Goal: Use online tool/utility: Utilize a website feature to perform a specific function

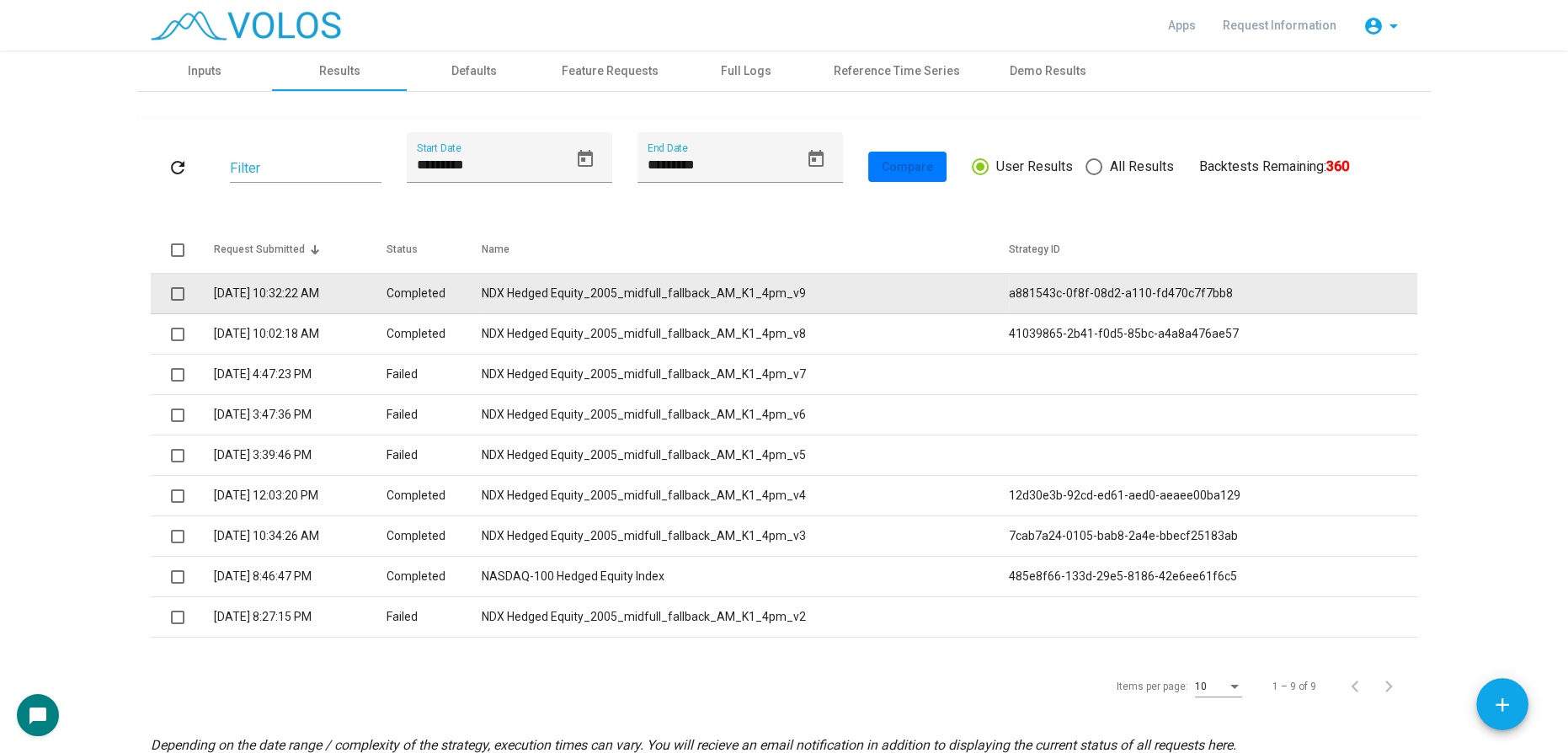
click at [633, 284] on td "NDX Hedged Equity_2005_midfull_fallback_AM_K1_4pm_v9" at bounding box center [745, 293] width 526 height 40
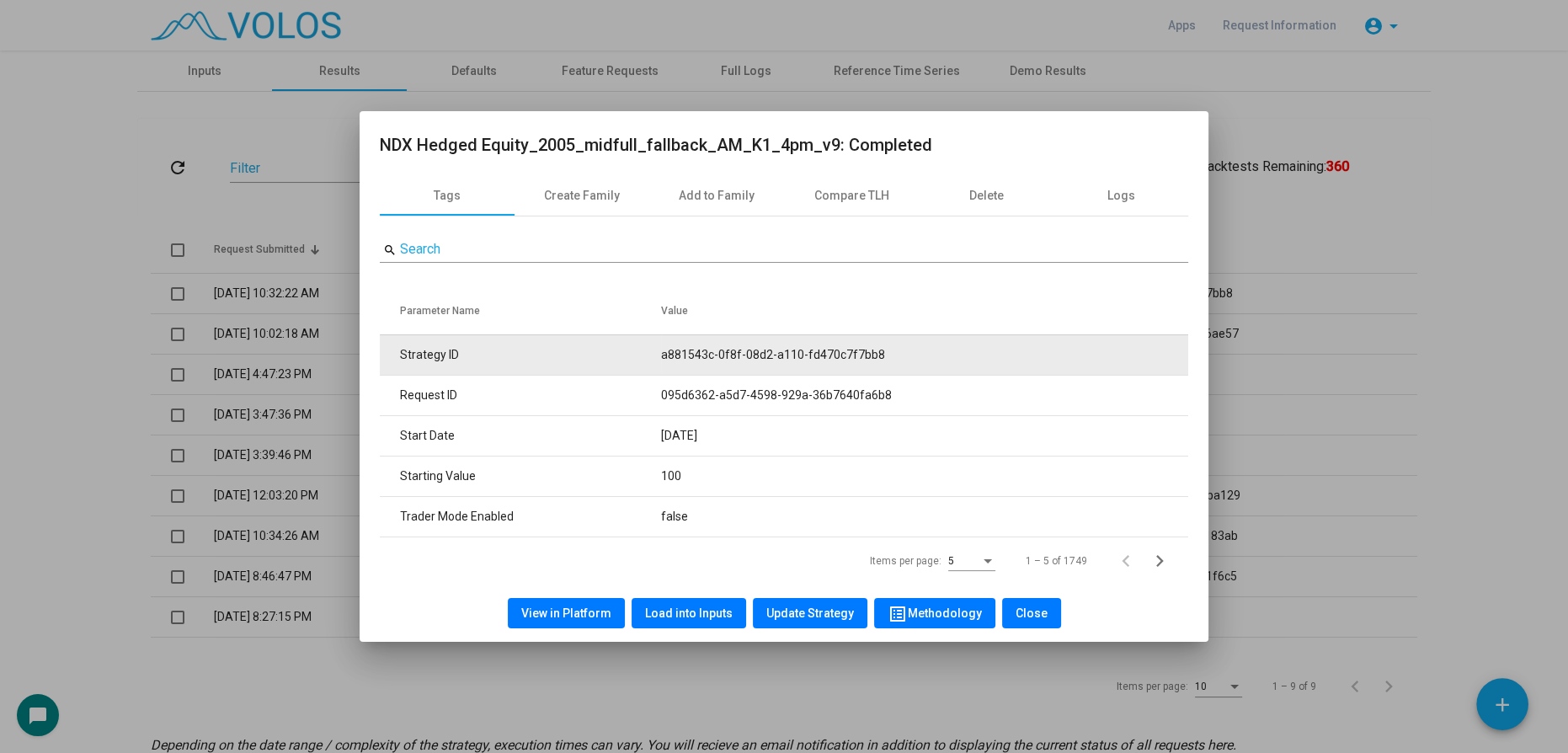
drag, startPoint x: 648, startPoint y: 345, endPoint x: 906, endPoint y: 355, distance: 258.2
click at [906, 355] on tr "Strategy ID a881543c-0f8f-08d2-a110-fd470c7f7bb8" at bounding box center [784, 355] width 809 height 40
copy tr "a881543c-0f8f-08d2-a110-fd470c7f7bb8"
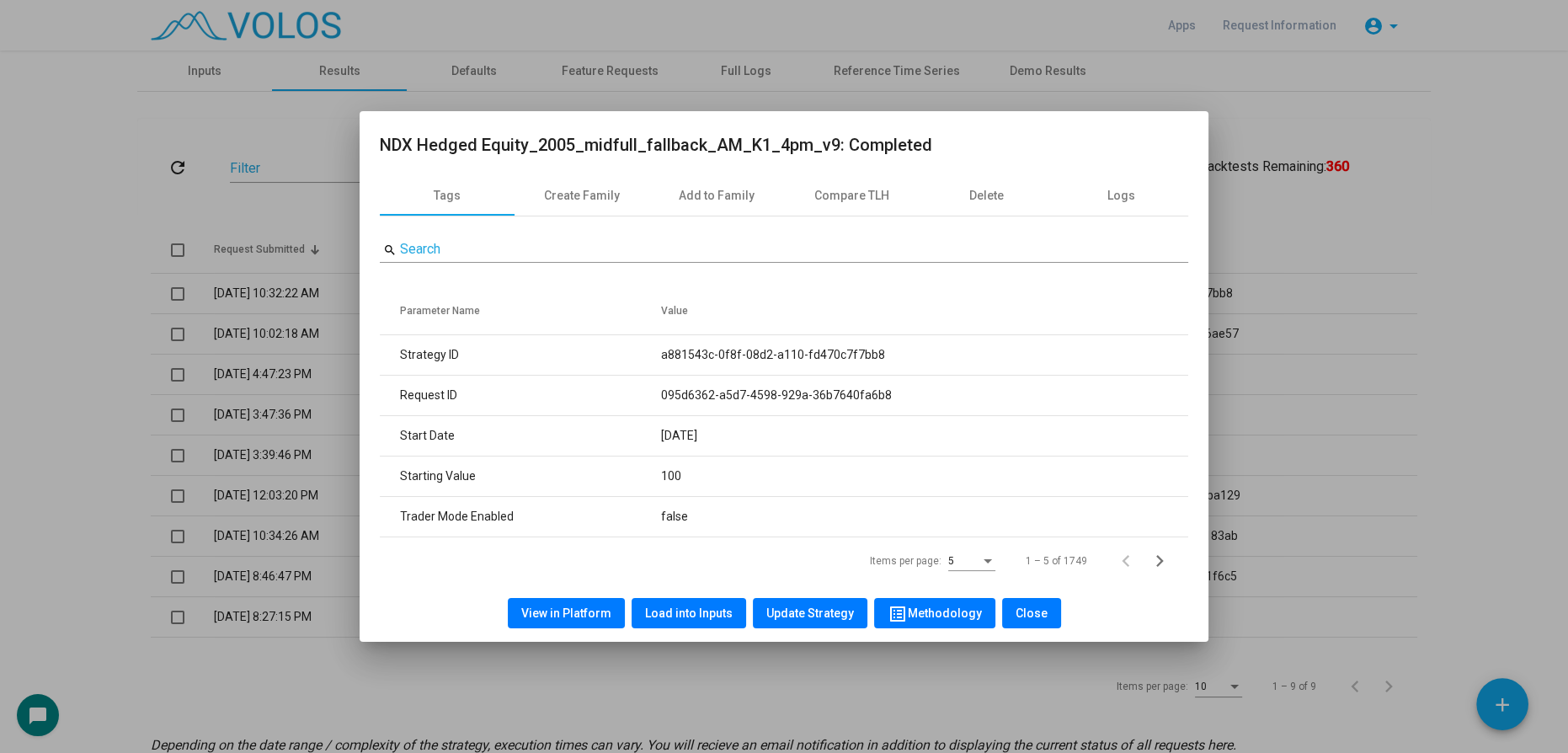
click at [684, 609] on span "Load into Inputs" at bounding box center [689, 612] width 88 height 14
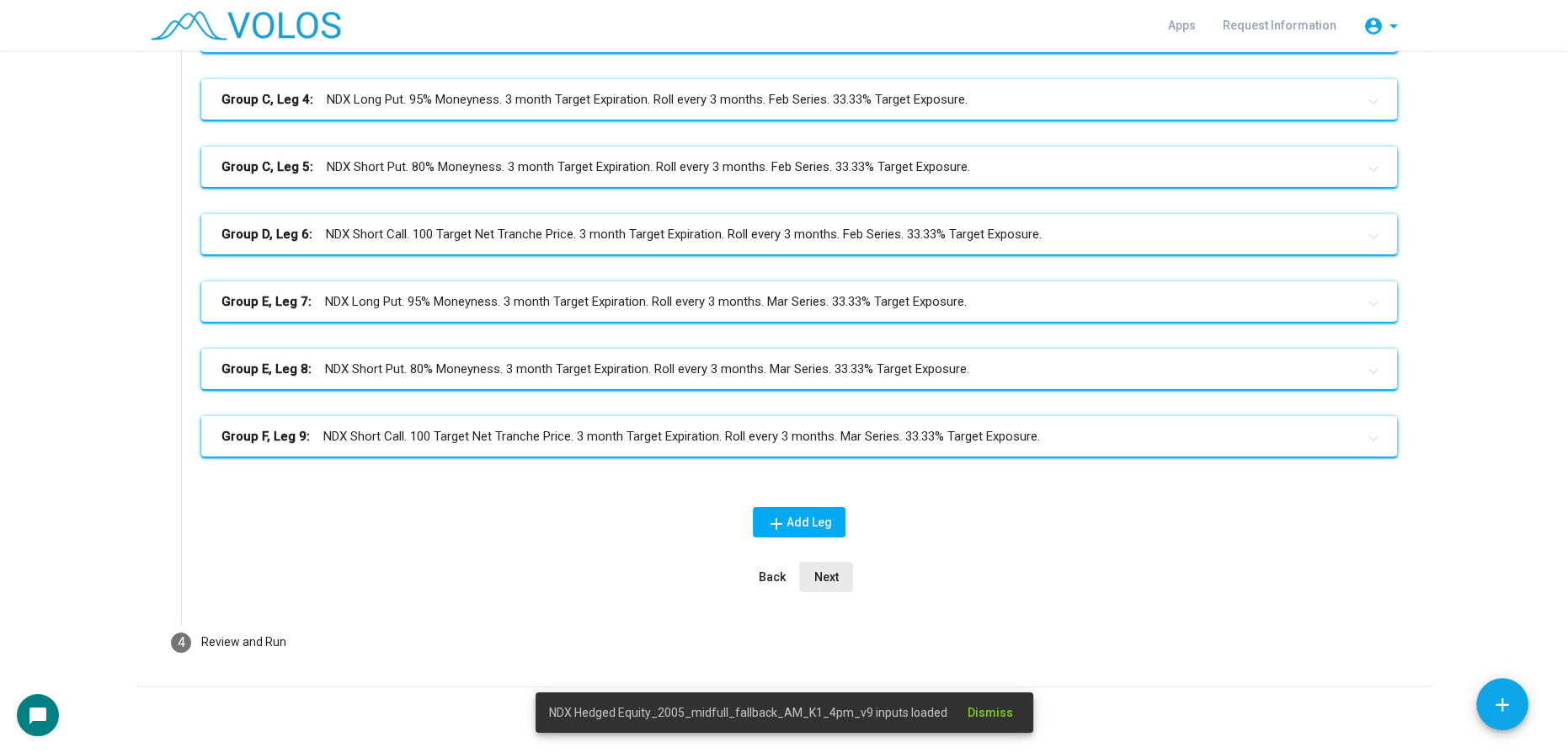
click at [819, 571] on span "Next" at bounding box center [826, 577] width 25 height 14
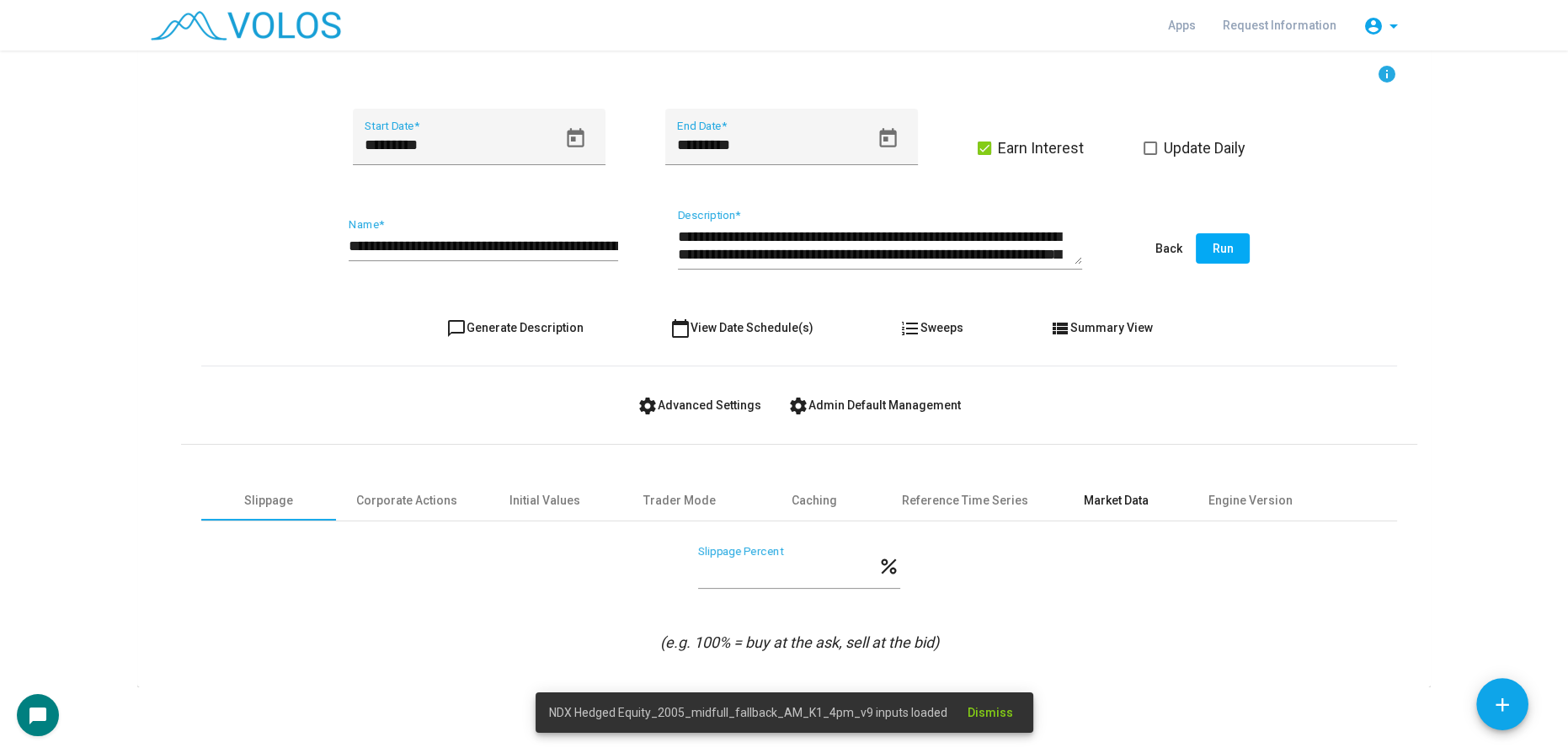
click at [1109, 500] on div "Market Data" at bounding box center [1116, 500] width 65 height 17
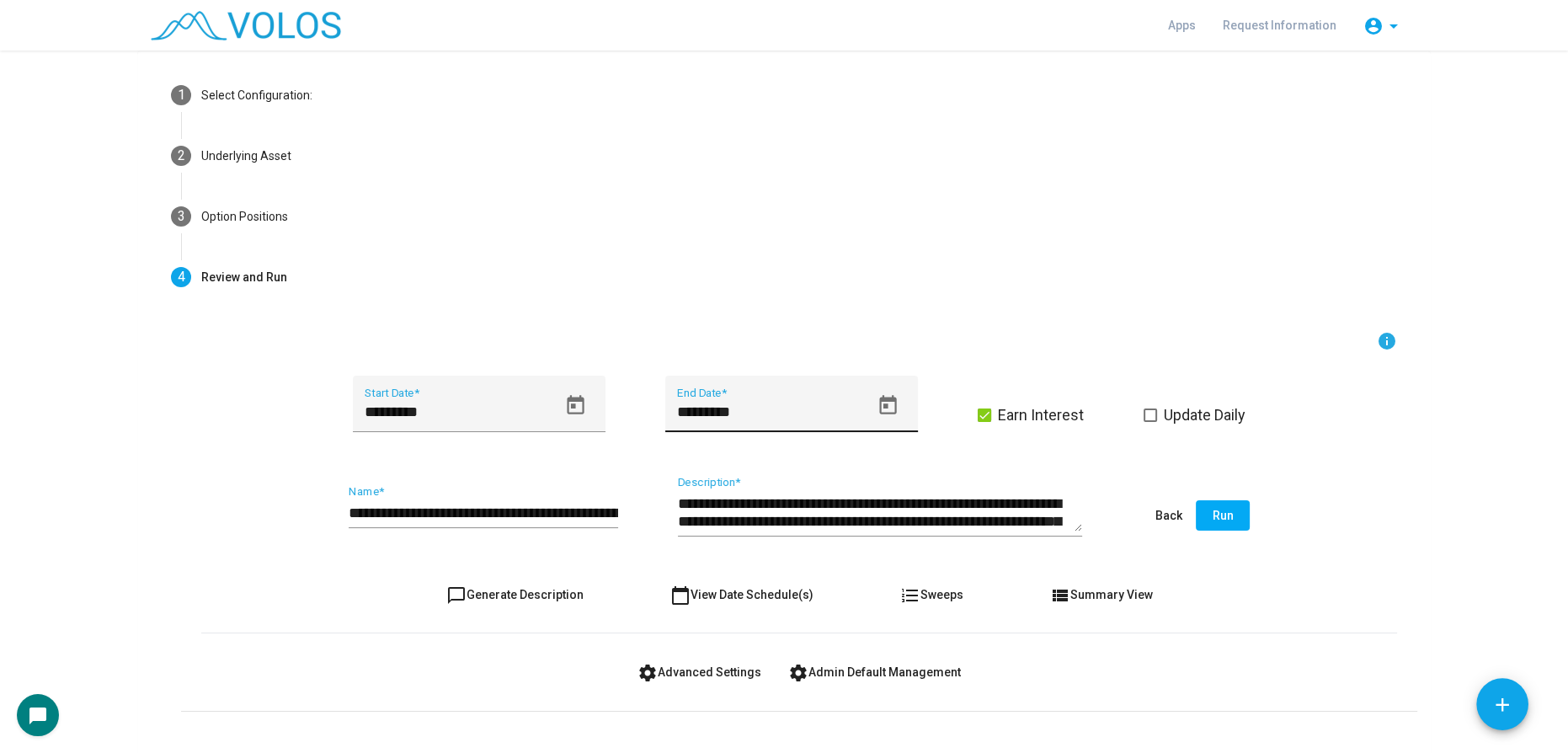
scroll to position [0, 0]
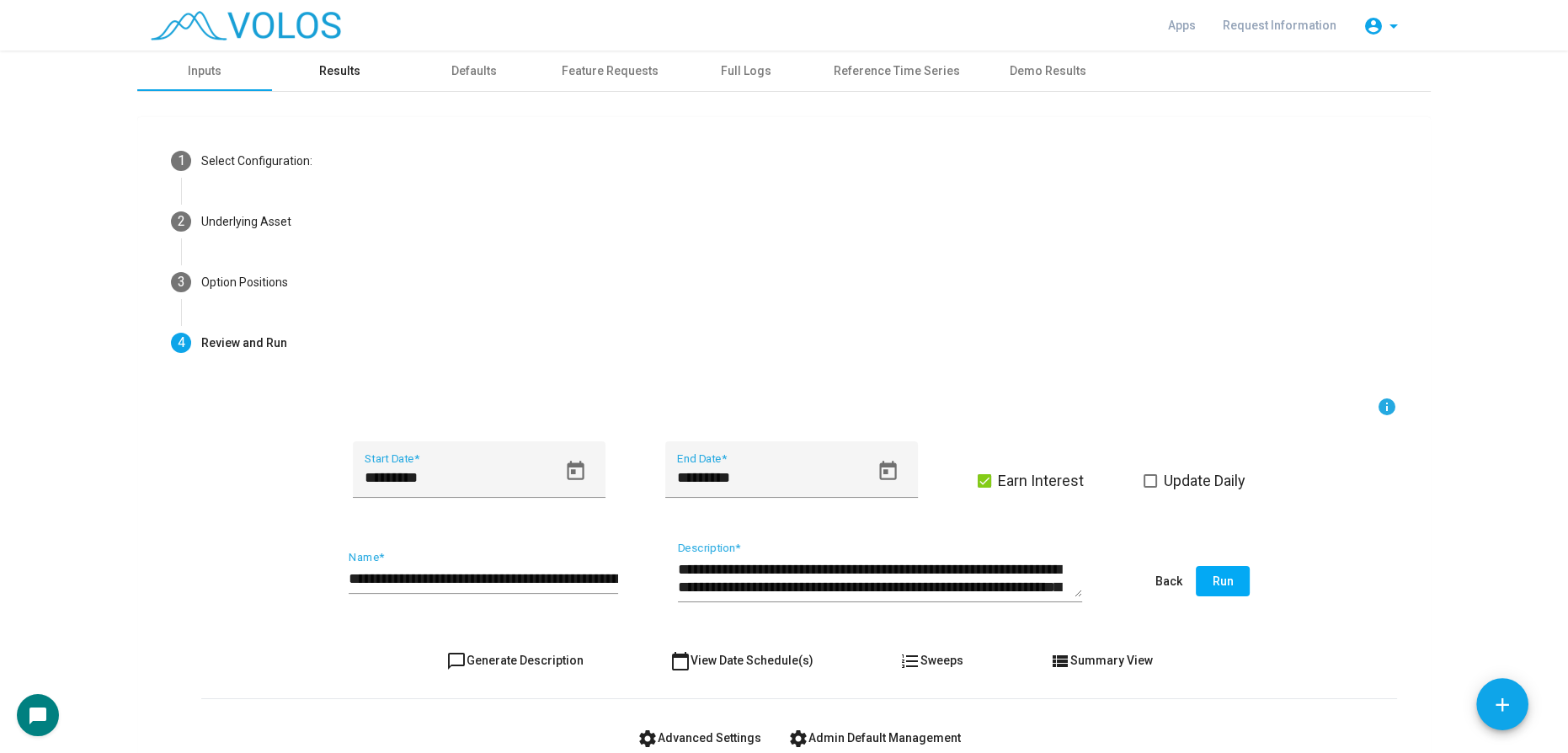
click at [321, 76] on div "Results" at bounding box center [339, 70] width 41 height 17
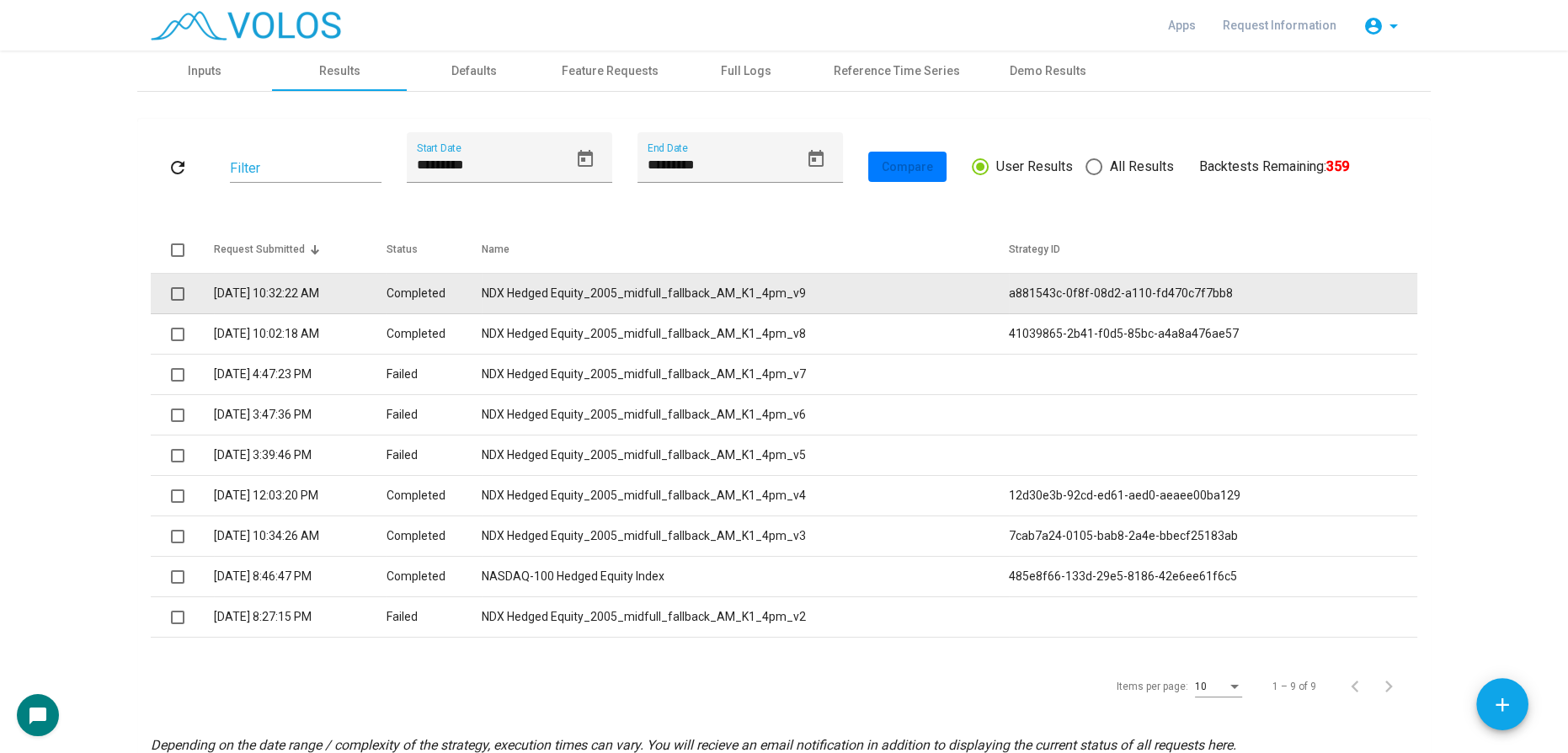
click at [546, 290] on td "NDX Hedged Equity_2005_midfull_fallback_AM_K1_4pm_v9" at bounding box center [745, 293] width 526 height 40
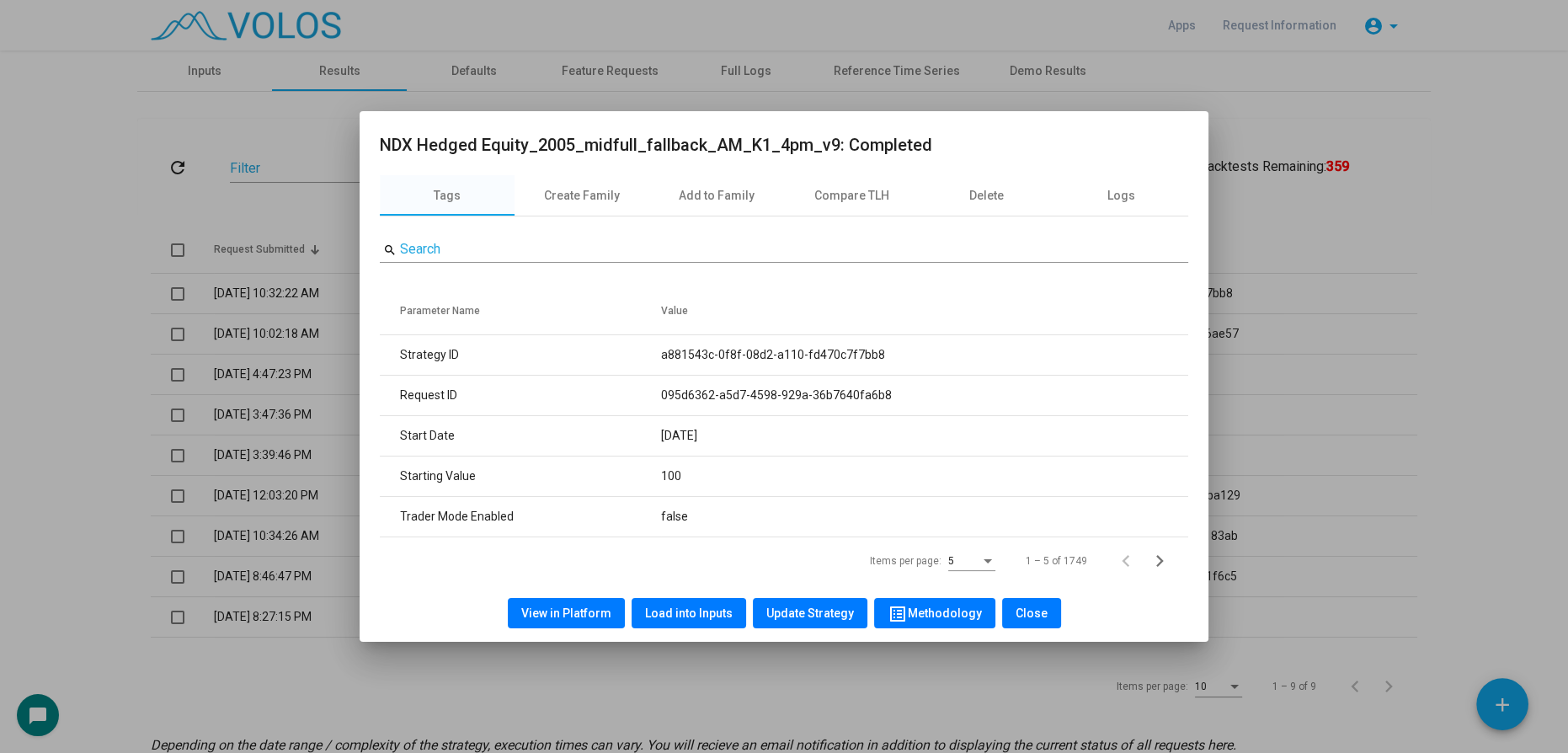
click at [702, 616] on span "Load into Inputs" at bounding box center [689, 612] width 88 height 14
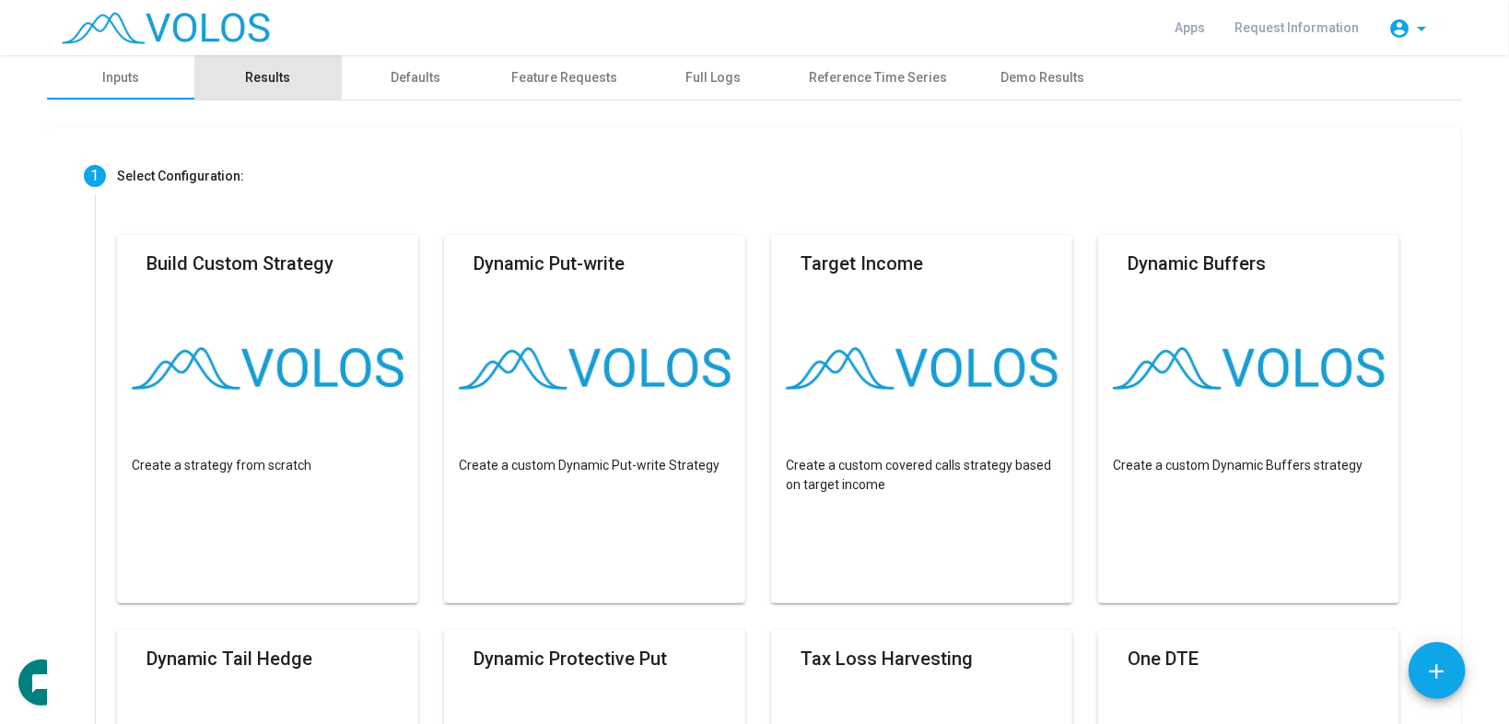
click at [269, 61] on div "Results" at bounding box center [267, 77] width 147 height 44
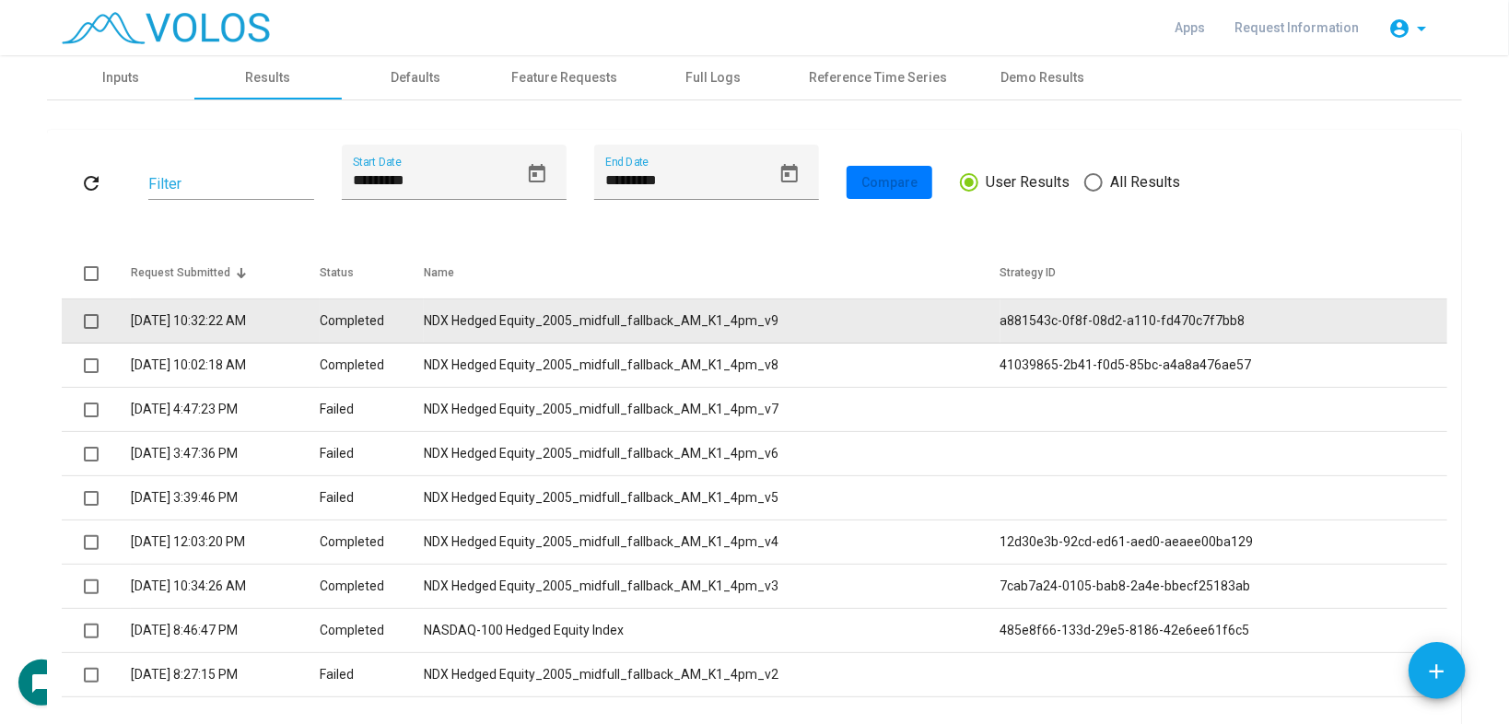
click at [522, 330] on td "NDX Hedged Equity_2005_midfull_fallback_AM_K1_4pm_v9" at bounding box center [712, 321] width 576 height 44
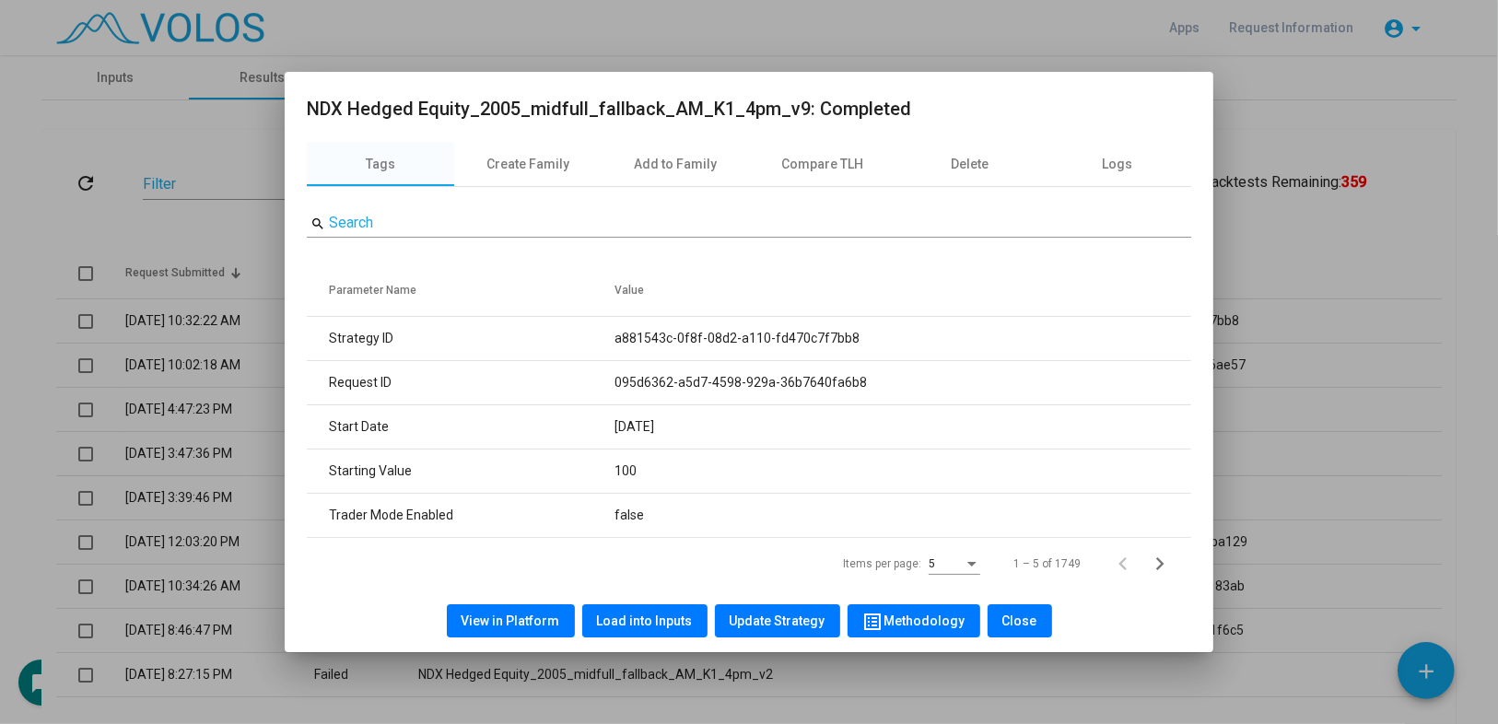
click at [619, 616] on span "Load into Inputs" at bounding box center [645, 621] width 96 height 15
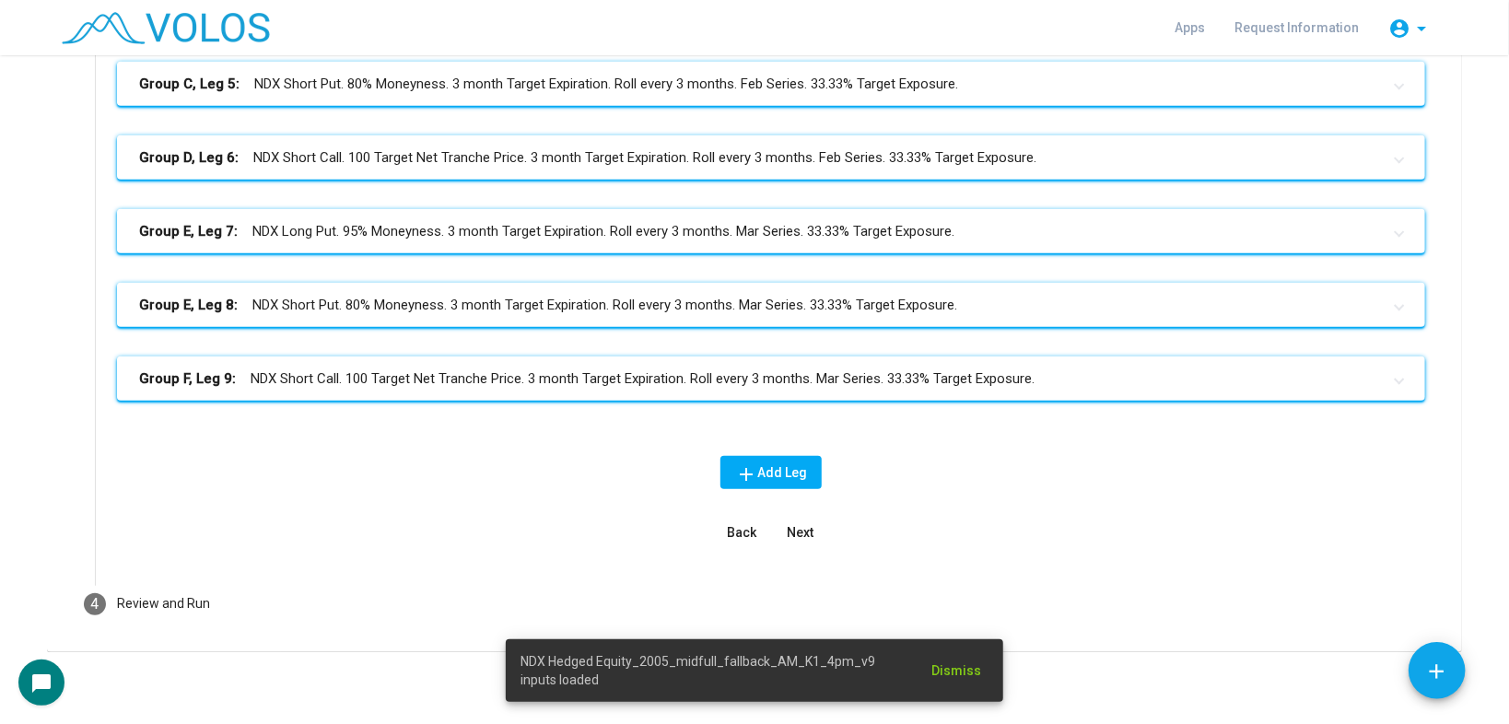
click at [794, 522] on button "Next" at bounding box center [800, 532] width 59 height 33
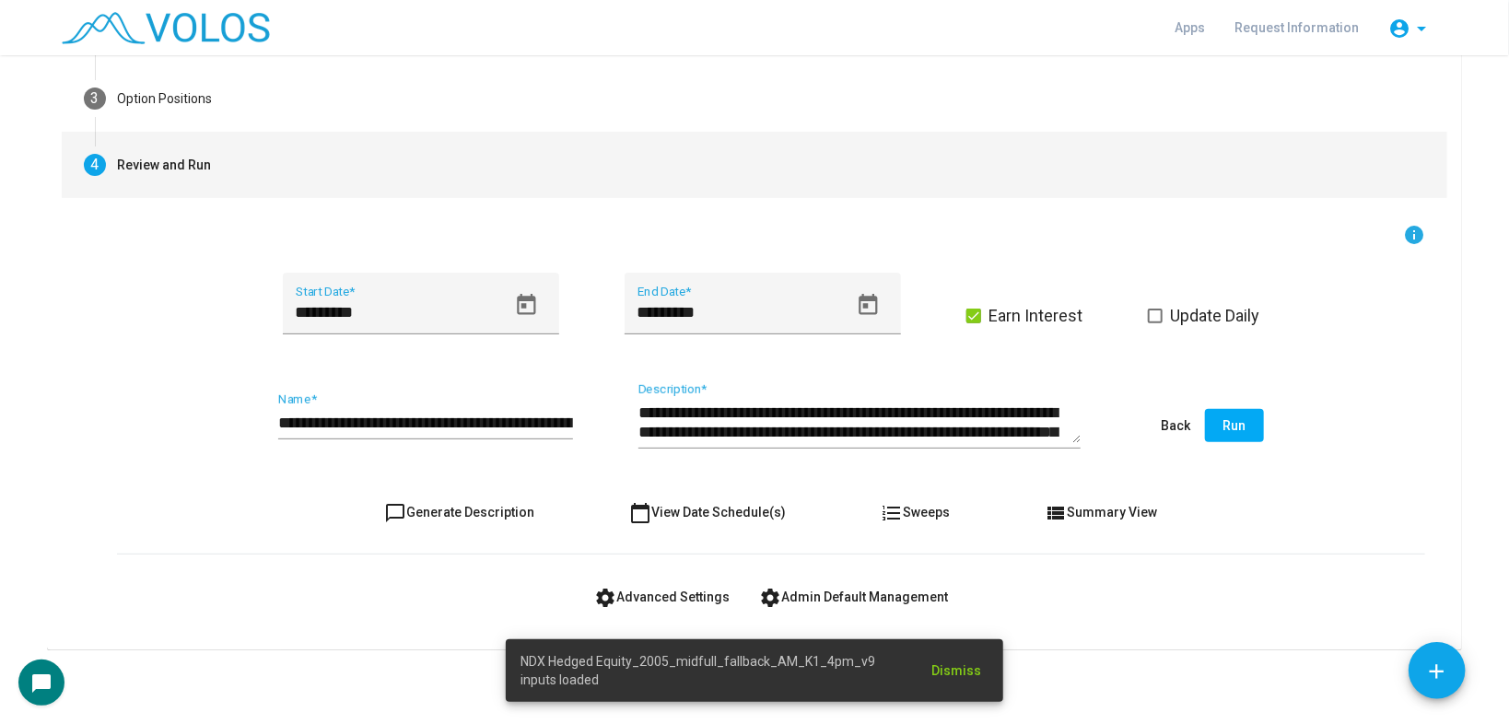
scroll to position [208, 0]
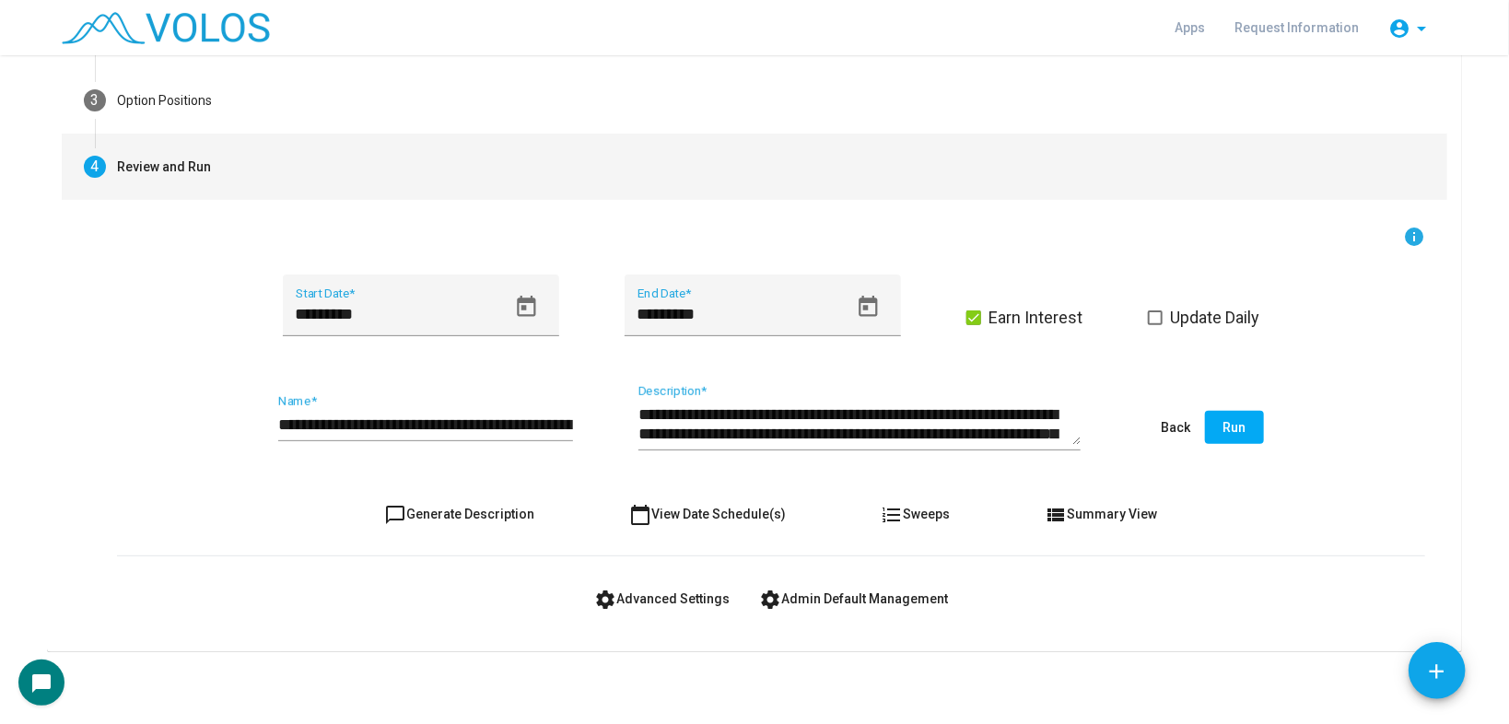
click at [1092, 511] on span "view_list Summary View" at bounding box center [1102, 514] width 112 height 15
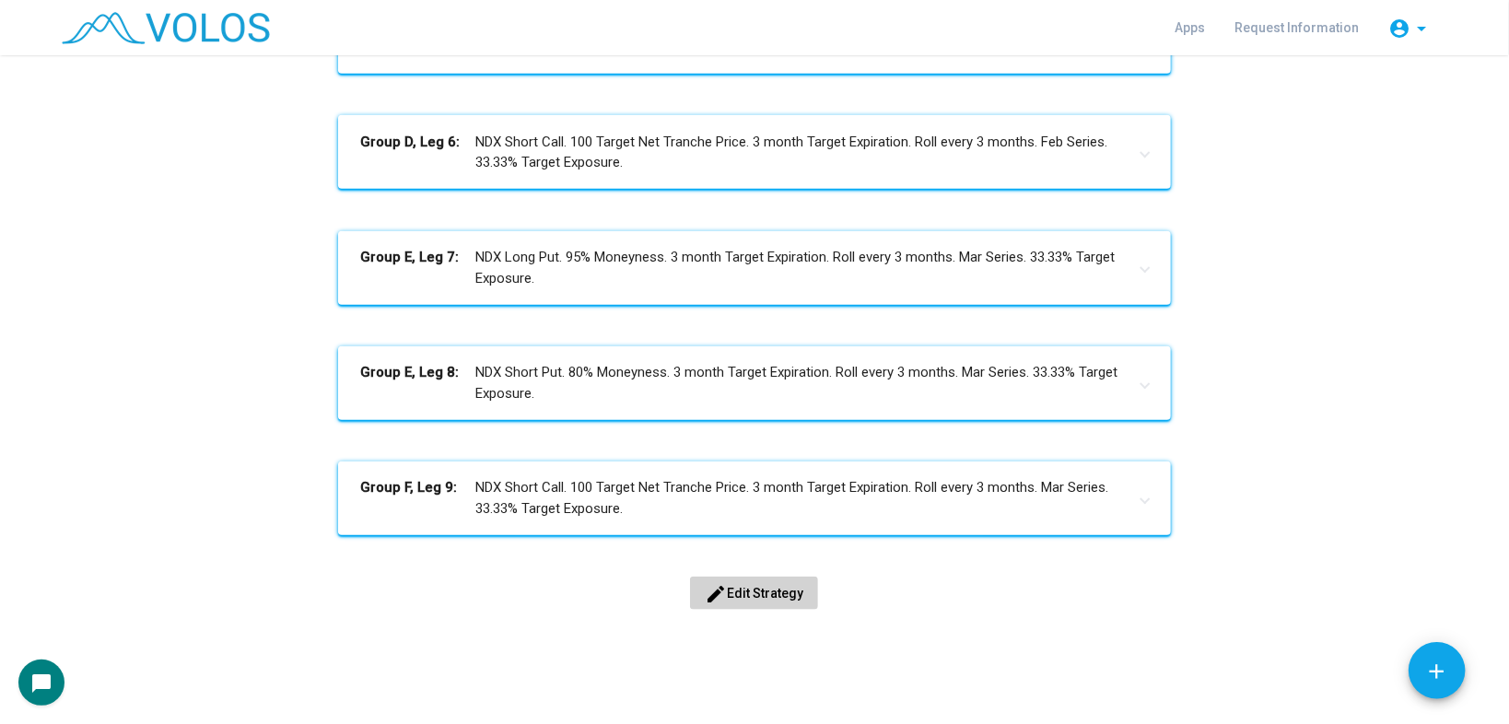
click at [783, 590] on span "edit Edit Strategy" at bounding box center [754, 593] width 99 height 15
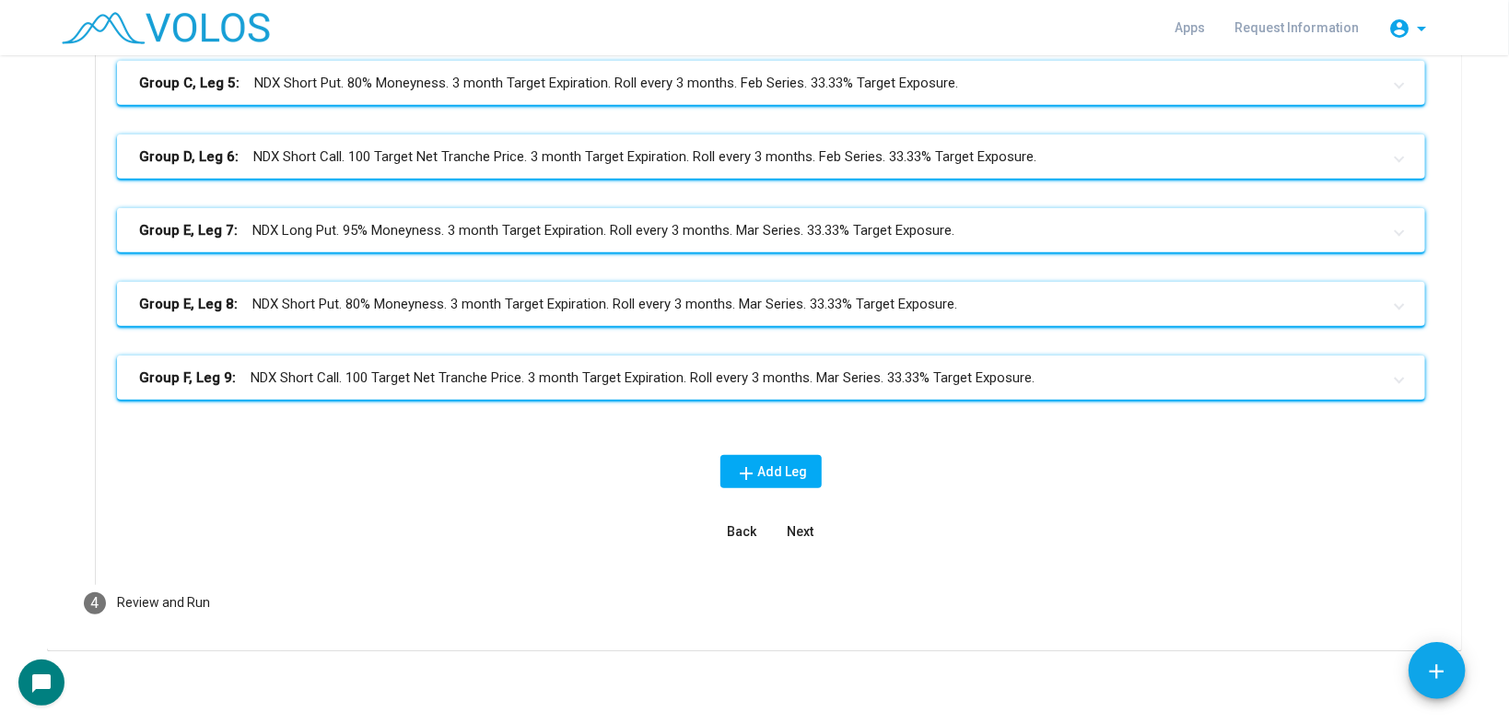
scroll to position [604, 0]
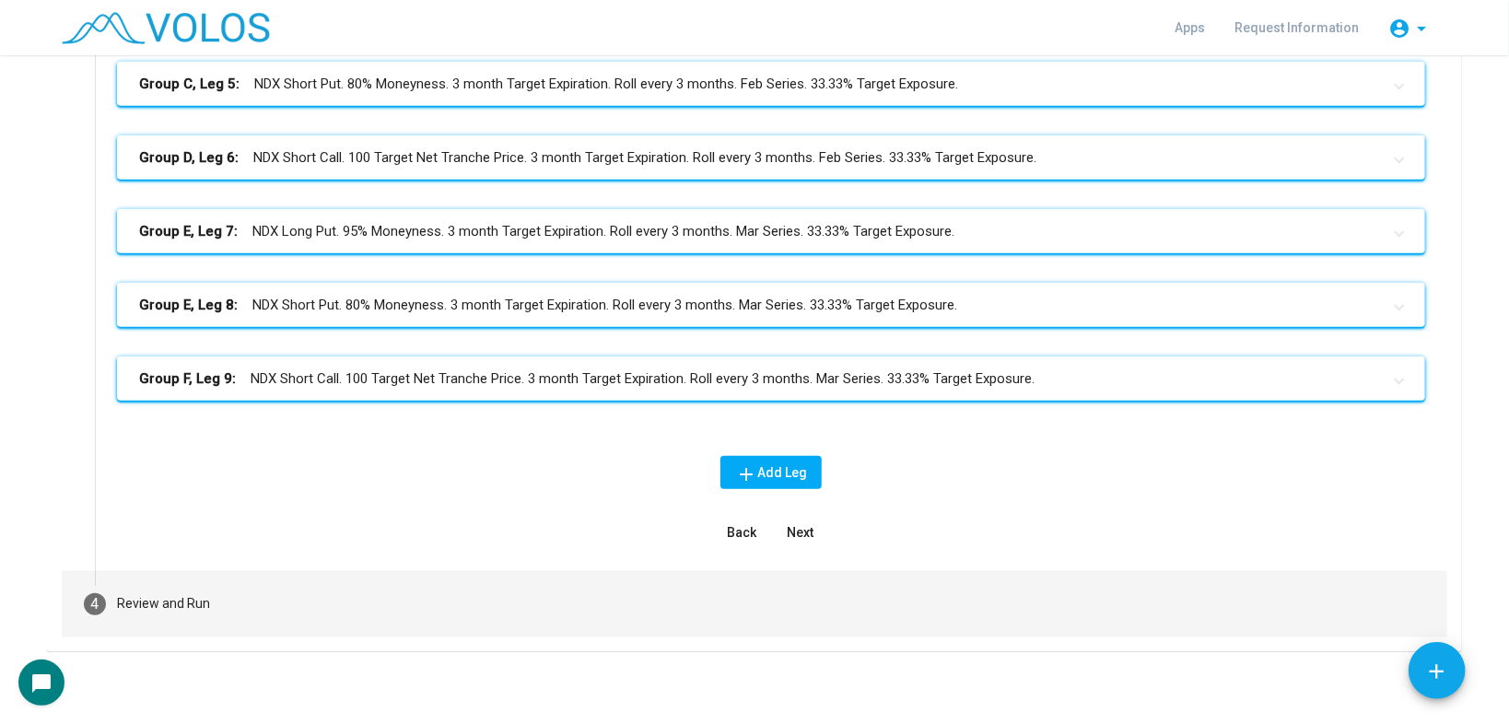
click at [292, 604] on mat-step-header "4 Review and Run" at bounding box center [755, 604] width 1386 height 66
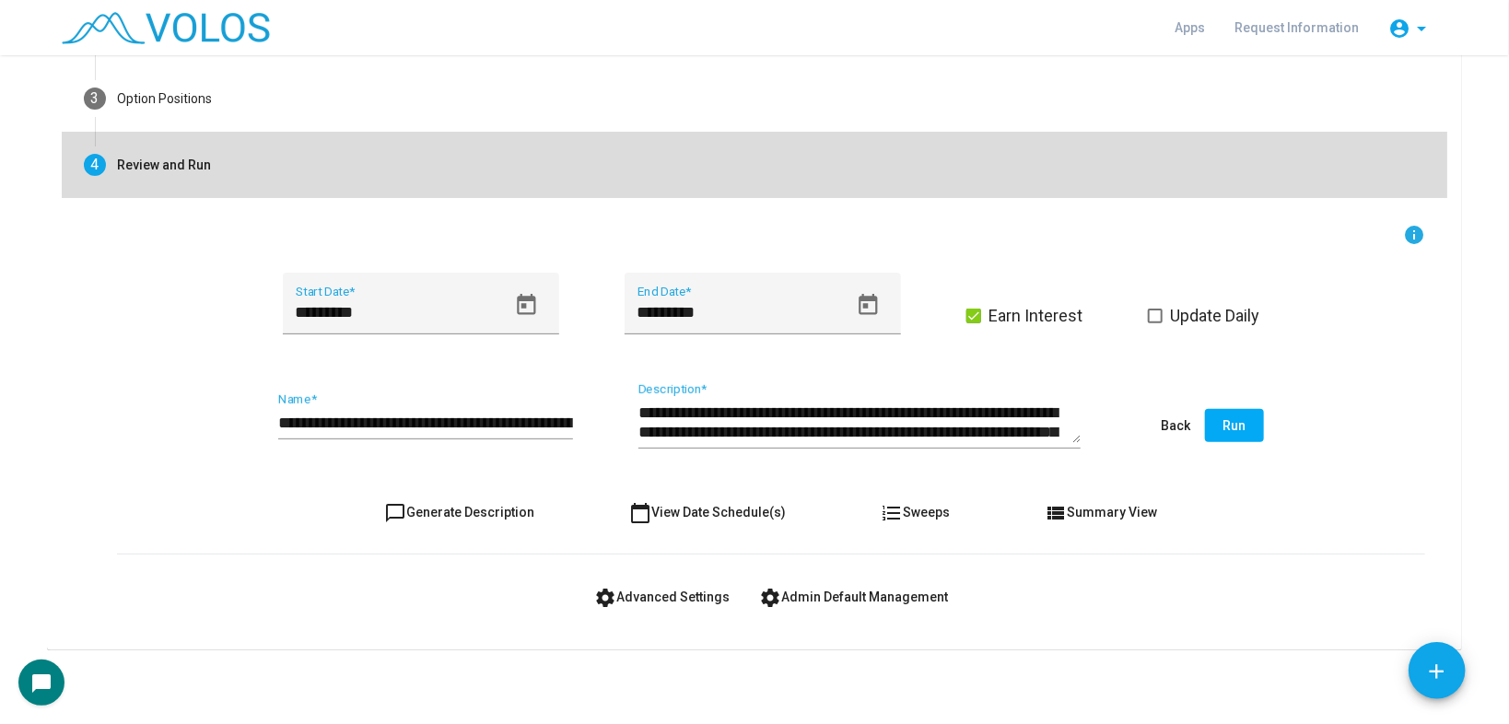
scroll to position [208, 0]
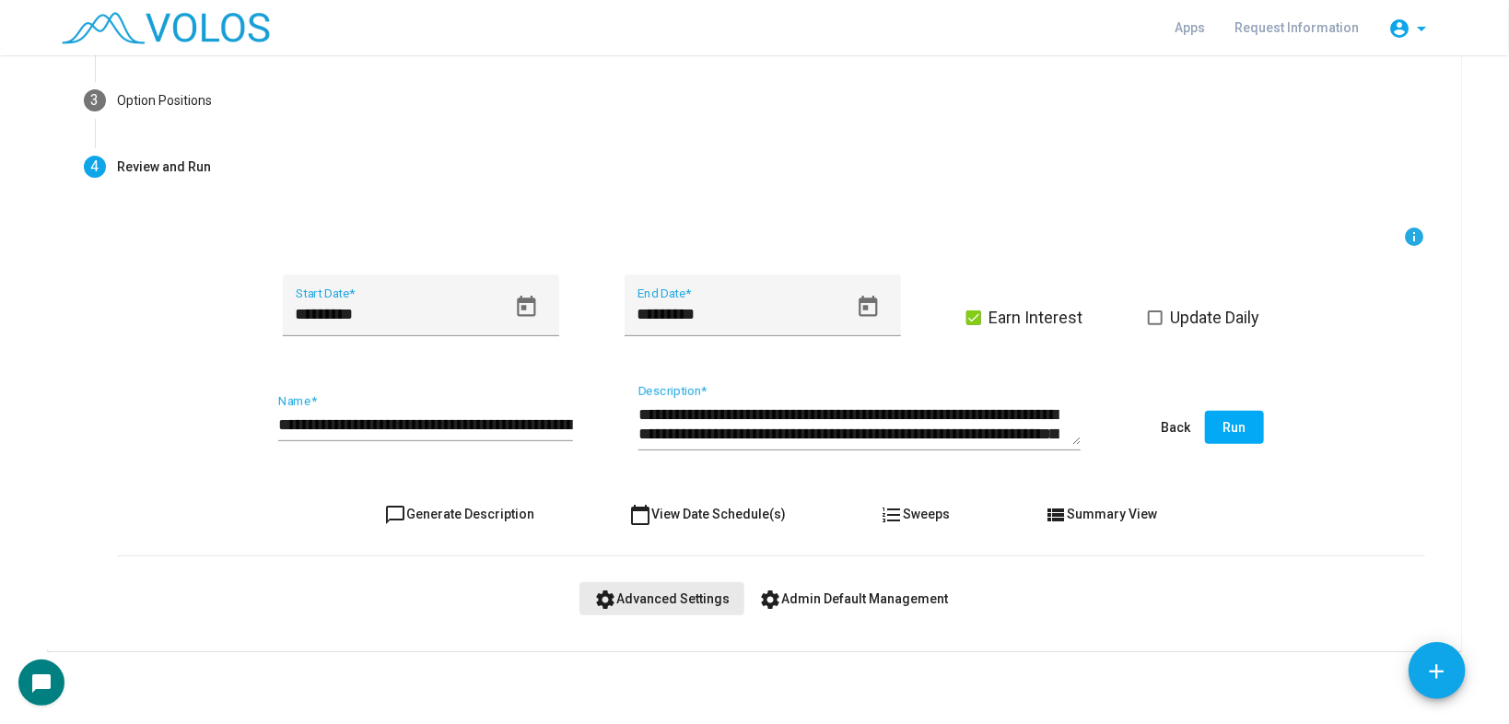
click at [694, 592] on span "settings Advanced Settings" at bounding box center [661, 599] width 135 height 15
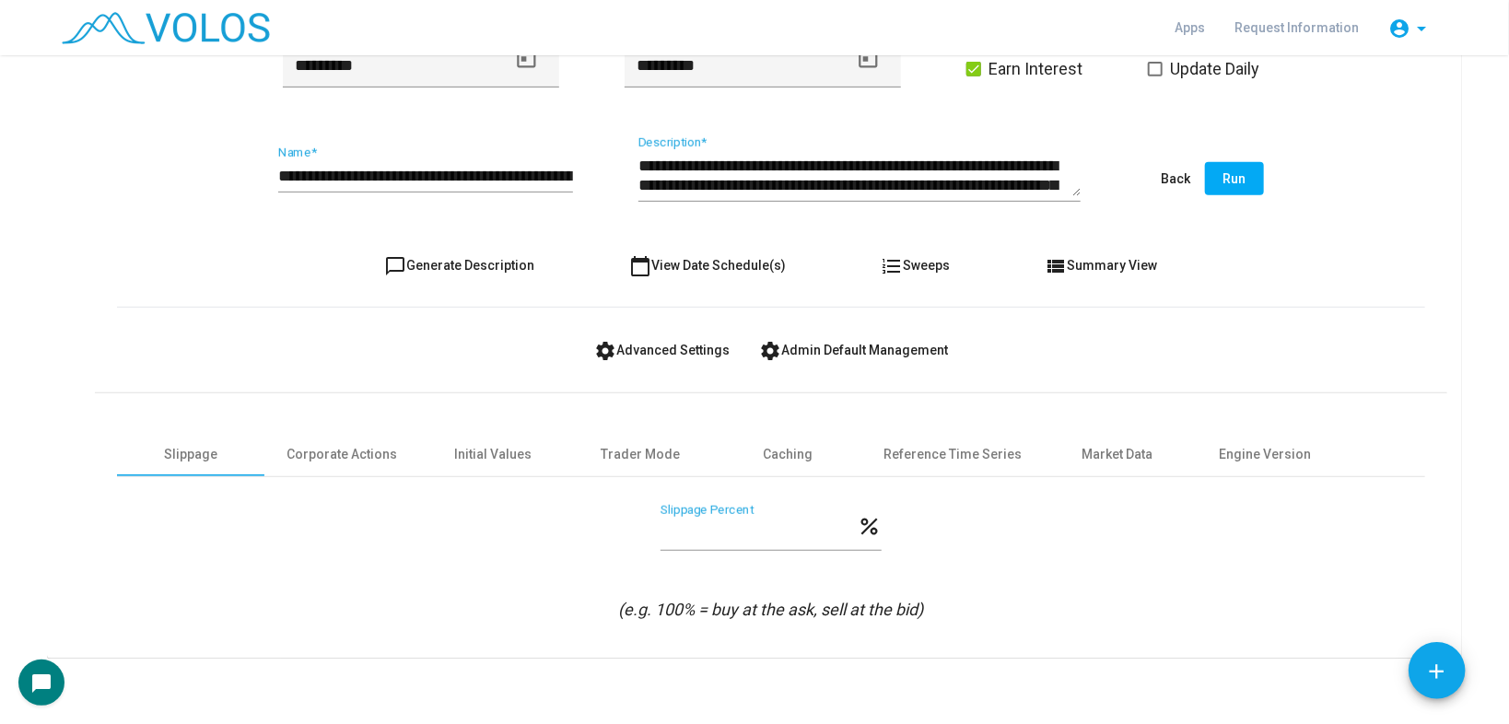
scroll to position [463, 0]
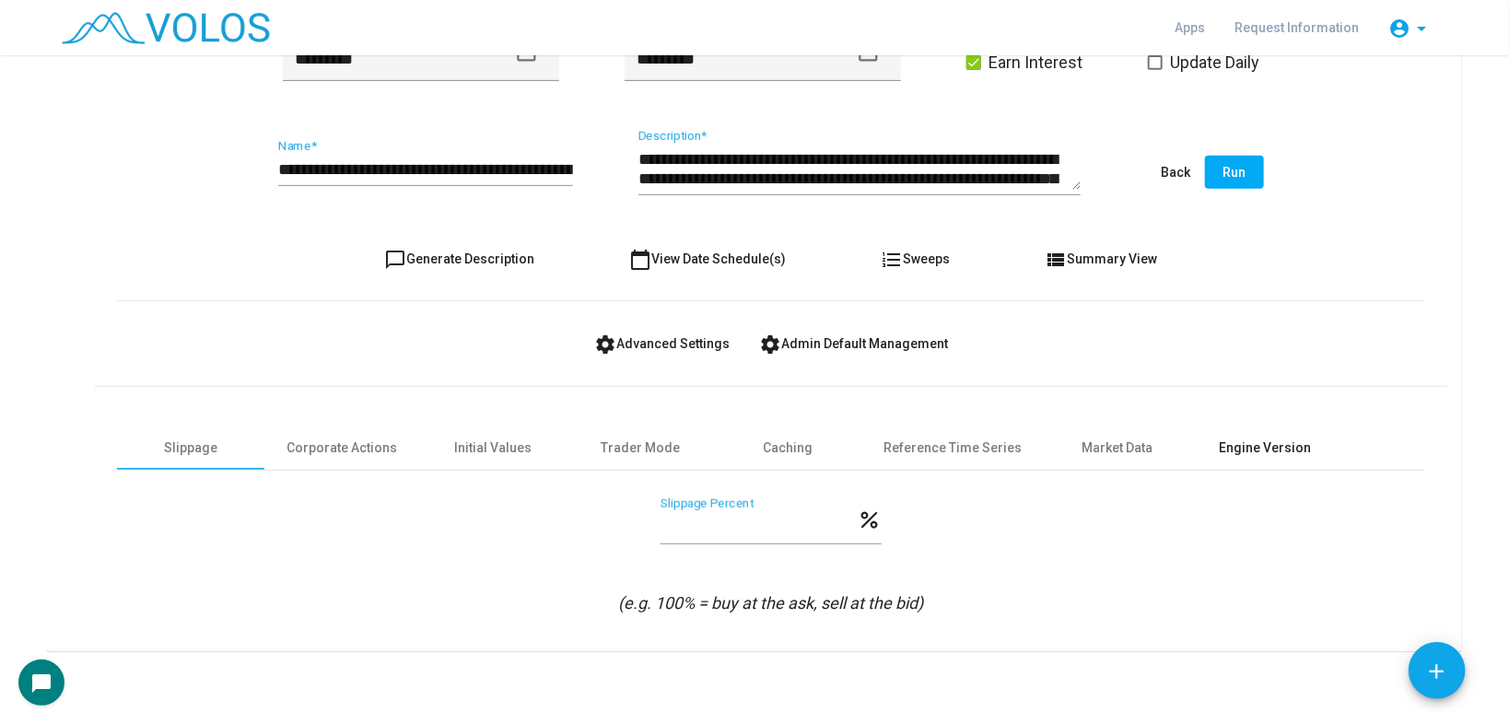
click at [1257, 440] on div "Engine Version" at bounding box center [1265, 448] width 92 height 19
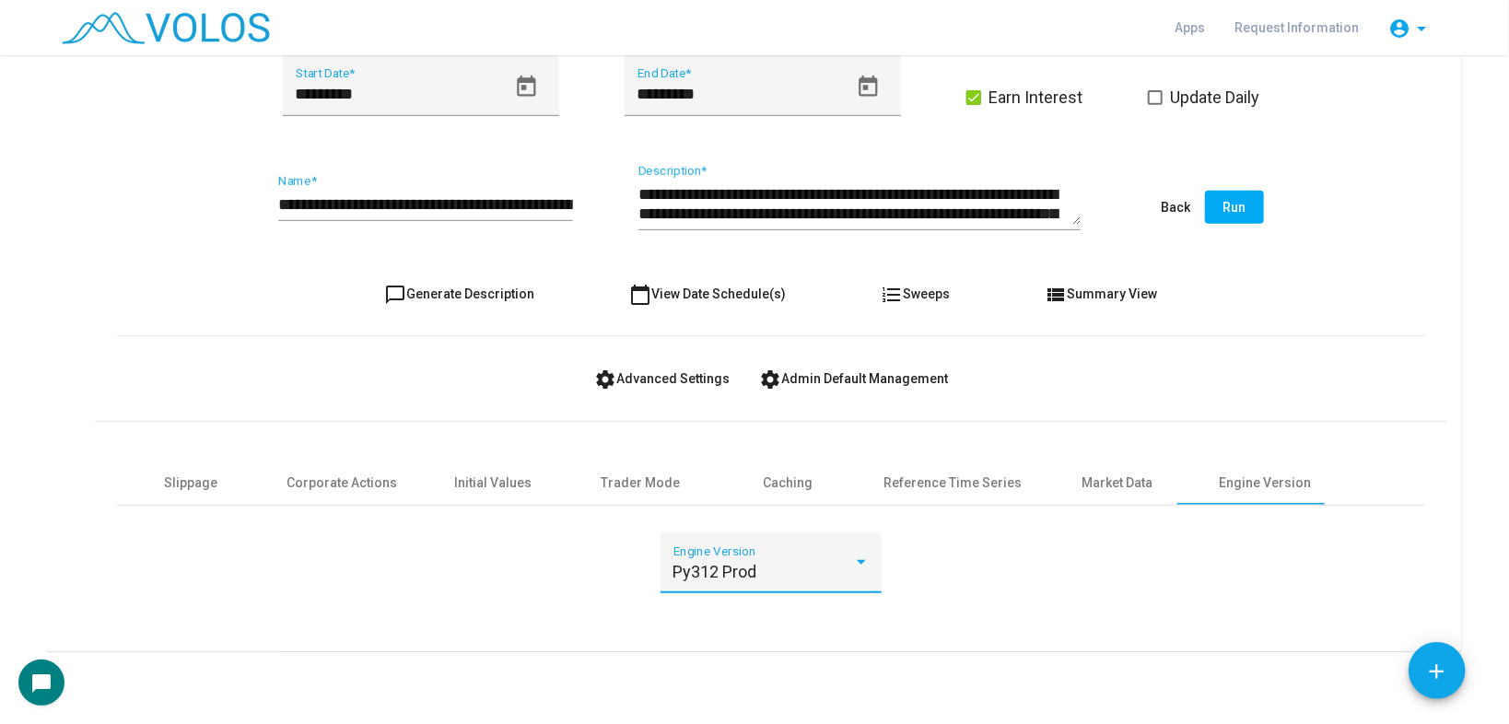
click at [698, 572] on span "Py312 Prod" at bounding box center [716, 571] width 84 height 19
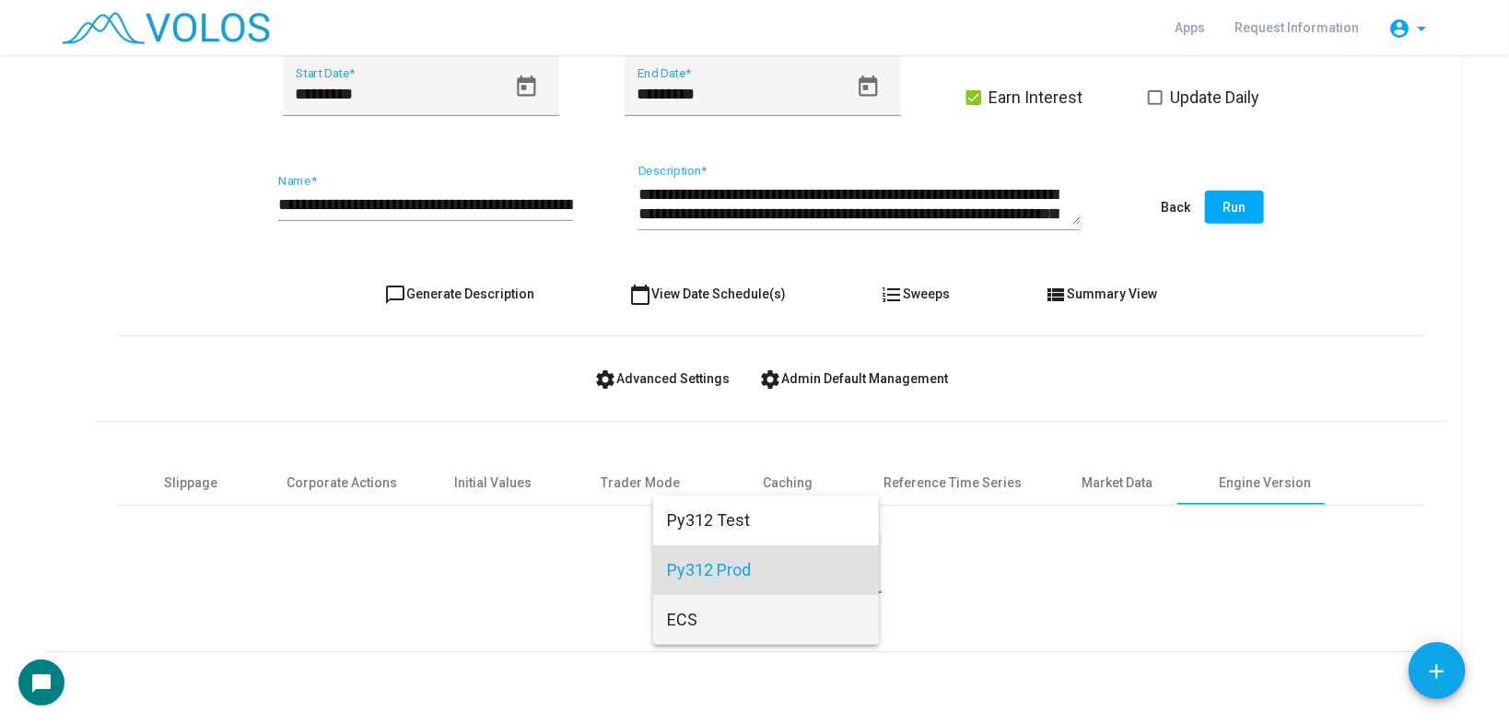
click at [707, 618] on span "ECS" at bounding box center [766, 620] width 196 height 50
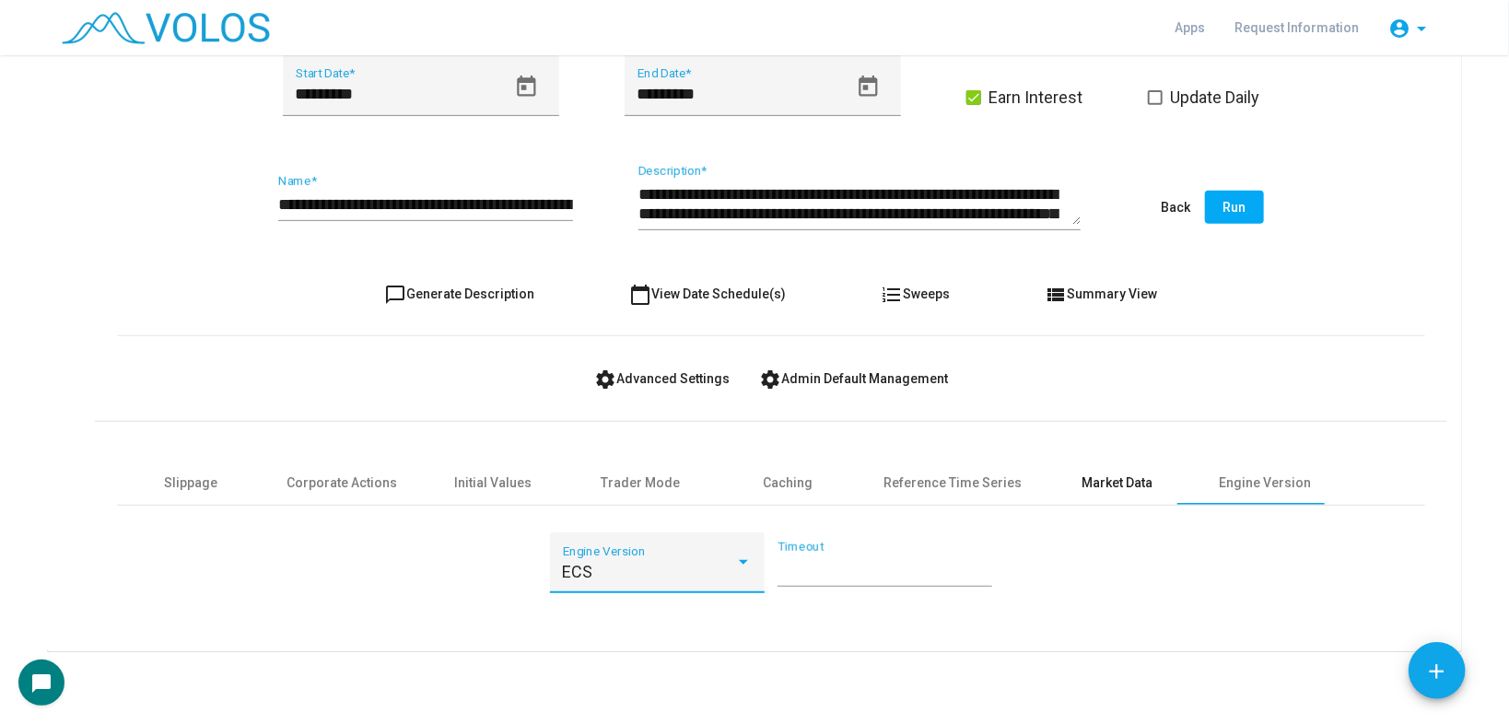
click at [1114, 479] on div "Market Data" at bounding box center [1118, 483] width 71 height 19
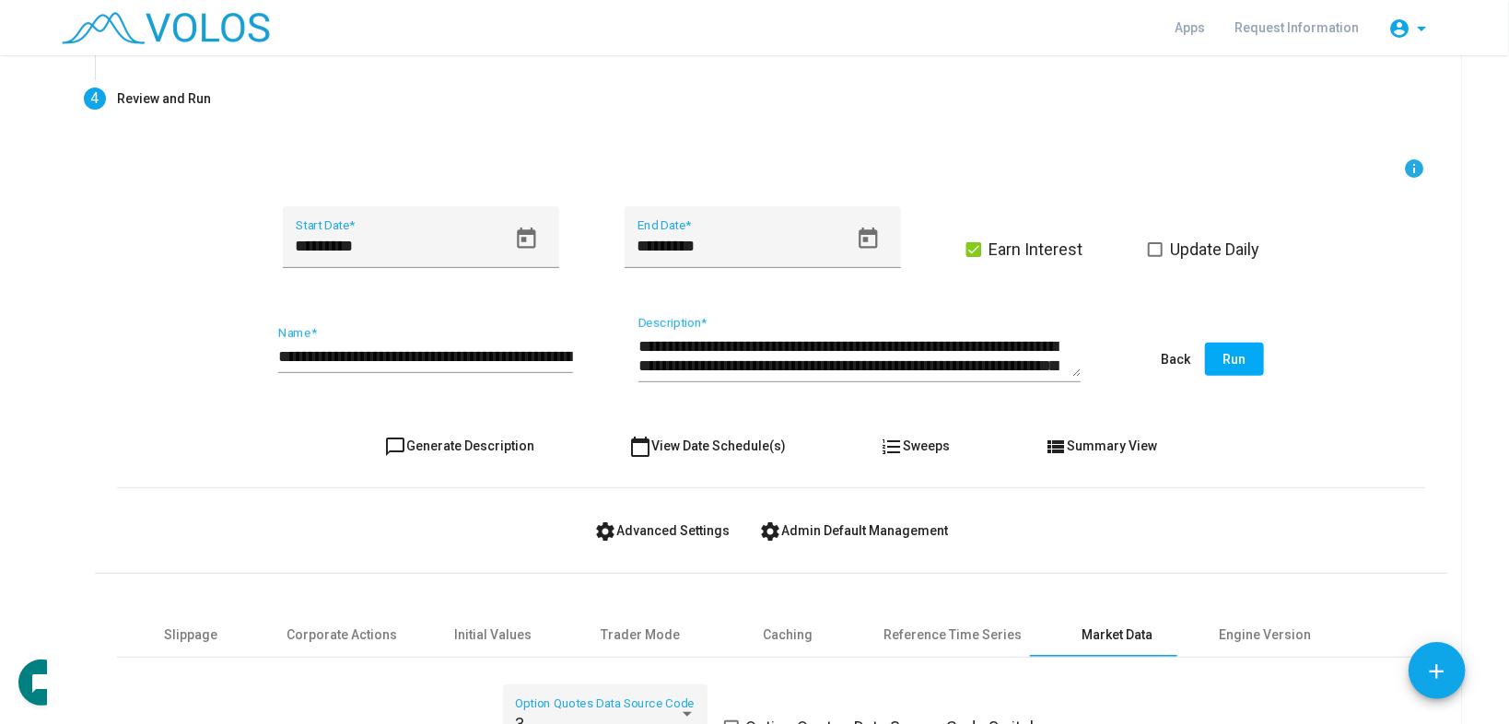
scroll to position [295, 0]
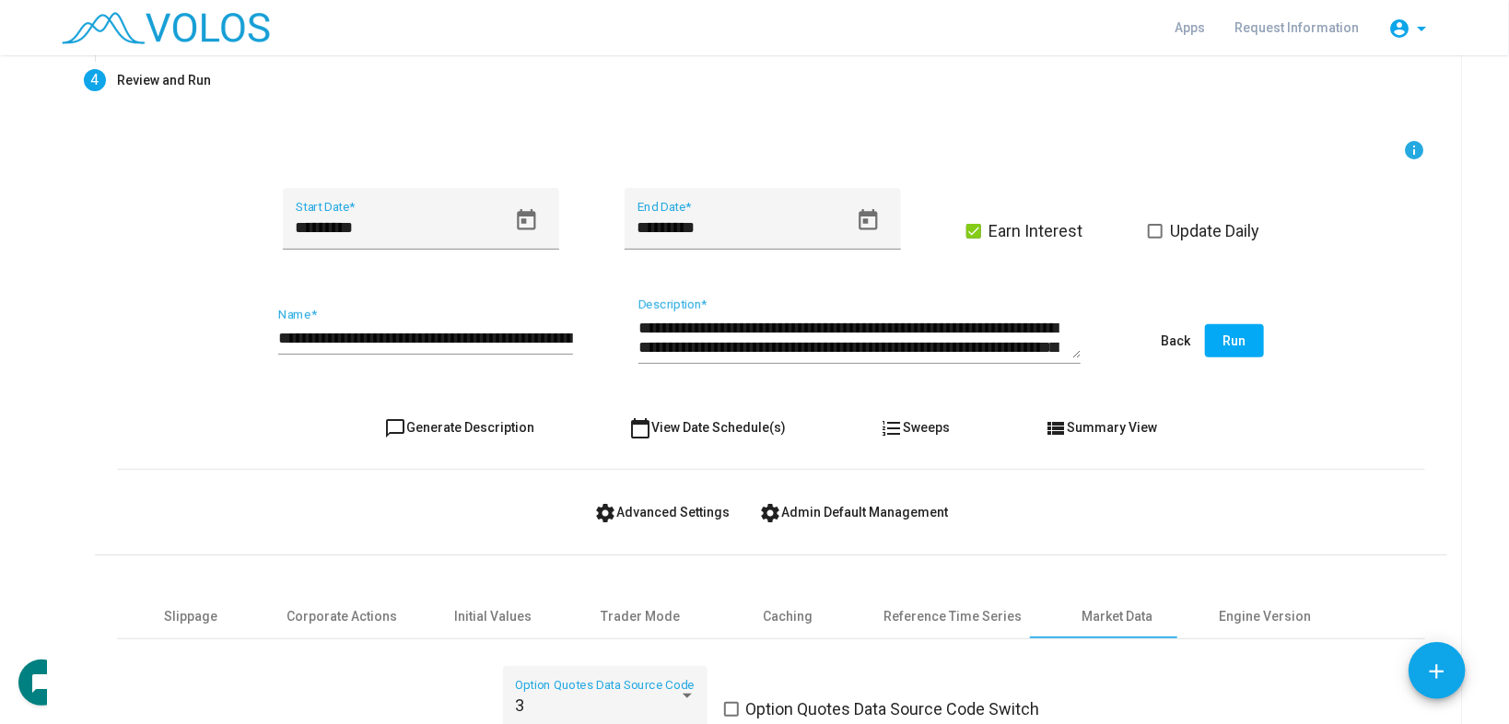
click at [543, 335] on input "**********" at bounding box center [425, 338] width 295 height 18
type input "**********"
click at [1242, 345] on button "Run" at bounding box center [1234, 340] width 59 height 33
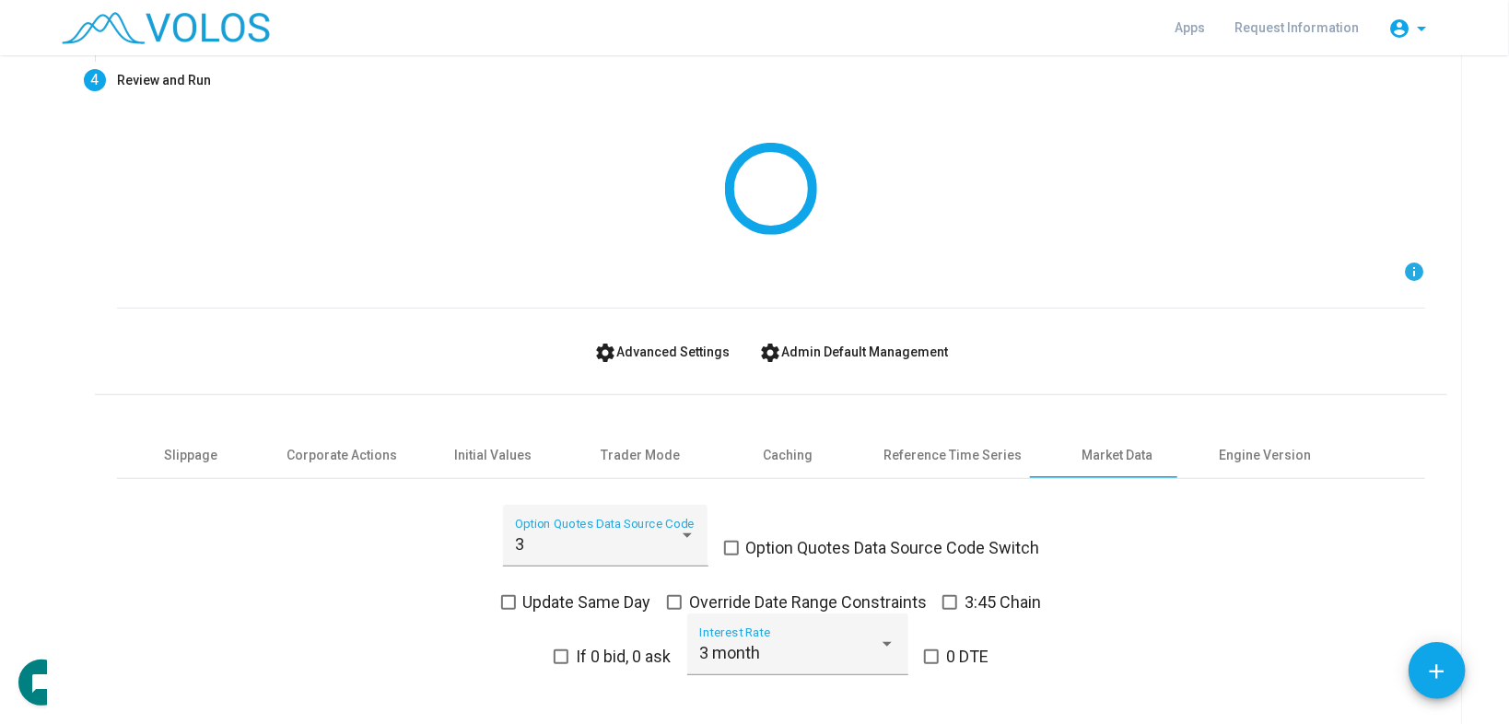
scroll to position [0, 0]
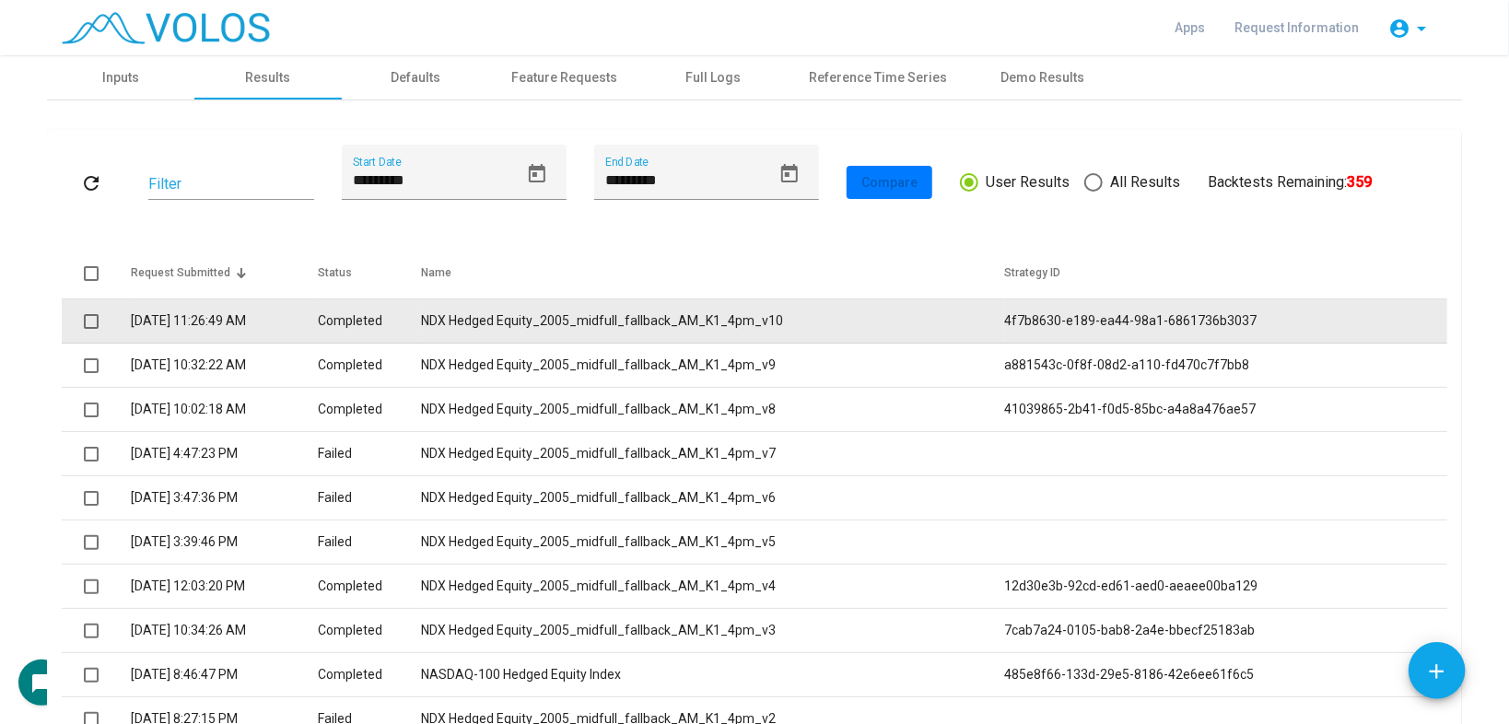
click at [422, 309] on td "Completed" at bounding box center [370, 321] width 104 height 44
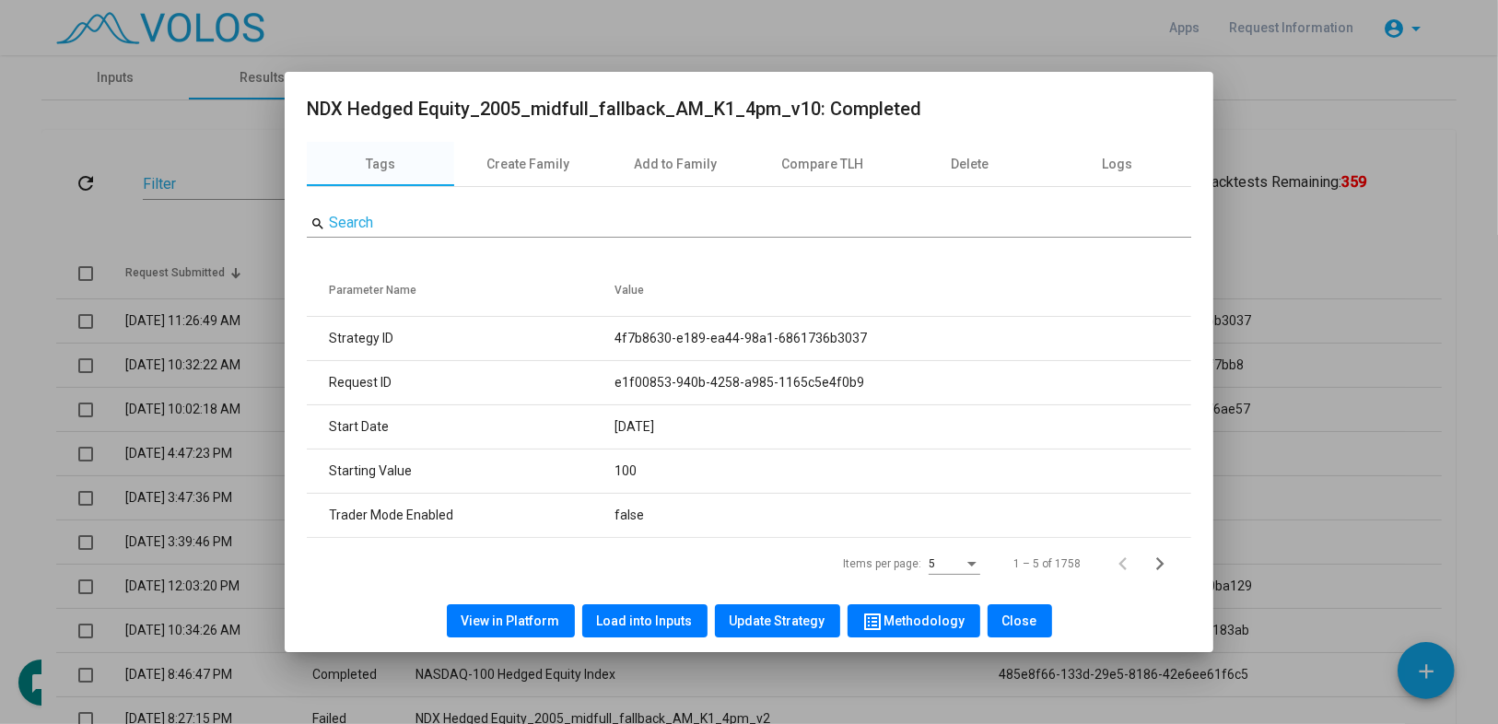
click at [641, 635] on button "Load into Inputs" at bounding box center [644, 620] width 125 height 33
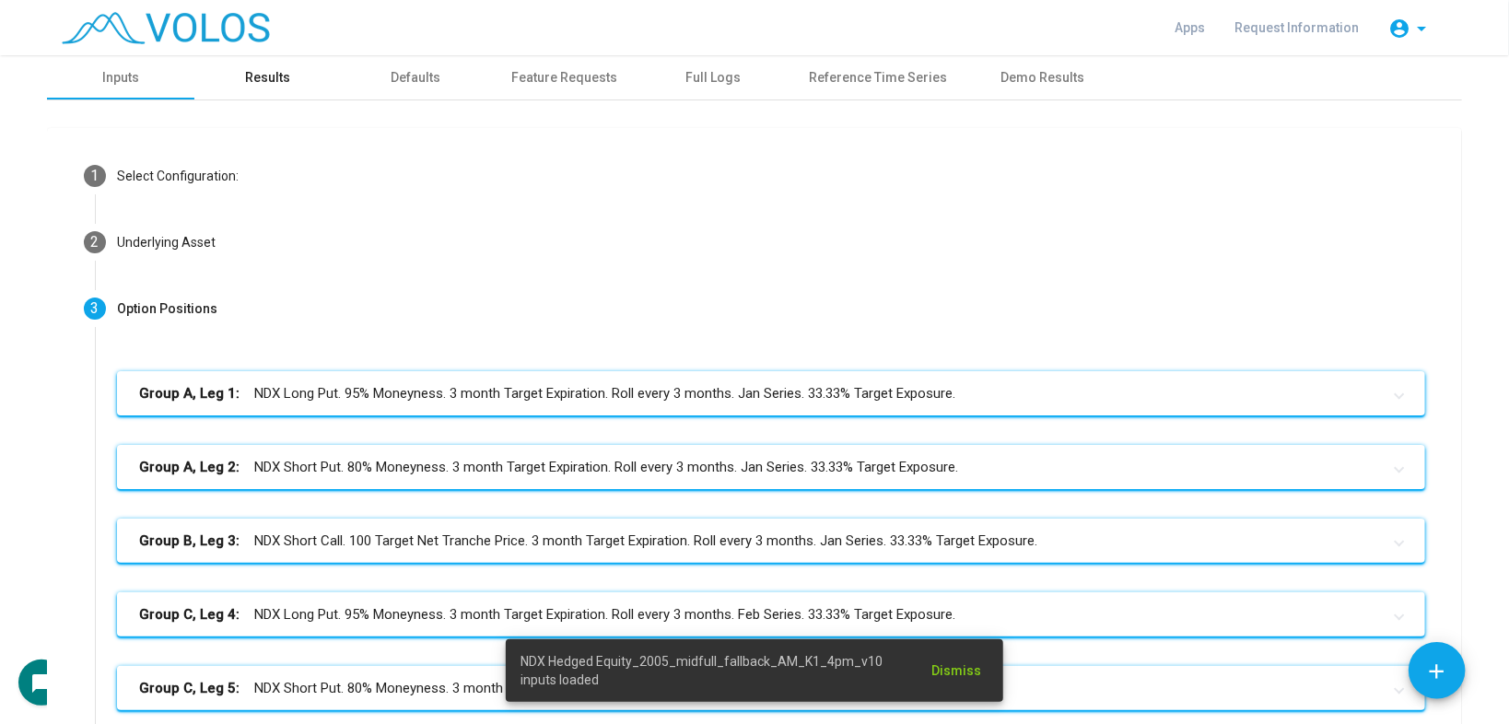
click at [246, 71] on div "Results" at bounding box center [268, 77] width 45 height 19
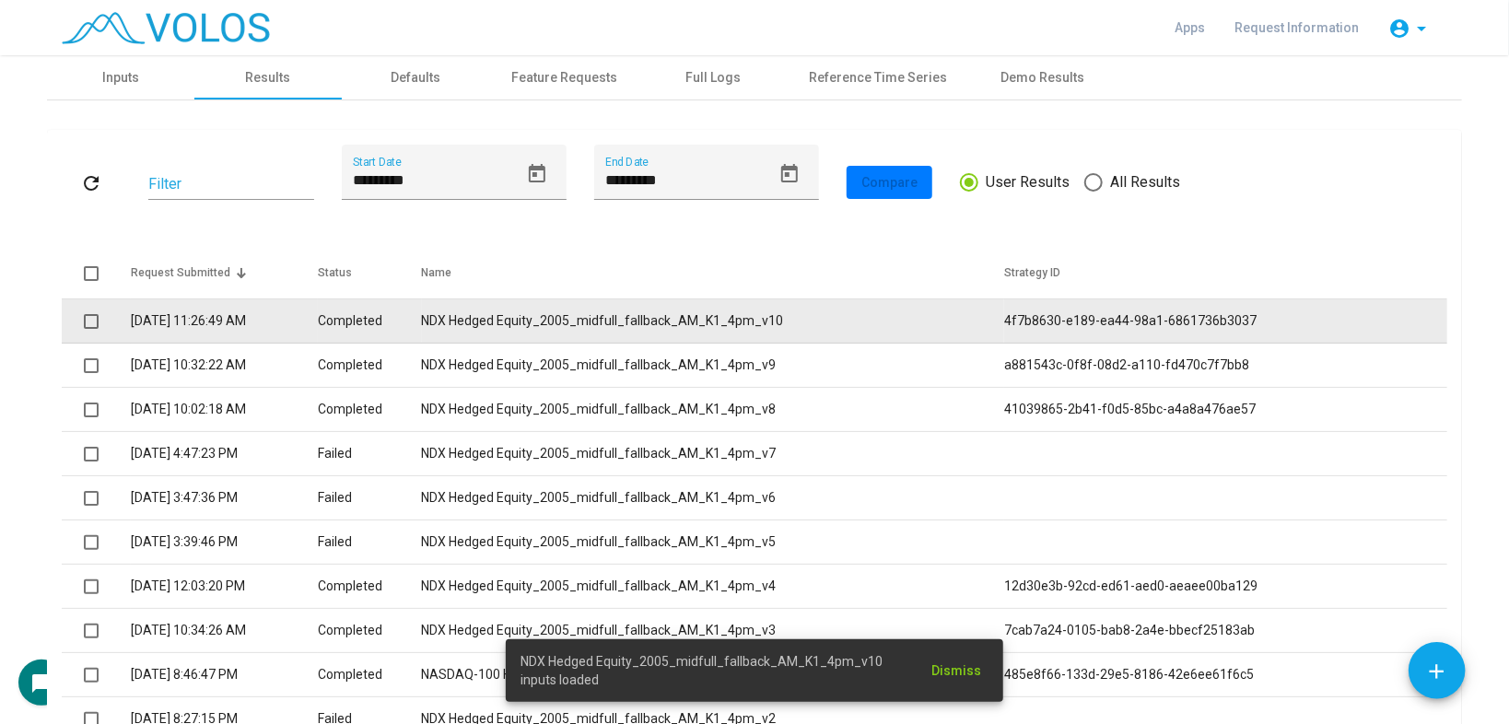
click at [616, 324] on td "NDX Hedged Equity_2005_midfull_fallback_AM_K1_4pm_v10" at bounding box center [713, 321] width 582 height 44
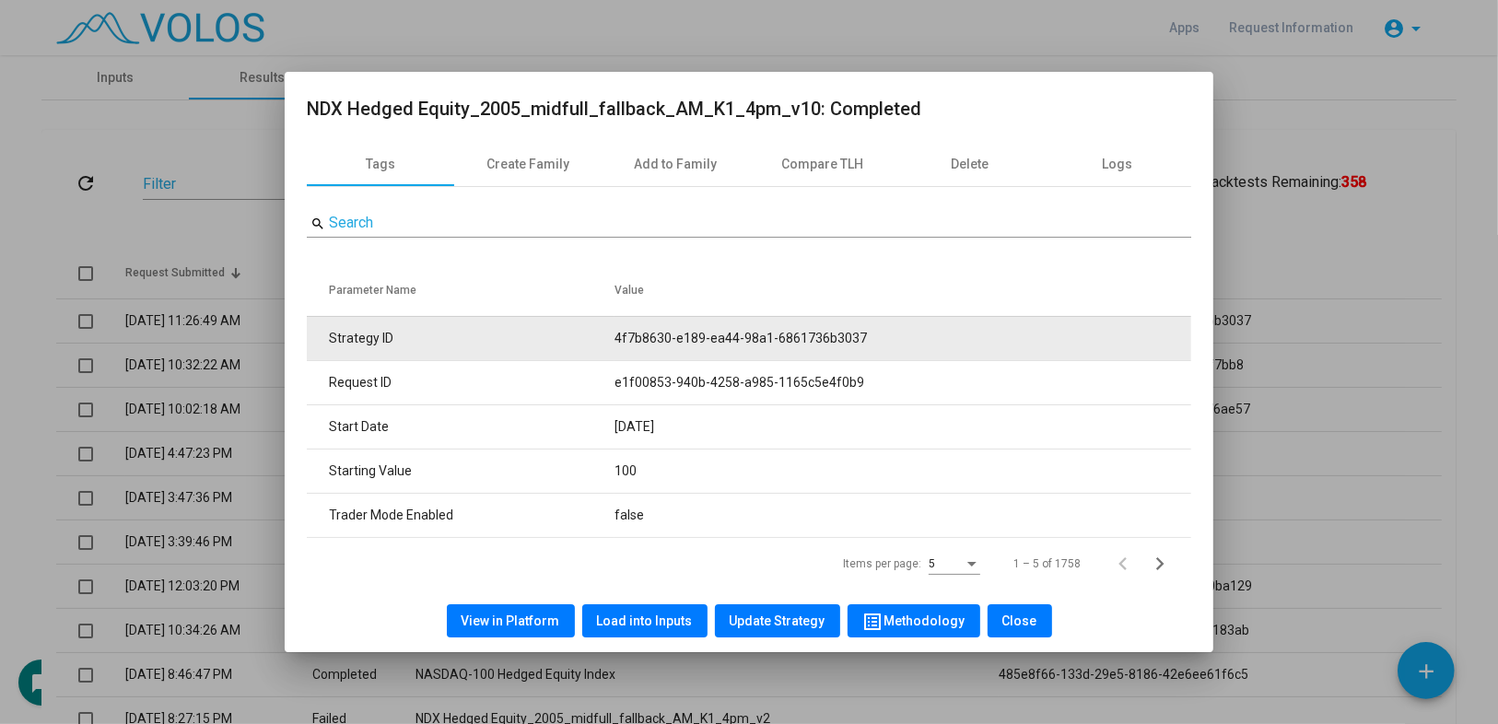
drag, startPoint x: 610, startPoint y: 336, endPoint x: 963, endPoint y: 332, distance: 352.9
click at [963, 332] on tr "Strategy ID 4f7b8630-e189-ea44-98a1-6861736b3037" at bounding box center [749, 338] width 885 height 44
copy tr "4f7b8630-e189-ea44-98a1-6861736b3037"
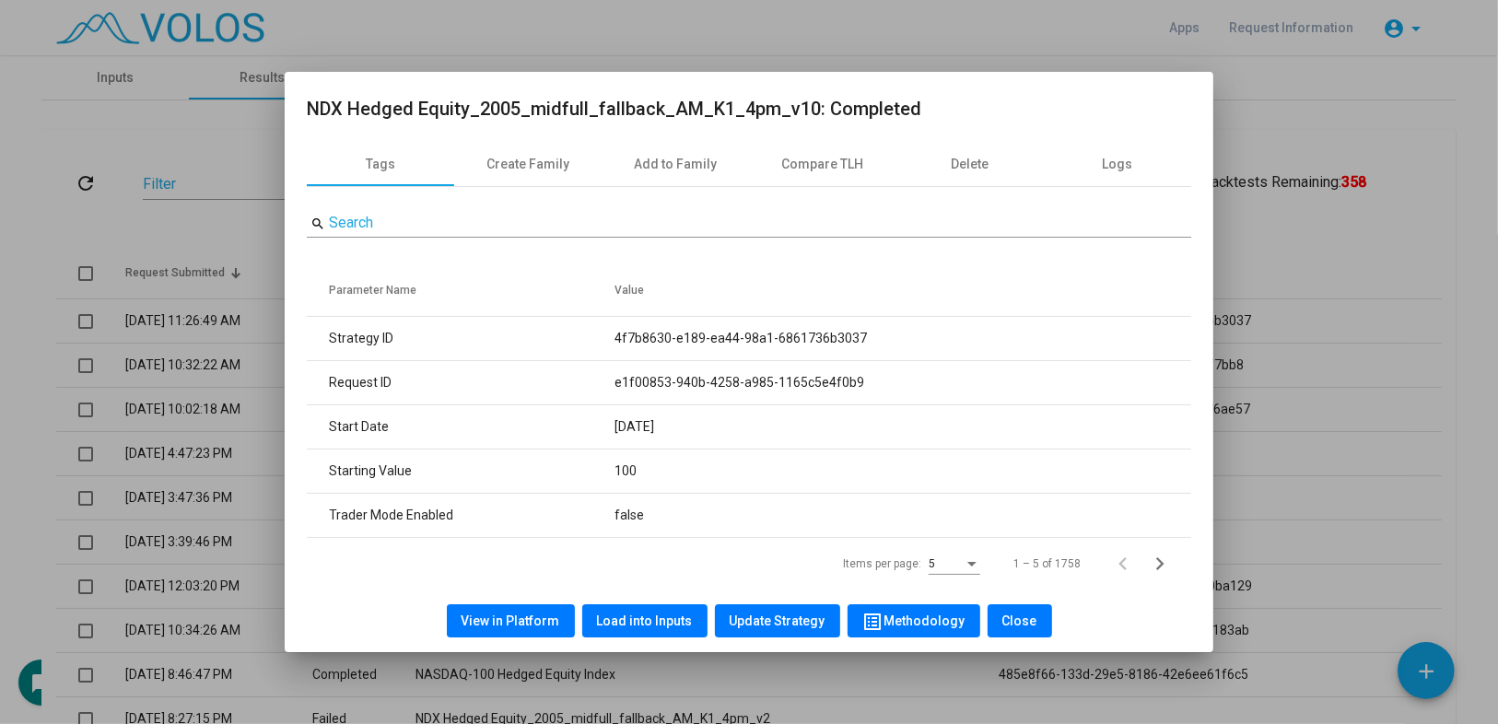
click at [1415, 389] on div at bounding box center [749, 362] width 1498 height 724
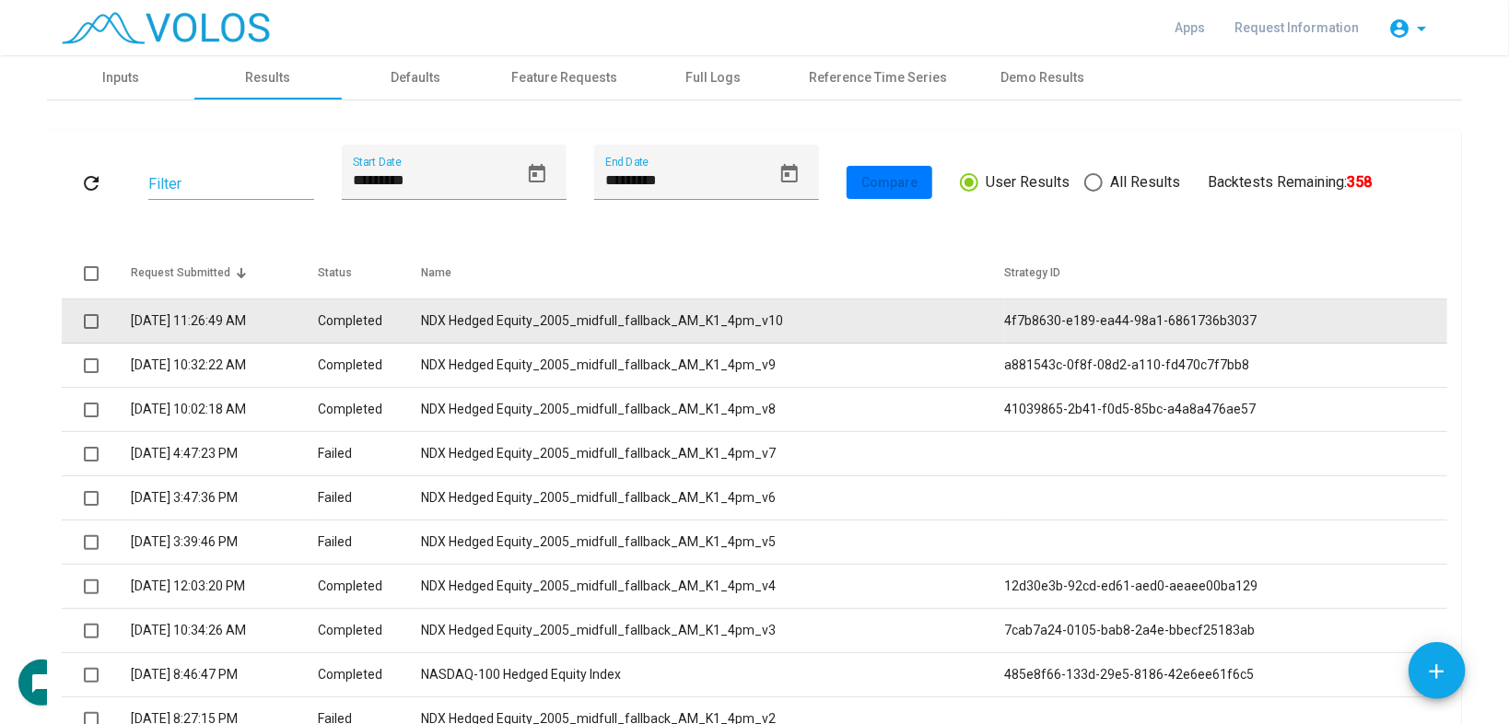
click at [567, 330] on td "NDX Hedged Equity_2005_midfull_fallback_AM_K1_4pm_v10" at bounding box center [713, 321] width 582 height 44
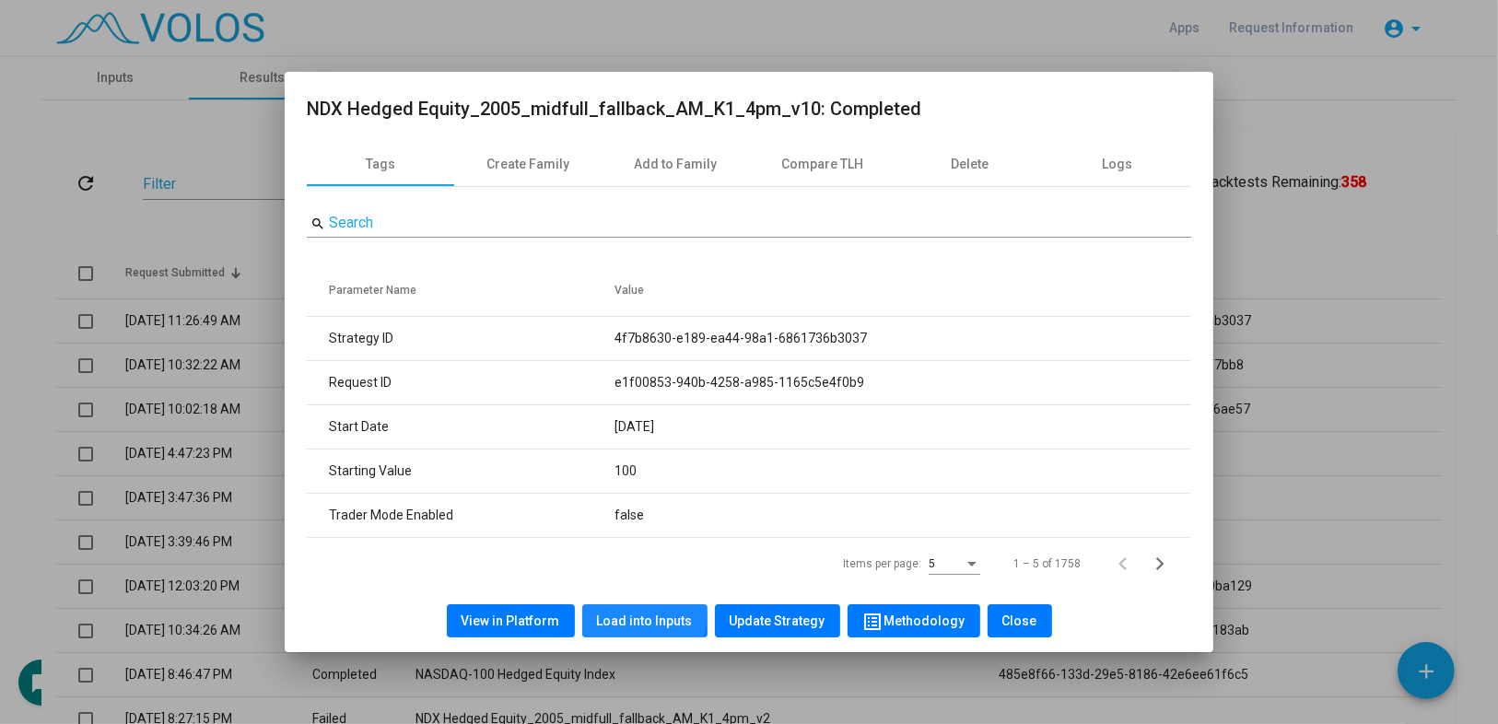
click at [617, 612] on button "Load into Inputs" at bounding box center [644, 620] width 125 height 33
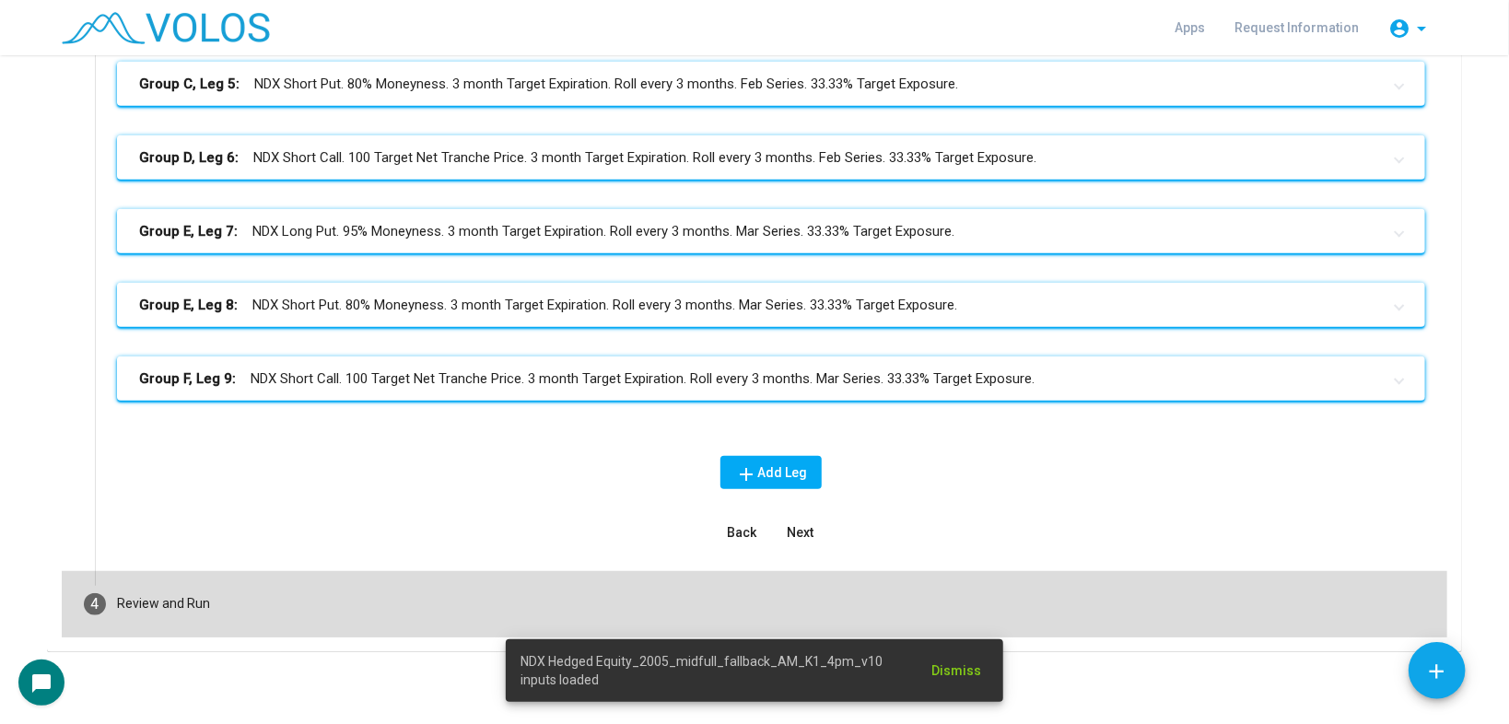
click at [149, 609] on div "Review and Run" at bounding box center [163, 603] width 93 height 19
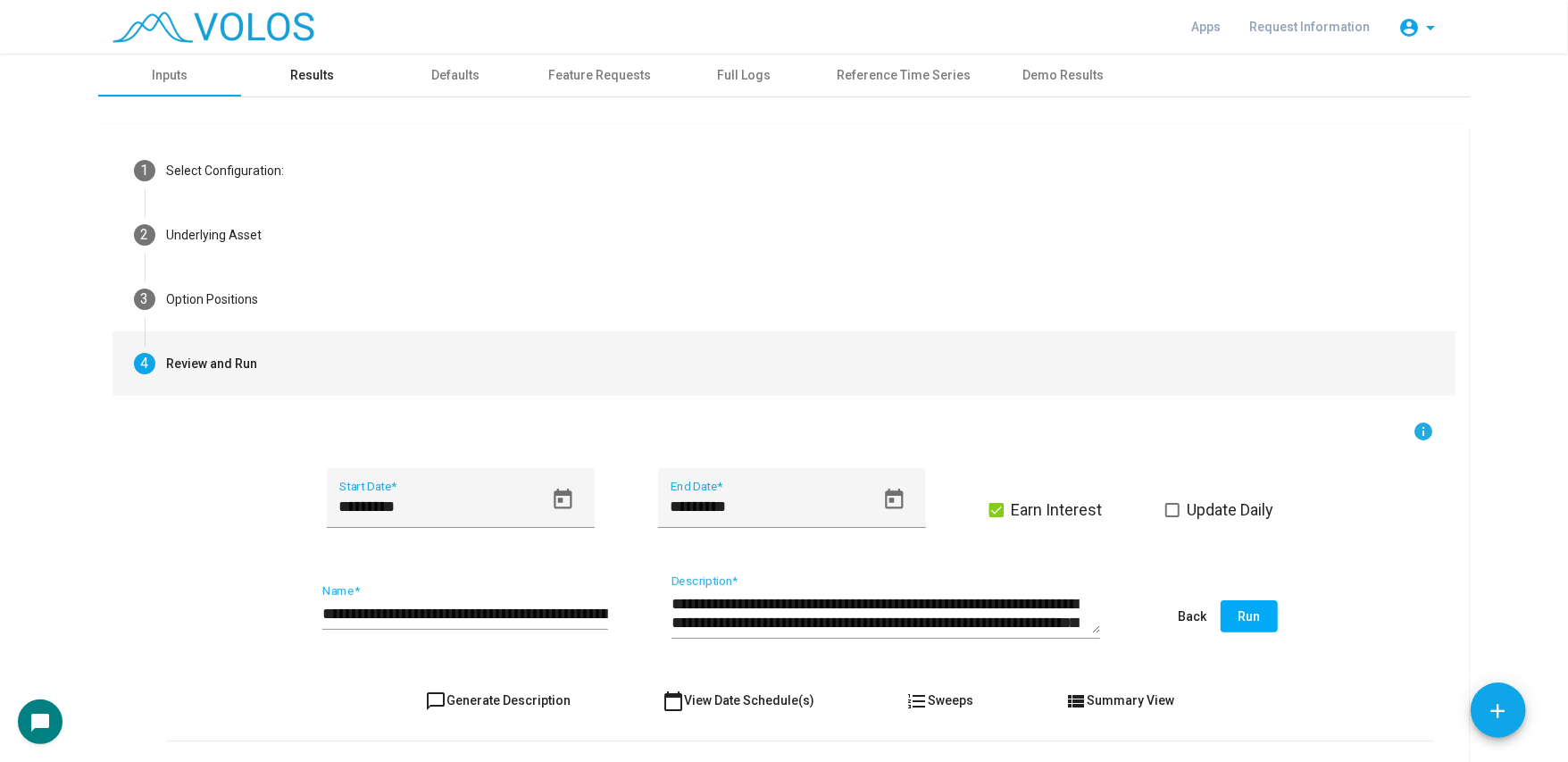
click at [312, 78] on div "Results" at bounding box center [312, 75] width 44 height 18
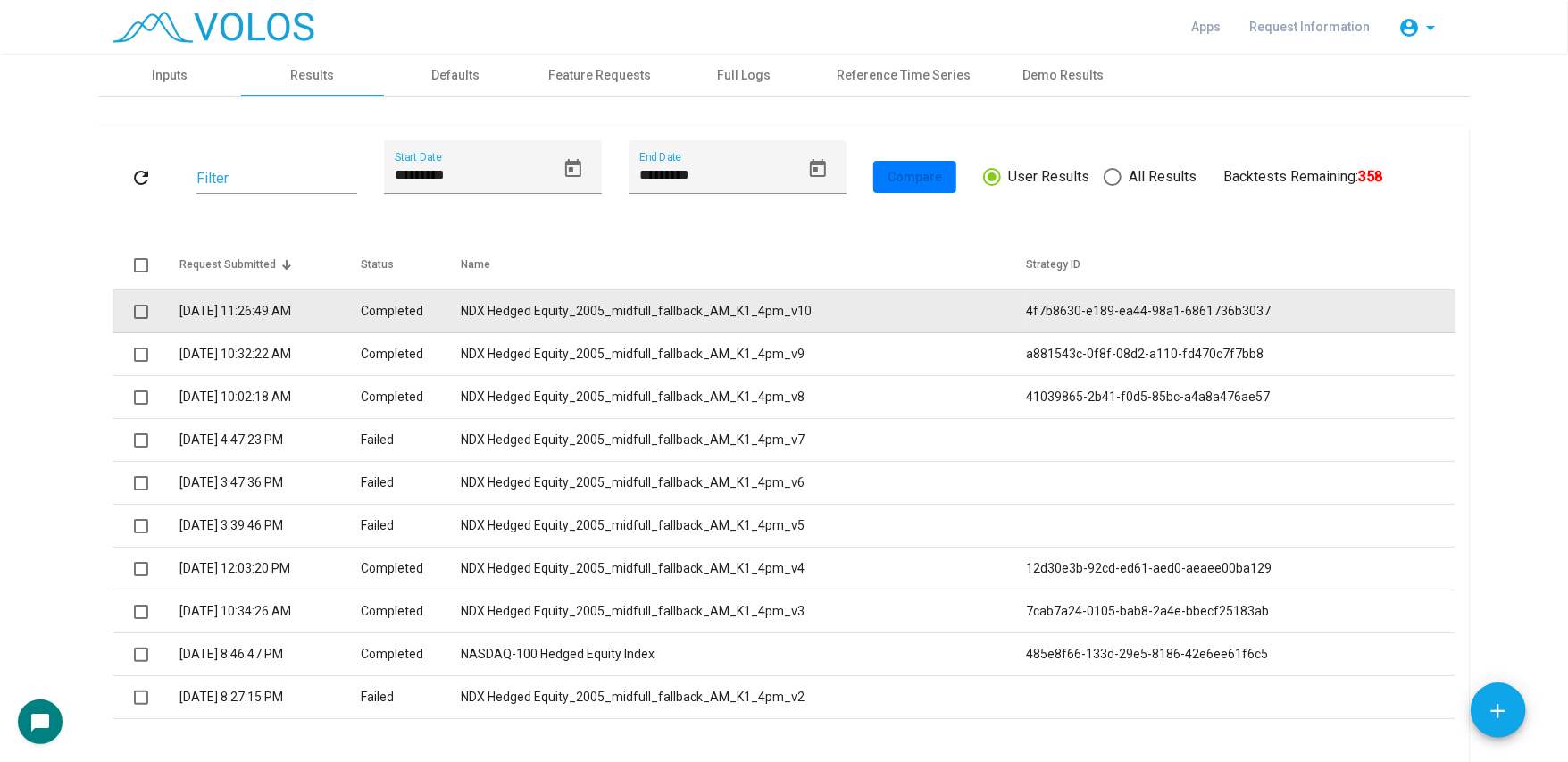
click at [553, 302] on td "NDX Hedged Equity_2005_midfull_fallback_AM_K1_4pm_v10" at bounding box center [743, 311] width 564 height 43
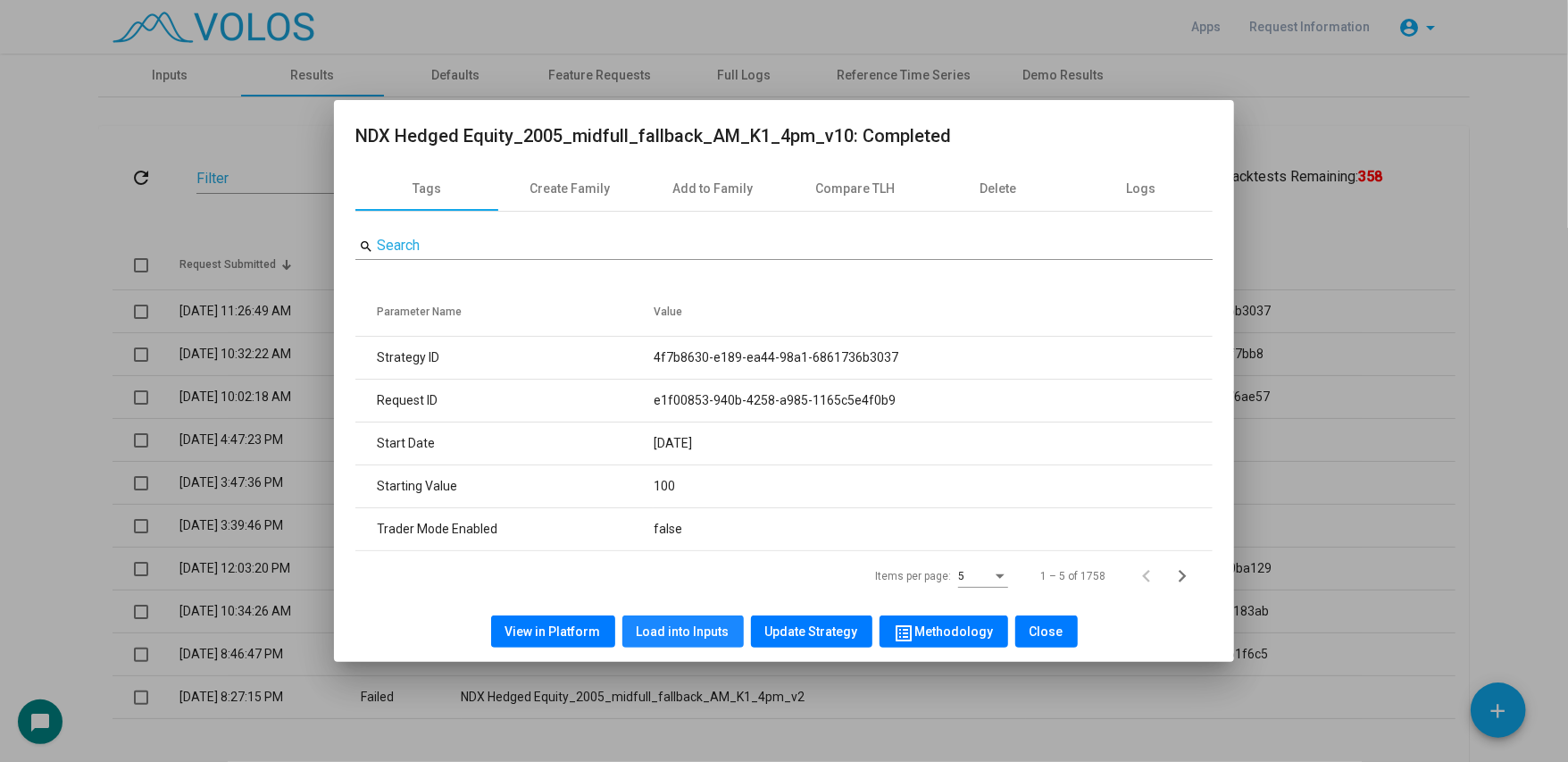
click at [696, 626] on span "Load into Inputs" at bounding box center [683, 631] width 93 height 15
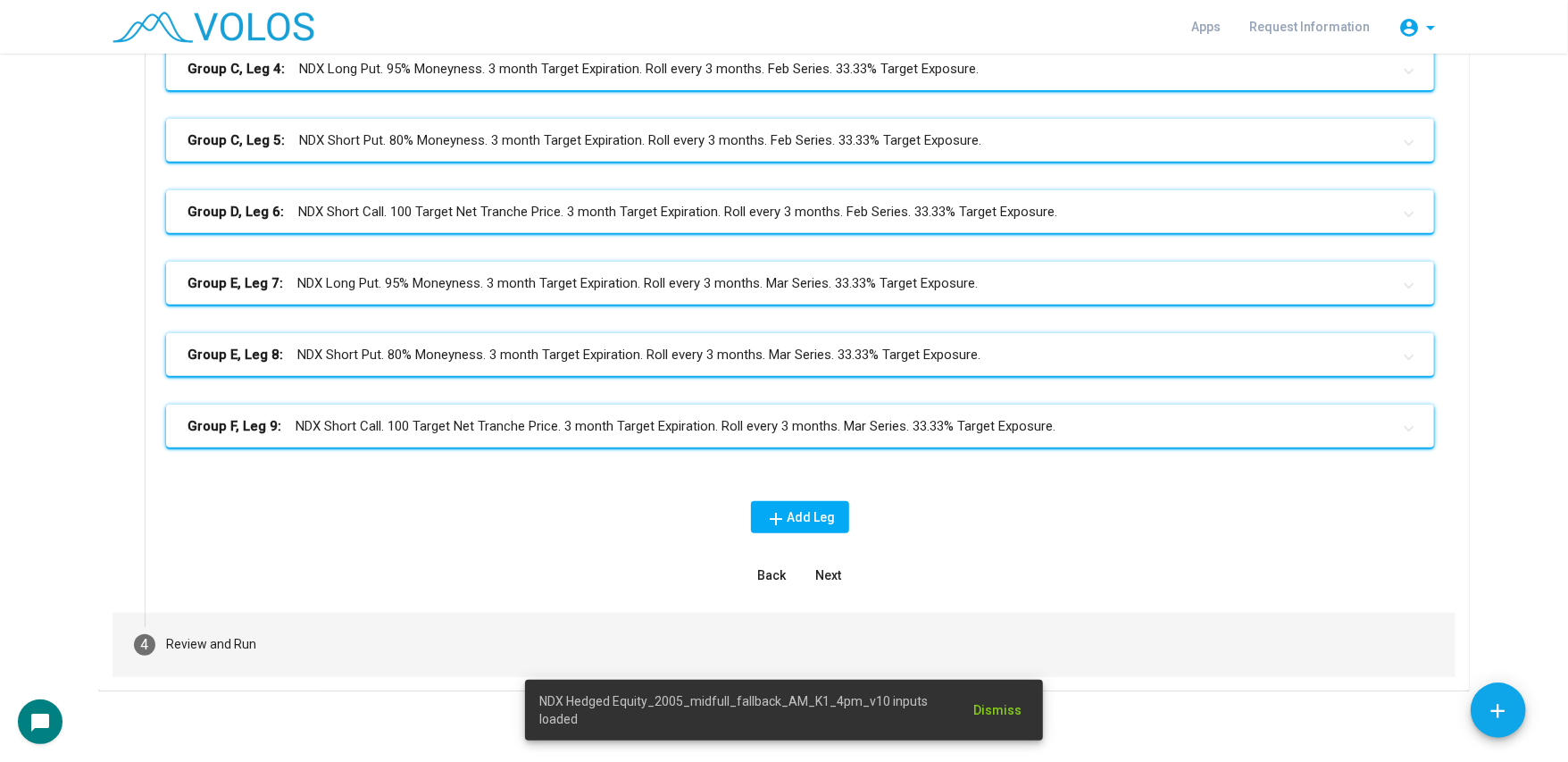
click at [541, 614] on mat-step-header "4 Review and Run" at bounding box center [784, 645] width 1343 height 64
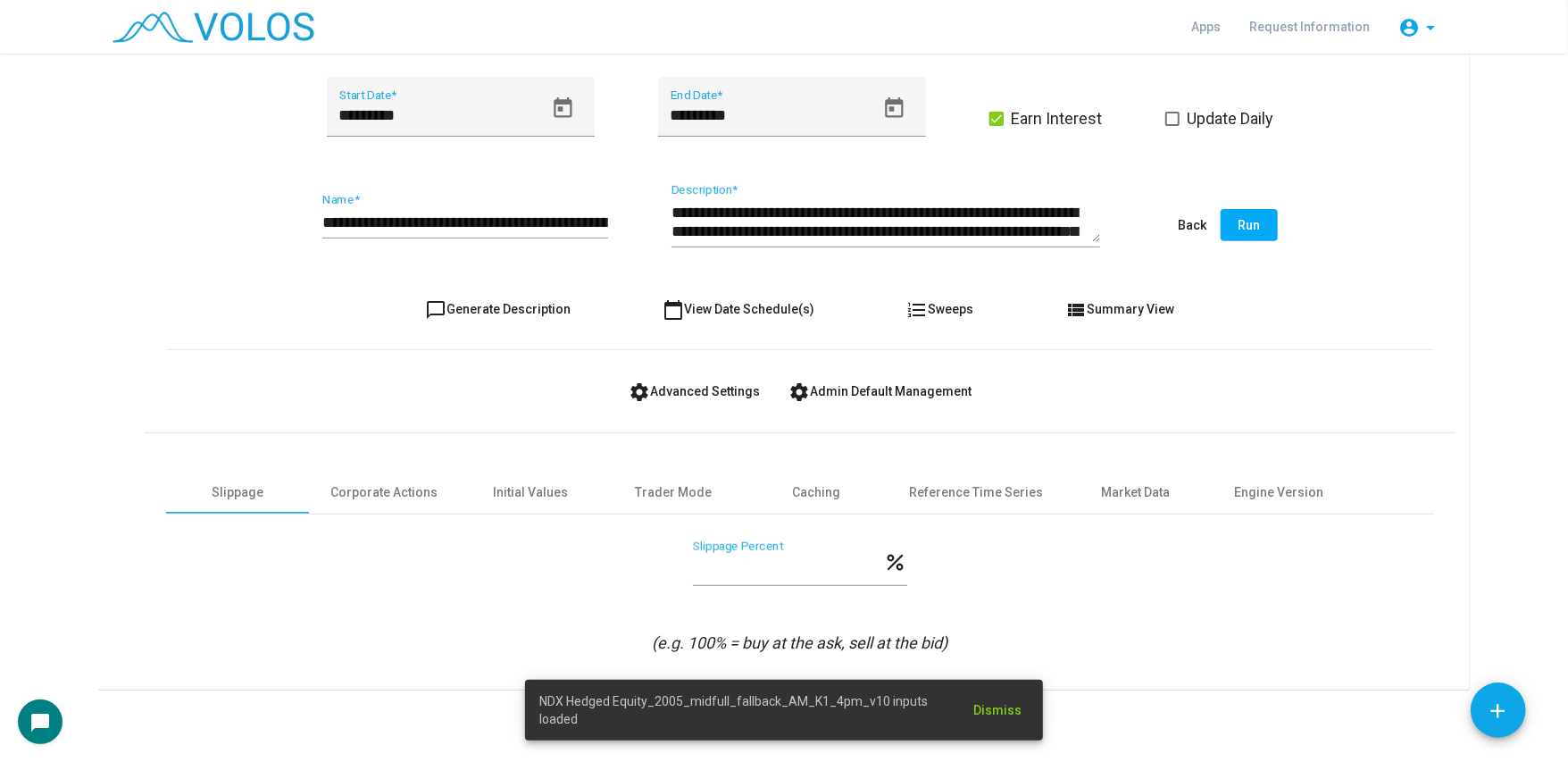
scroll to position [392, 0]
click at [1276, 481] on div "Engine Version" at bounding box center [1278, 492] width 142 height 43
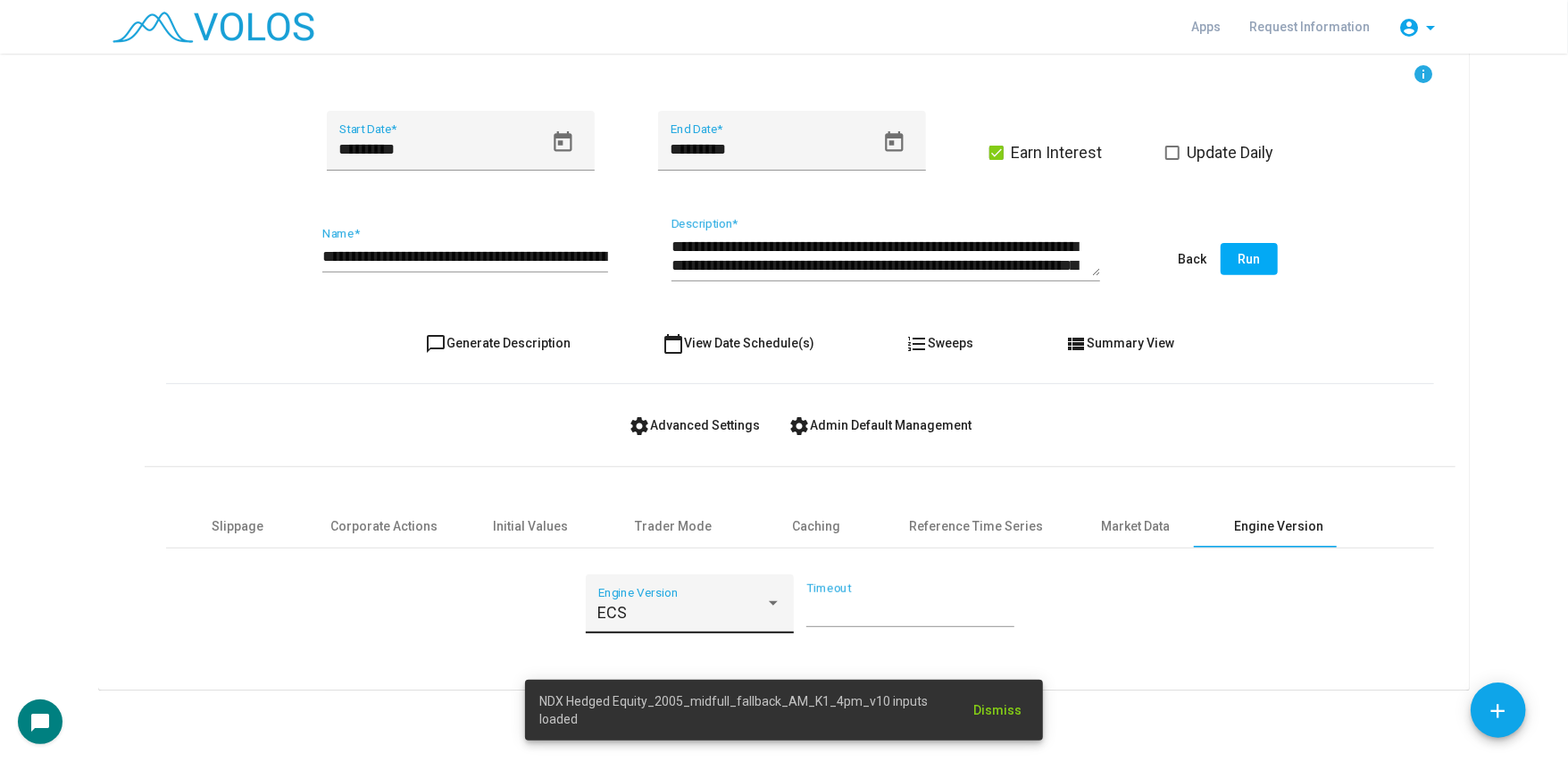
scroll to position [0, 0]
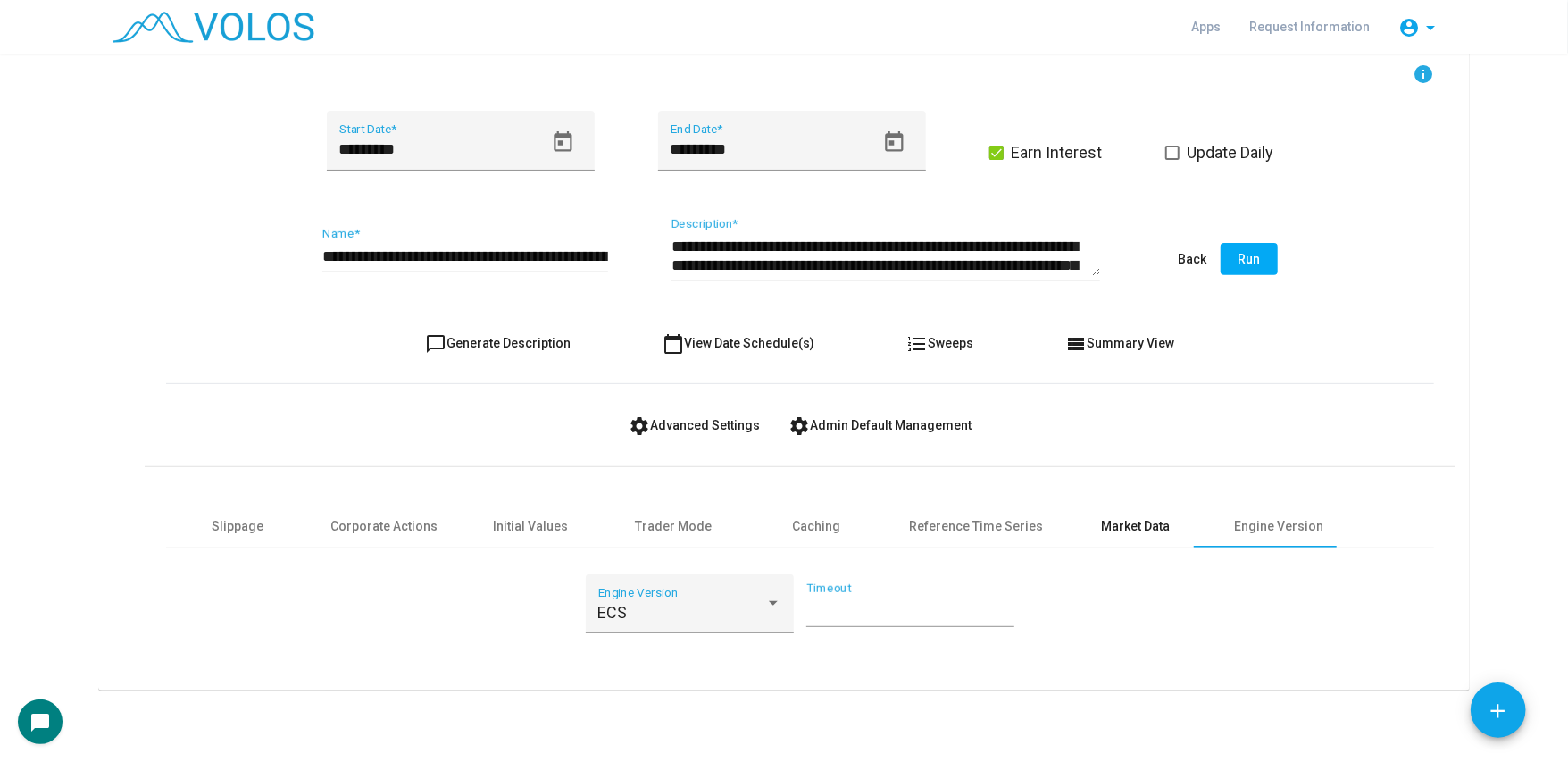
click at [1116, 524] on div "Market Data" at bounding box center [1136, 526] width 69 height 18
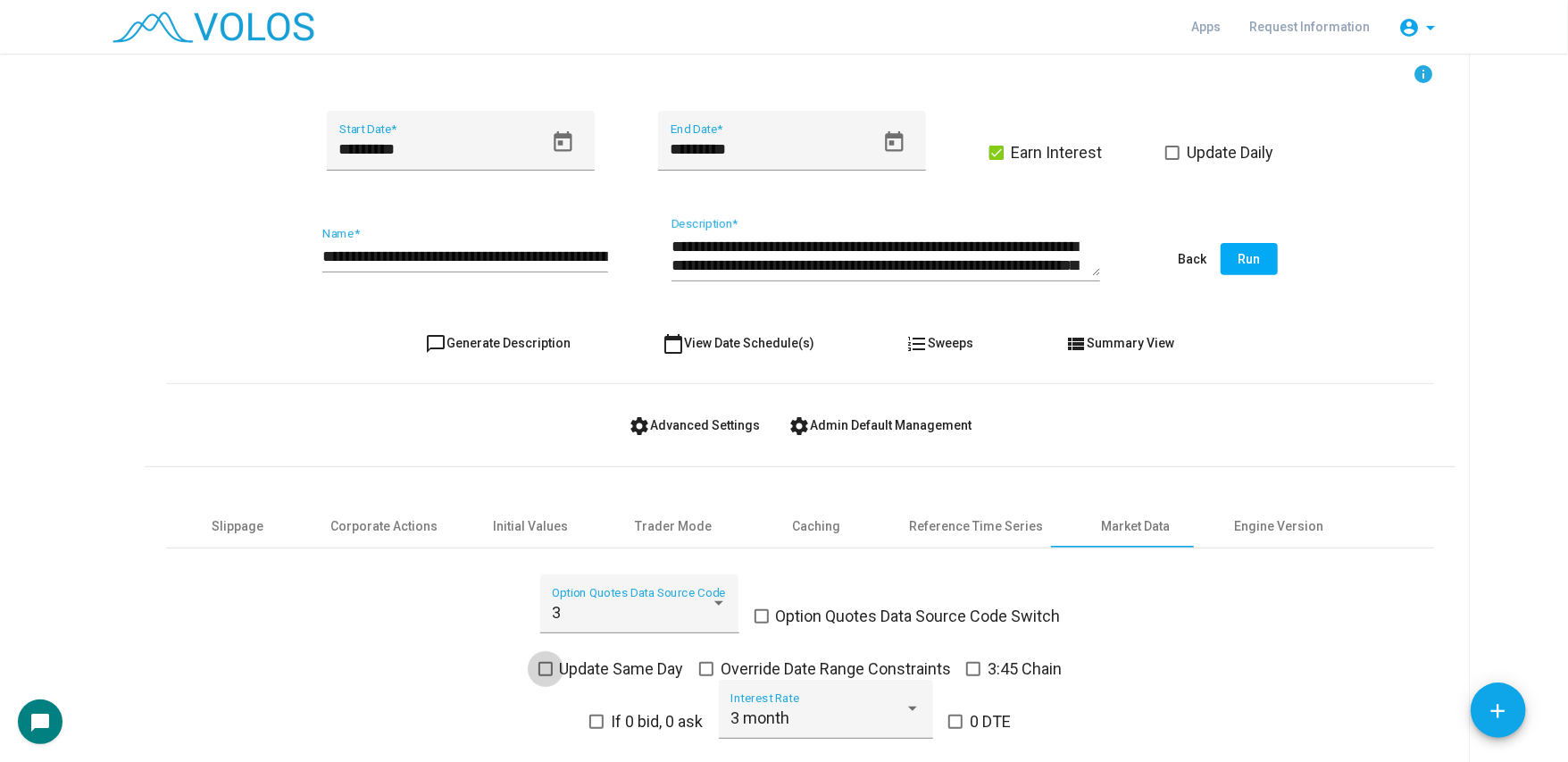
click at [539, 668] on span at bounding box center [546, 669] width 15 height 15
click at [1251, 524] on div "Engine Version" at bounding box center [1278, 526] width 89 height 18
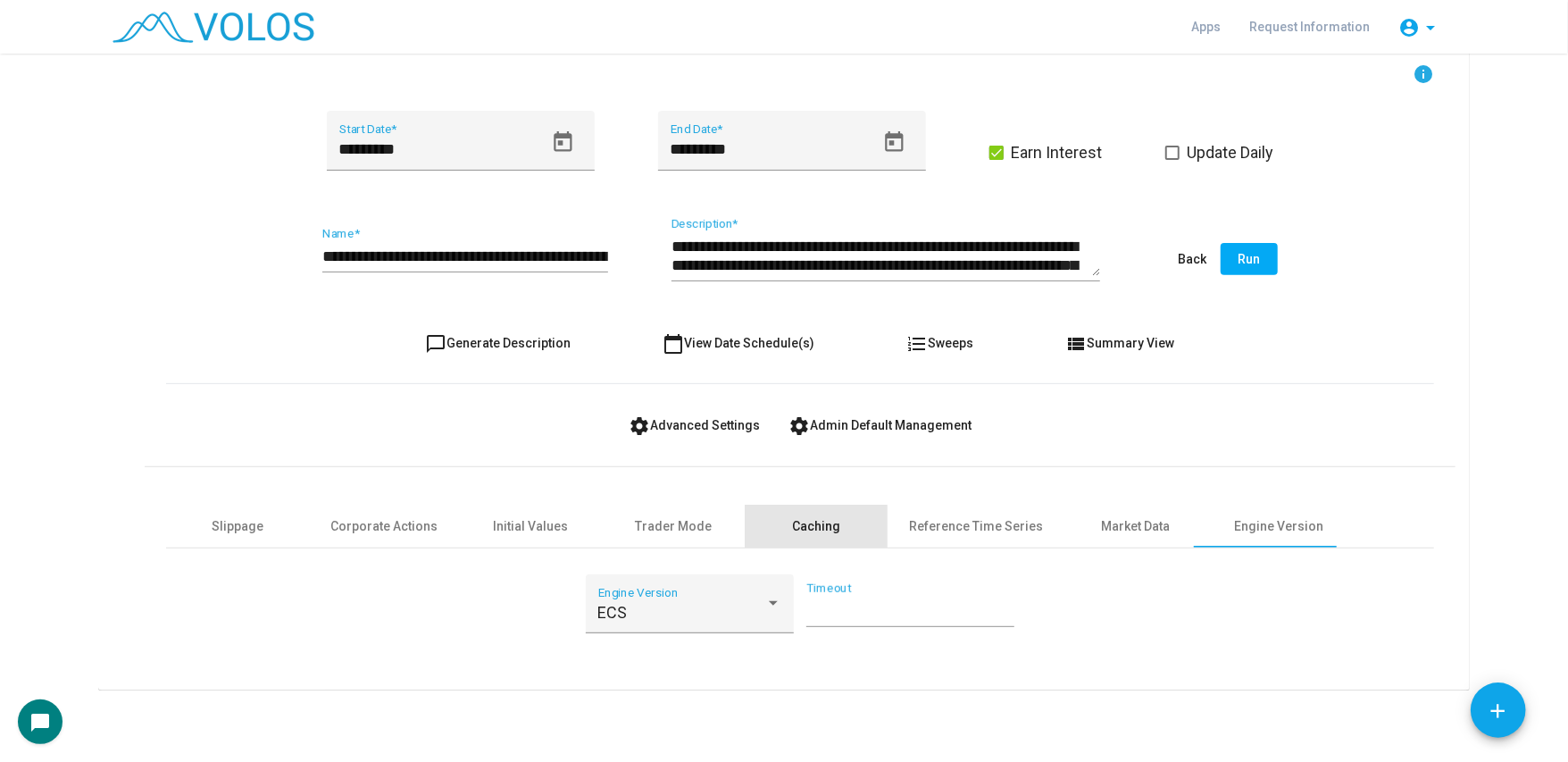
click at [810, 519] on div "Caching" at bounding box center [816, 526] width 48 height 18
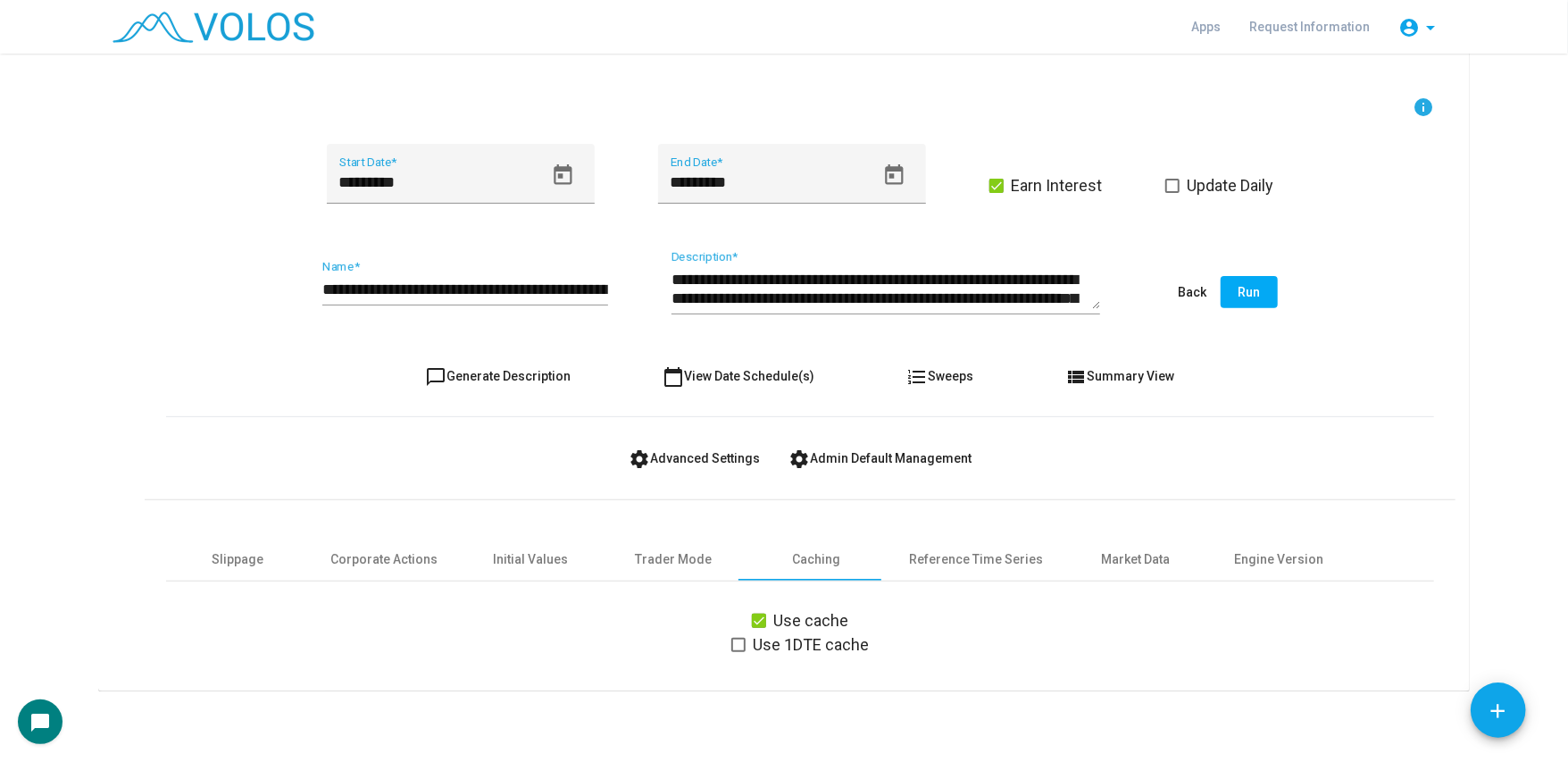
click at [744, 620] on div "Use cache" at bounding box center [800, 619] width 138 height 24
click at [752, 619] on span at bounding box center [759, 620] width 15 height 15
click at [260, 567] on div "Slippage" at bounding box center [236, 559] width 142 height 43
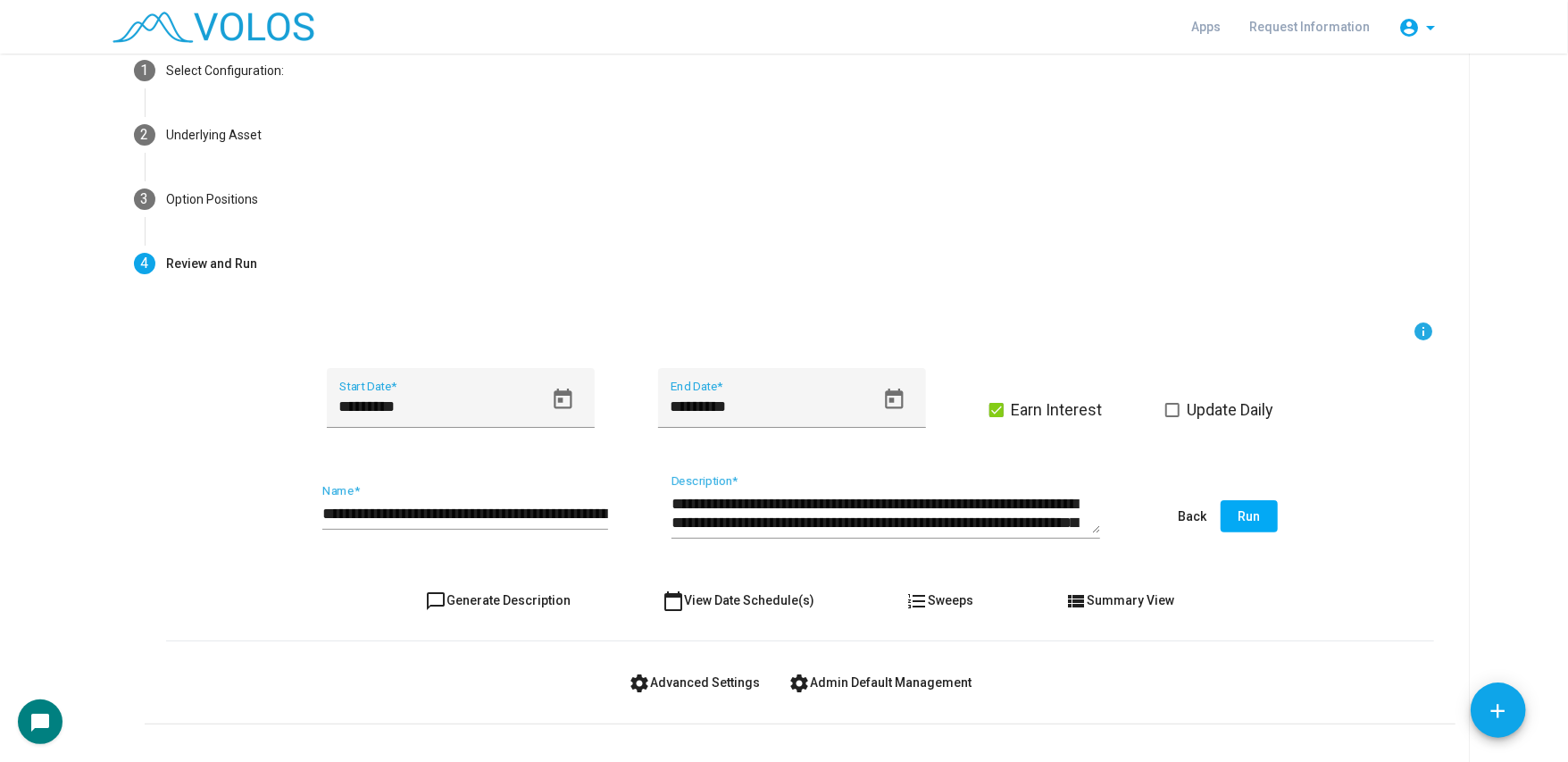
scroll to position [0, 0]
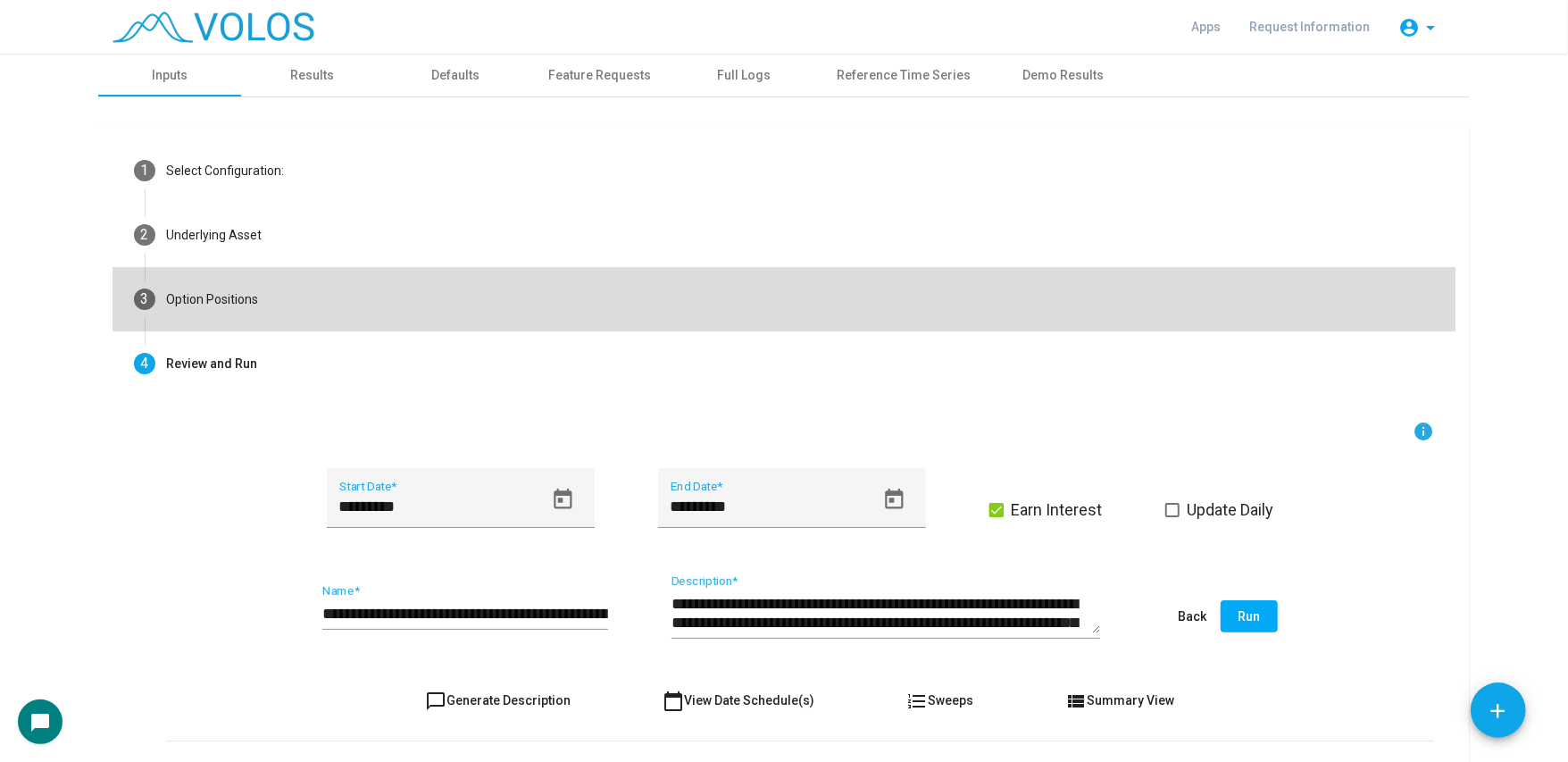
click at [420, 302] on mat-step-header "3 Option Positions" at bounding box center [784, 300] width 1343 height 64
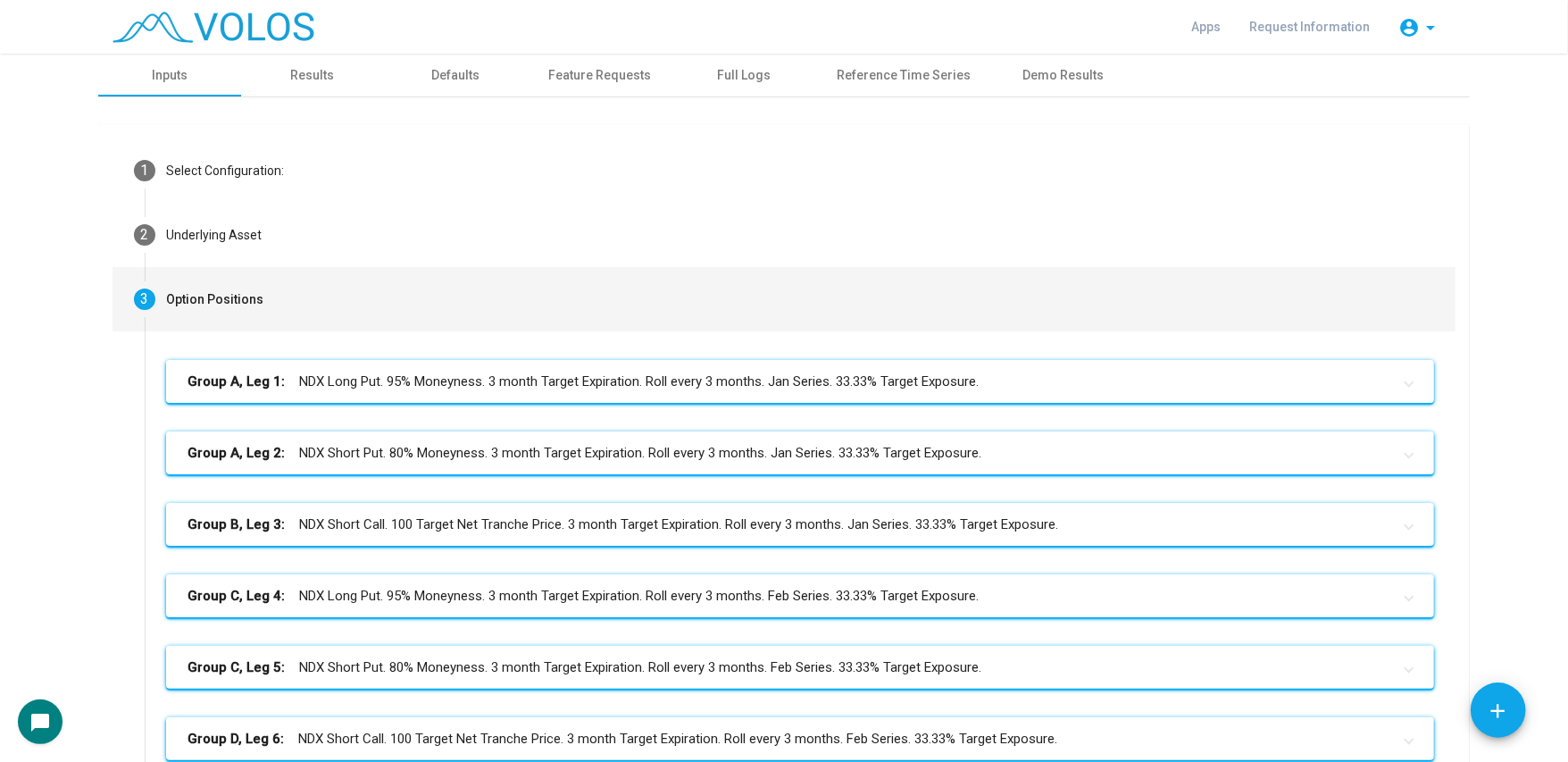
click at [635, 372] on mat-panel-title "Group A, Leg 1: NDX Long Put. 95% Moneyness. 3 month Target Expiration. Roll ev…" at bounding box center [789, 381] width 1204 height 20
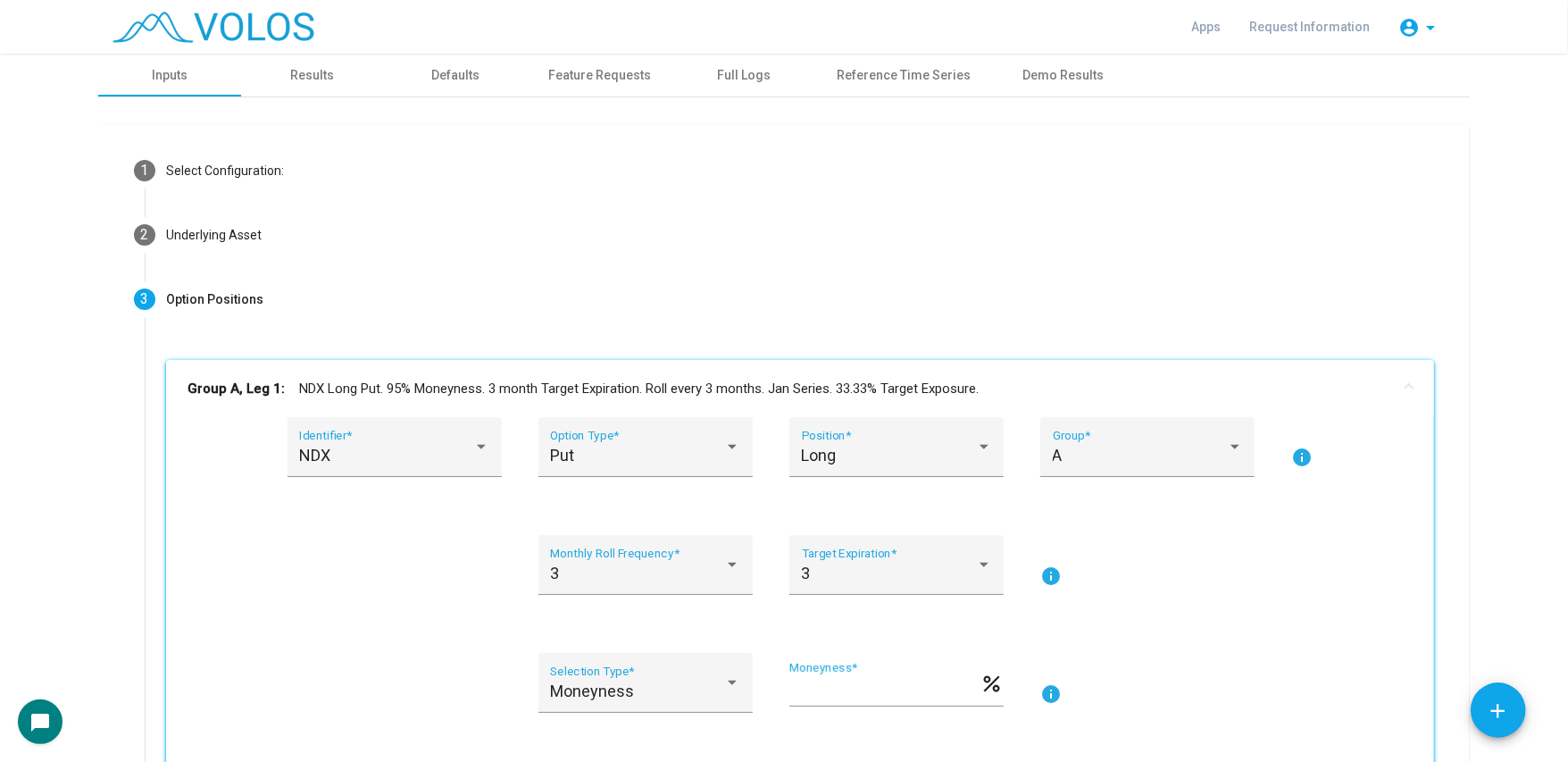
click at [633, 377] on mat-expansion-panel-header "Group A, Leg 1: NDX Long Put. 95% Moneyness. 3 month Target Expiration. Roll ev…" at bounding box center [800, 388] width 1268 height 57
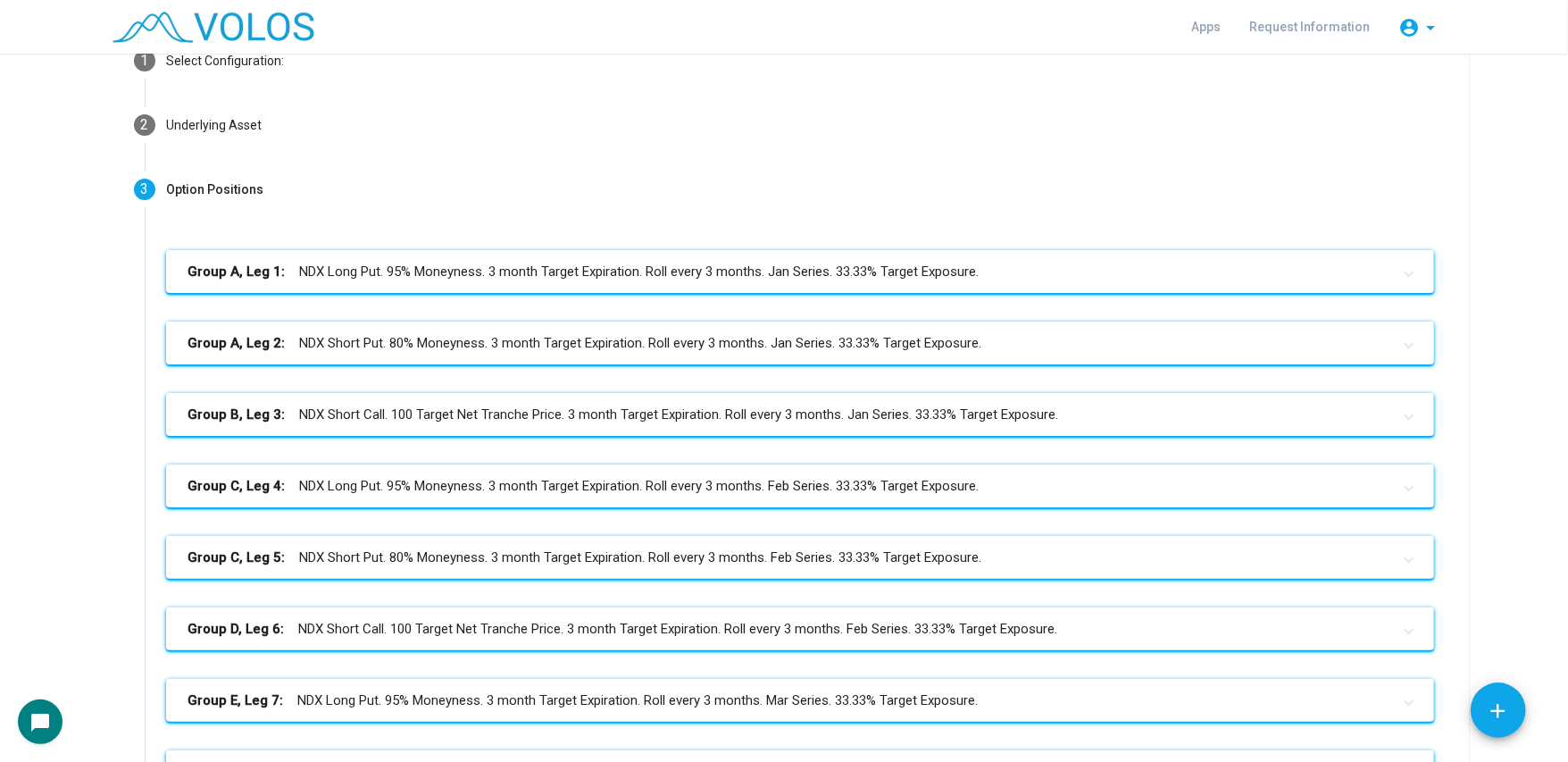
scroll to position [214, 0]
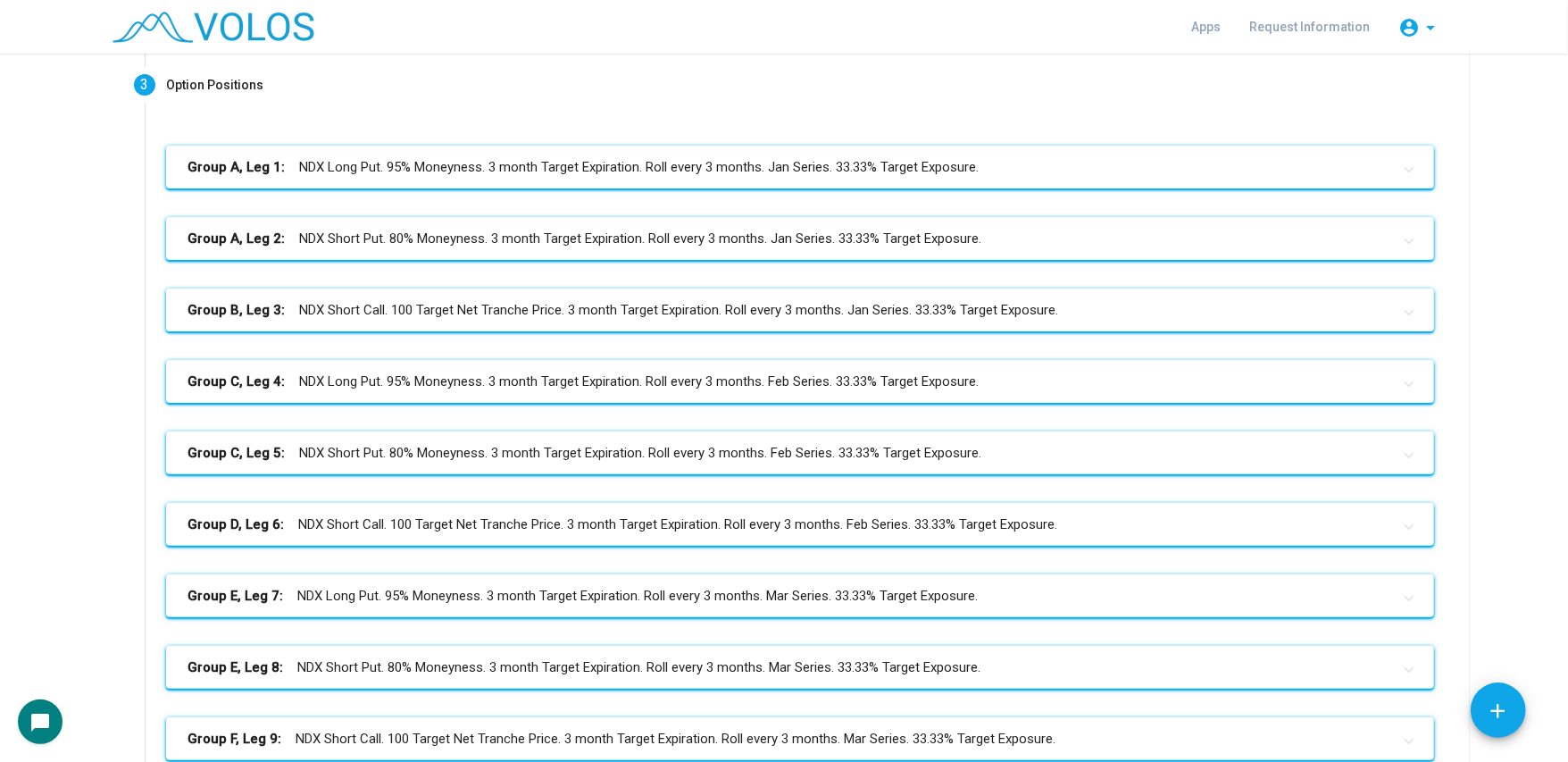
click at [703, 308] on mat-panel-title "Group B, Leg 3: NDX Short Call. 100 Target Net Tranche Price. 3 month Target Ex…" at bounding box center [789, 310] width 1204 height 20
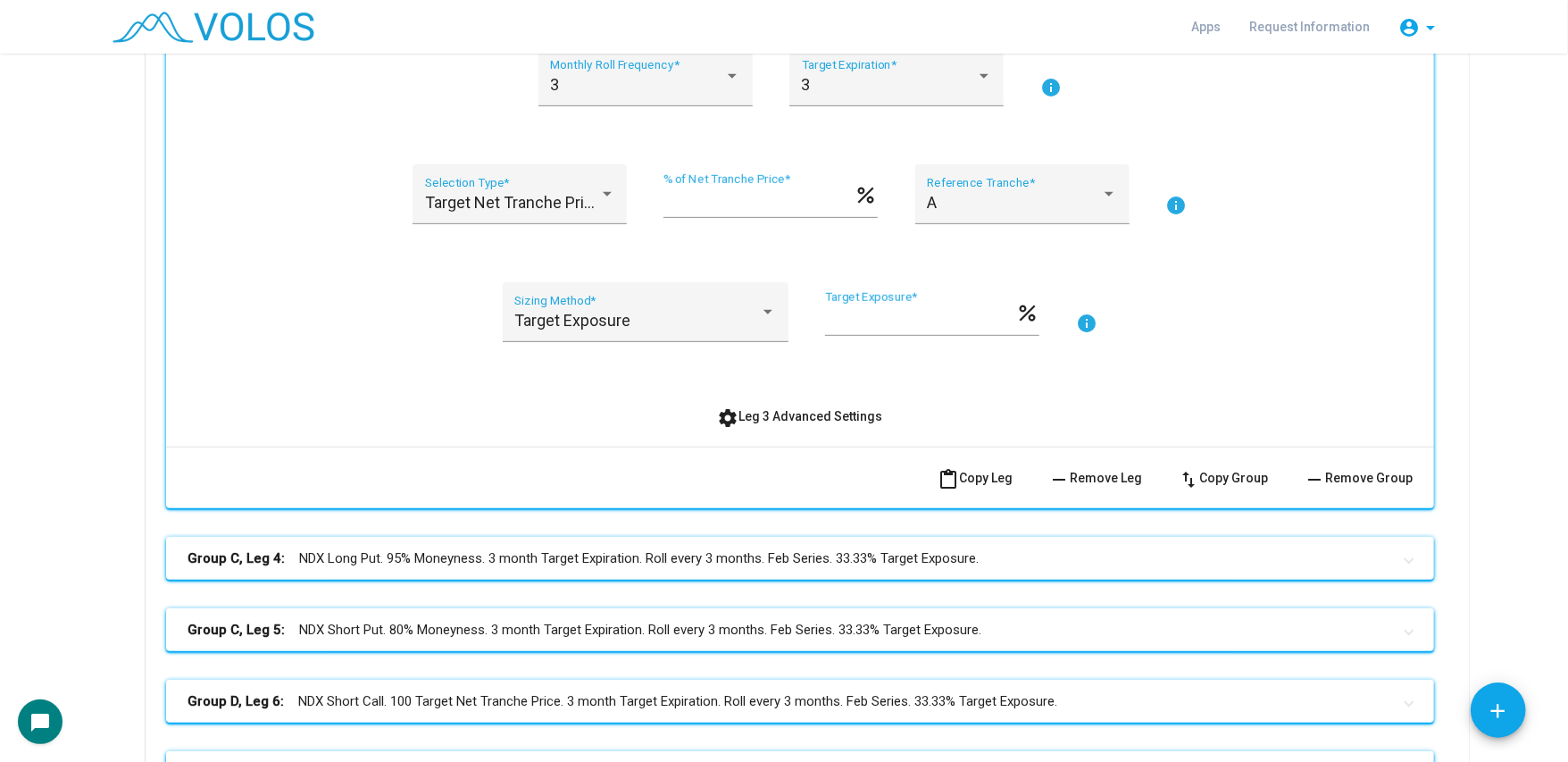
scroll to position [643, 0]
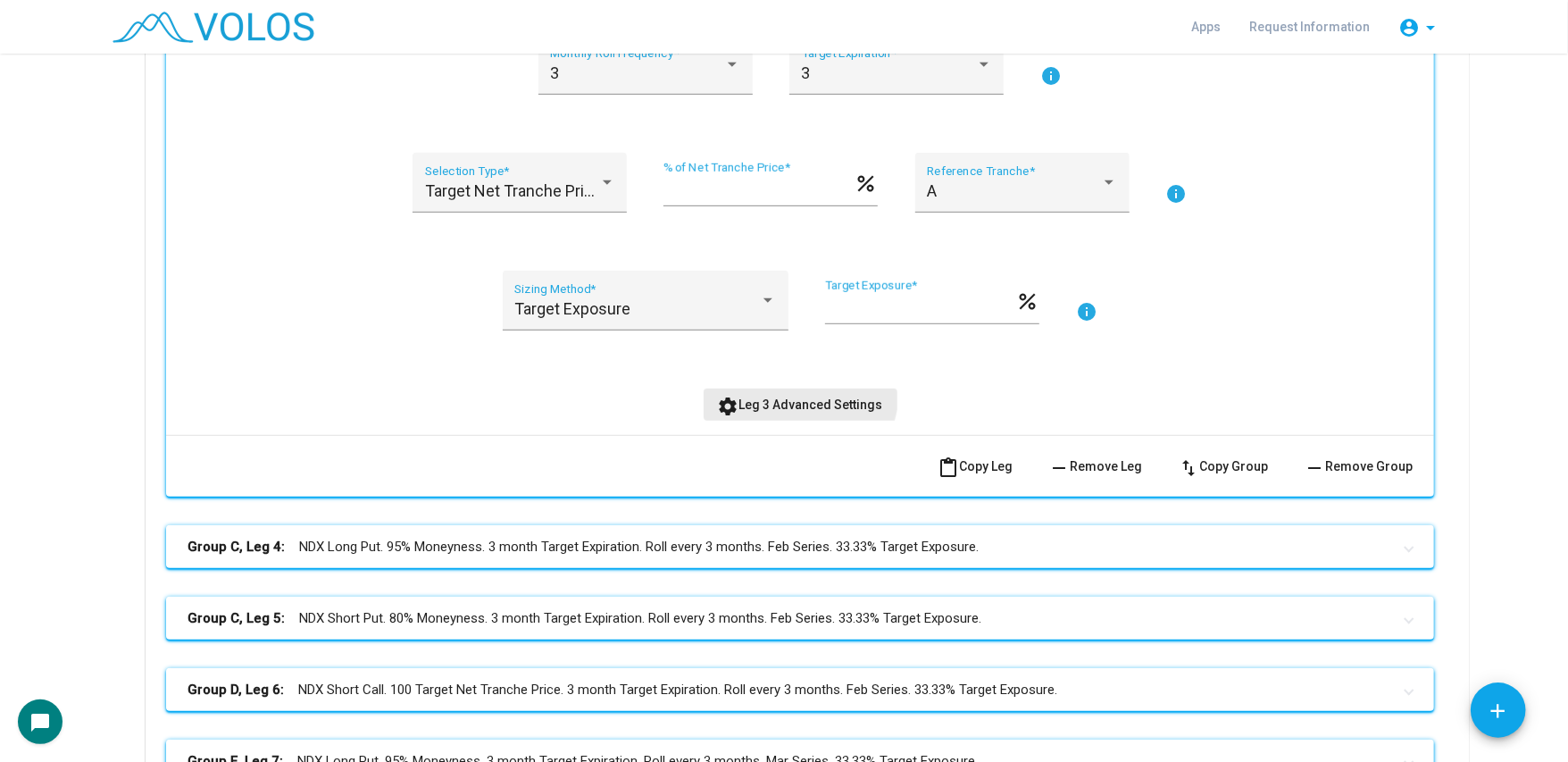
click at [785, 390] on button "settings Leg 3 Advanced Settings" at bounding box center [800, 404] width 194 height 32
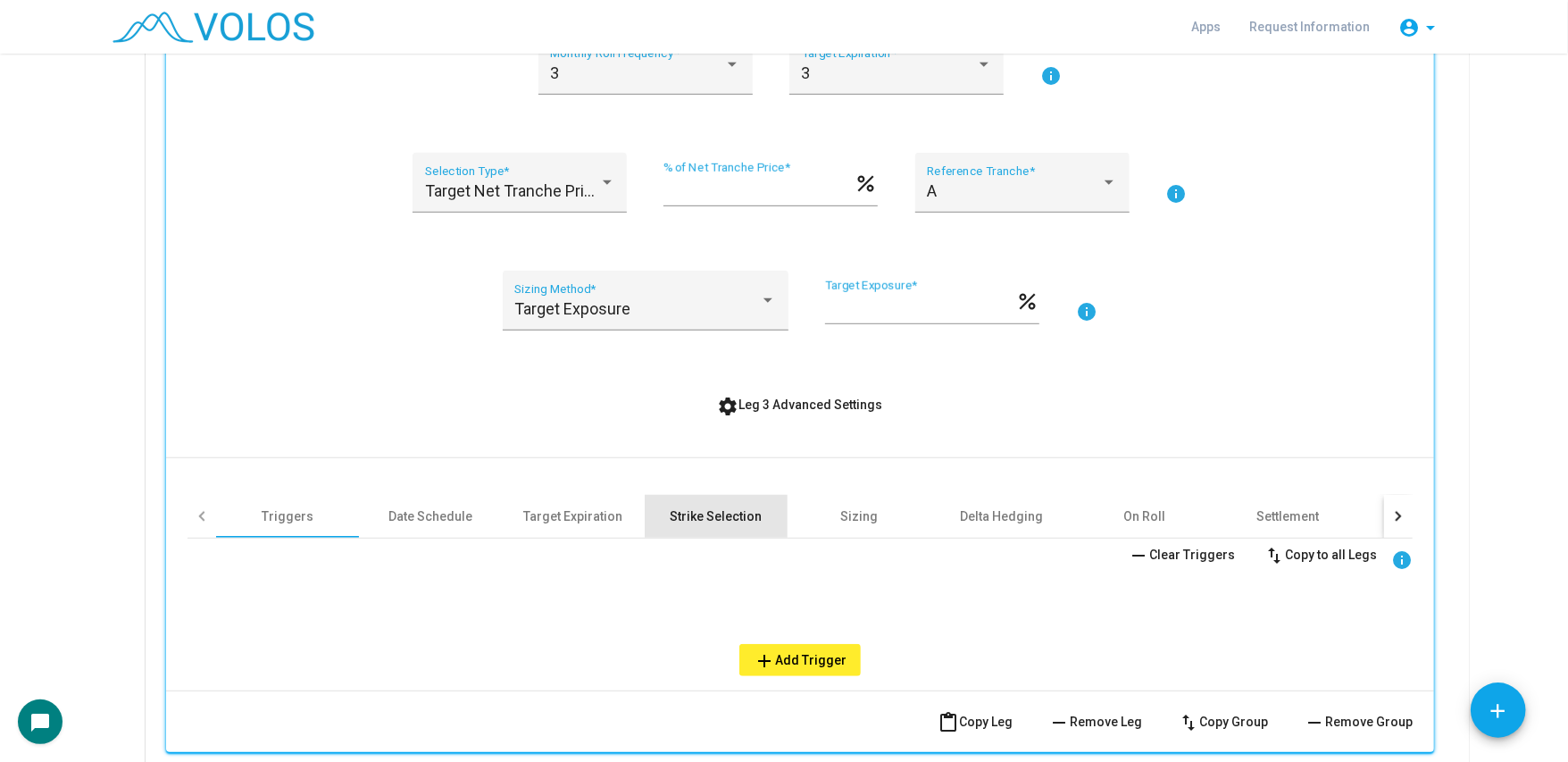
click at [723, 501] on div "Strike Selection" at bounding box center [715, 516] width 142 height 43
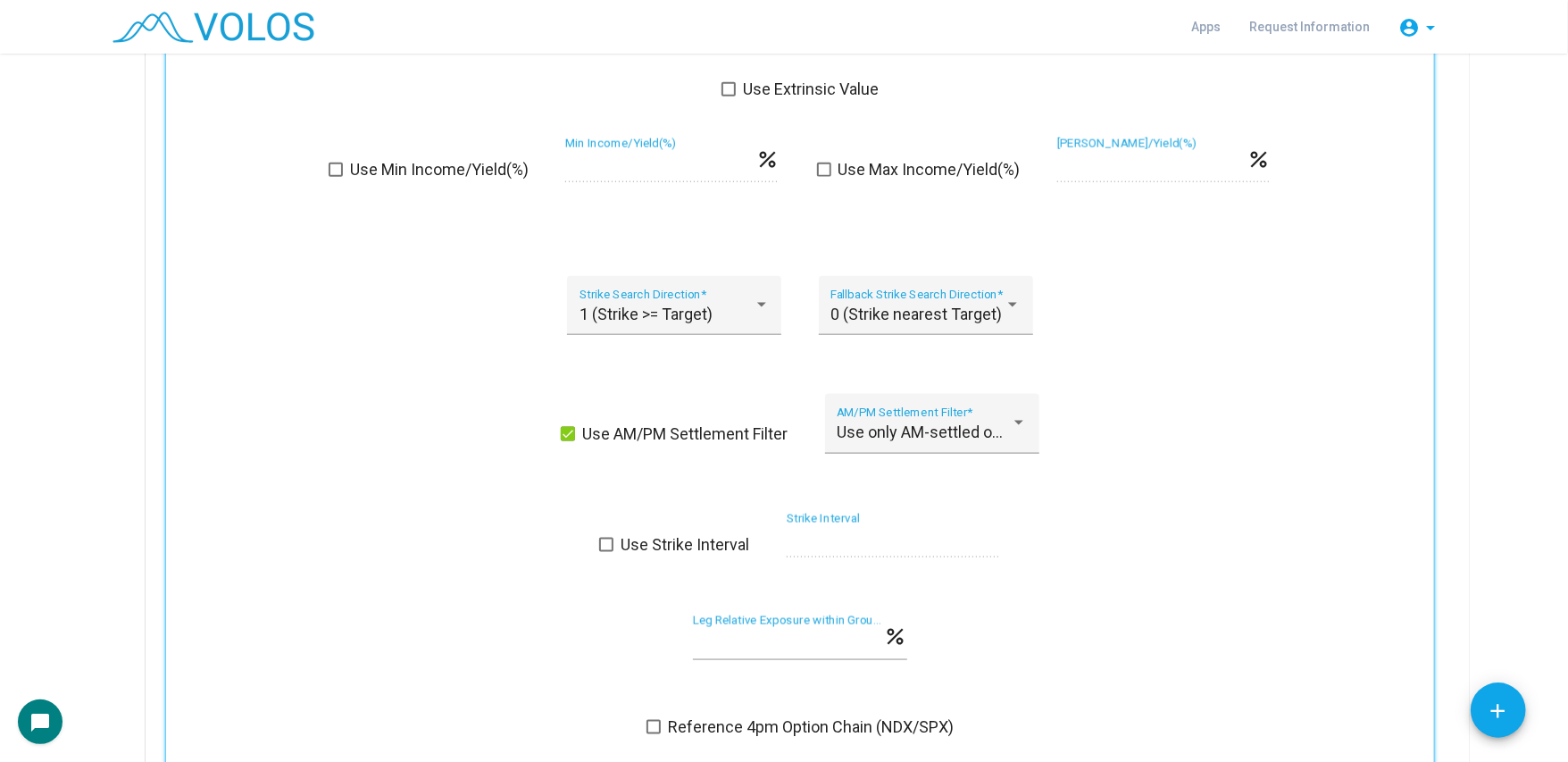
scroll to position [1643, 0]
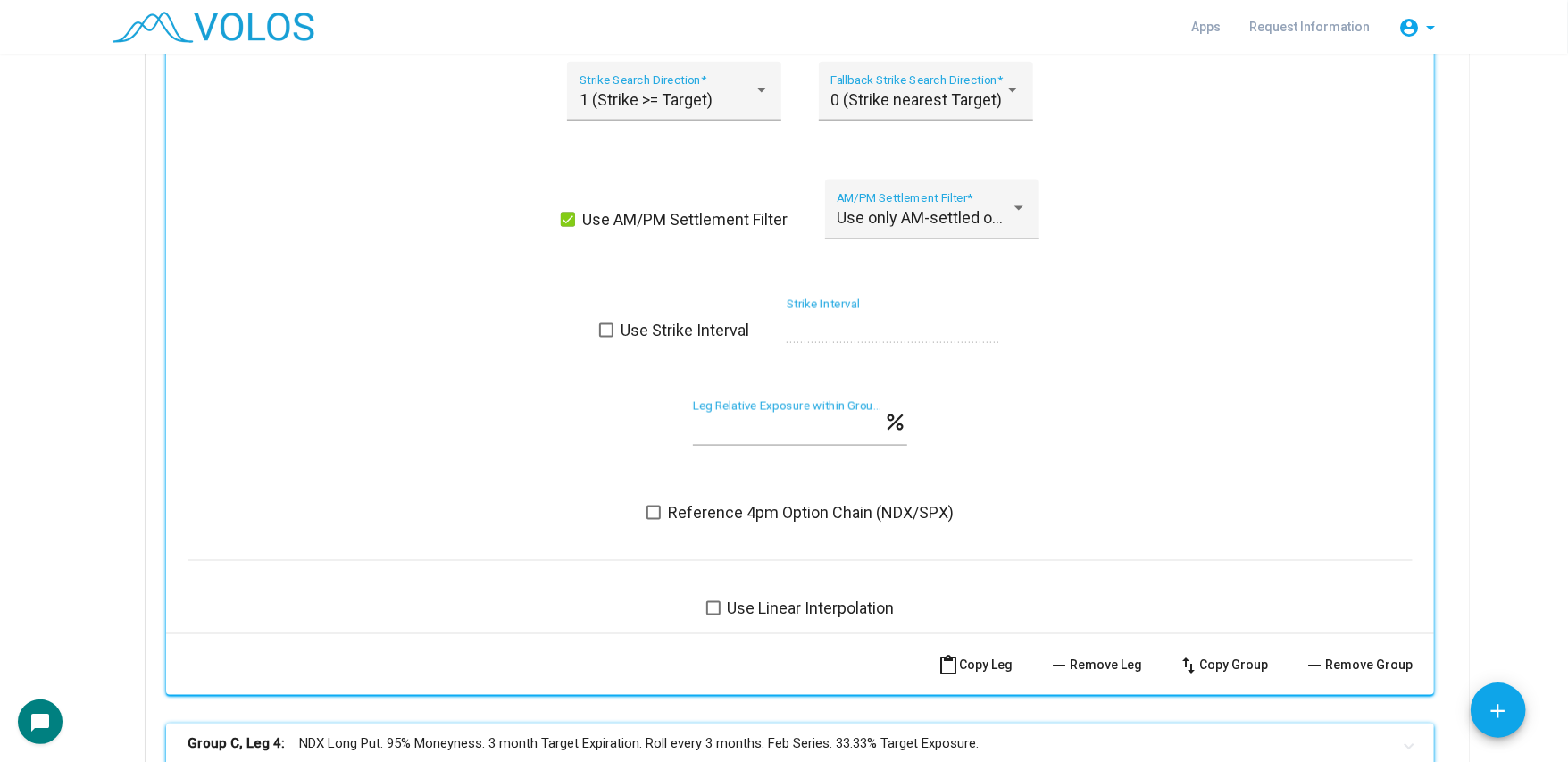
click at [660, 509] on label "Reference 4pm Option Chain (NDX/SPX)" at bounding box center [800, 513] width 307 height 21
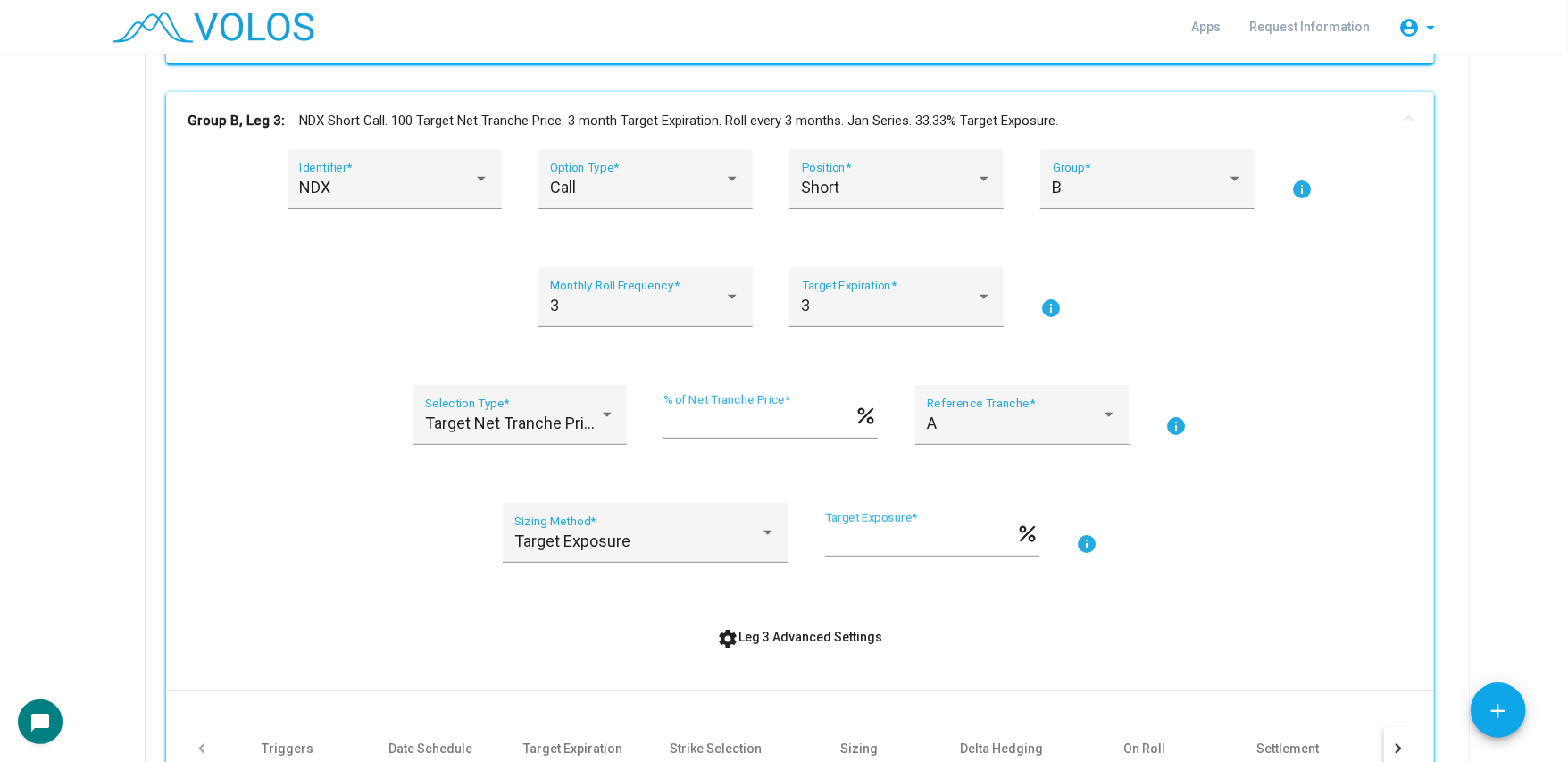
scroll to position [0, 0]
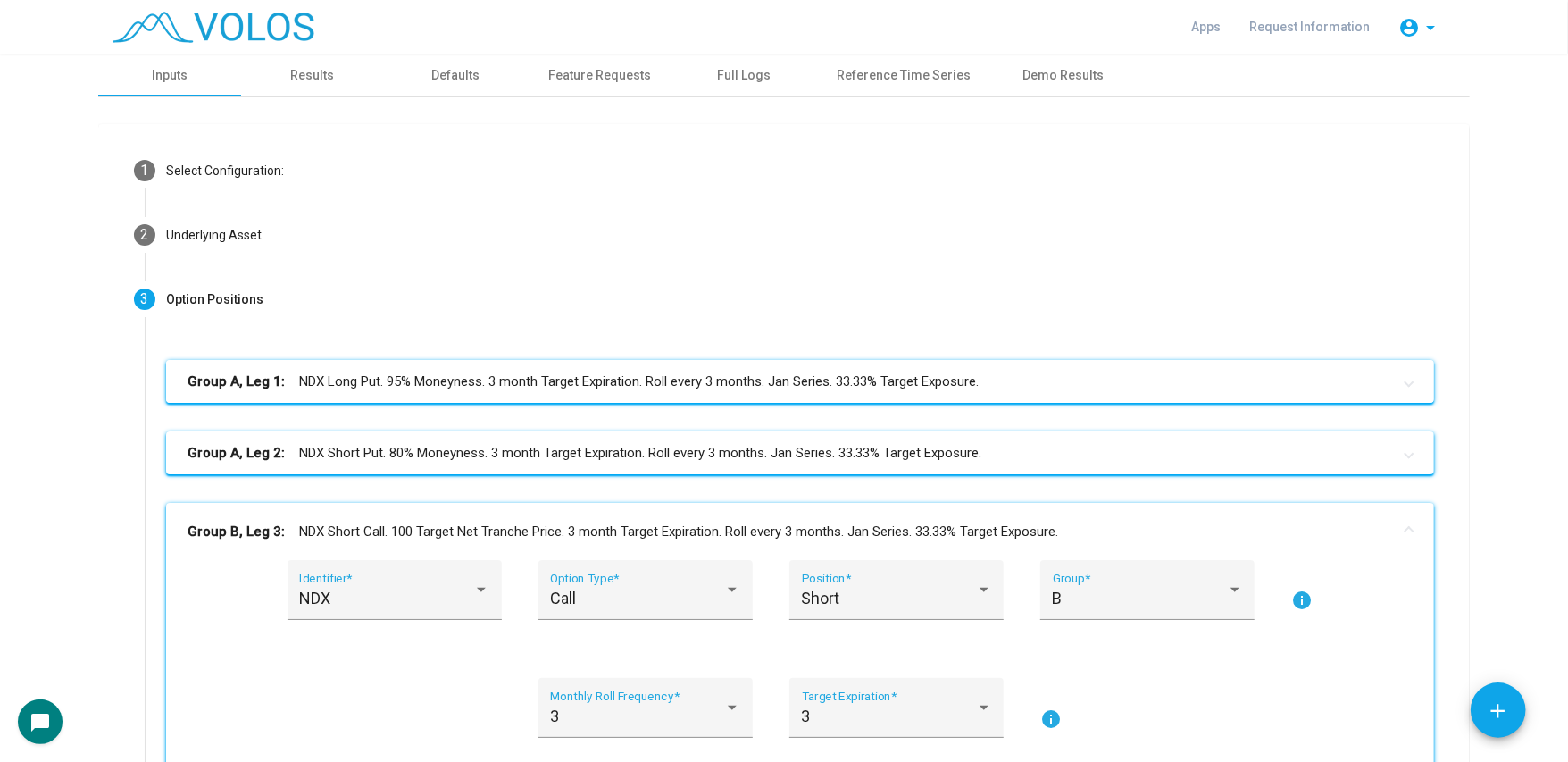
click at [668, 391] on mat-panel-title "Group A, Leg 1: NDX Long Put. 95% Moneyness. 3 month Target Expiration. Roll ev…" at bounding box center [789, 381] width 1204 height 20
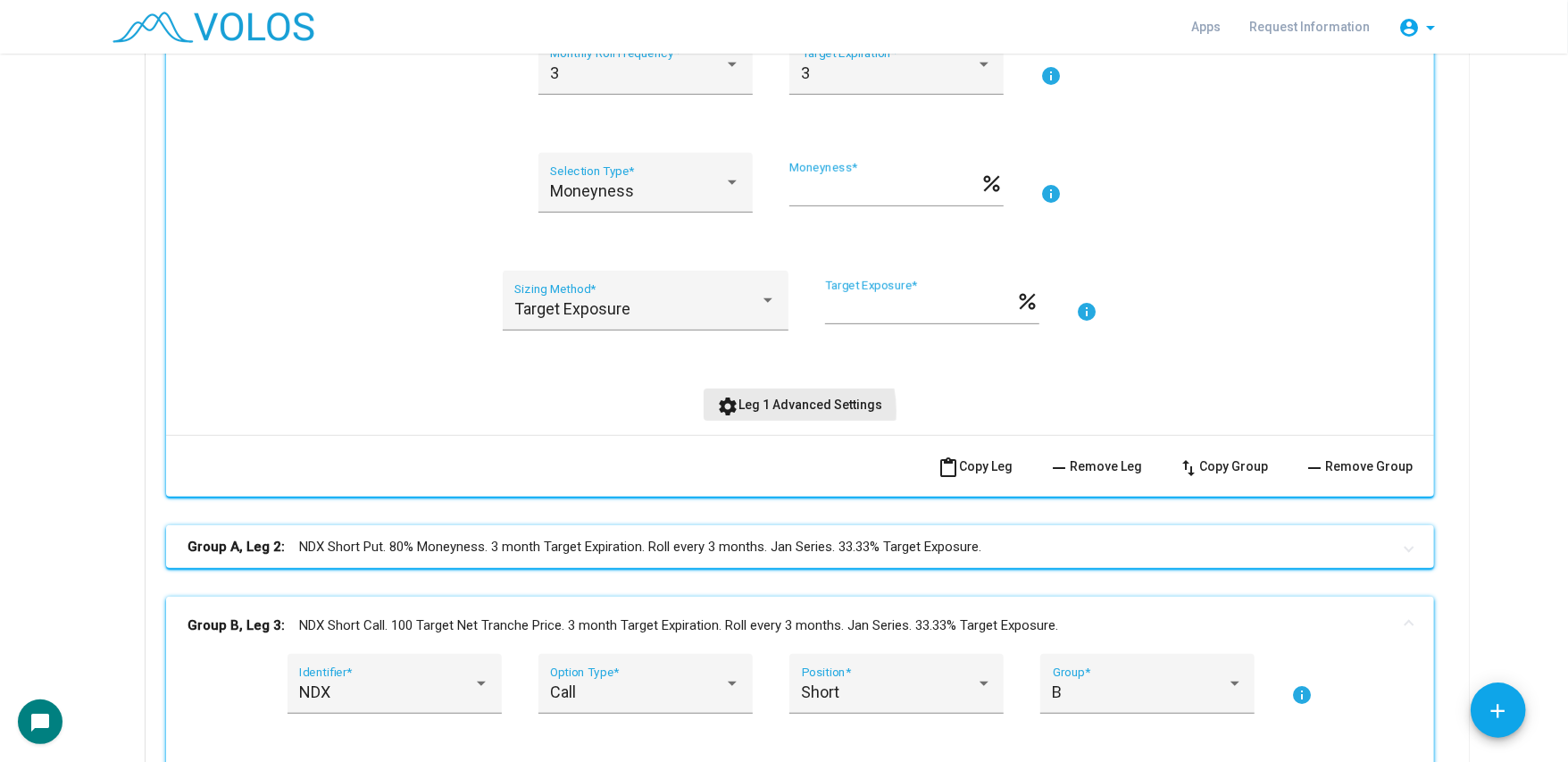
click at [774, 411] on span "settings Leg 1 Advanced Settings" at bounding box center [800, 404] width 165 height 15
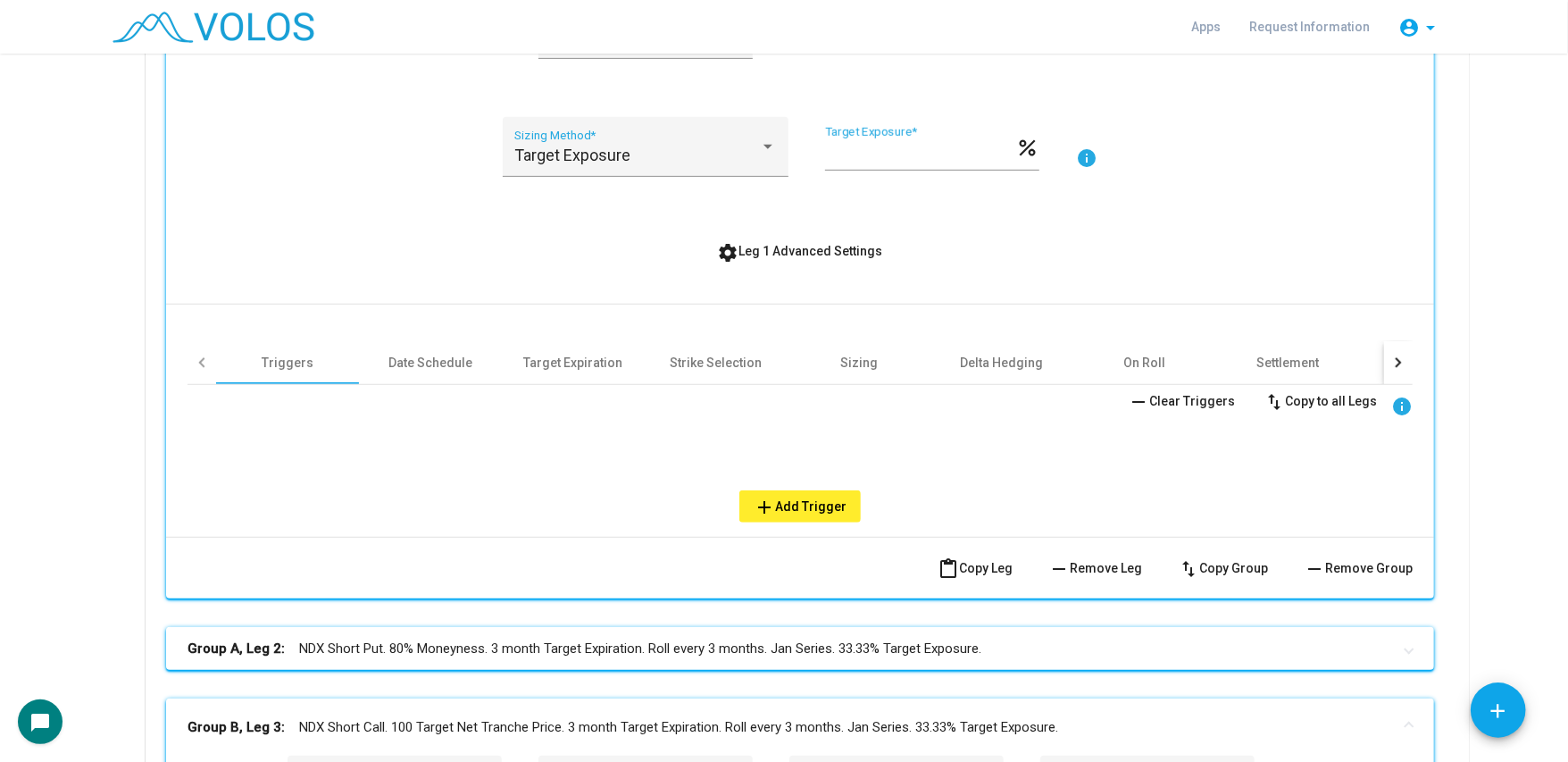
scroll to position [786, 0]
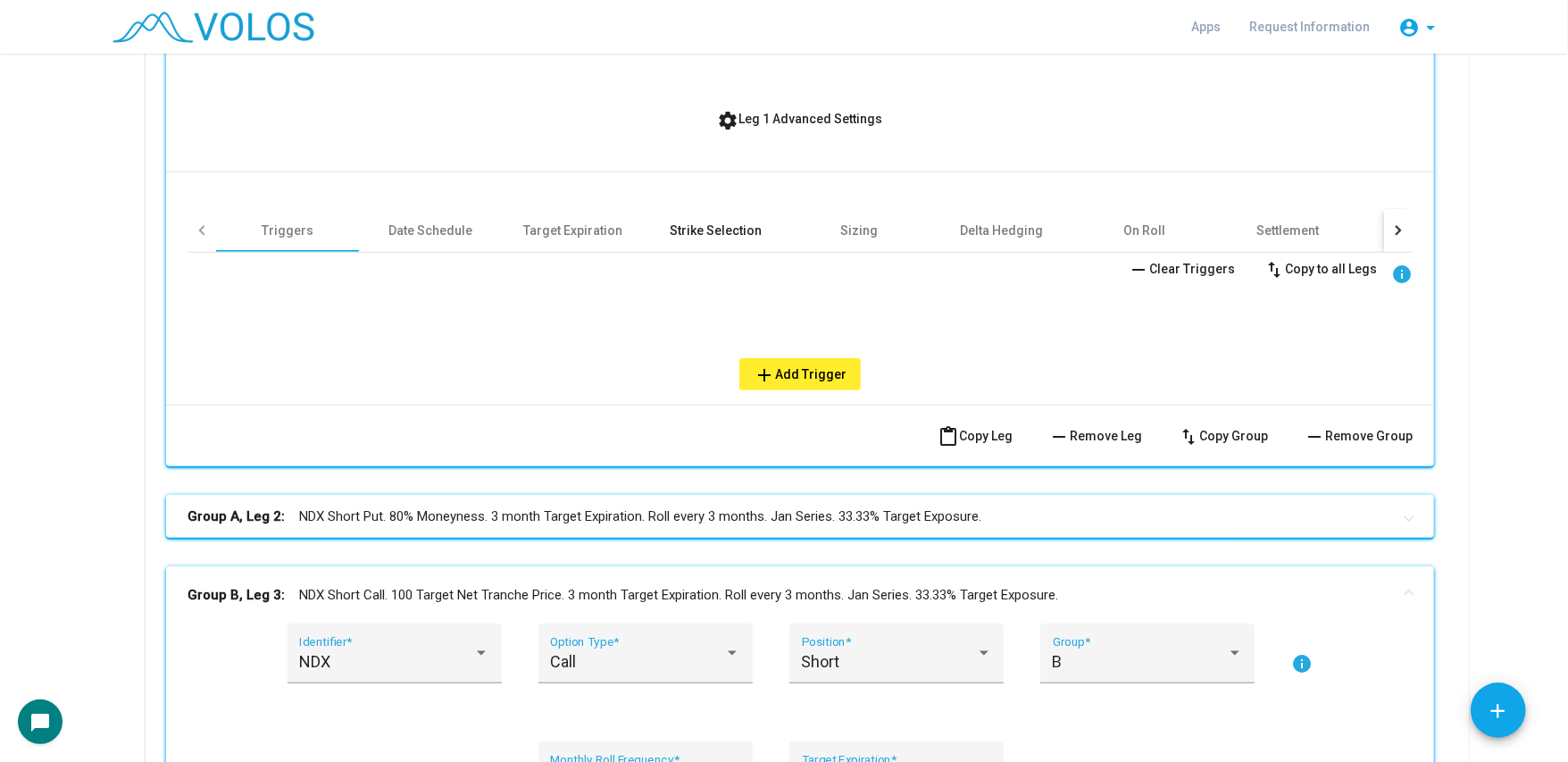
click at [653, 211] on div "Strike Selection" at bounding box center [715, 231] width 142 height 43
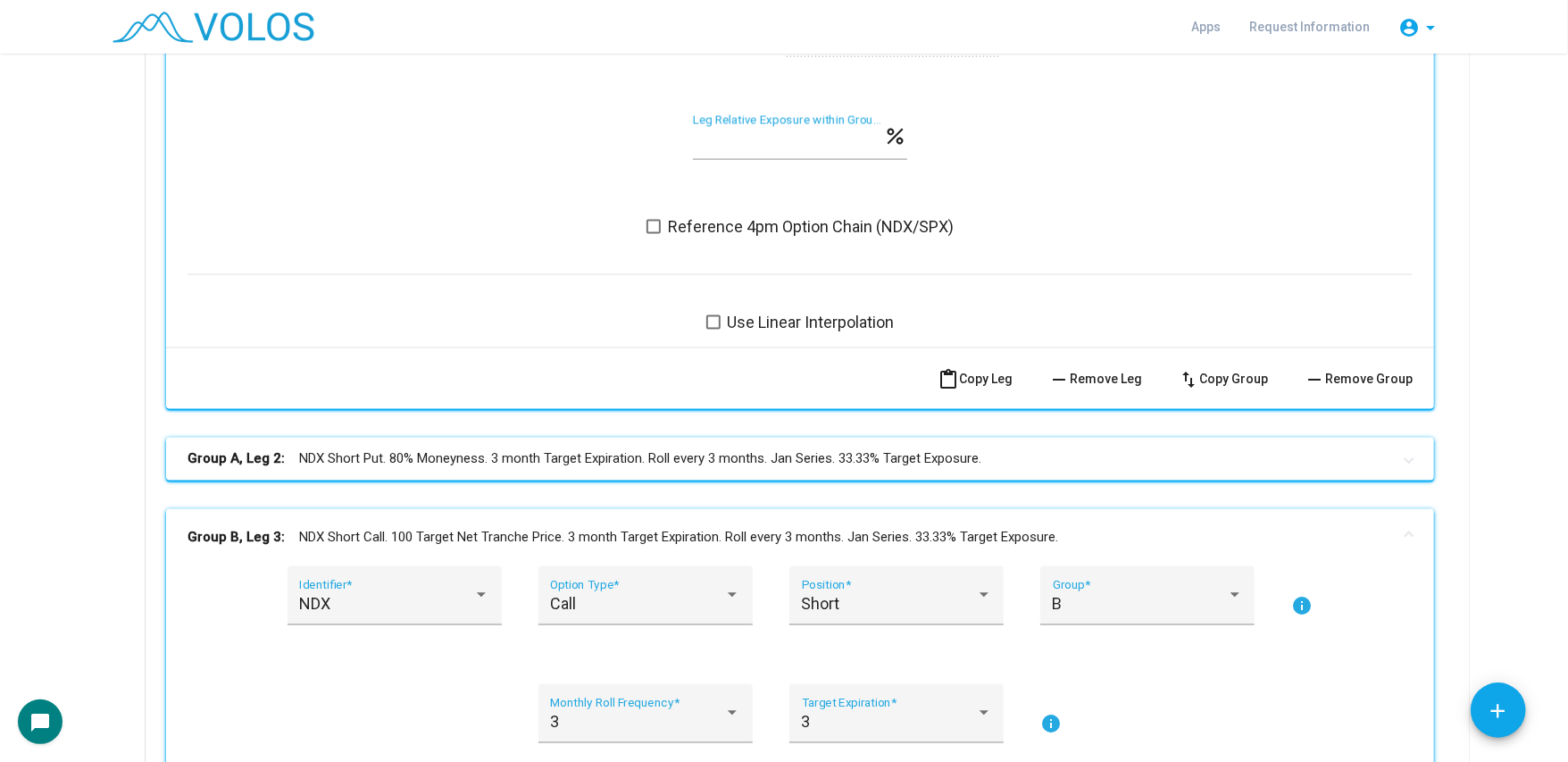
scroll to position [1643, 0]
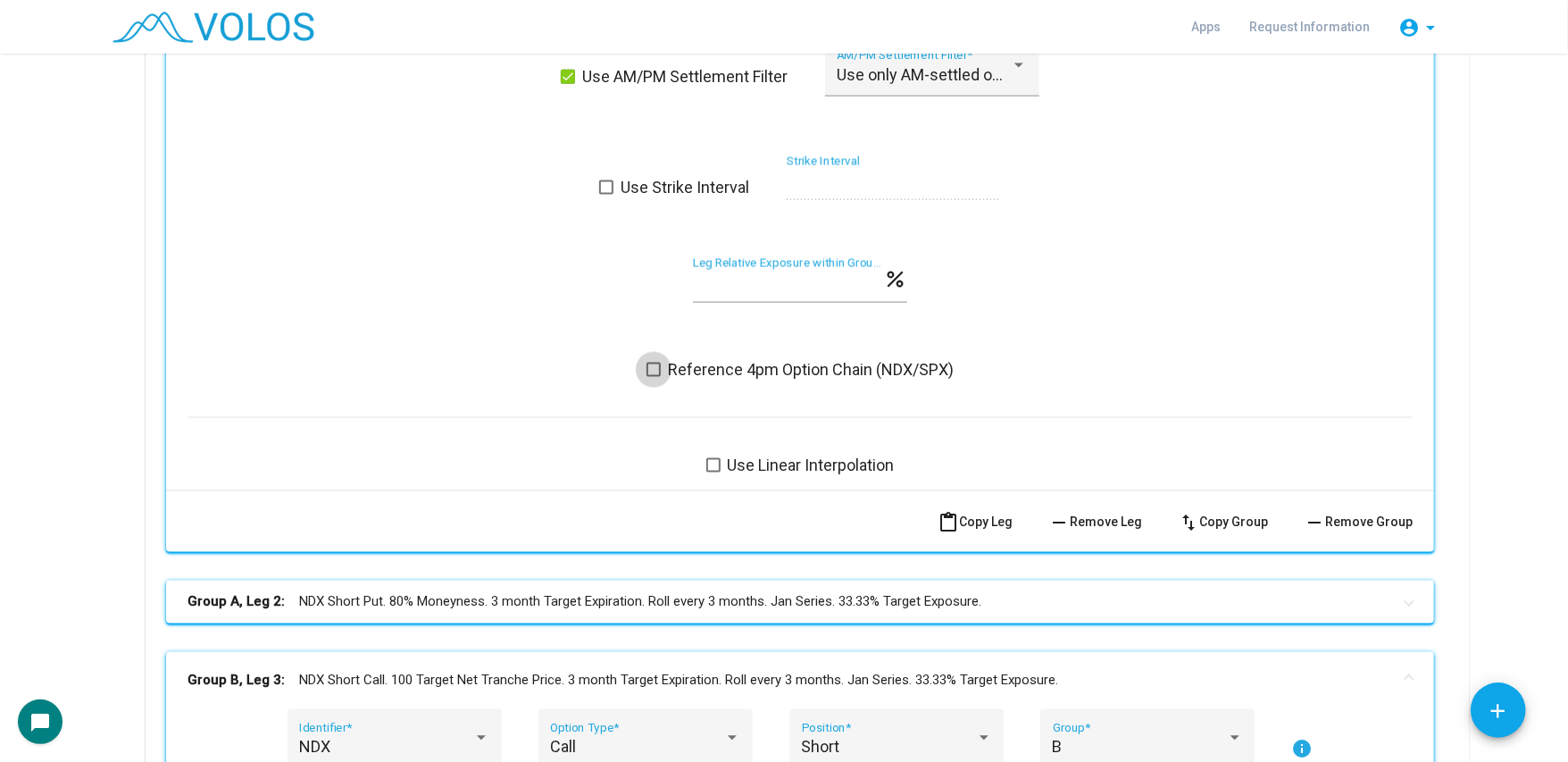
click at [672, 367] on span "Reference 4pm Option Chain (NDX/SPX)" at bounding box center [810, 369] width 286 height 21
click at [687, 597] on mat-panel-title "Group A, Leg 2: NDX Short Put. 80% Moneyness. 3 month Target Expiration. Roll e…" at bounding box center [789, 601] width 1204 height 20
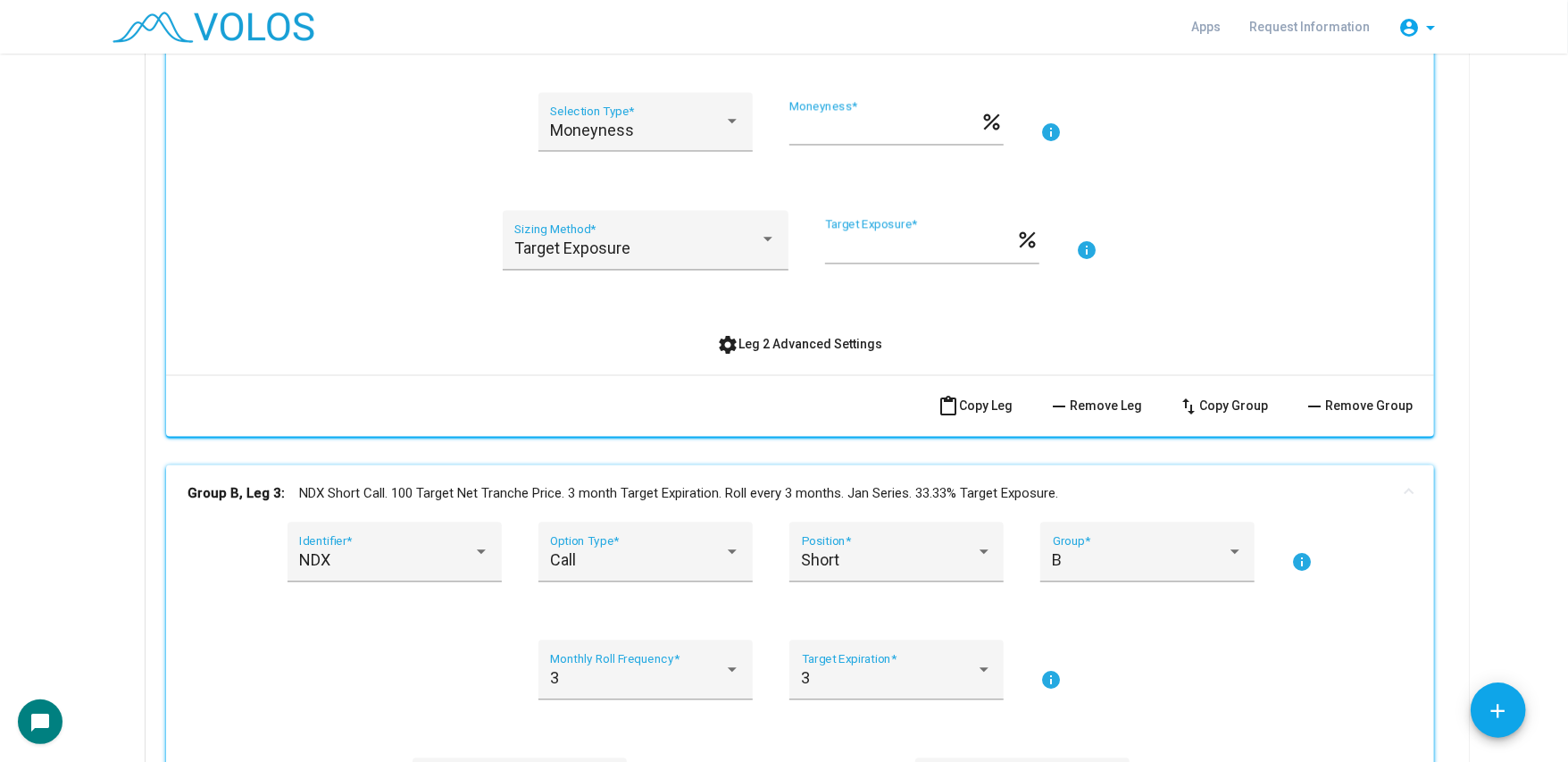
scroll to position [2501, 0]
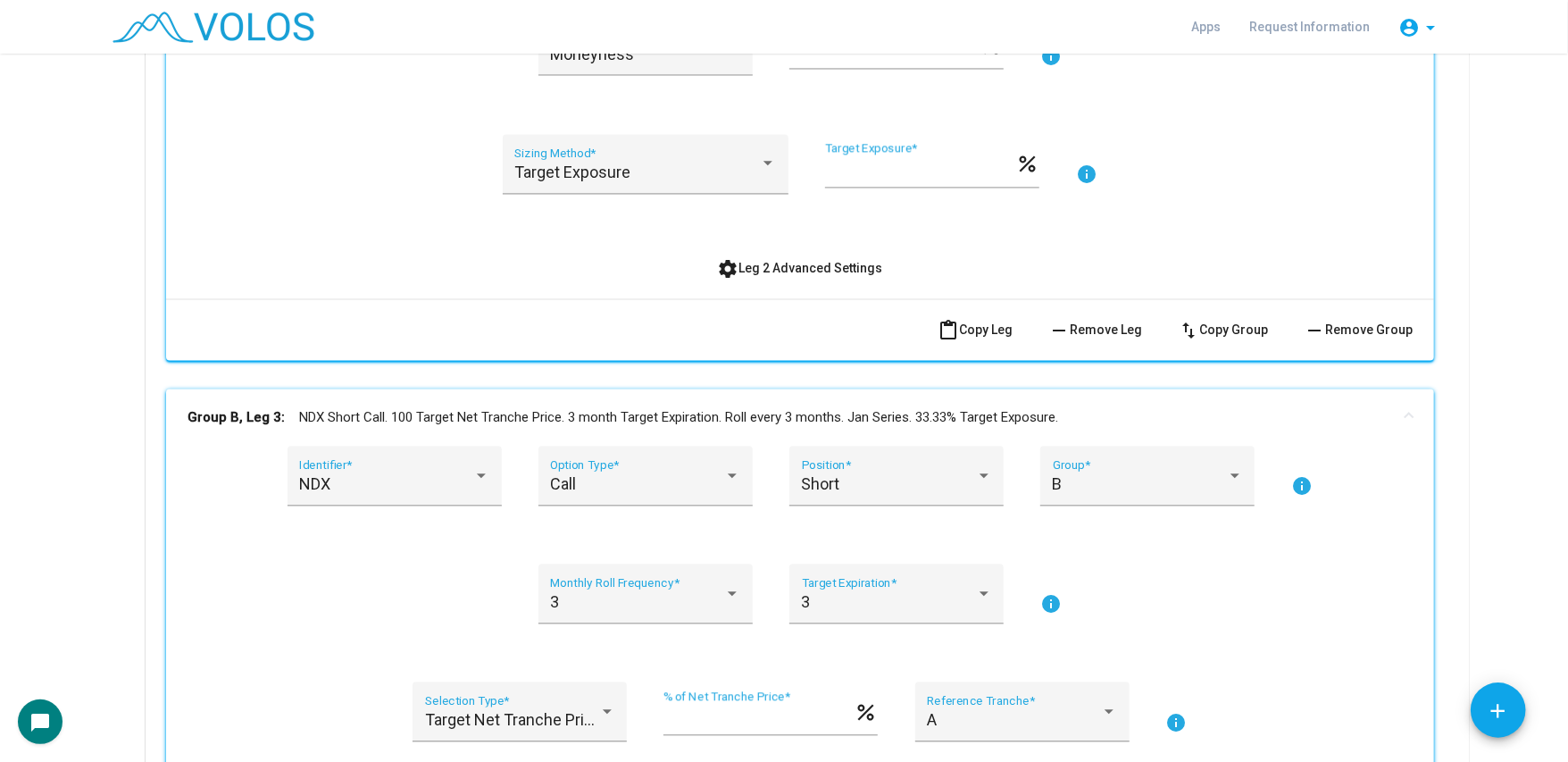
click at [767, 270] on span "settings Leg 2 Advanced Settings" at bounding box center [800, 268] width 165 height 15
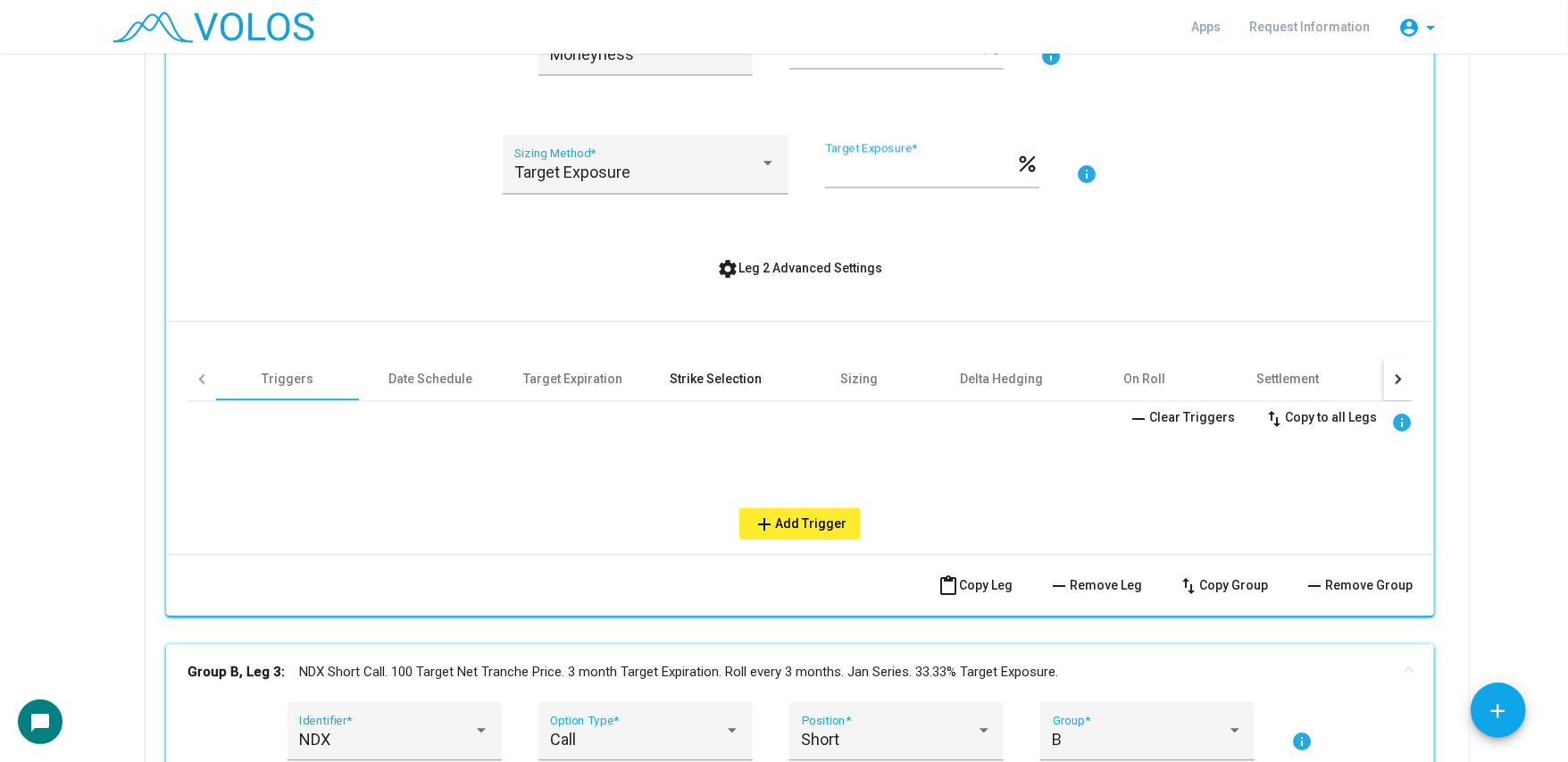
click at [714, 379] on div "Strike Selection" at bounding box center [716, 378] width 92 height 17
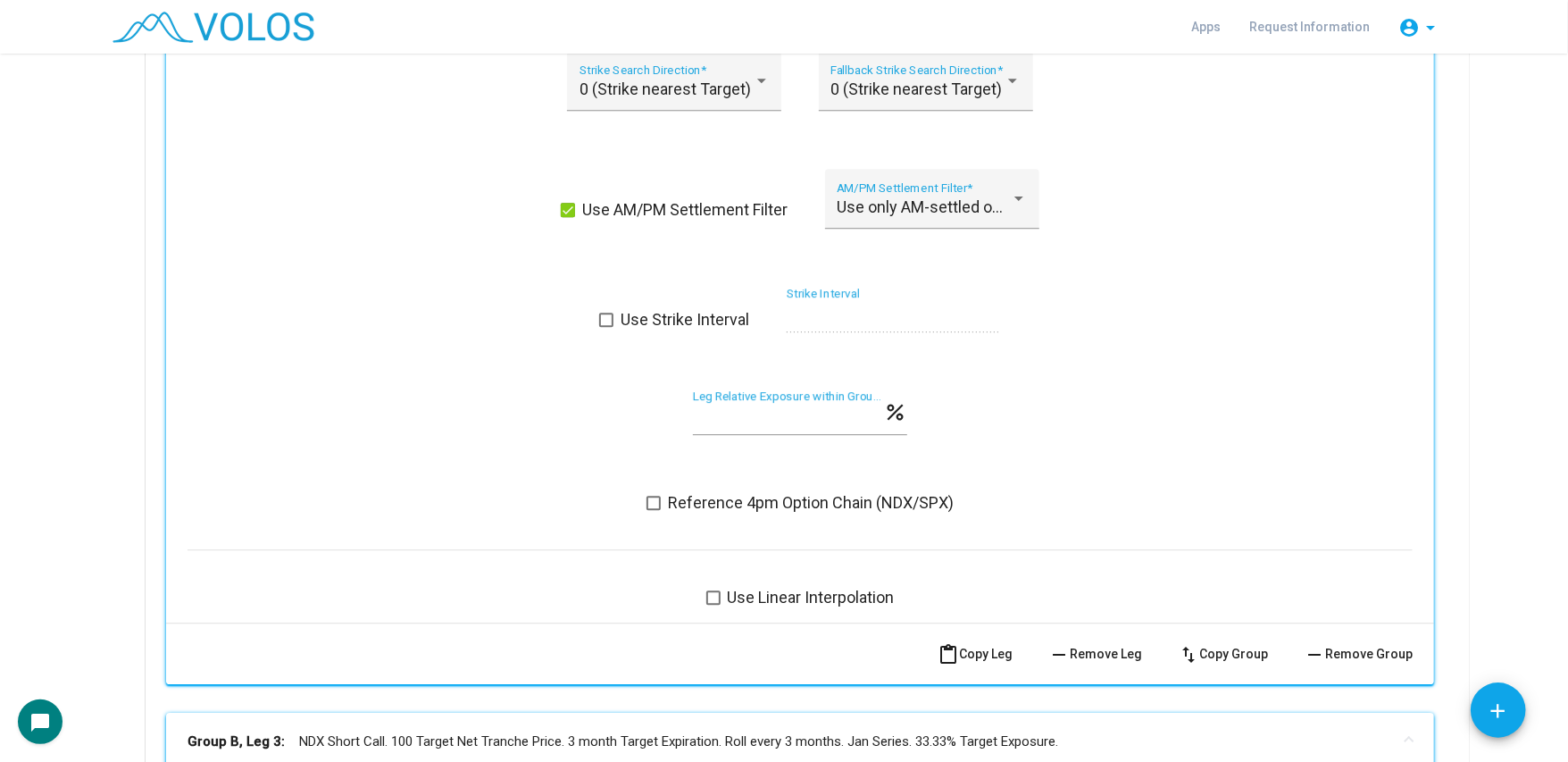
scroll to position [3430, 0]
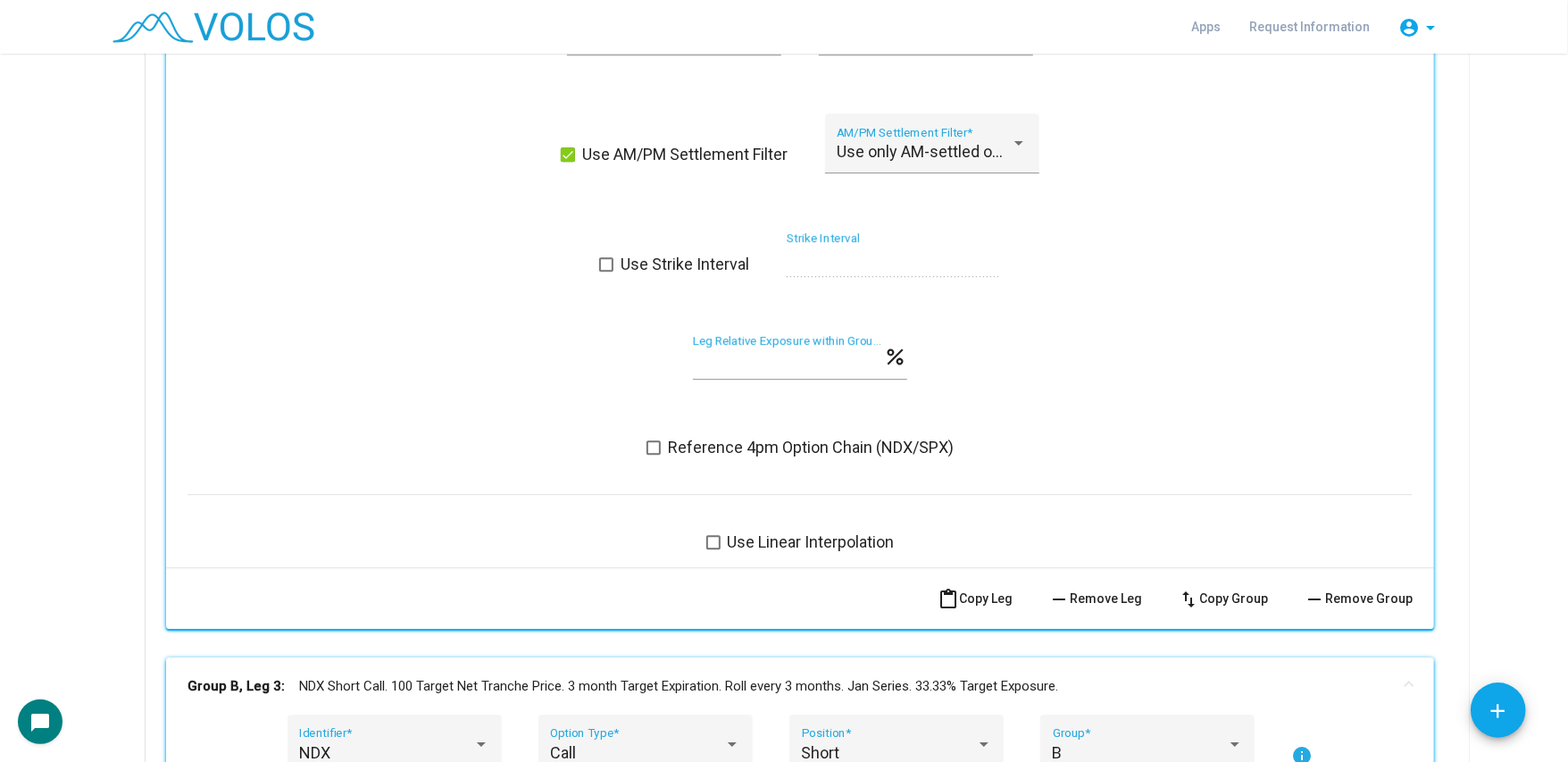
click at [711, 444] on span "Reference 4pm Option Chain (NDX/SPX)" at bounding box center [810, 448] width 286 height 21
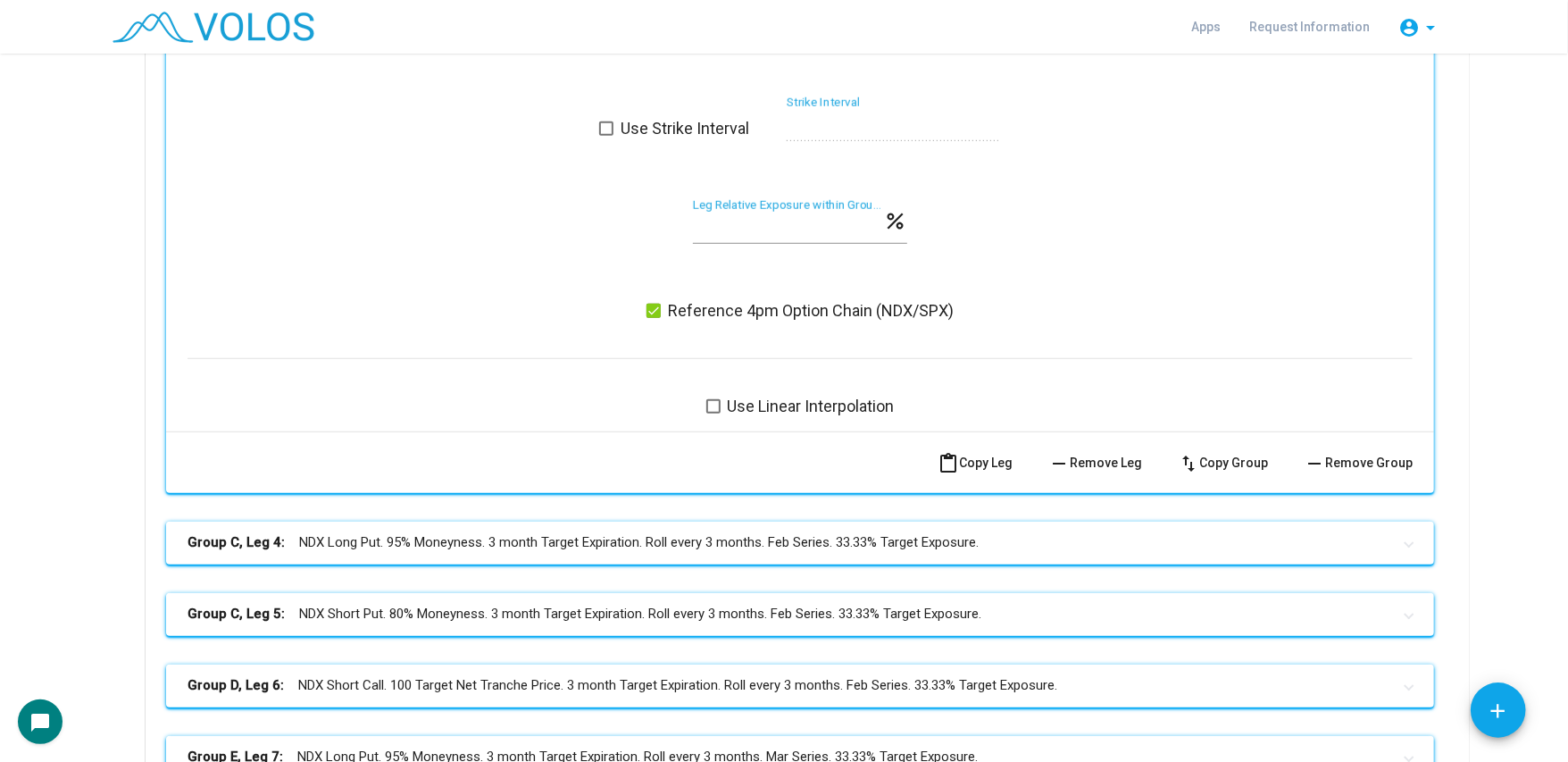
scroll to position [5431, 0]
click at [710, 540] on mat-panel-title "Group C, Leg 4: NDX Long Put. 95% Moneyness. 3 month Target Expiration. Roll ev…" at bounding box center [789, 541] width 1204 height 20
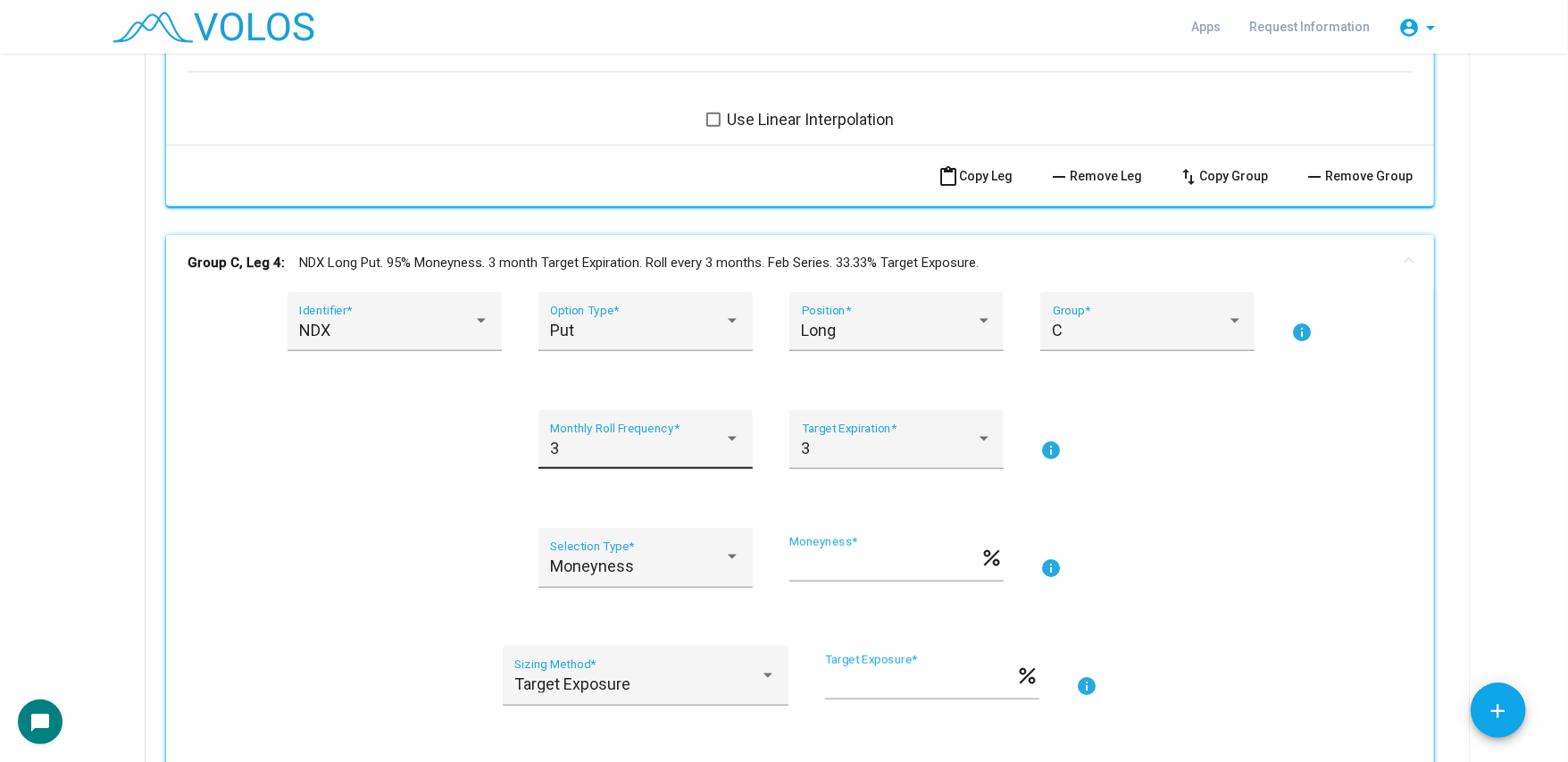
scroll to position [6003, 0]
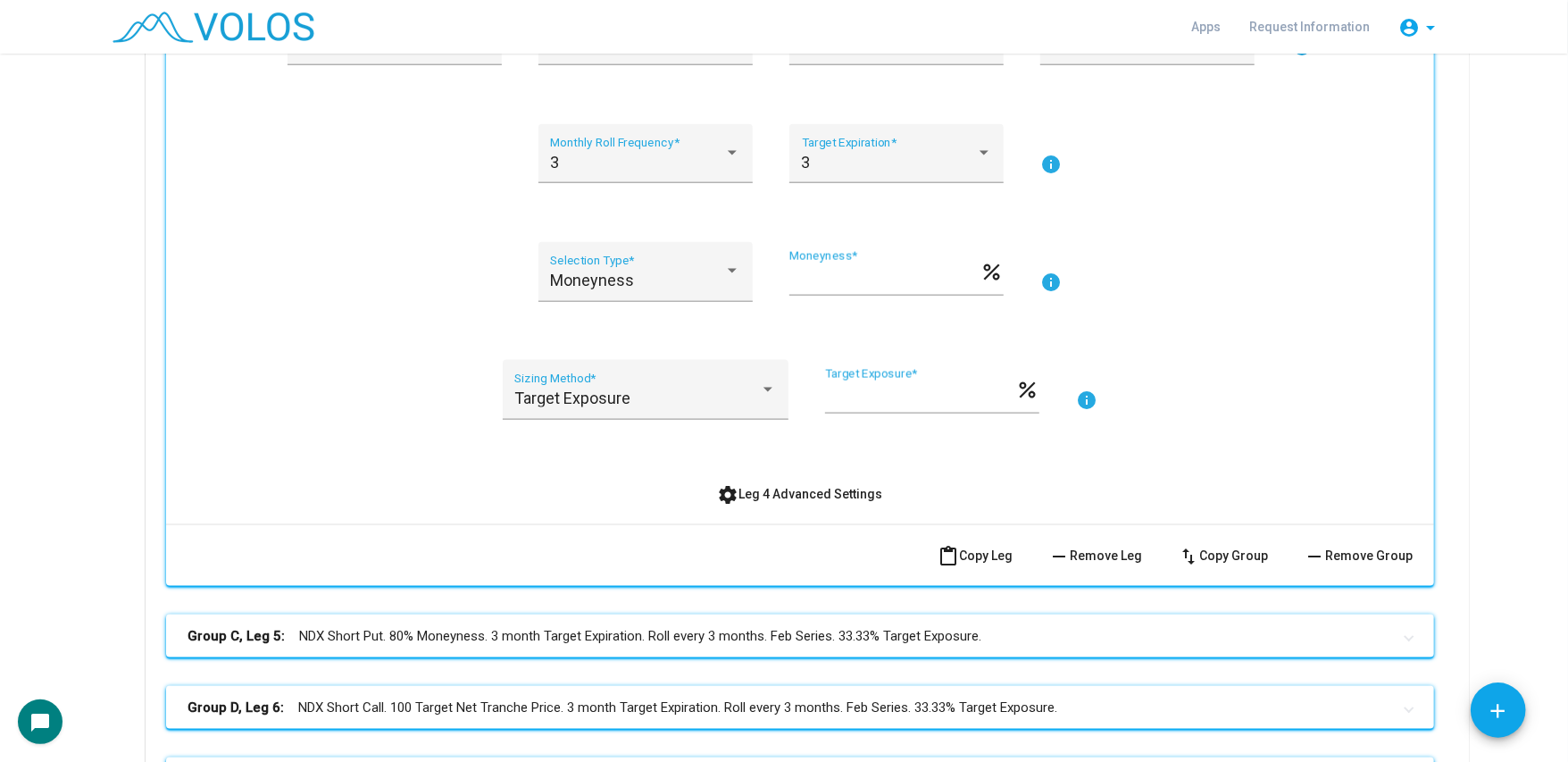
click at [756, 494] on span "settings Leg 4 Advanced Settings" at bounding box center [800, 493] width 165 height 15
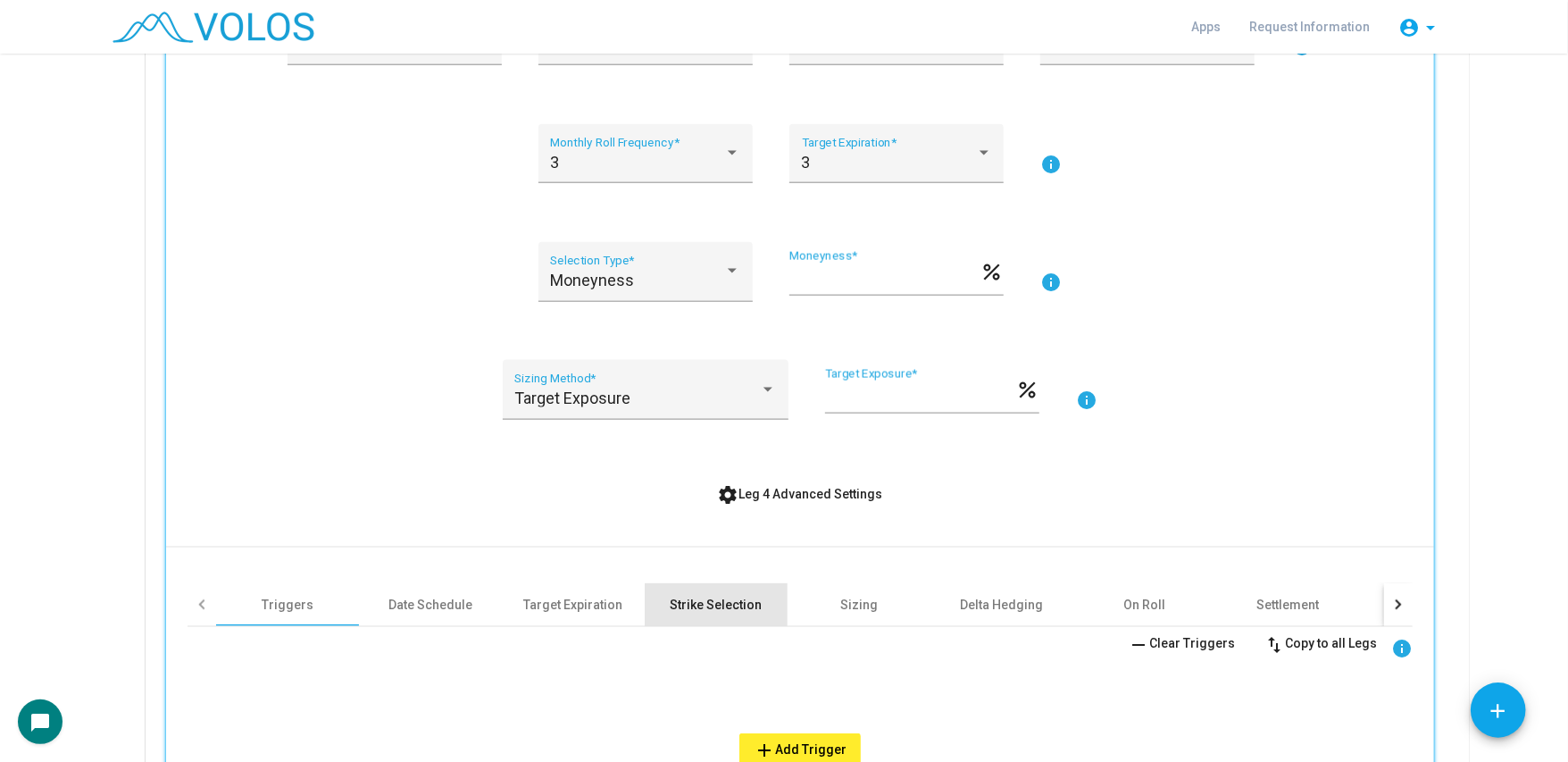
click at [706, 618] on div "Strike Selection" at bounding box center [715, 605] width 142 height 43
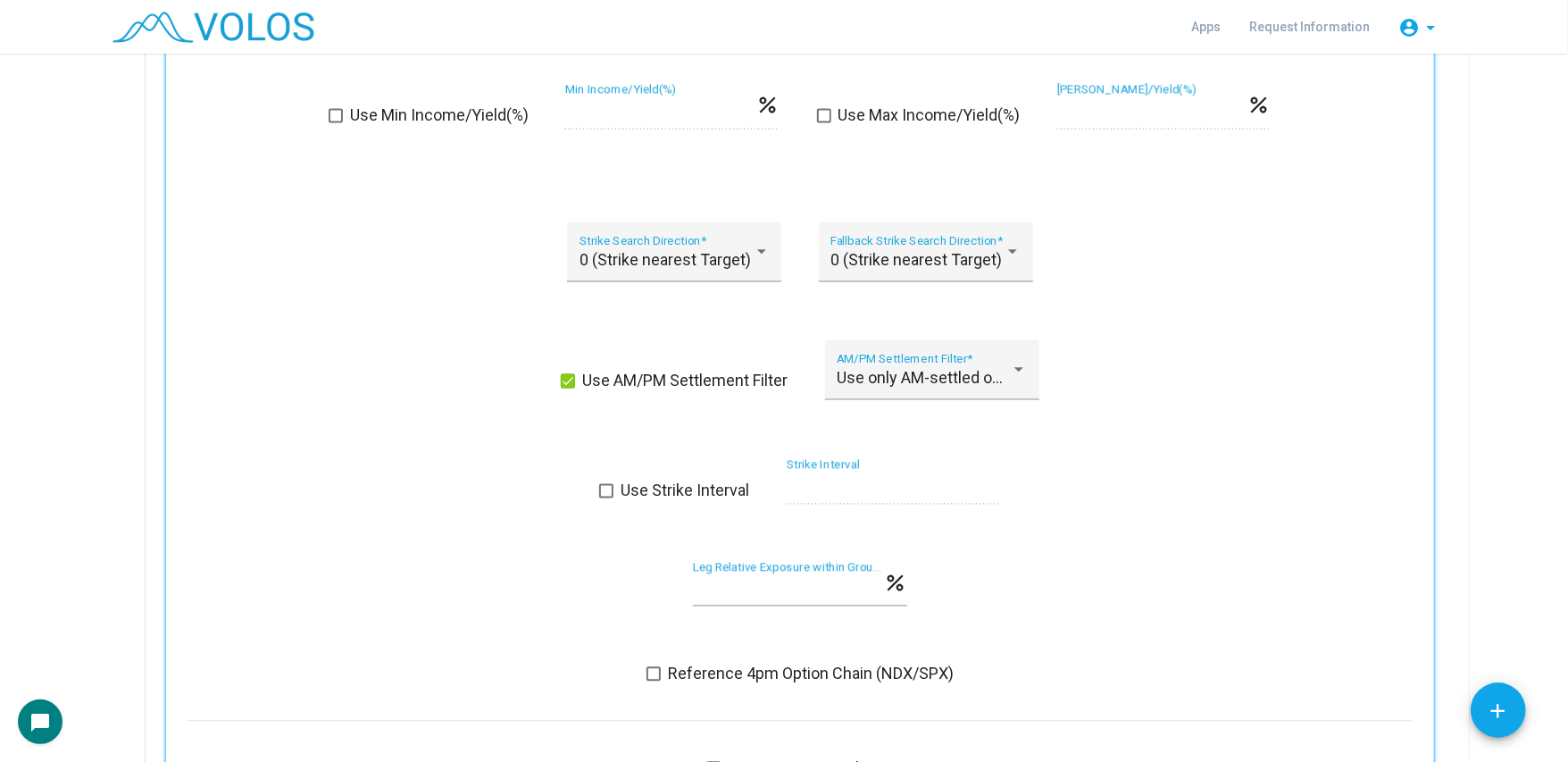
scroll to position [7075, 0]
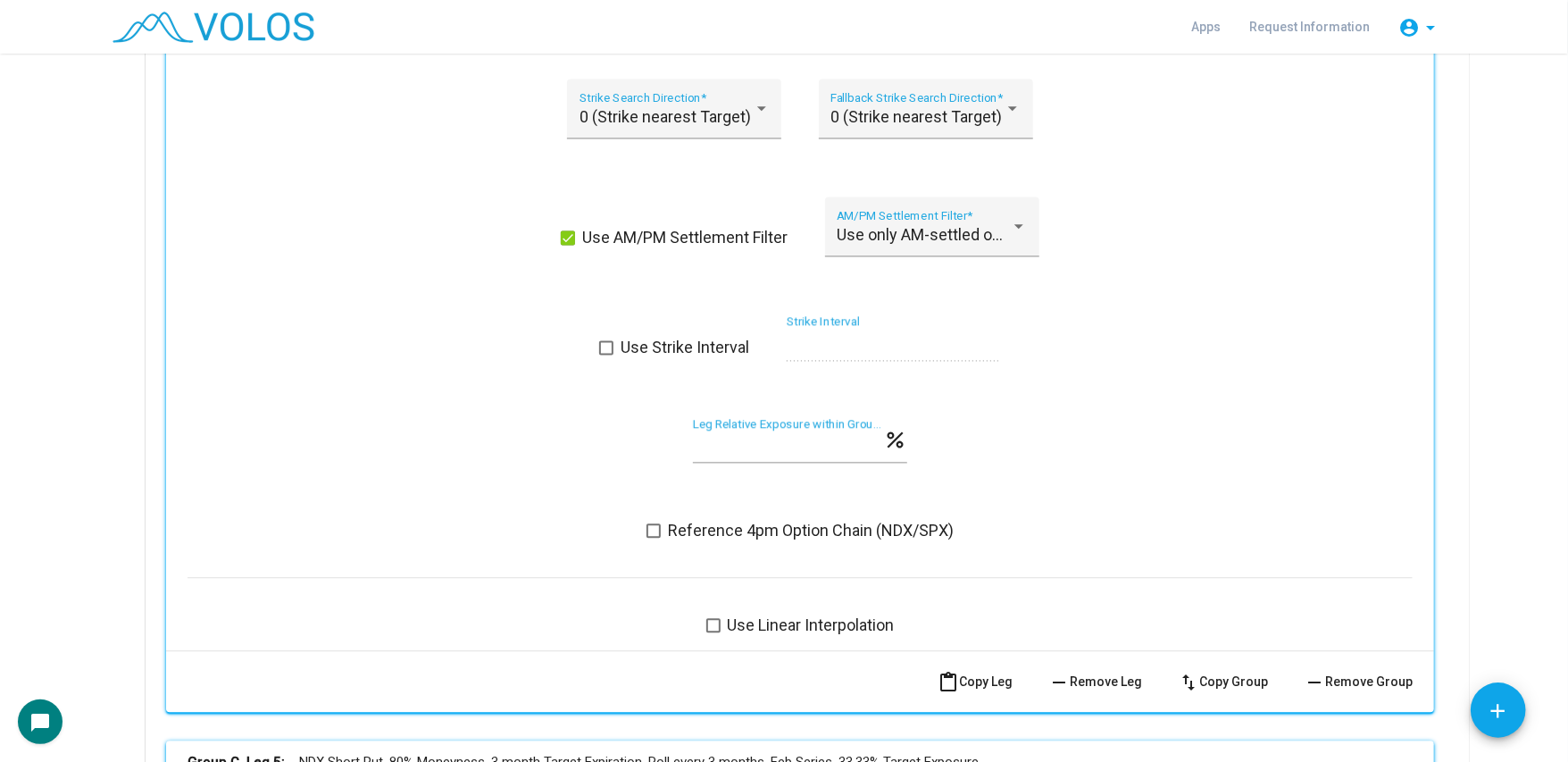
click at [778, 537] on span "Reference 4pm Option Chain (NDX/SPX)" at bounding box center [810, 530] width 286 height 21
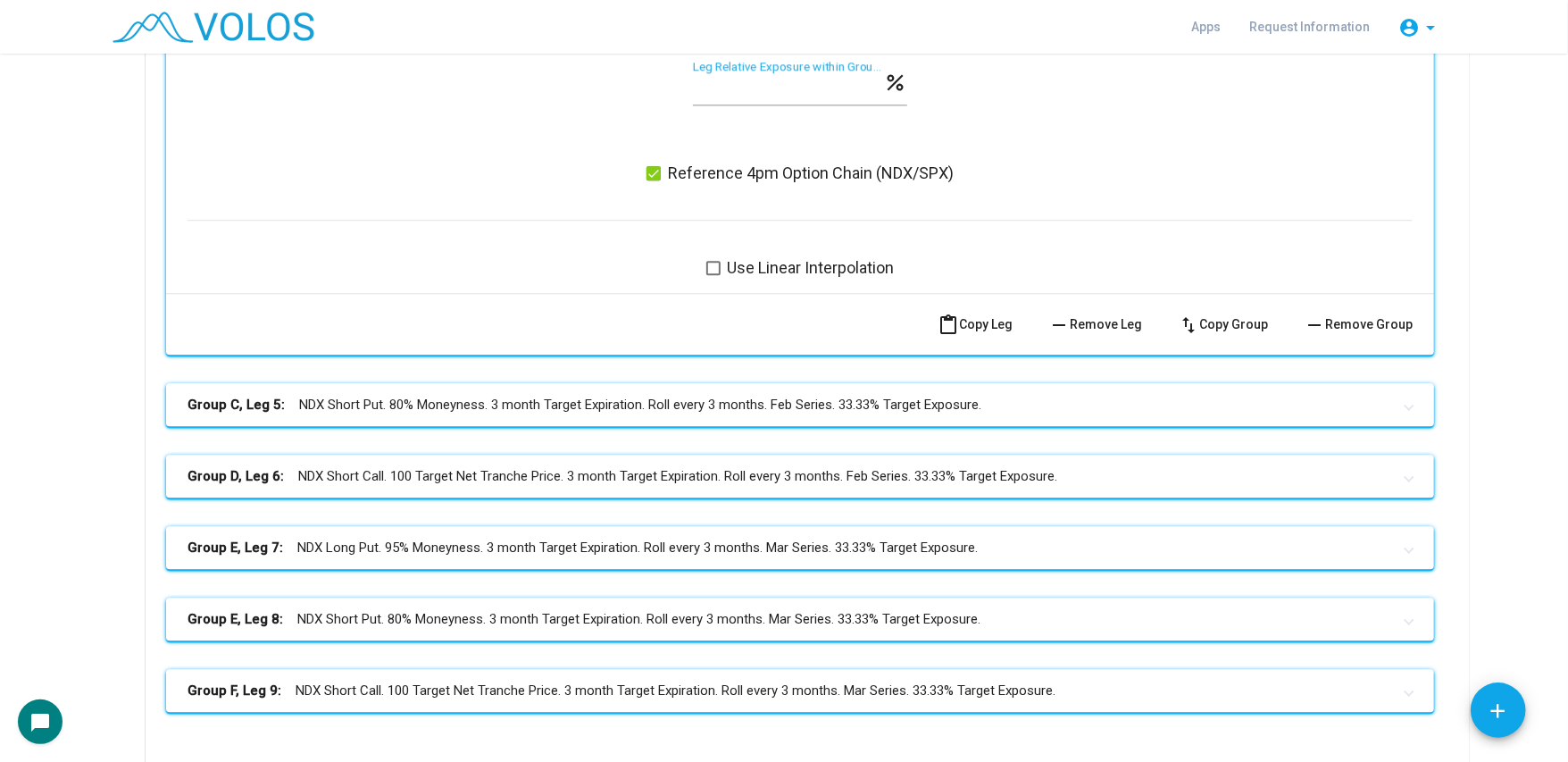
click at [768, 405] on mat-panel-title "Group C, Leg 5: NDX Short Put. 80% Moneyness. 3 month Target Expiration. Roll e…" at bounding box center [789, 404] width 1204 height 20
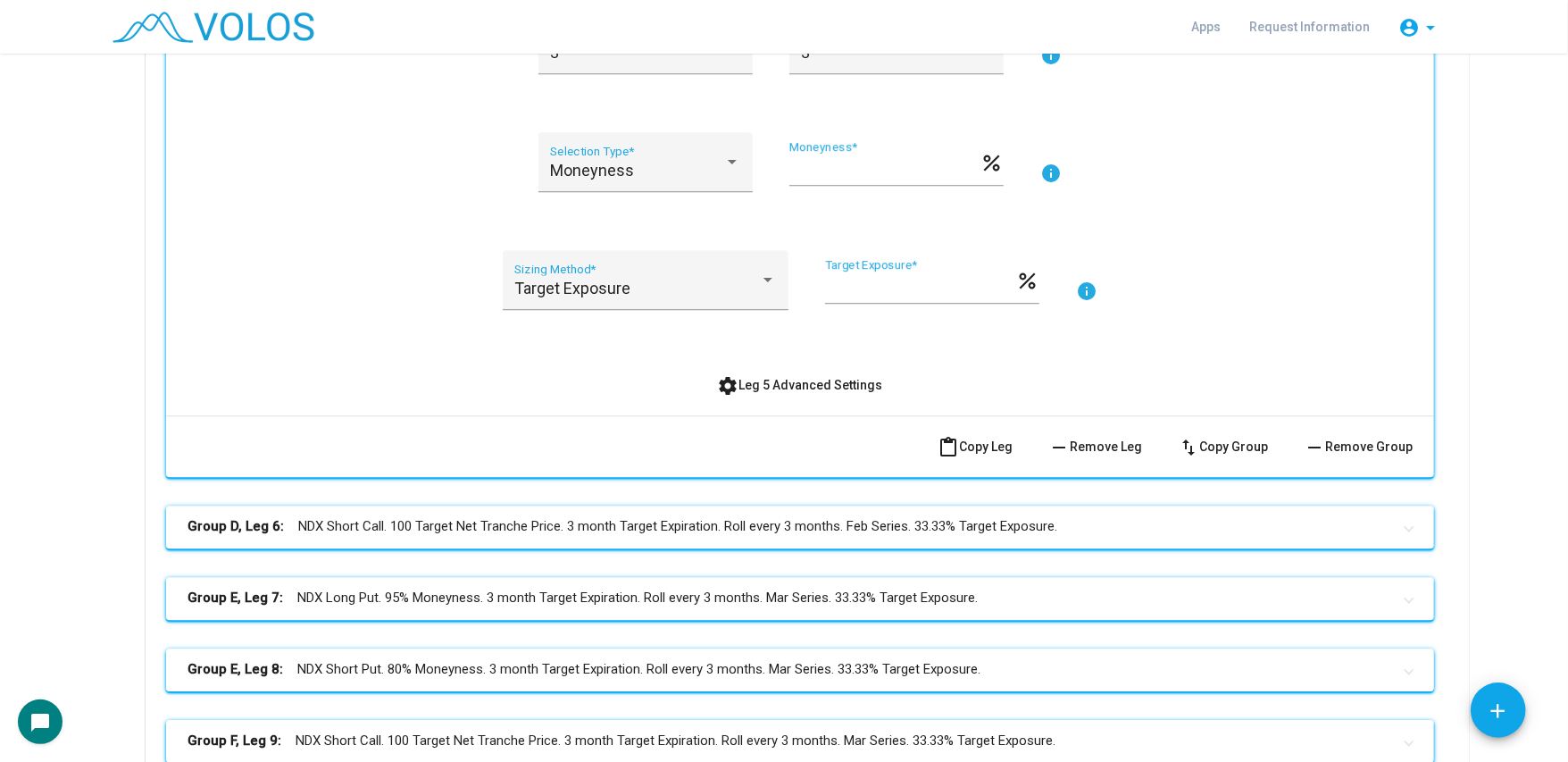
scroll to position [8076, 0]
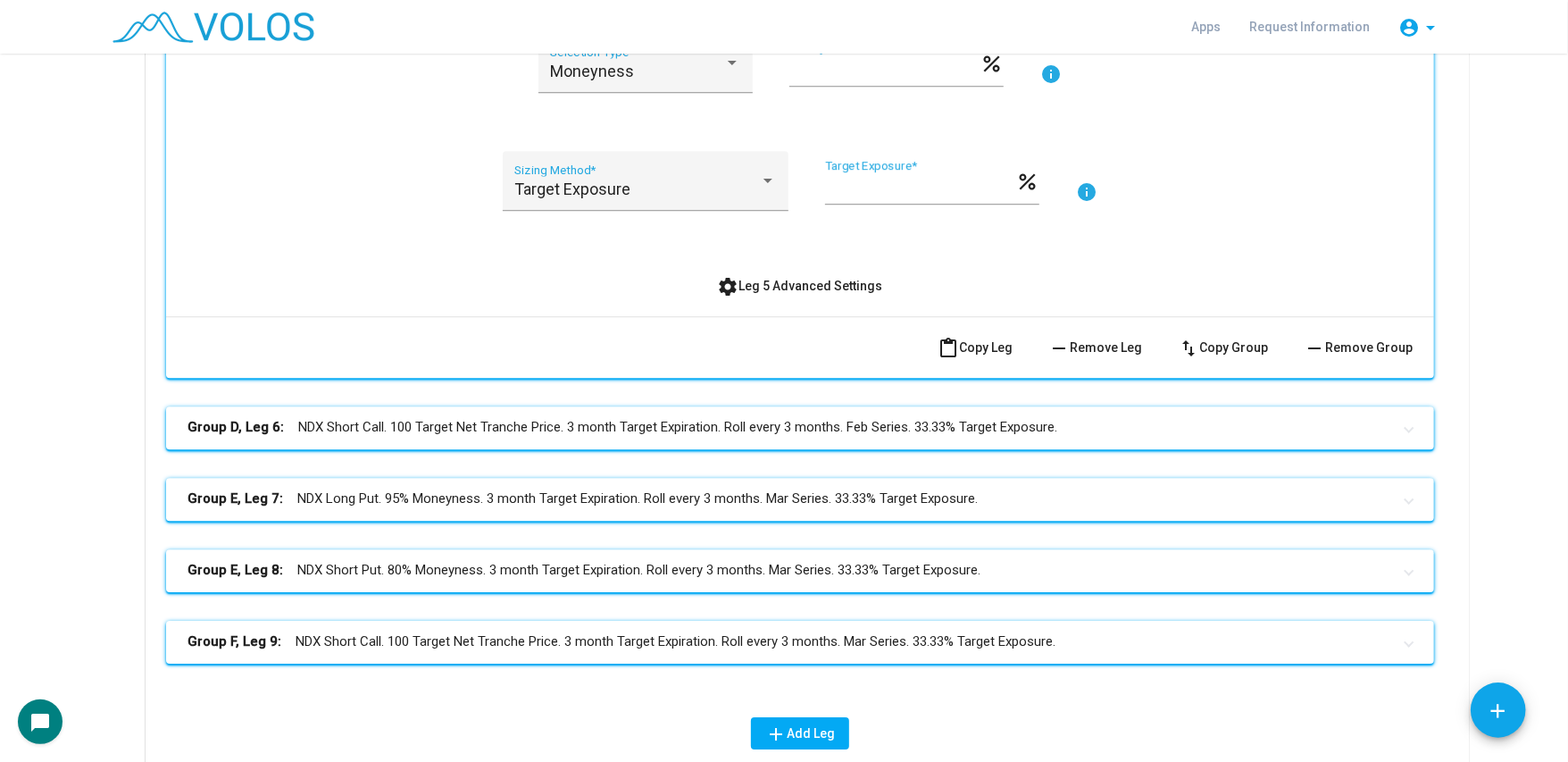
click at [793, 268] on div "NDX Identifier * Put Option Type * Short Position * C Group * info 3 Monthly Ro…" at bounding box center [800, 49] width 1225 height 504
click at [764, 280] on span "settings Leg 5 Advanced Settings" at bounding box center [800, 285] width 165 height 15
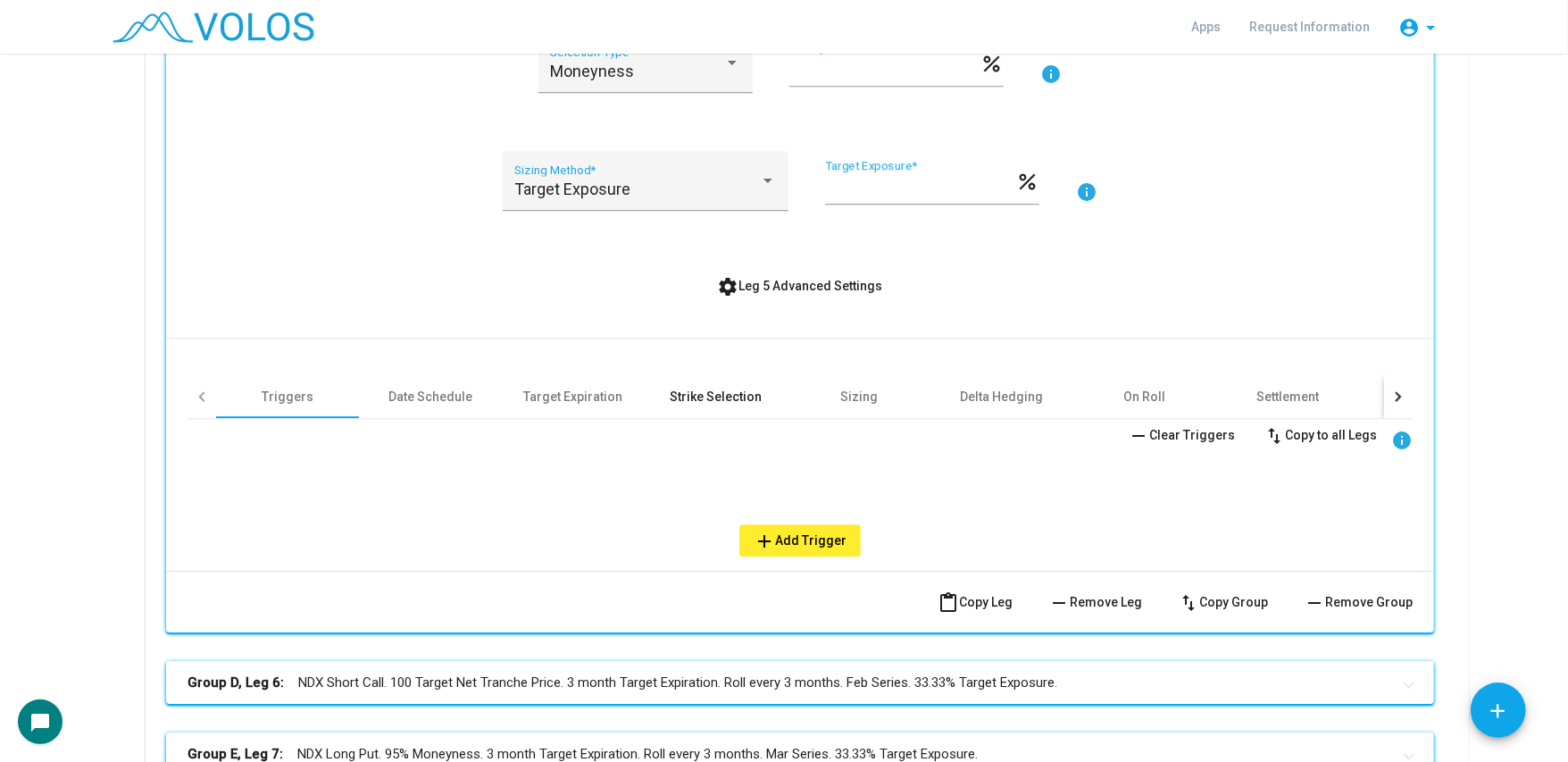
click at [665, 387] on div "Strike Selection" at bounding box center [715, 397] width 142 height 43
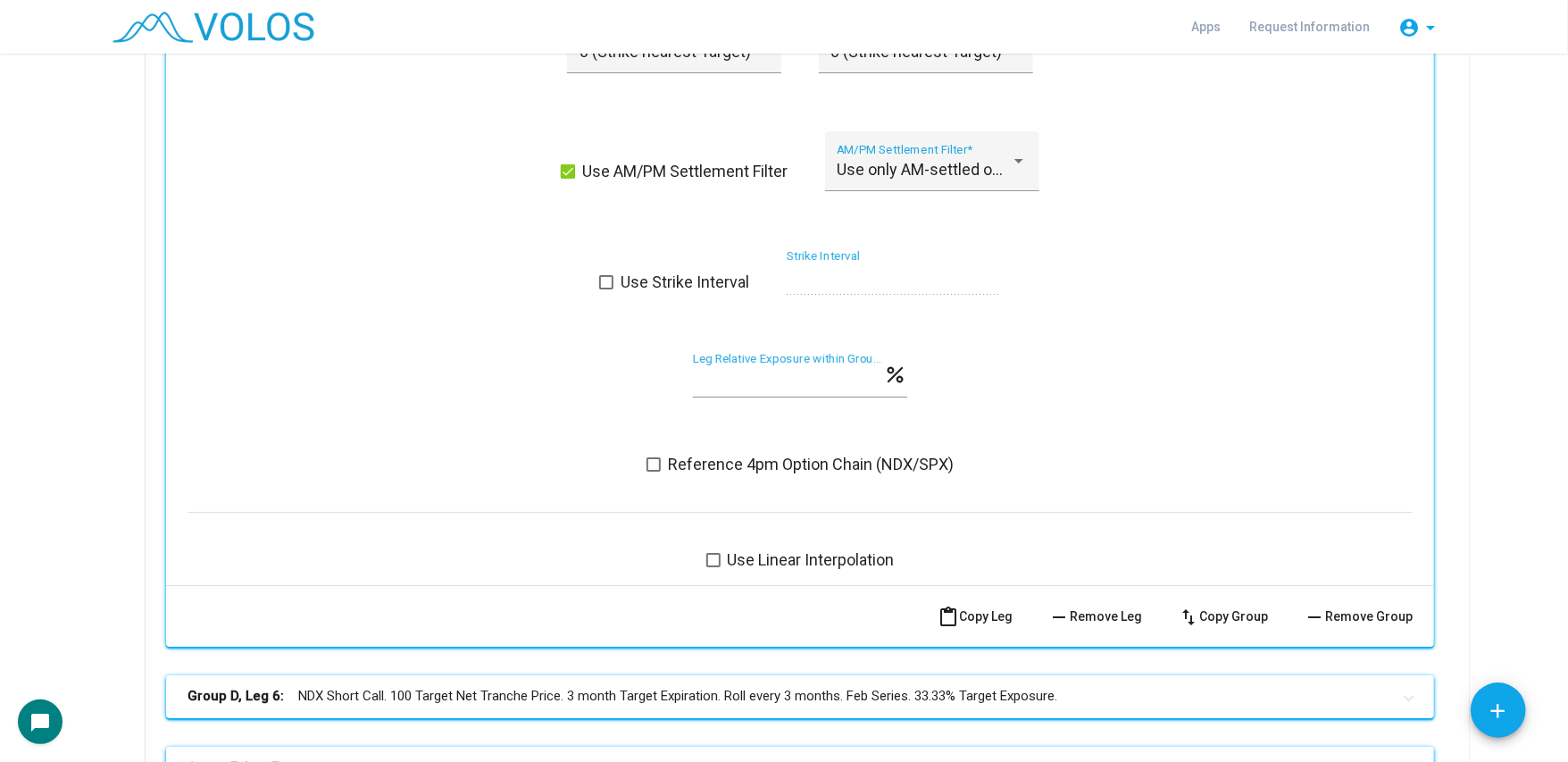
click at [723, 468] on span "Reference 4pm Option Chain (NDX/SPX)" at bounding box center [810, 464] width 286 height 21
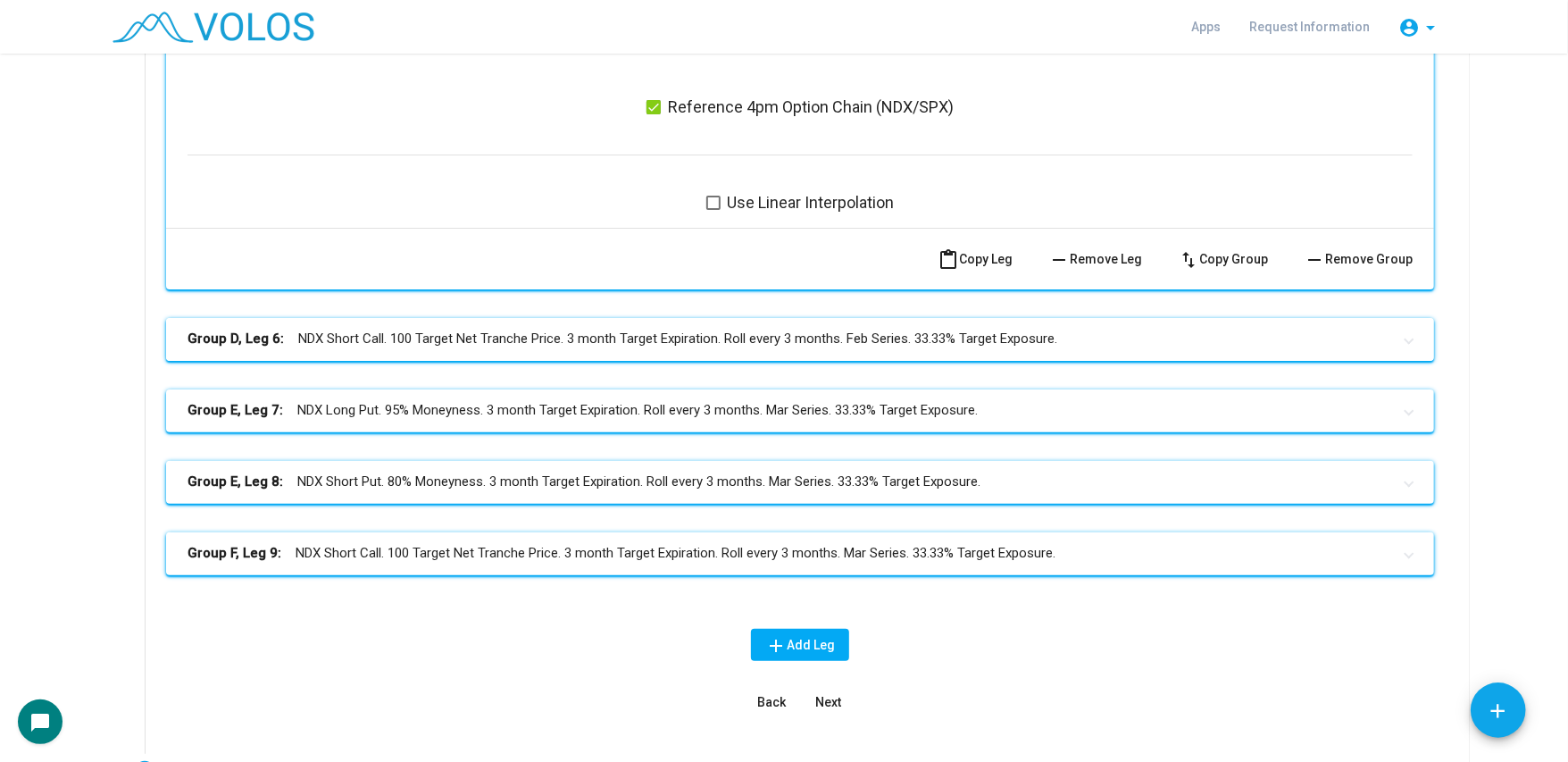
click at [748, 336] on mat-panel-title "Group D, Leg 6: NDX Short Call. 100 Target Net Tranche Price. 3 month Target Ex…" at bounding box center [789, 338] width 1204 height 20
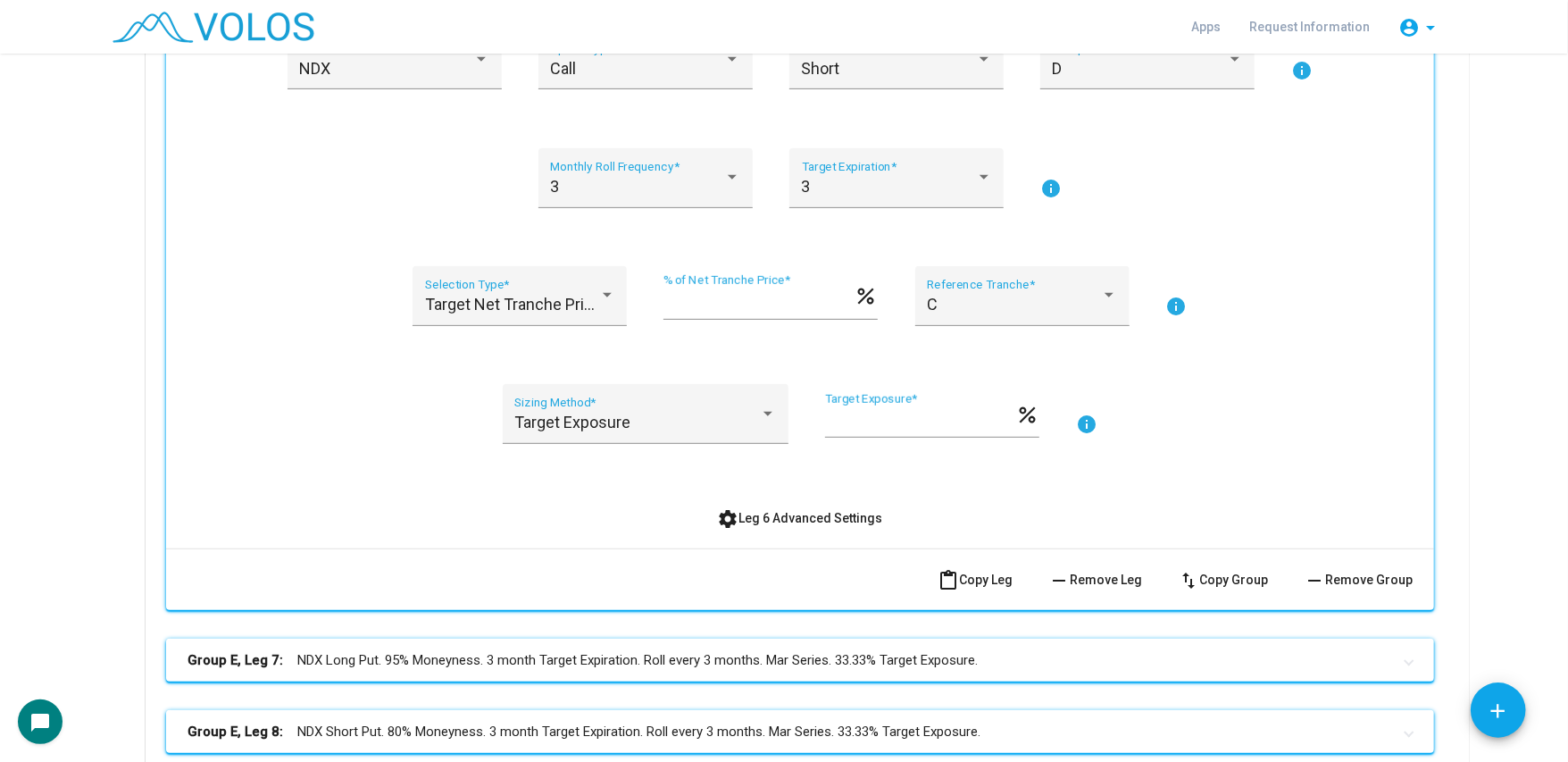
scroll to position [9719, 0]
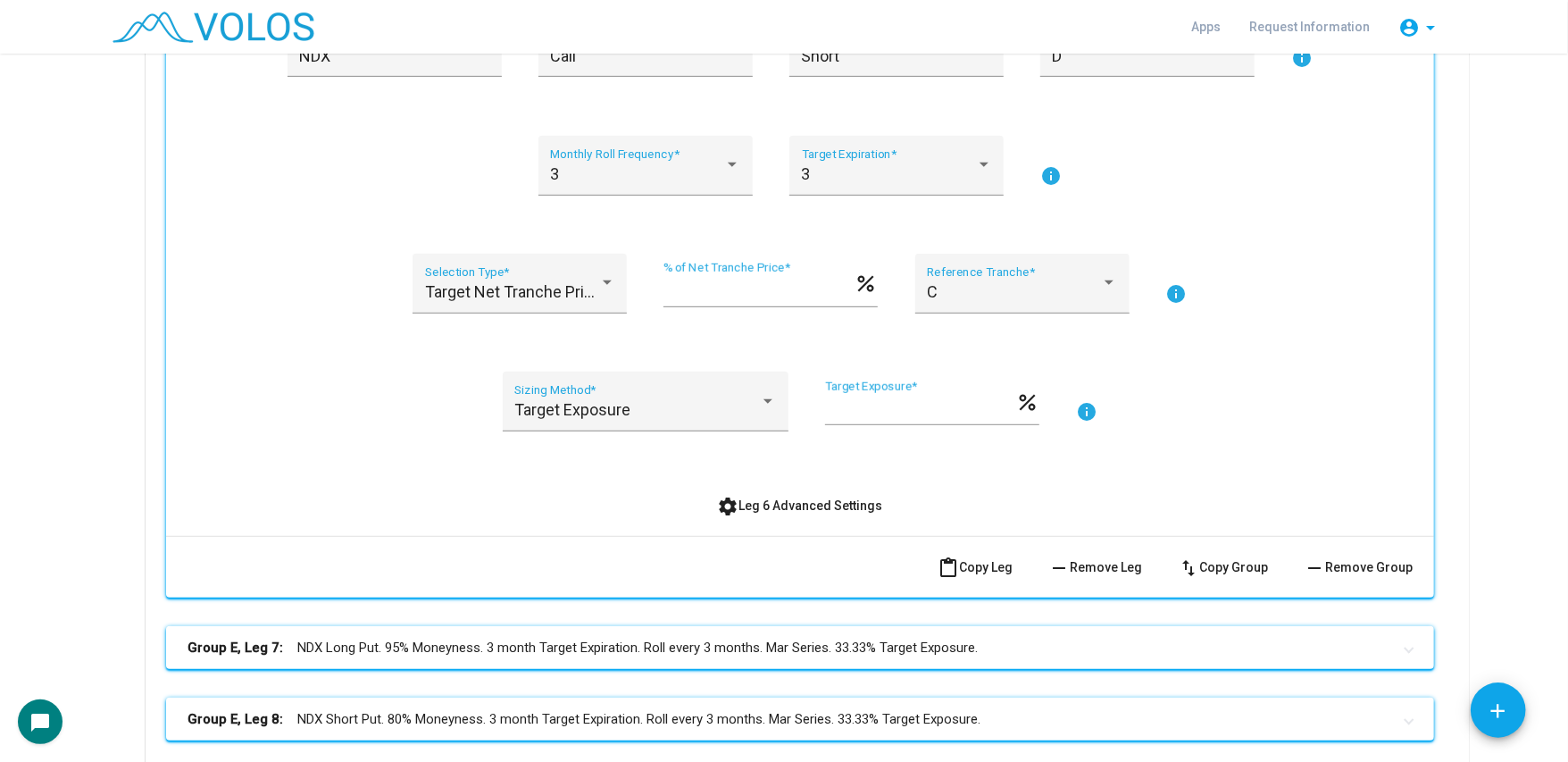
click at [756, 518] on button "settings Leg 6 Advanced Settings" at bounding box center [800, 505] width 194 height 32
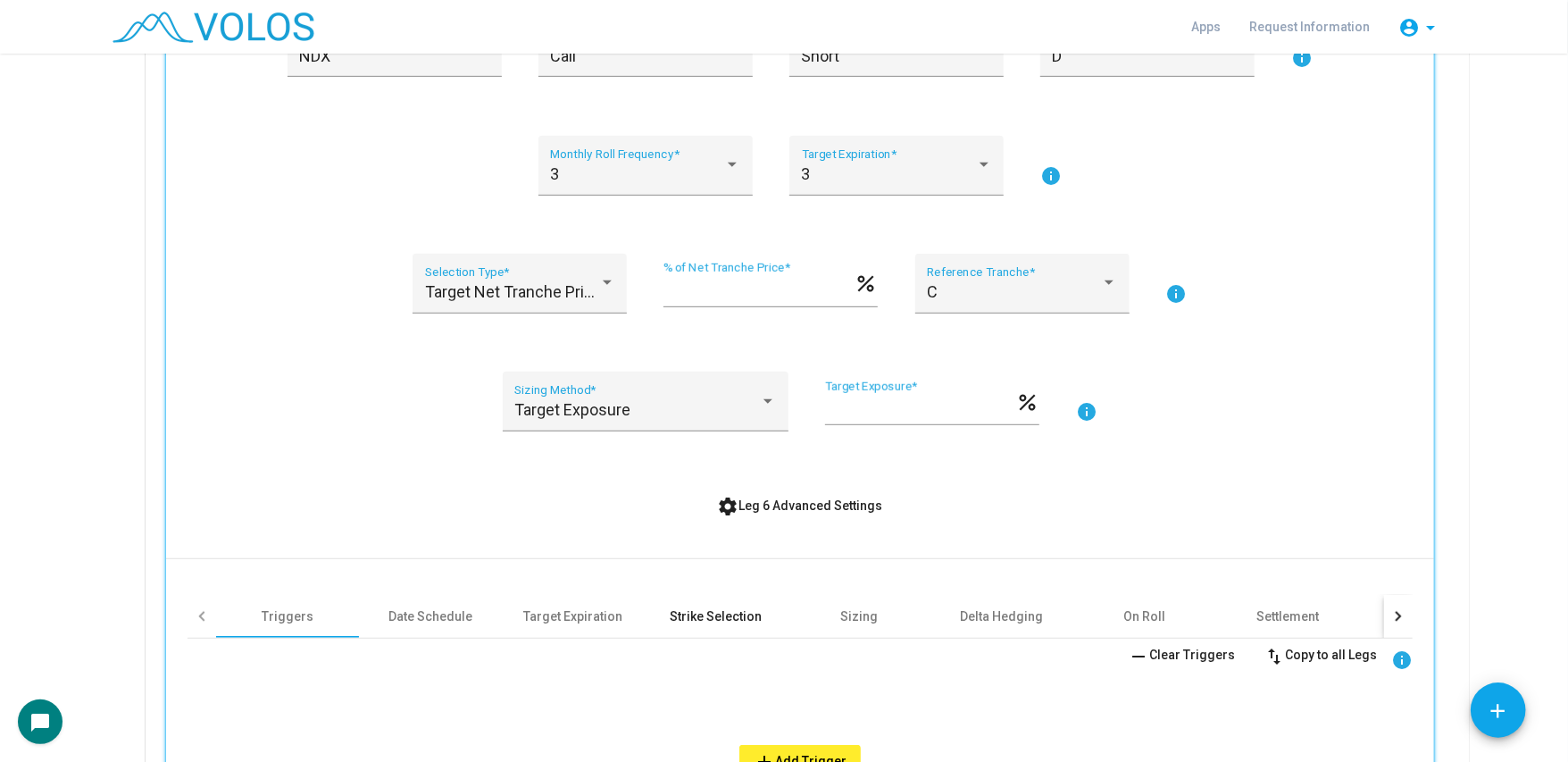
click at [716, 617] on div "Strike Selection" at bounding box center [716, 617] width 92 height 17
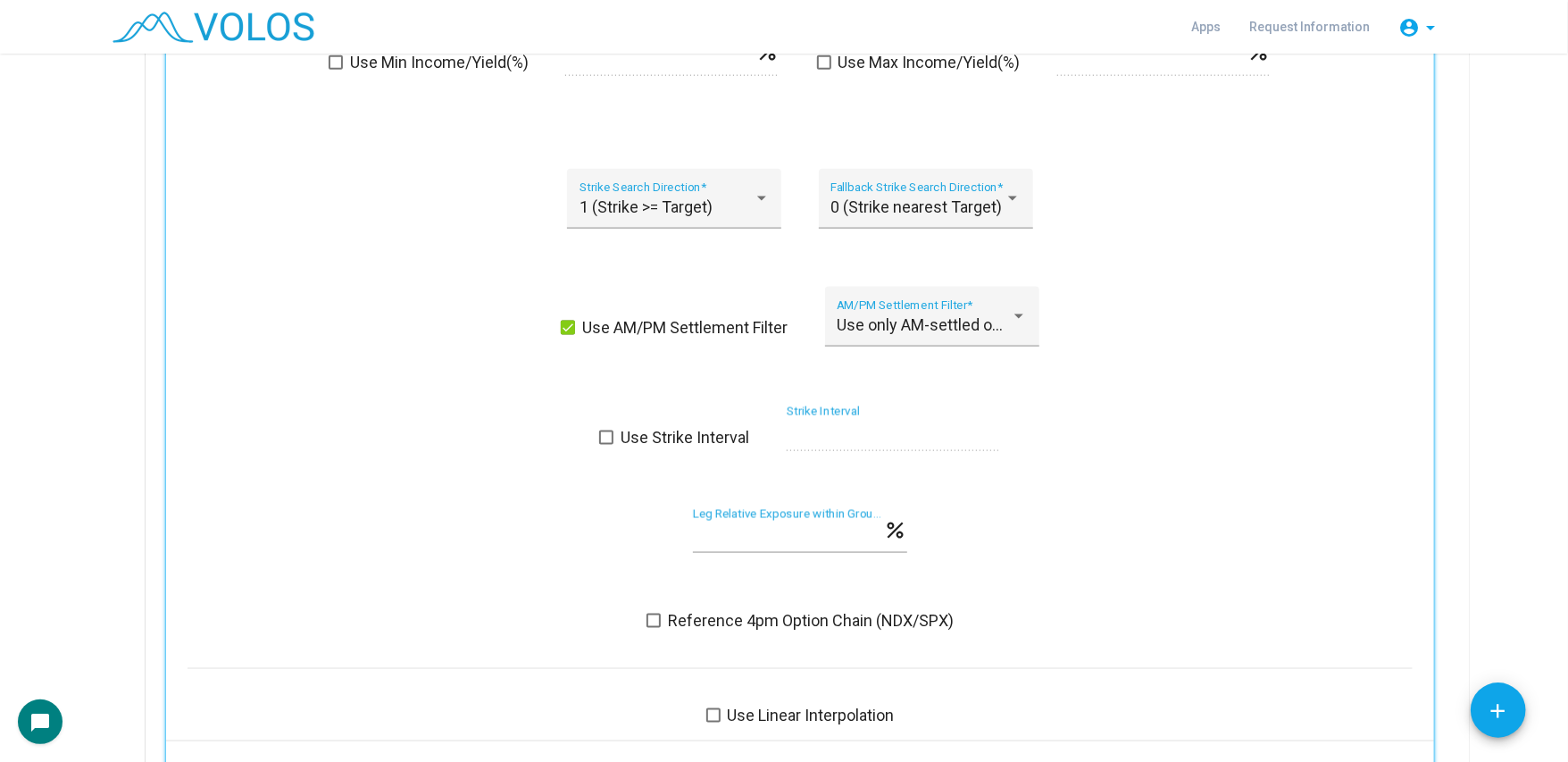
scroll to position [10934, 0]
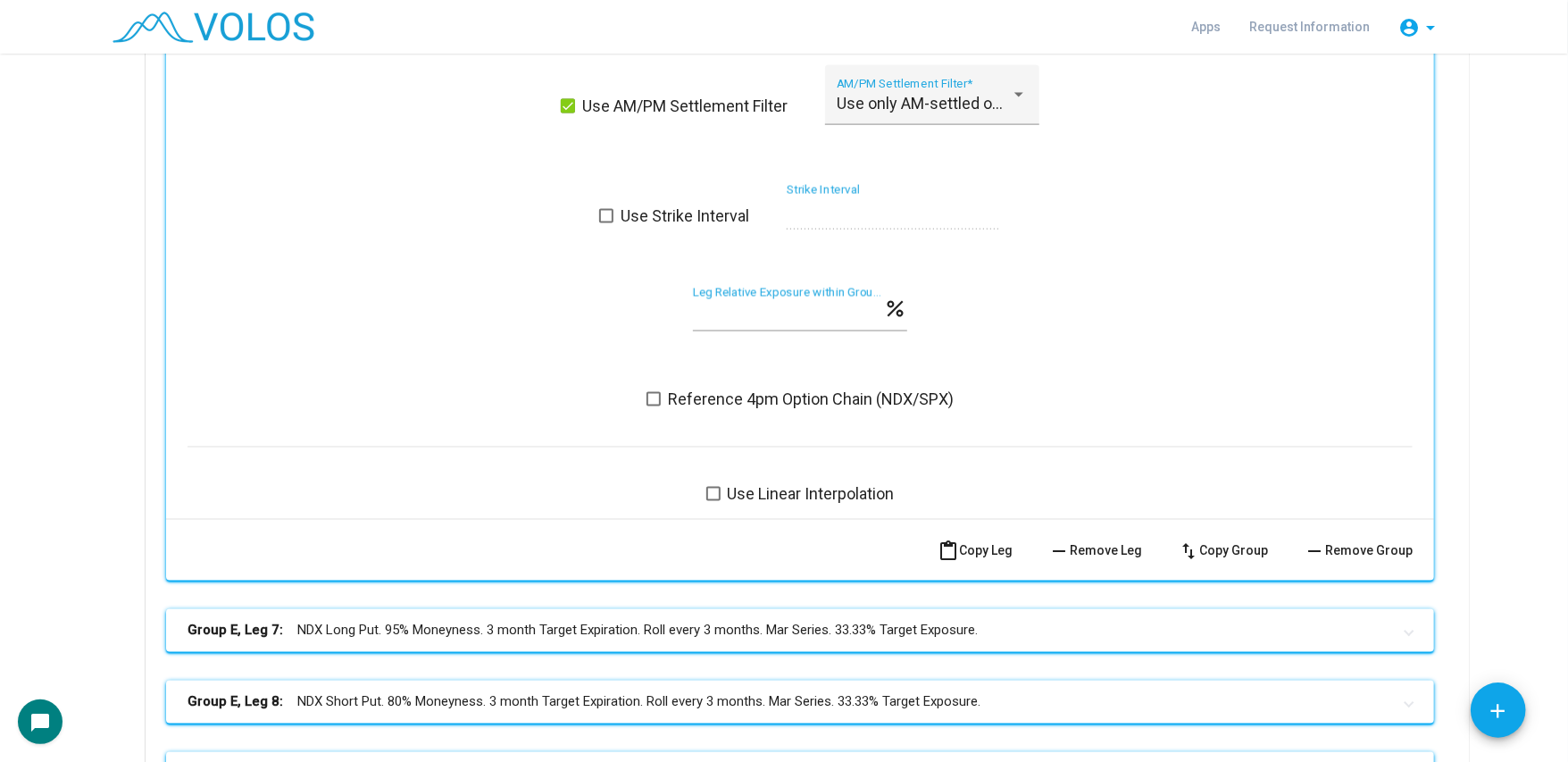
click at [752, 404] on span "Reference 4pm Option Chain (NDX/SPX)" at bounding box center [810, 399] width 286 height 21
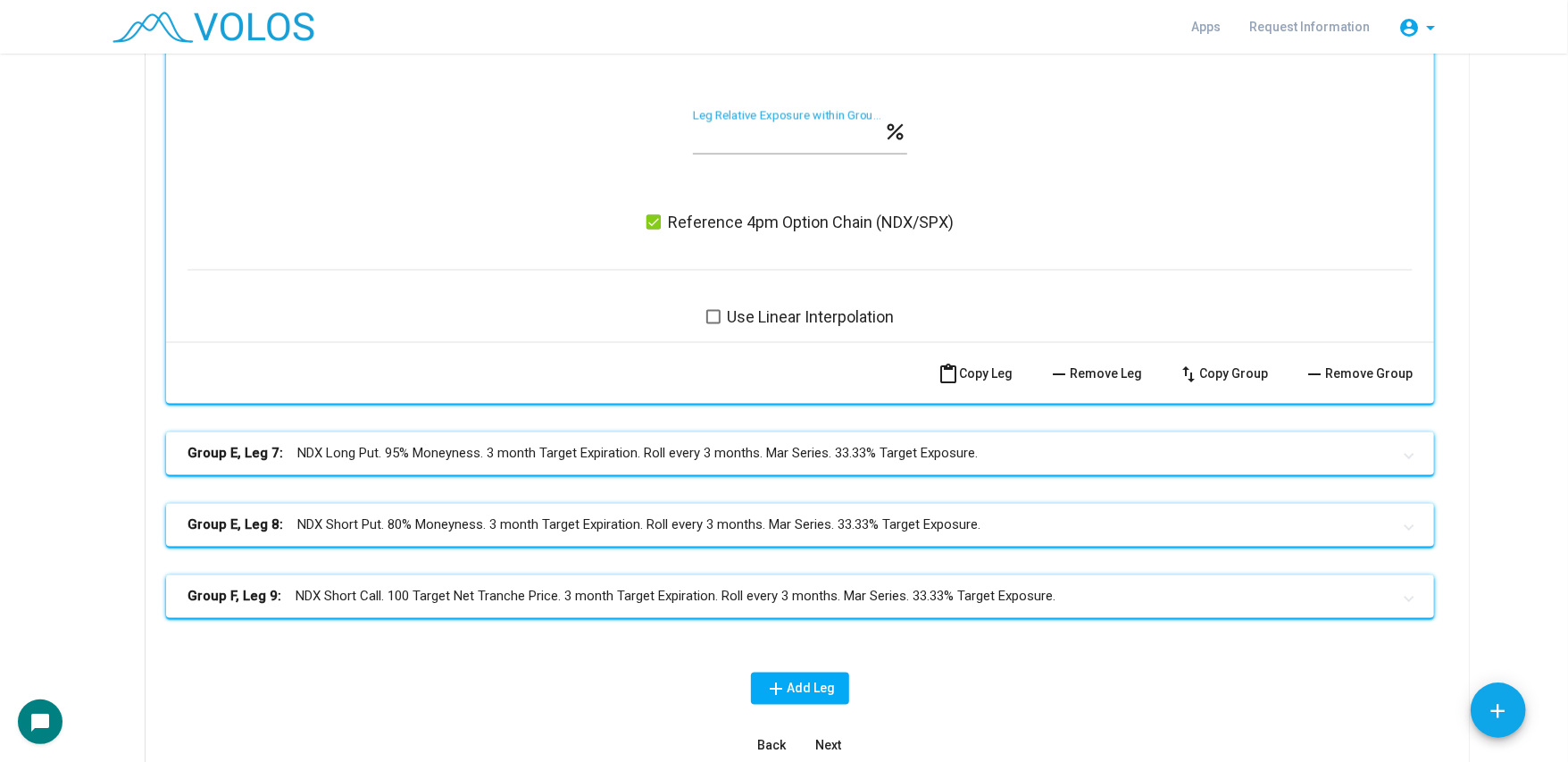
scroll to position [11220, 0]
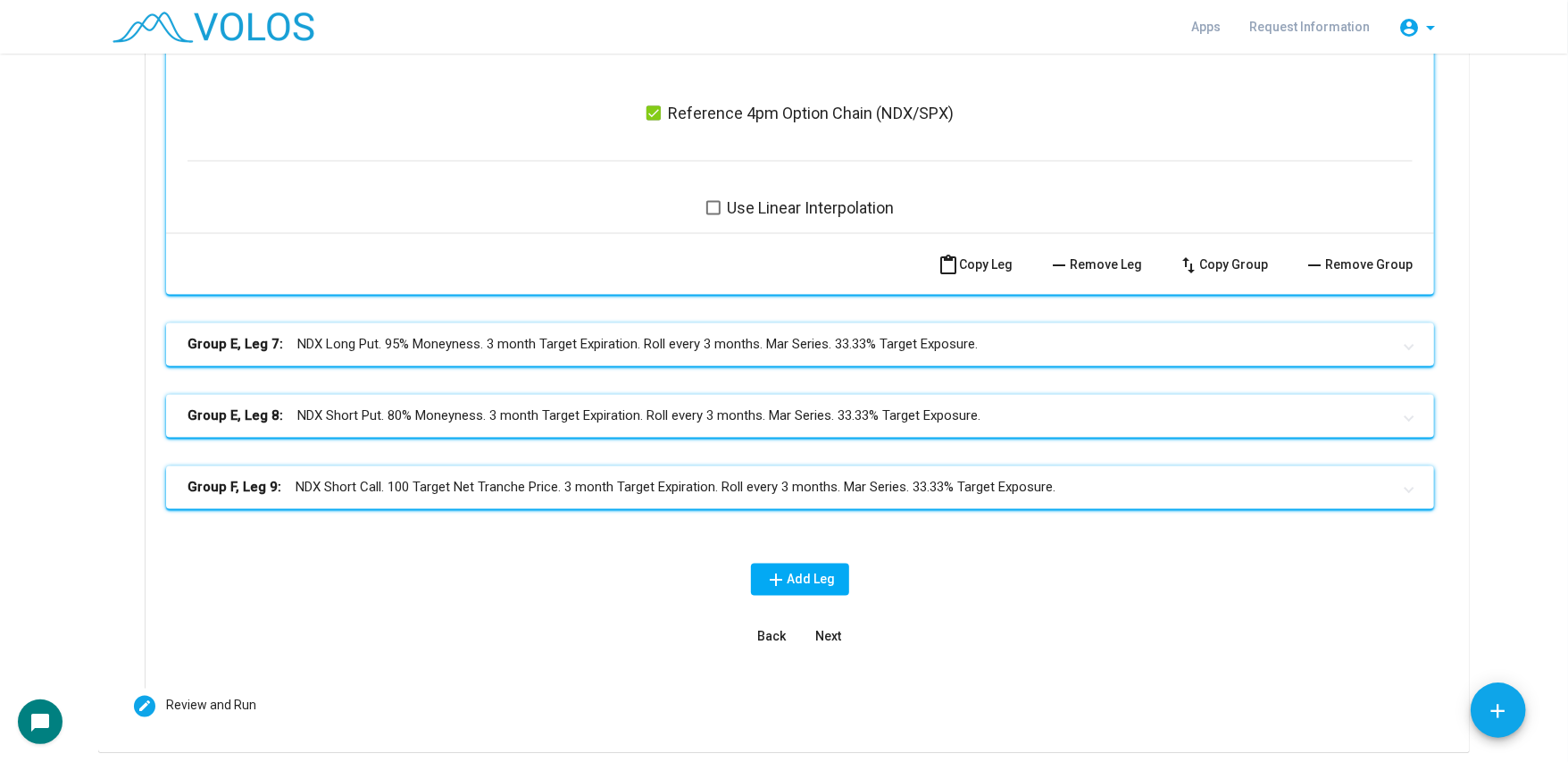
click at [763, 338] on mat-panel-title "Group E, Leg 7: NDX Long Put. 95% Moneyness. 3 month Target Expiration. Roll ev…" at bounding box center [789, 345] width 1204 height 20
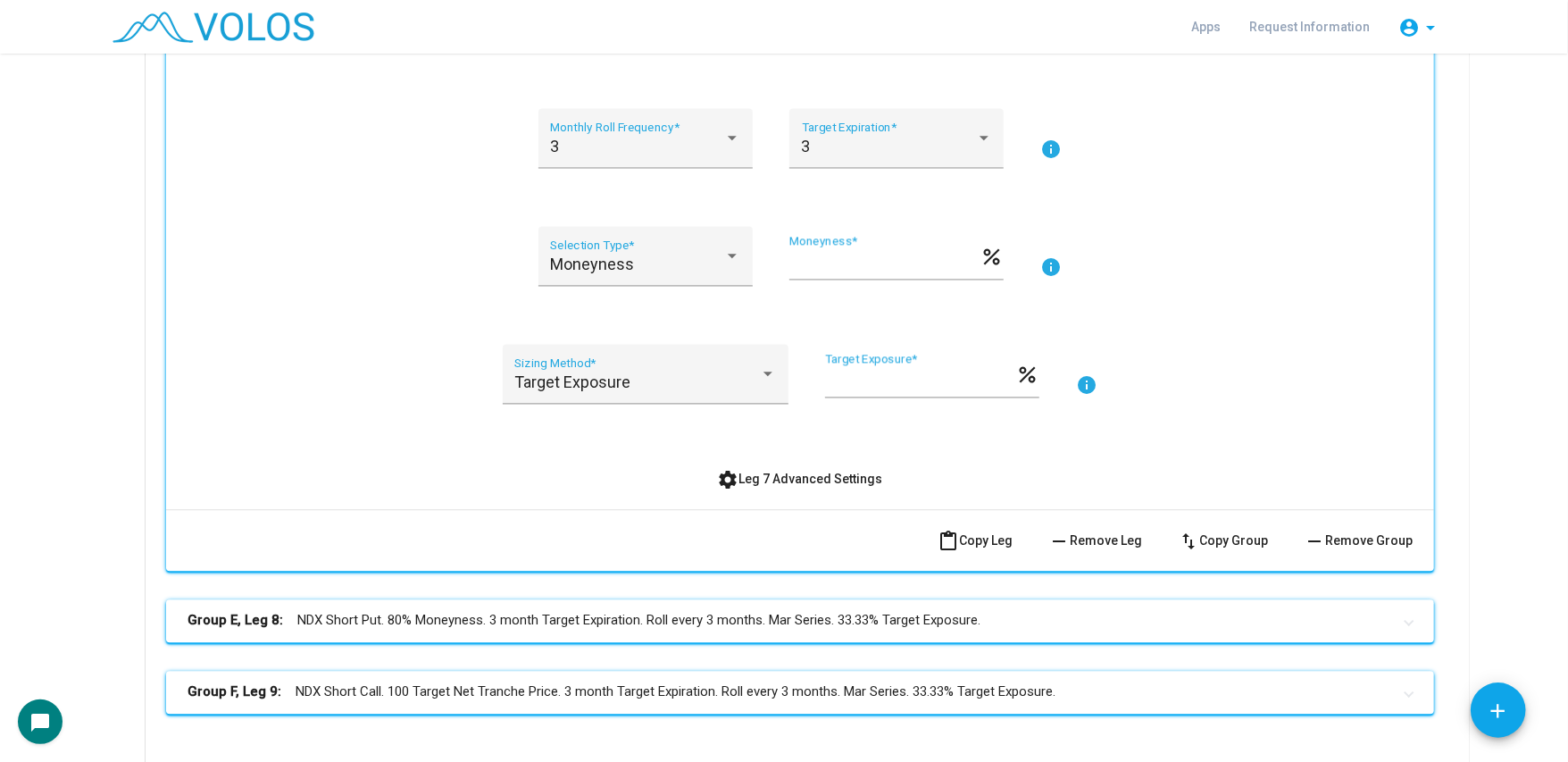
scroll to position [11648, 0]
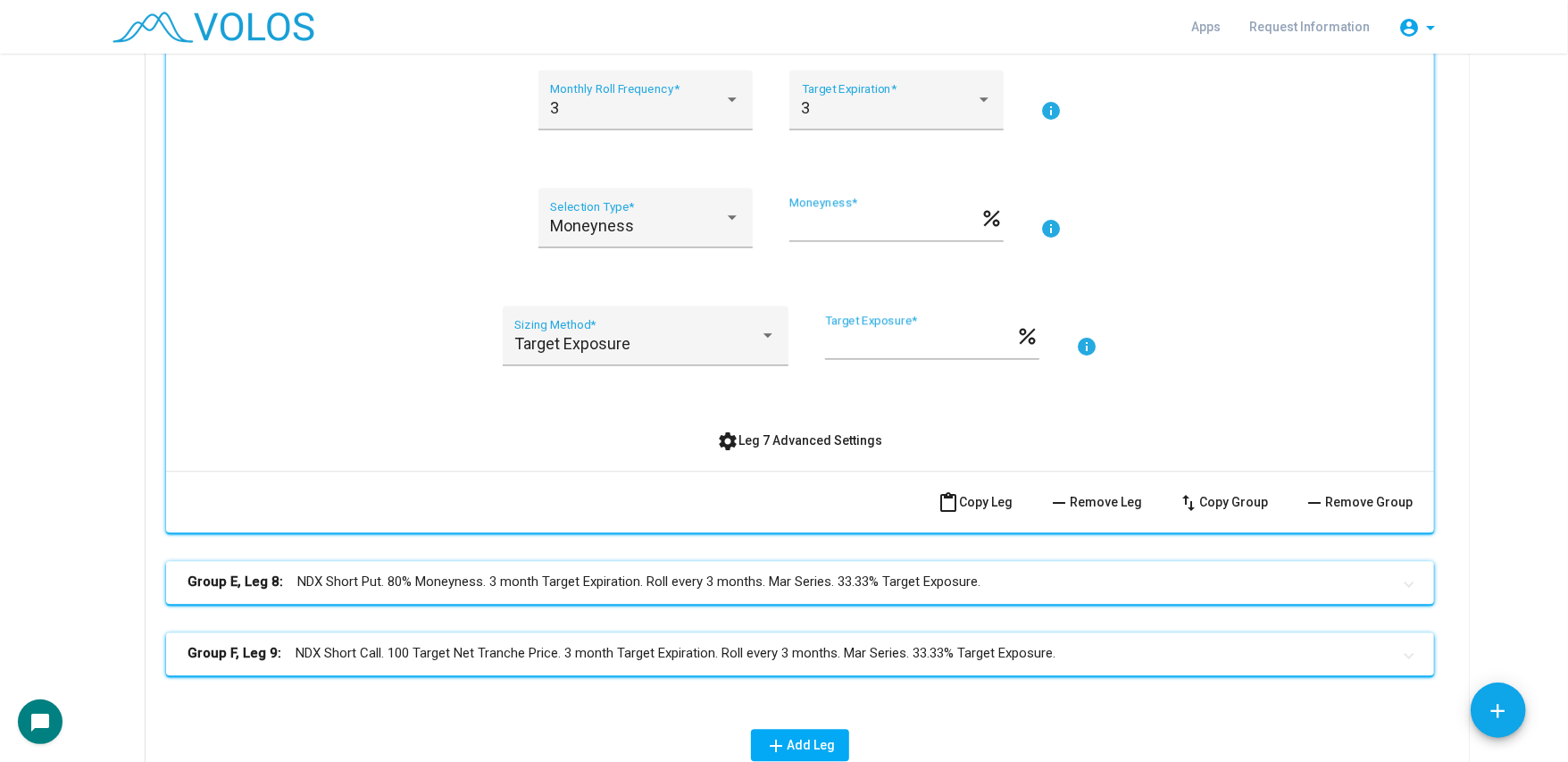
click at [802, 441] on span "settings Leg 7 Advanced Settings" at bounding box center [800, 440] width 165 height 15
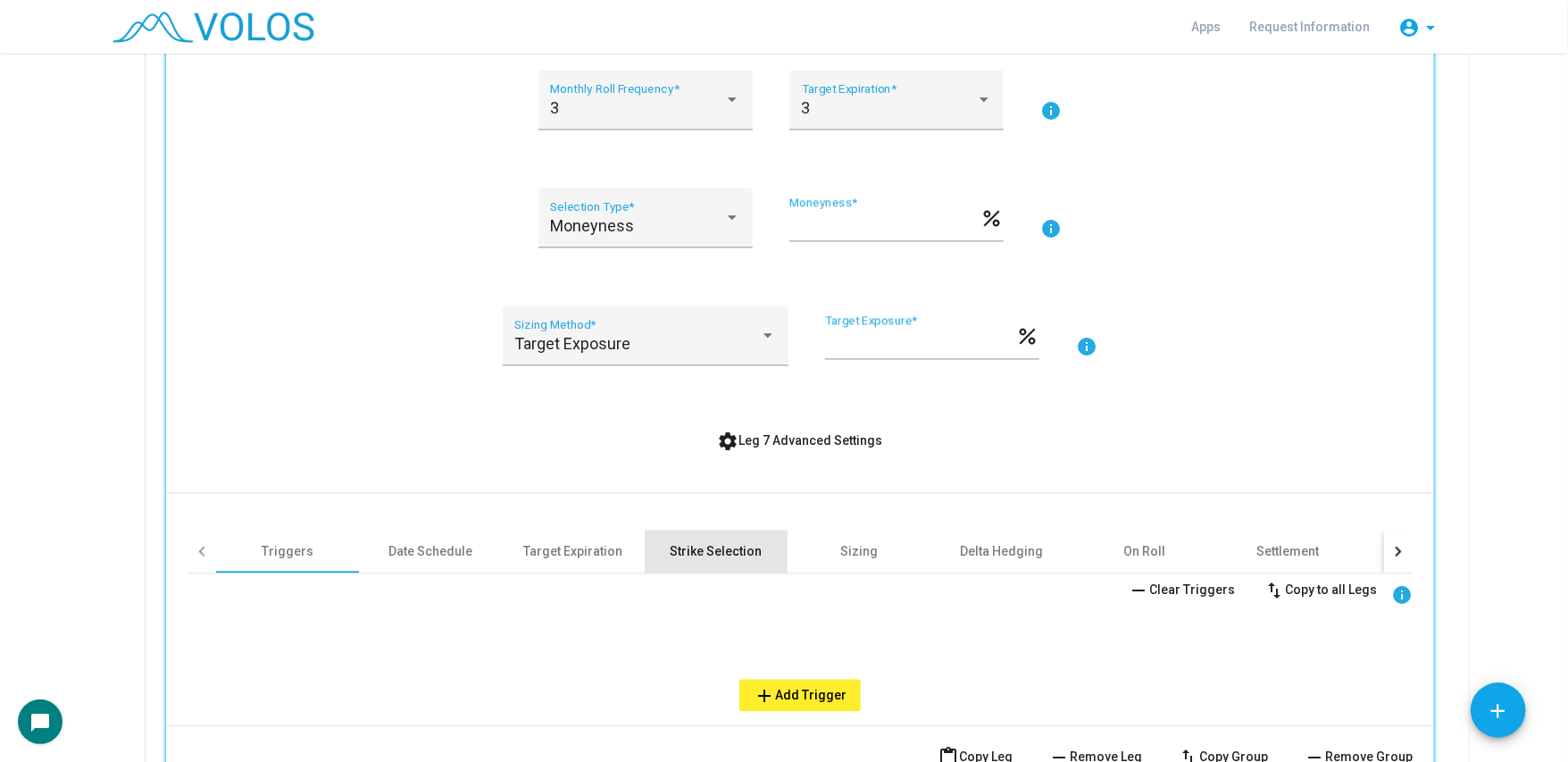
click at [724, 565] on div "Strike Selection" at bounding box center [715, 551] width 142 height 43
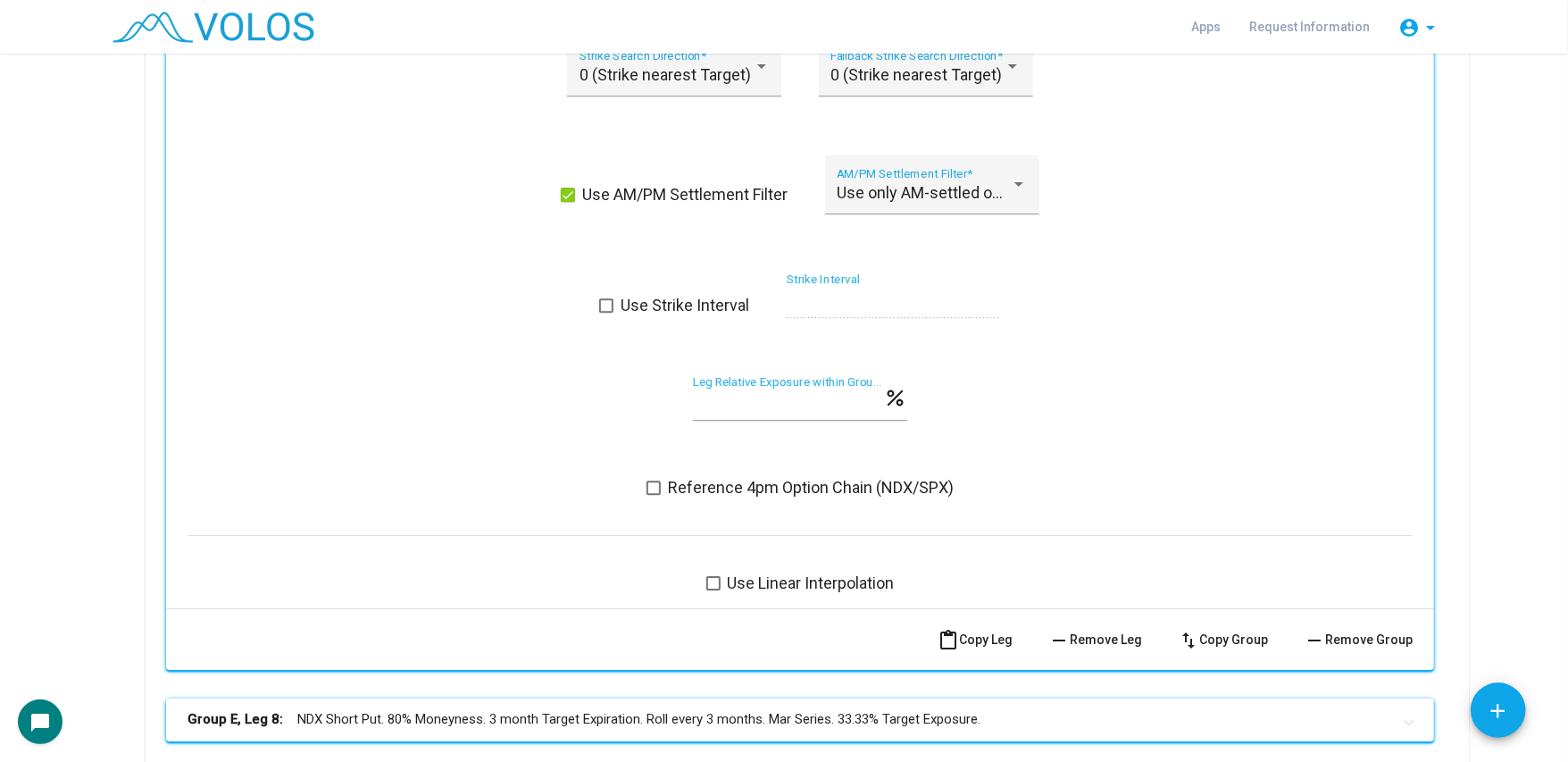
scroll to position [12792, 0]
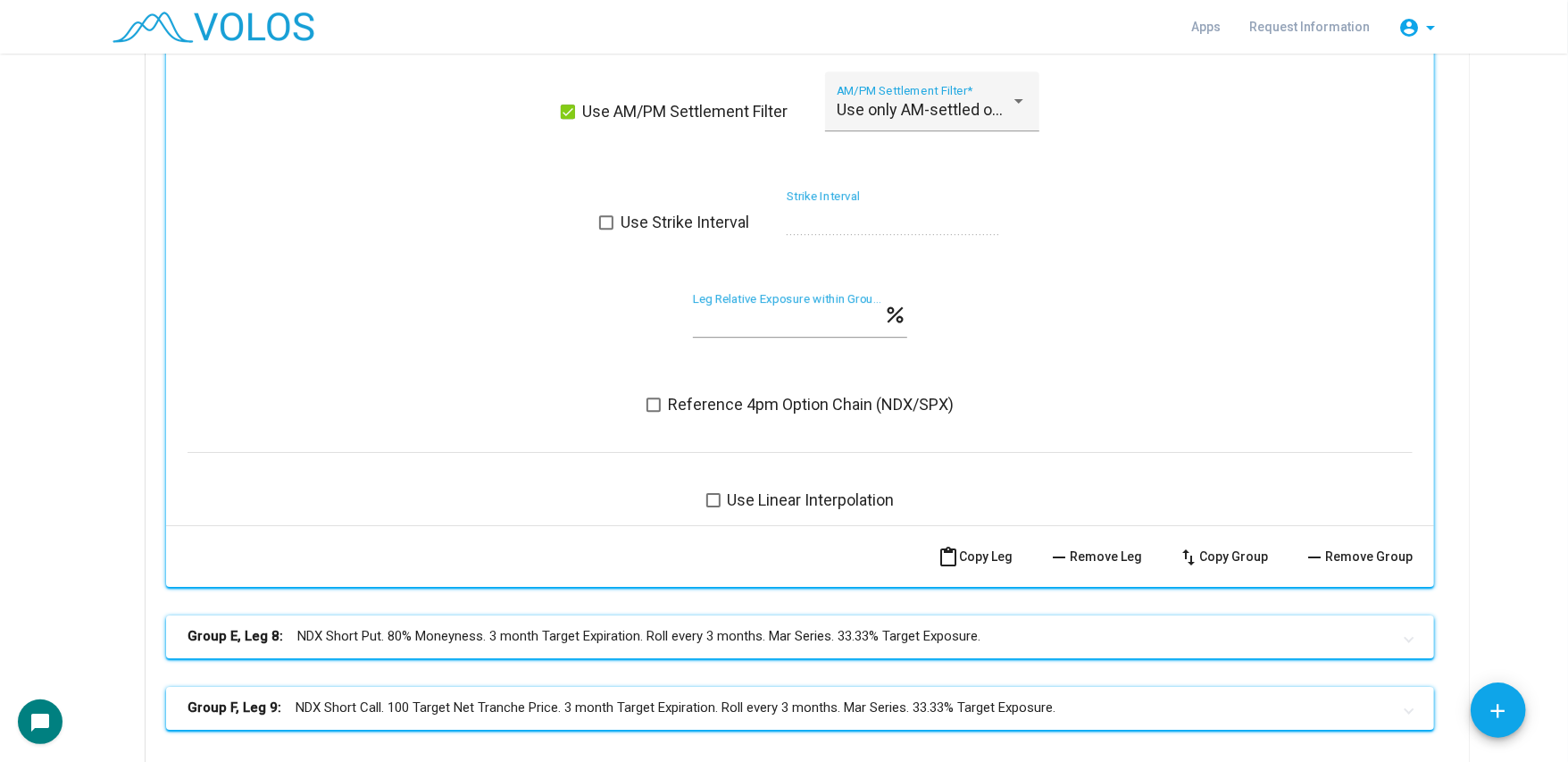
click at [738, 403] on span "Reference 4pm Option Chain (NDX/SPX)" at bounding box center [810, 404] width 286 height 21
click at [744, 624] on mat-expansion-panel-header "Group E, Leg 8: NDX Short Put. 80% Moneyness. 3 month Target Expiration. Roll e…" at bounding box center [800, 637] width 1268 height 43
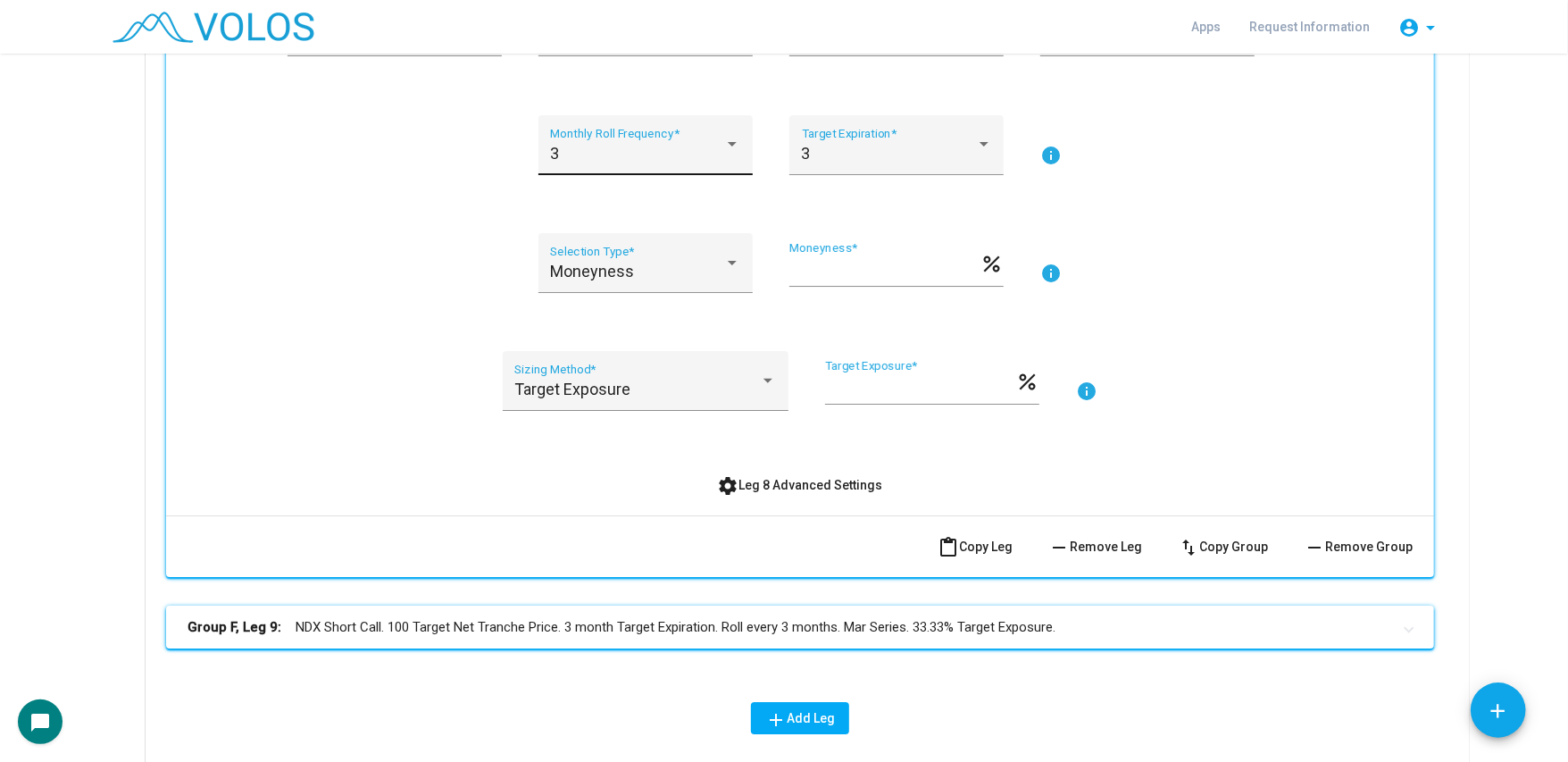
scroll to position [13672, 0]
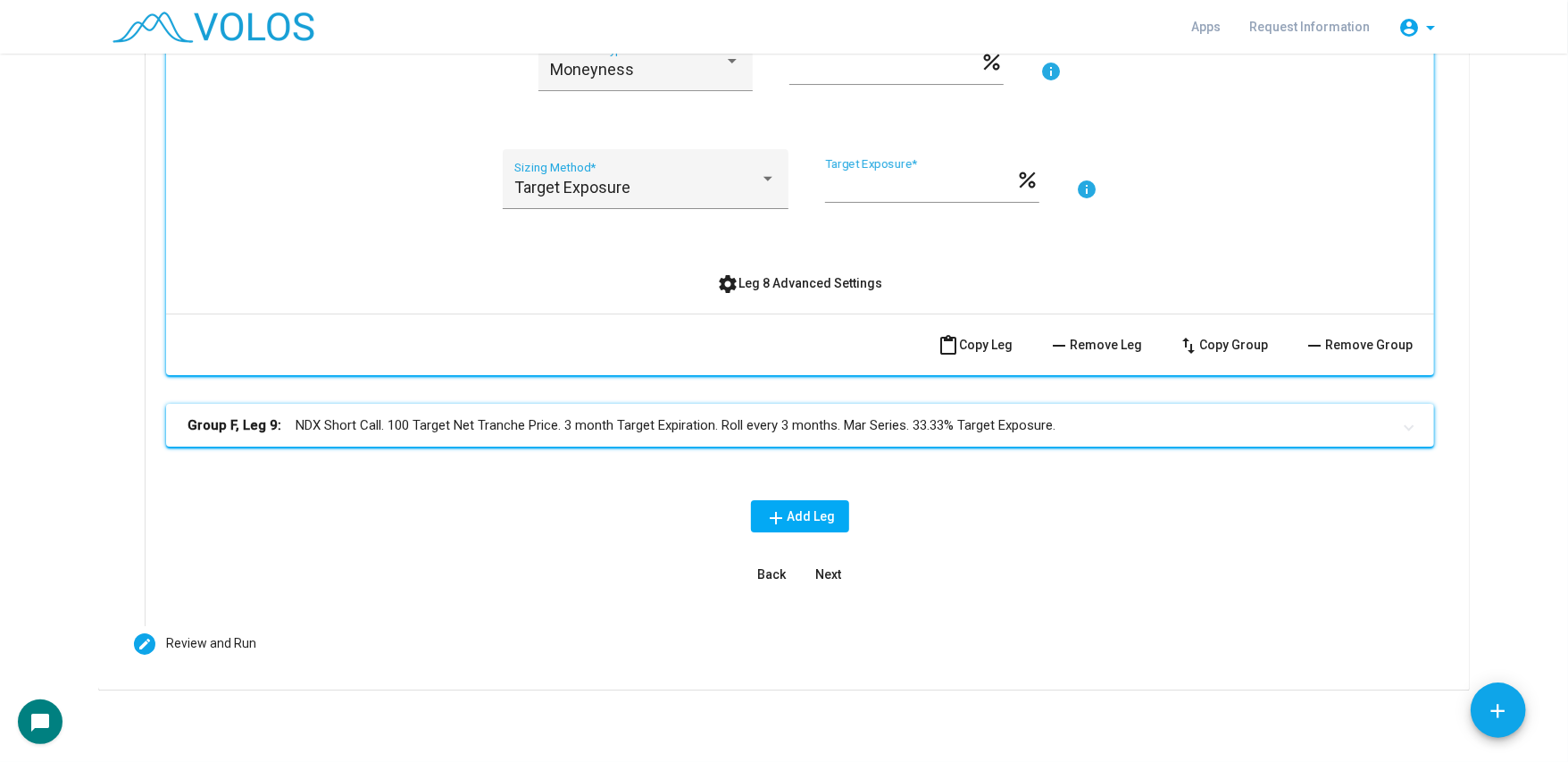
click at [786, 280] on span "settings Leg 8 Advanced Settings" at bounding box center [800, 283] width 165 height 15
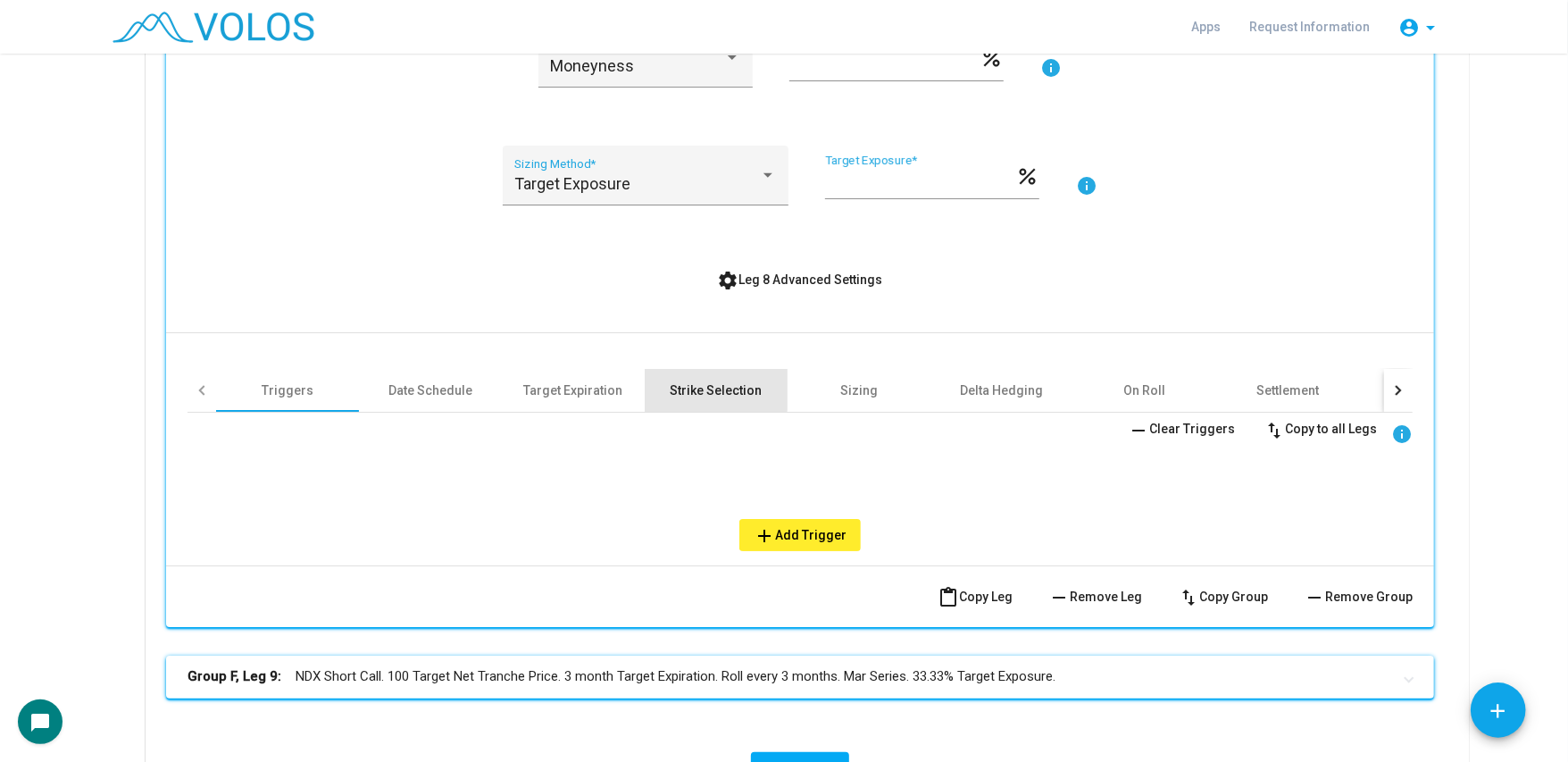
click at [682, 385] on div "Strike Selection" at bounding box center [715, 391] width 142 height 43
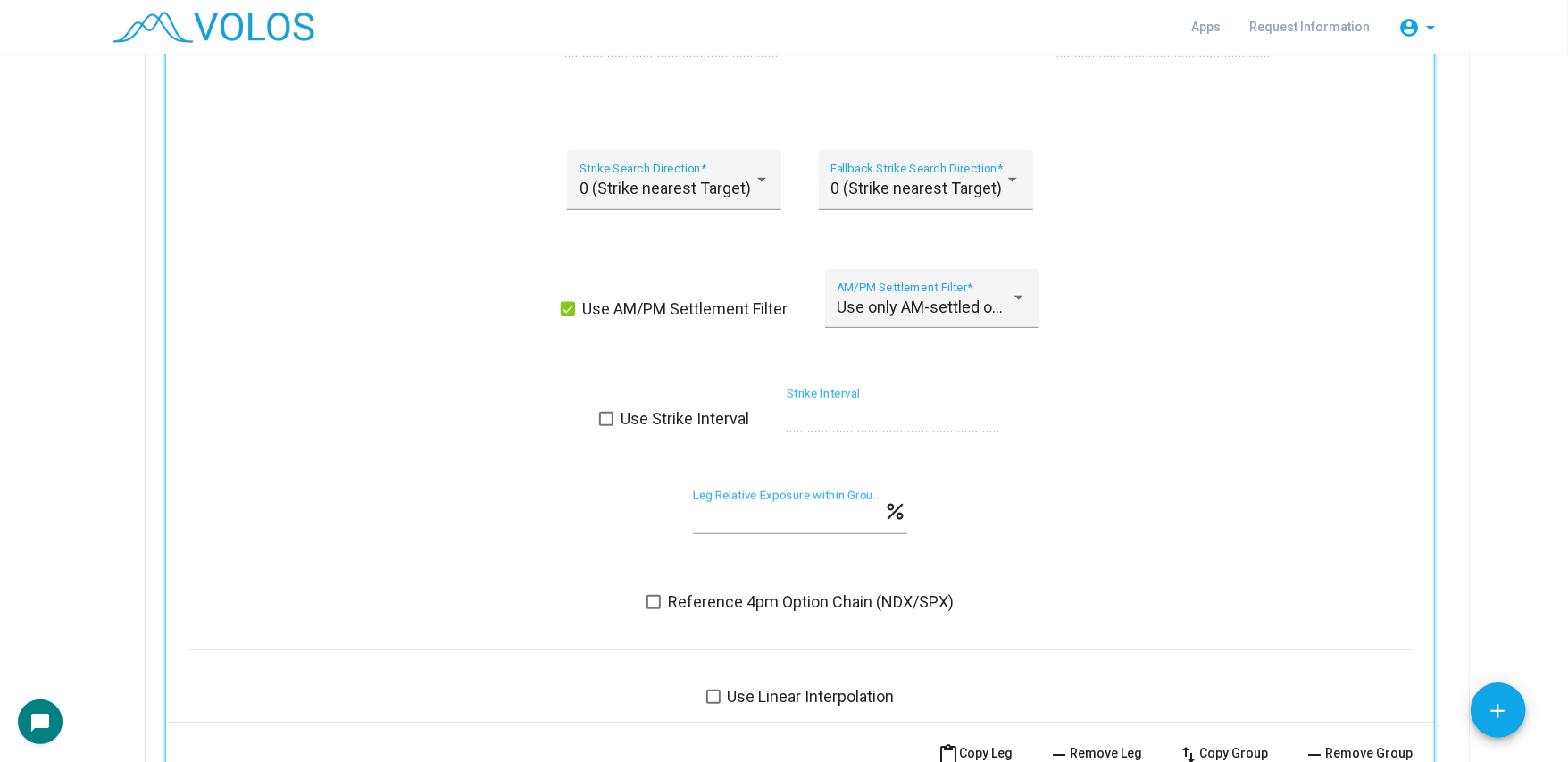
click at [757, 602] on span "Reference 4pm Option Chain (NDX/SPX)" at bounding box center [810, 602] width 286 height 21
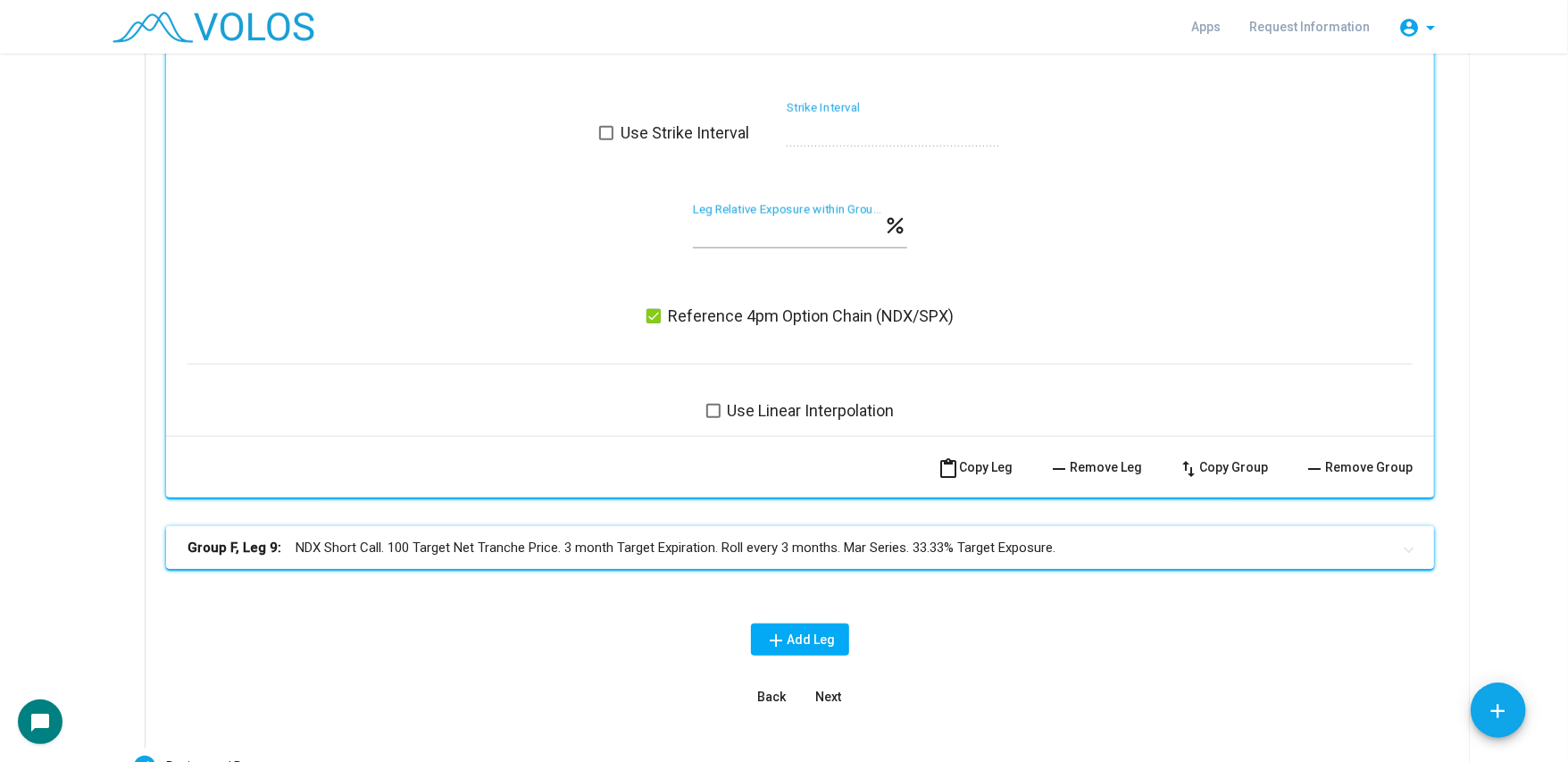
click at [772, 552] on mat-panel-title "Group F, Leg 9: NDX Short Call. 100 Target Net Tranche Price. 3 month Target Ex…" at bounding box center [789, 548] width 1204 height 20
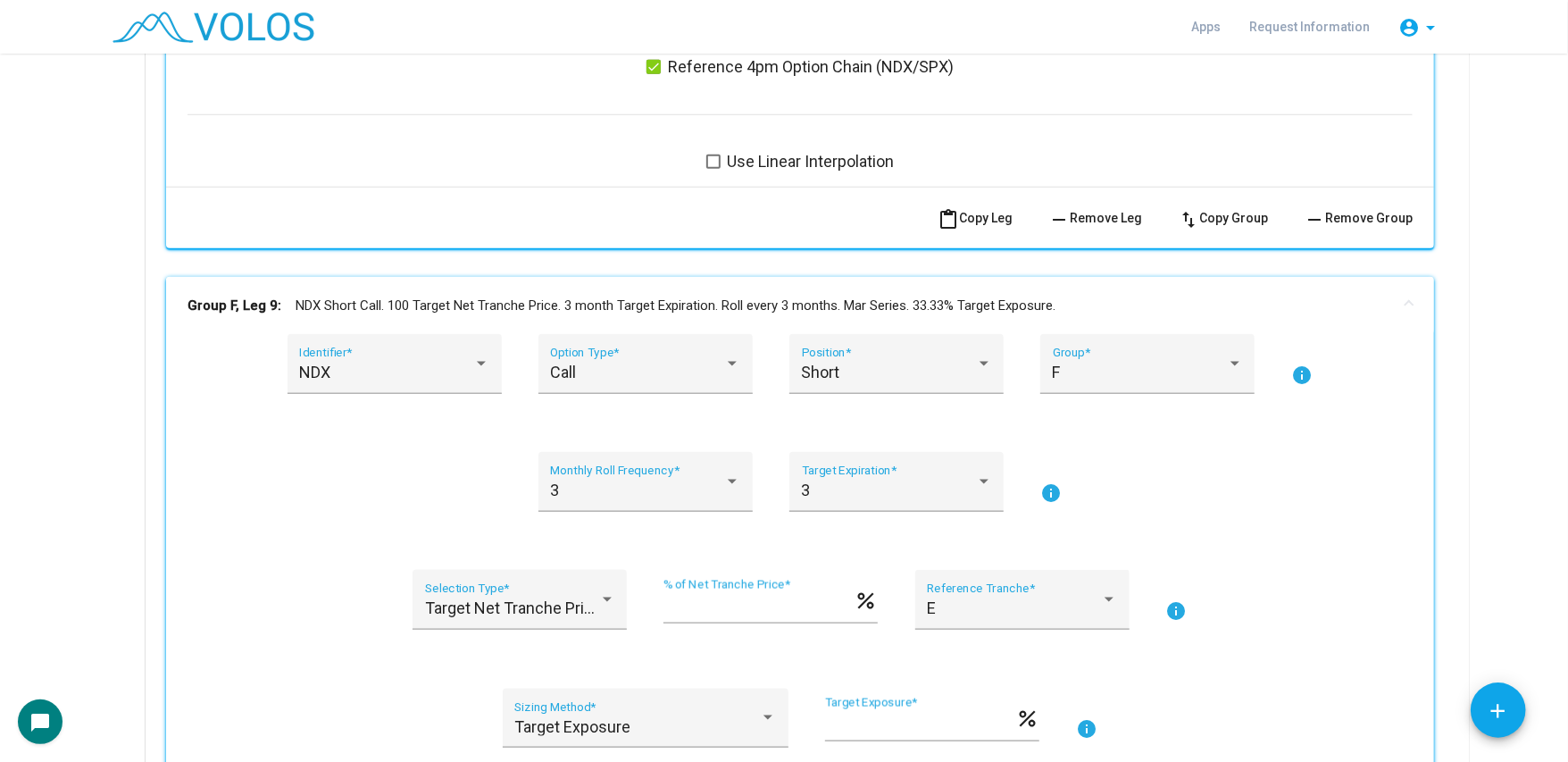
scroll to position [15466, 0]
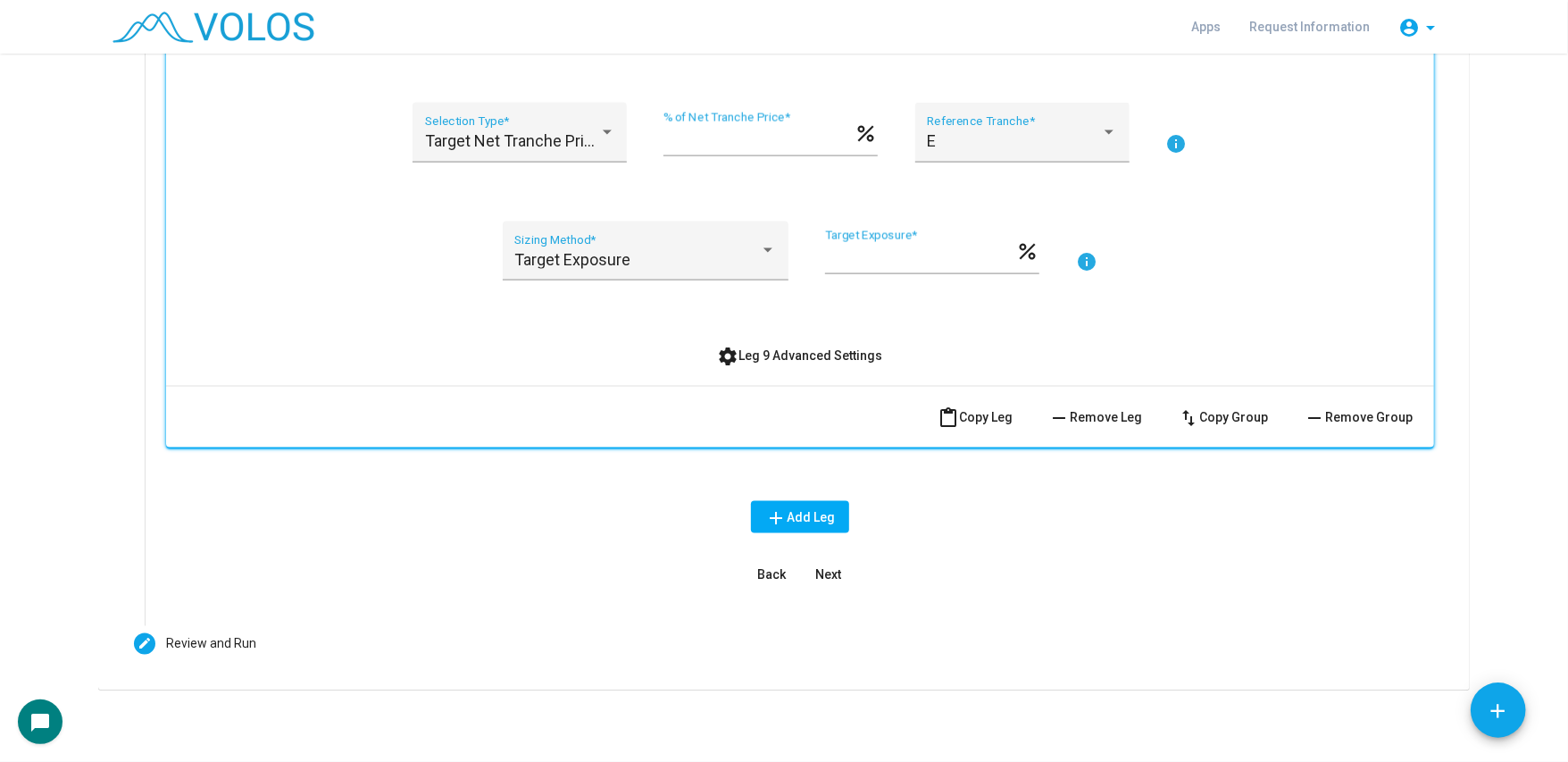
click at [787, 350] on span "settings Leg 9 Advanced Settings" at bounding box center [800, 355] width 165 height 15
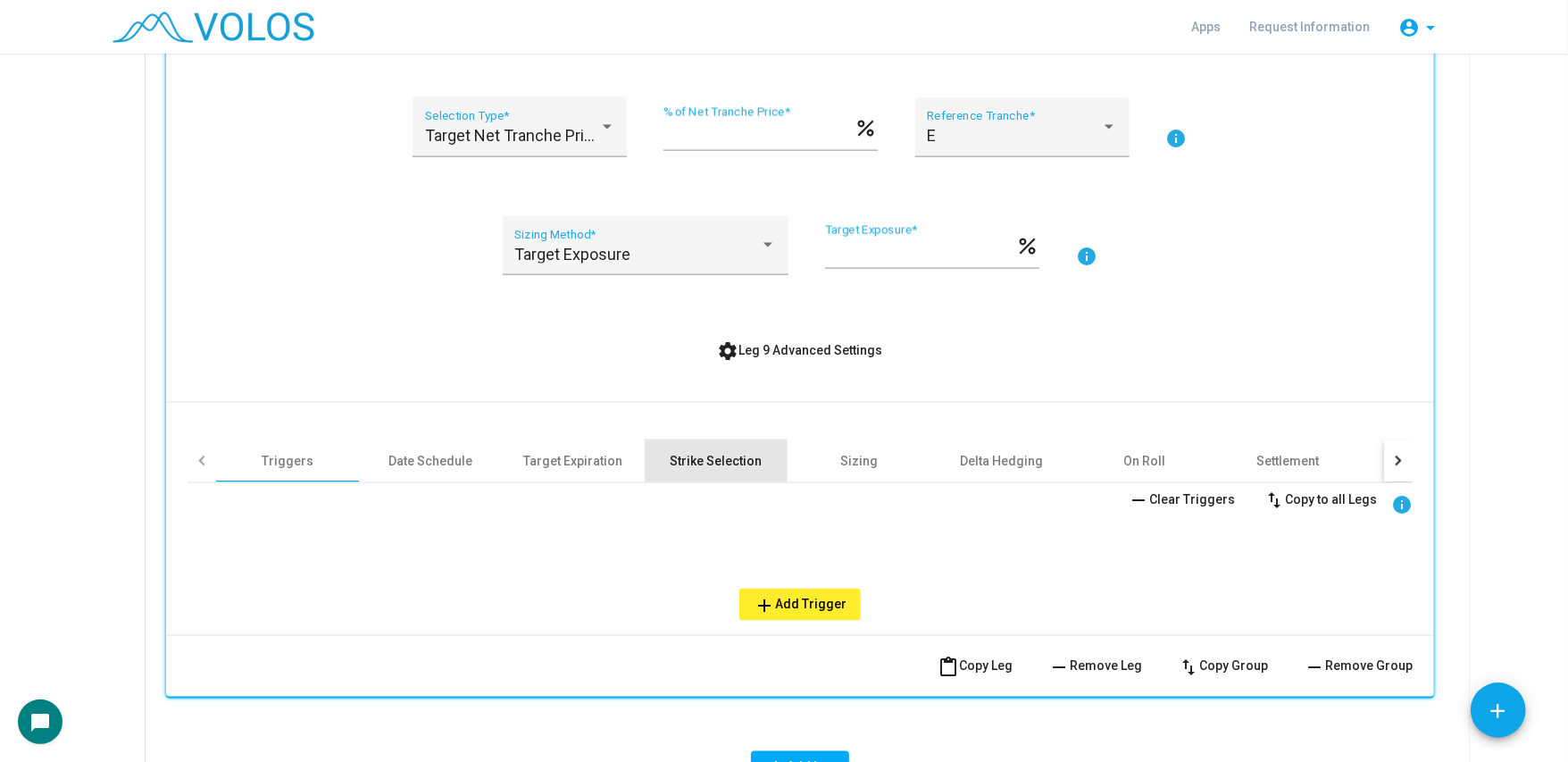
click at [718, 453] on div "Strike Selection" at bounding box center [715, 460] width 142 height 43
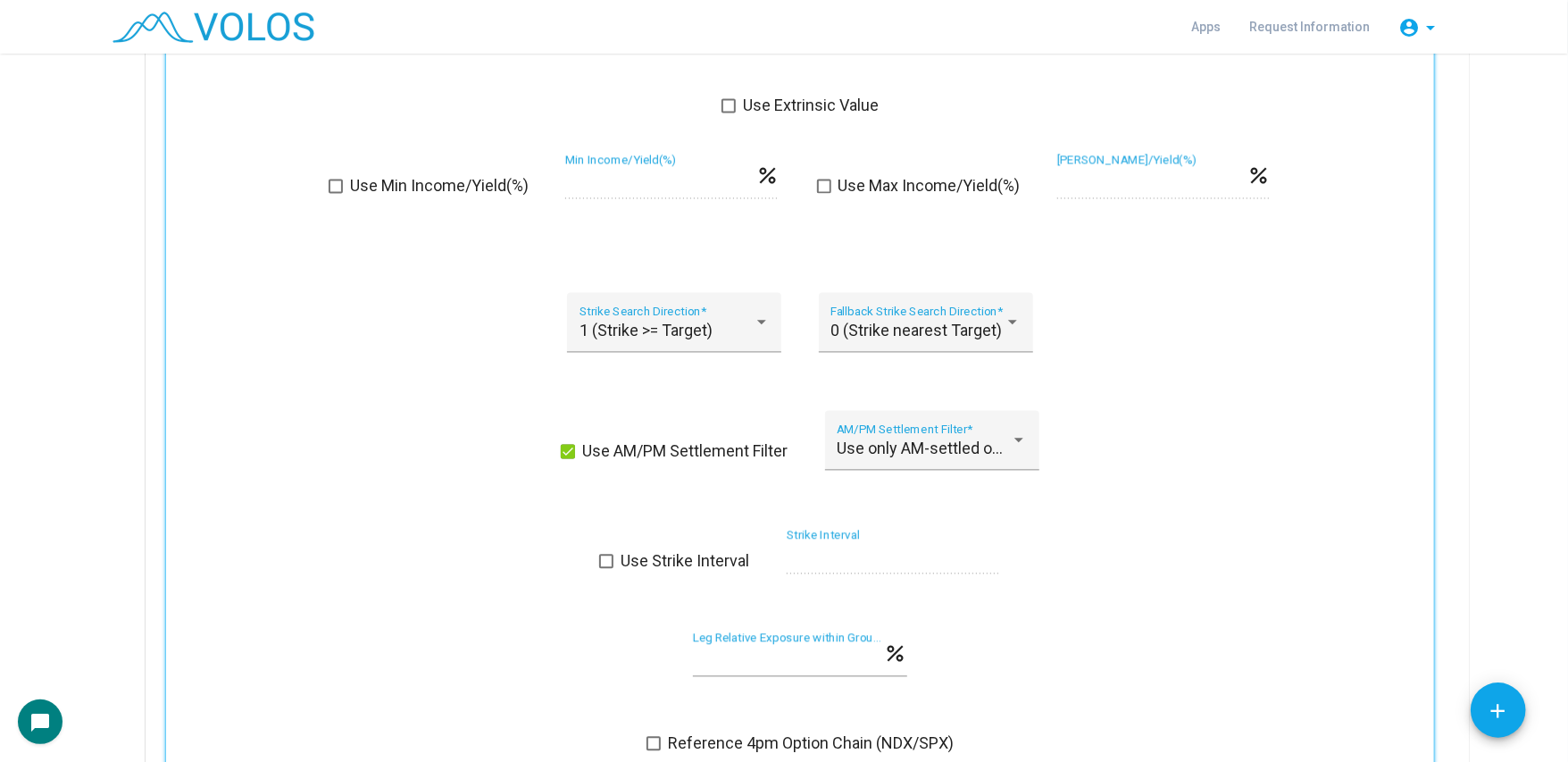
scroll to position [16466, 0]
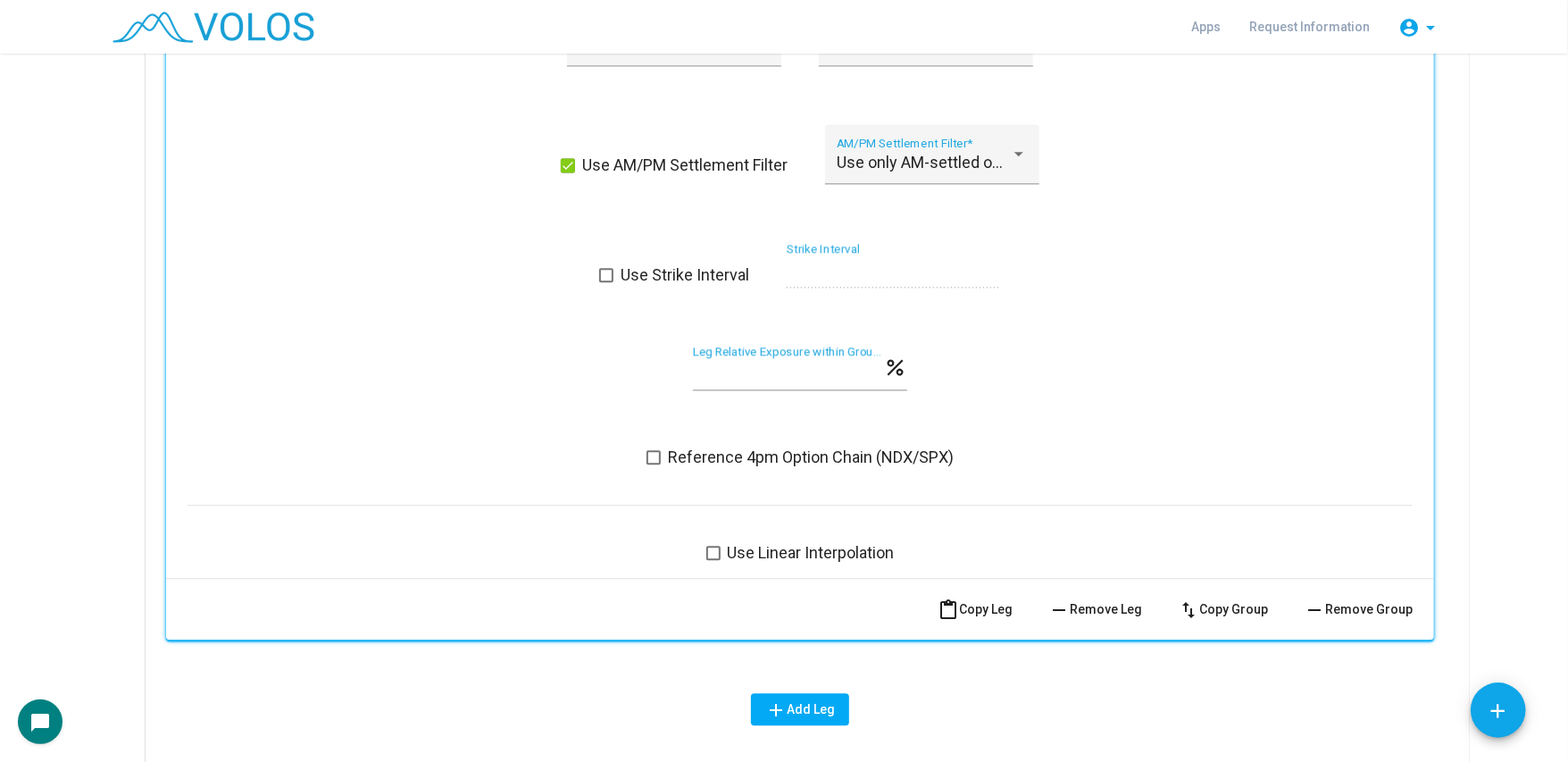
click at [743, 459] on span "Reference 4pm Option Chain (NDX/SPX)" at bounding box center [810, 458] width 286 height 21
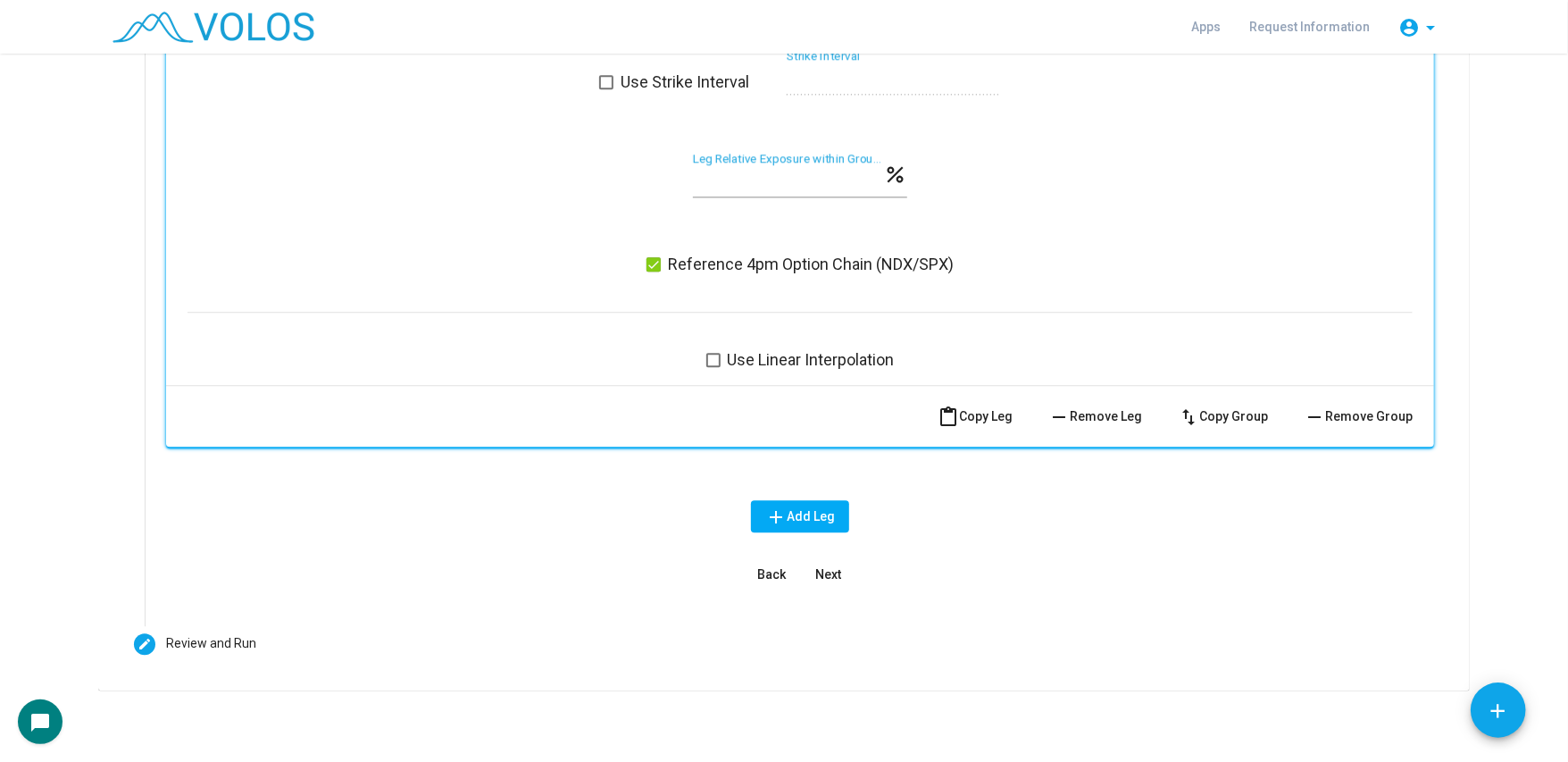
click at [809, 569] on button "Next" at bounding box center [829, 574] width 57 height 32
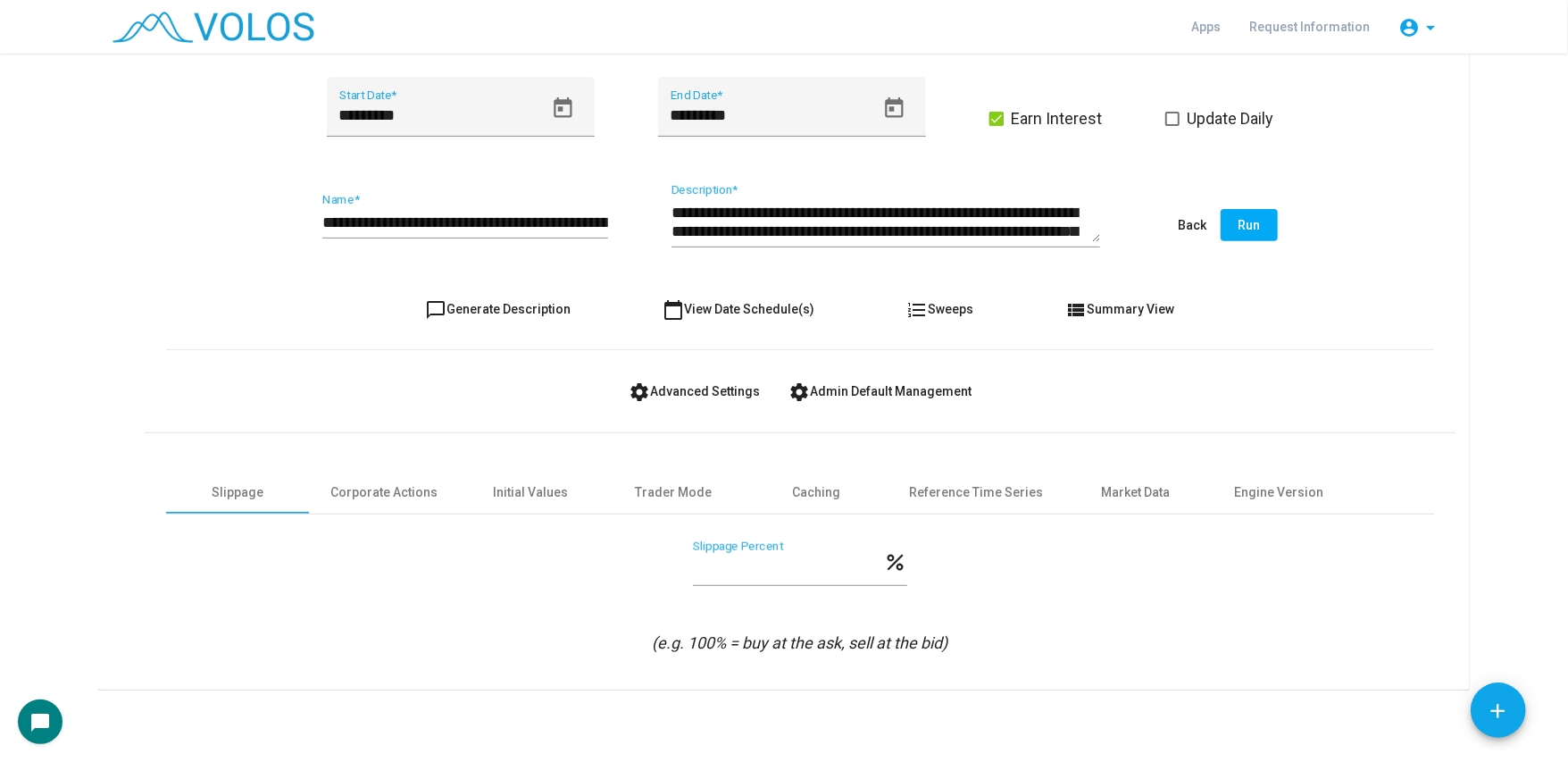
scroll to position [392, 0]
click at [1262, 471] on div "Engine Version" at bounding box center [1278, 492] width 142 height 43
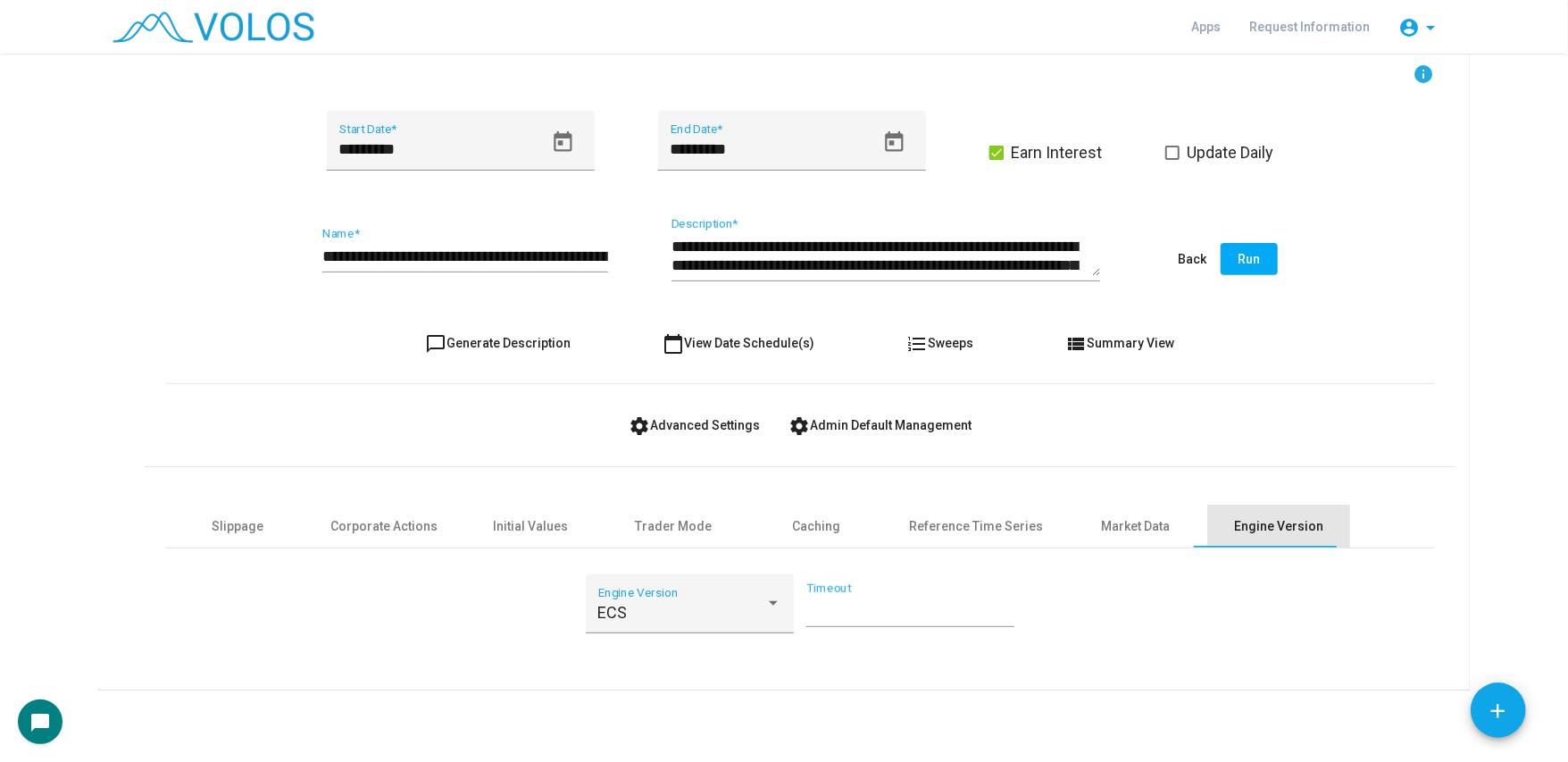
scroll to position [358, 0]
drag, startPoint x: 840, startPoint y: 609, endPoint x: 747, endPoint y: 606, distance: 93.0
click at [747, 606] on div "ECS Engine Version ** Timeout" at bounding box center [800, 615] width 428 height 81
type input "**"
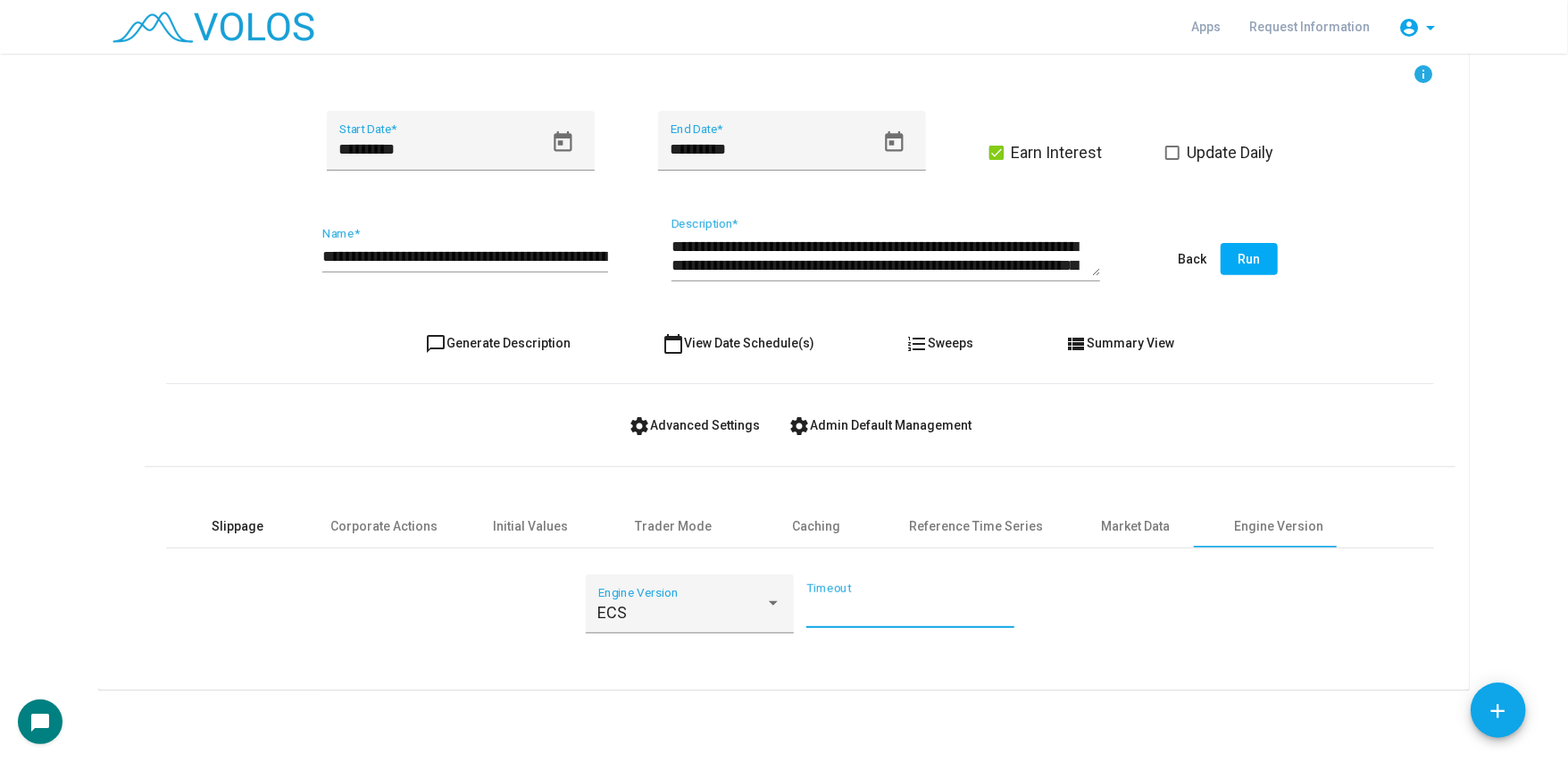
click at [229, 522] on div "Slippage" at bounding box center [236, 526] width 51 height 18
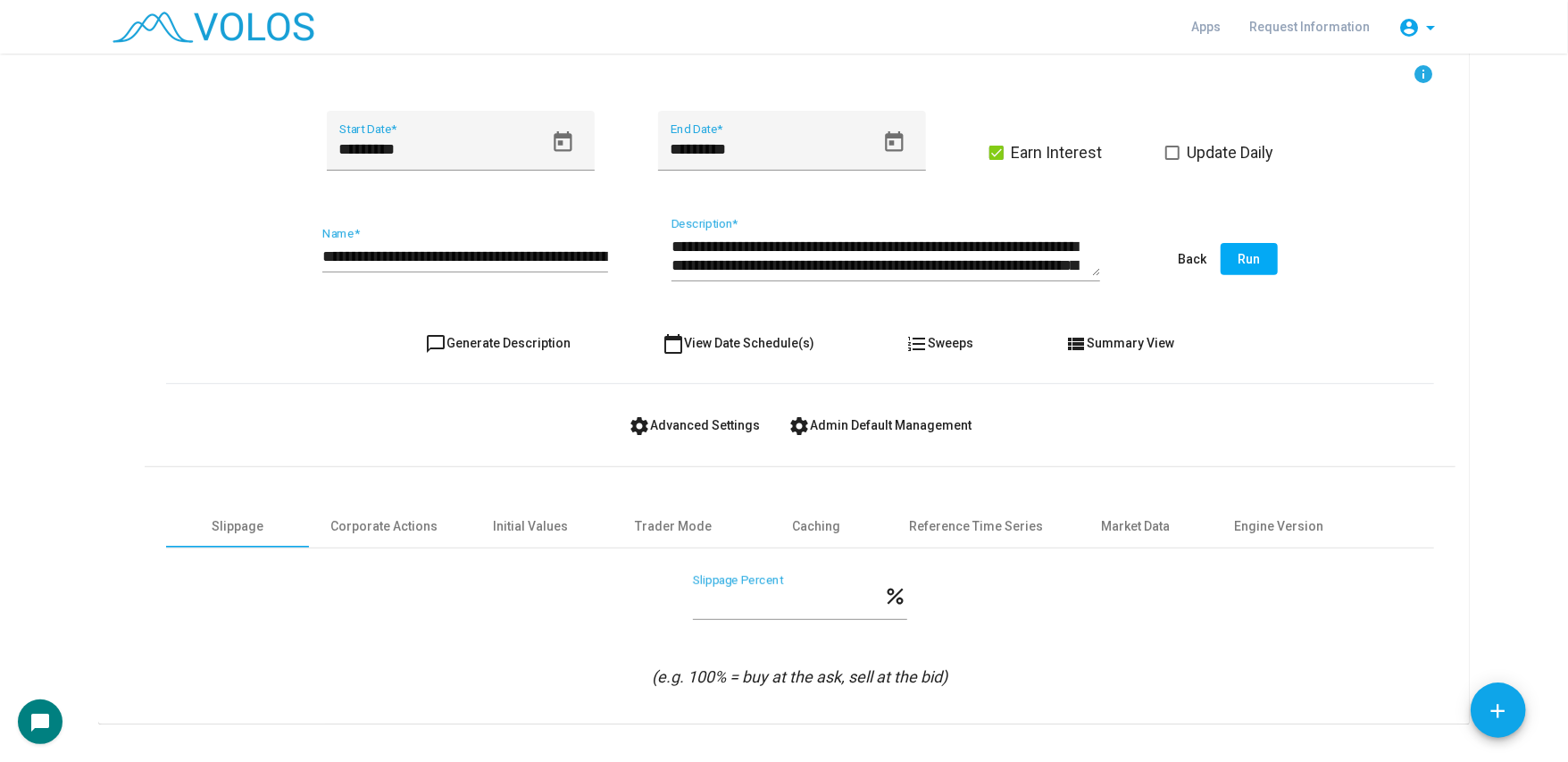
click at [558, 241] on div "**********" at bounding box center [465, 249] width 286 height 46
type input "**********"
click at [533, 329] on button "chat_bubble_outline Generate Description" at bounding box center [499, 342] width 174 height 32
type textarea "**********"
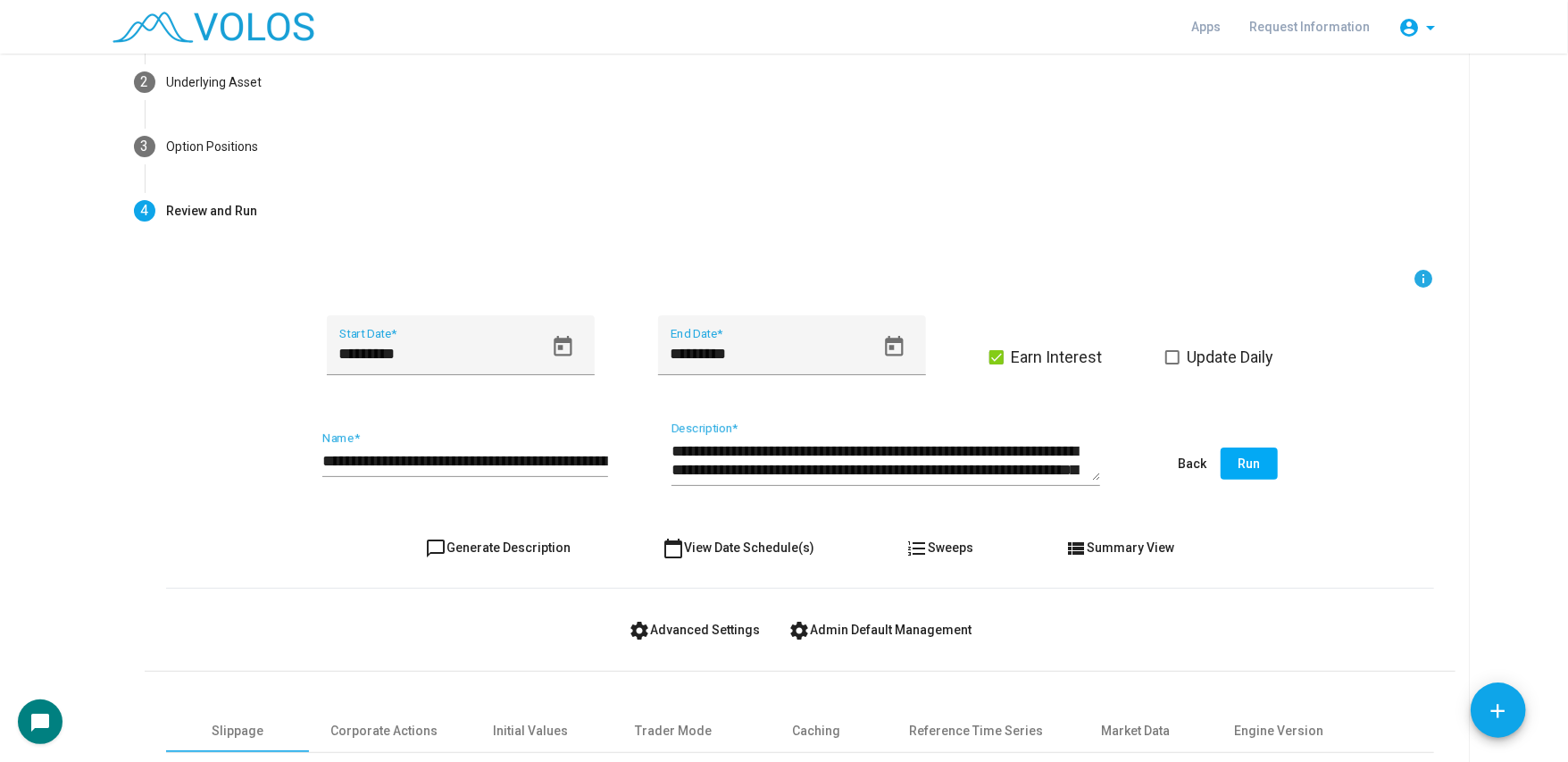
scroll to position [143, 0]
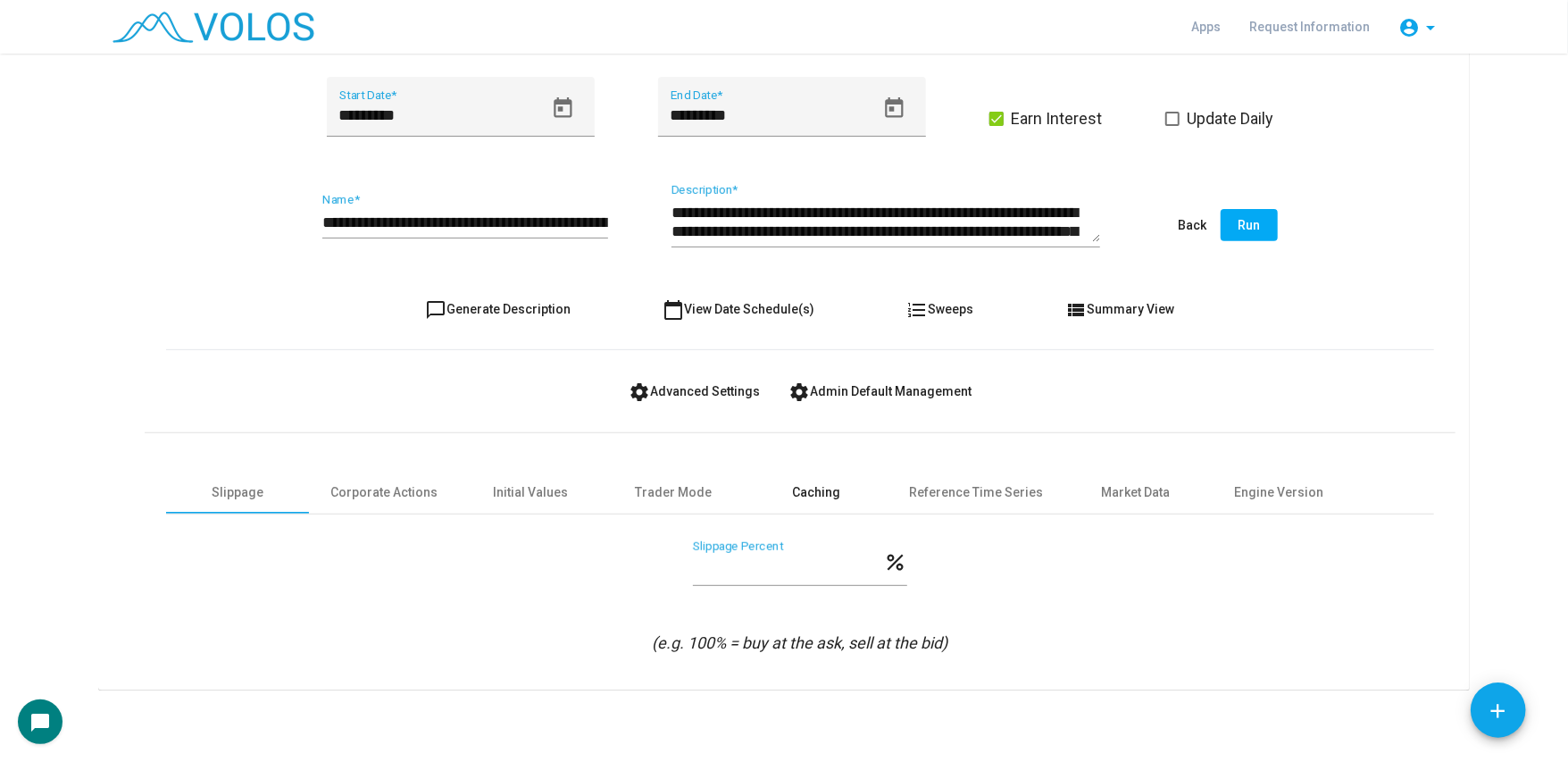
click at [806, 485] on div "Caching" at bounding box center [816, 492] width 48 height 18
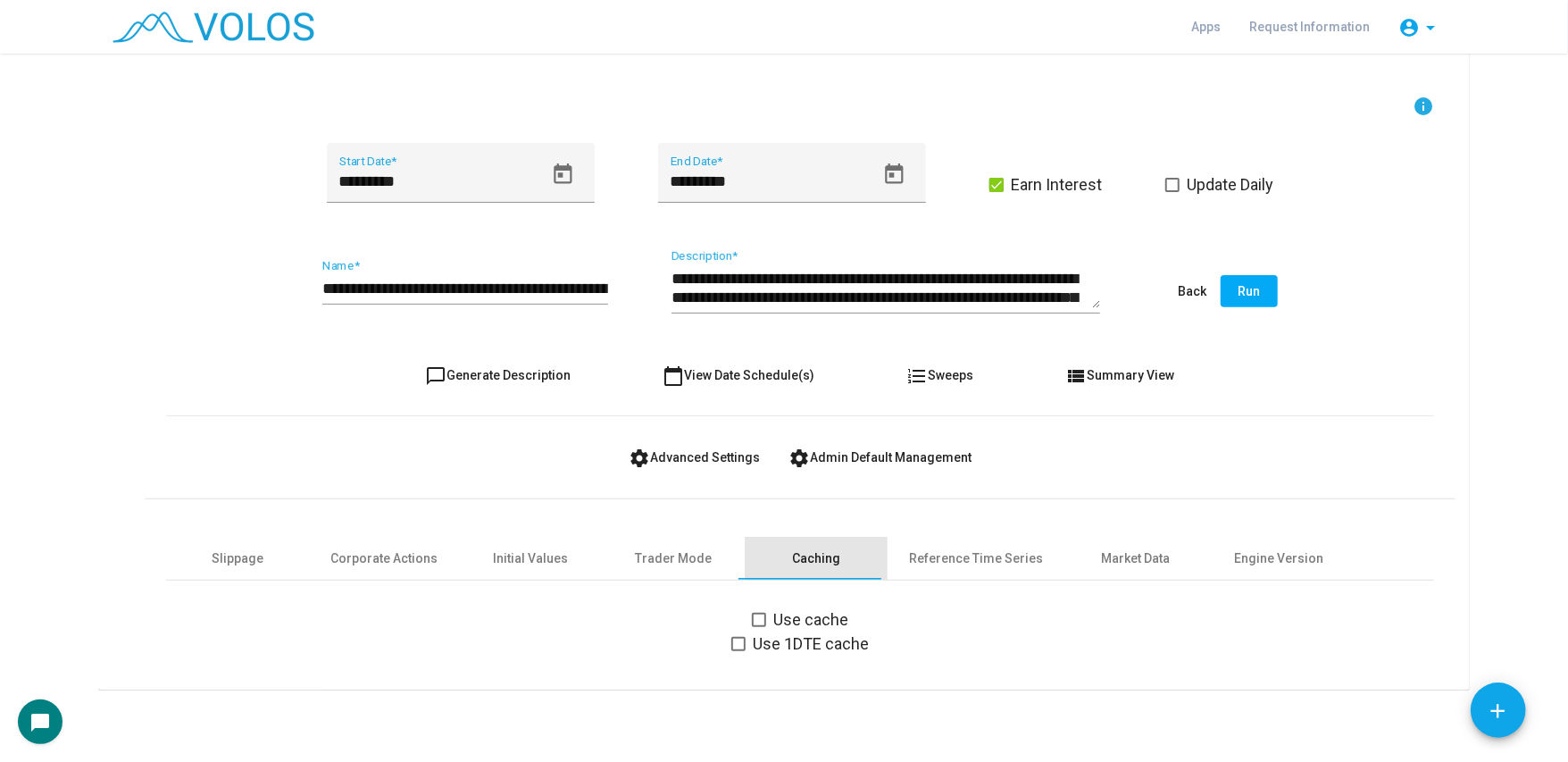
scroll to position [324, 0]
click at [1129, 562] on div "Market Data" at bounding box center [1136, 559] width 69 height 18
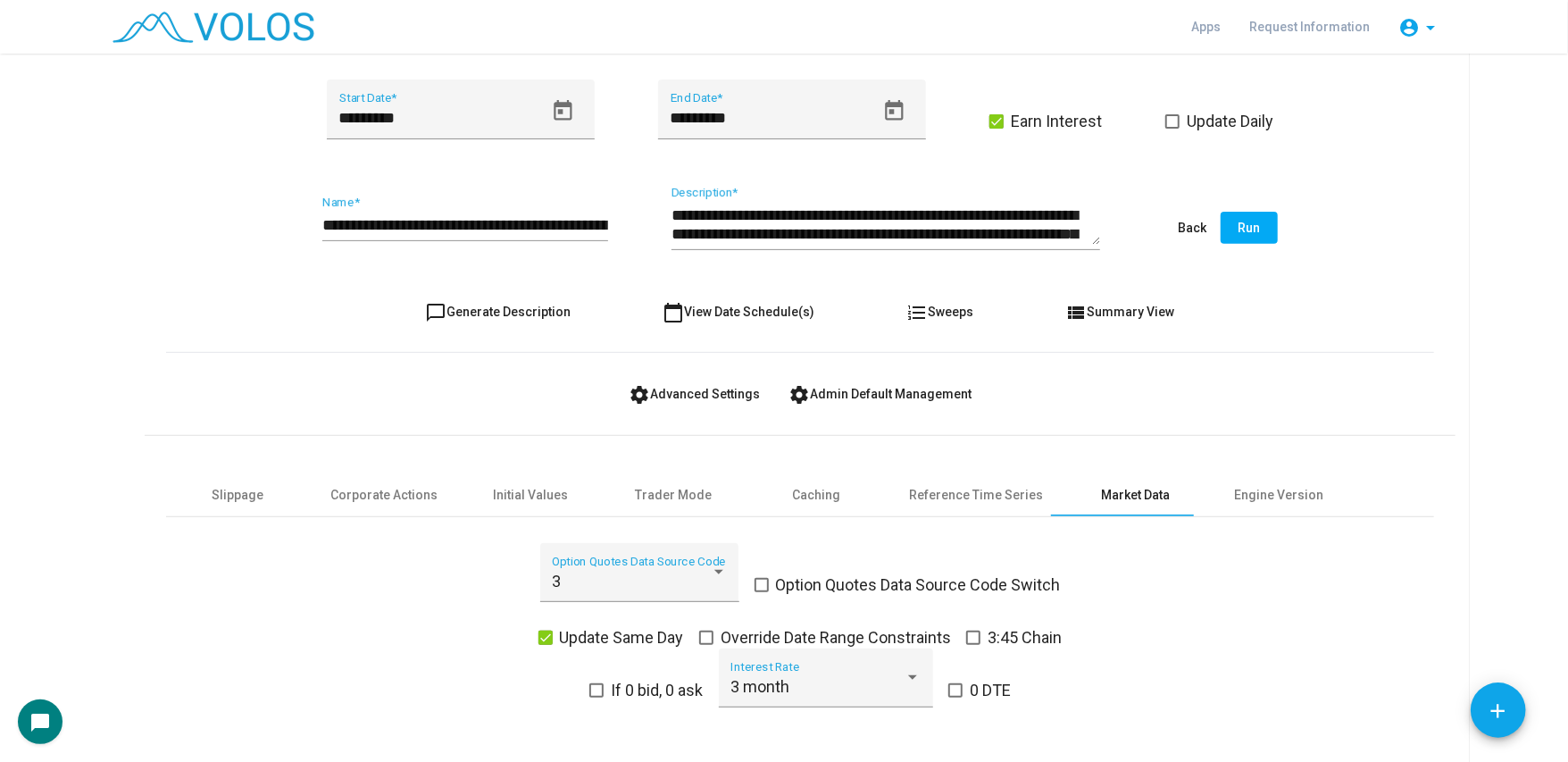
scroll to position [462, 0]
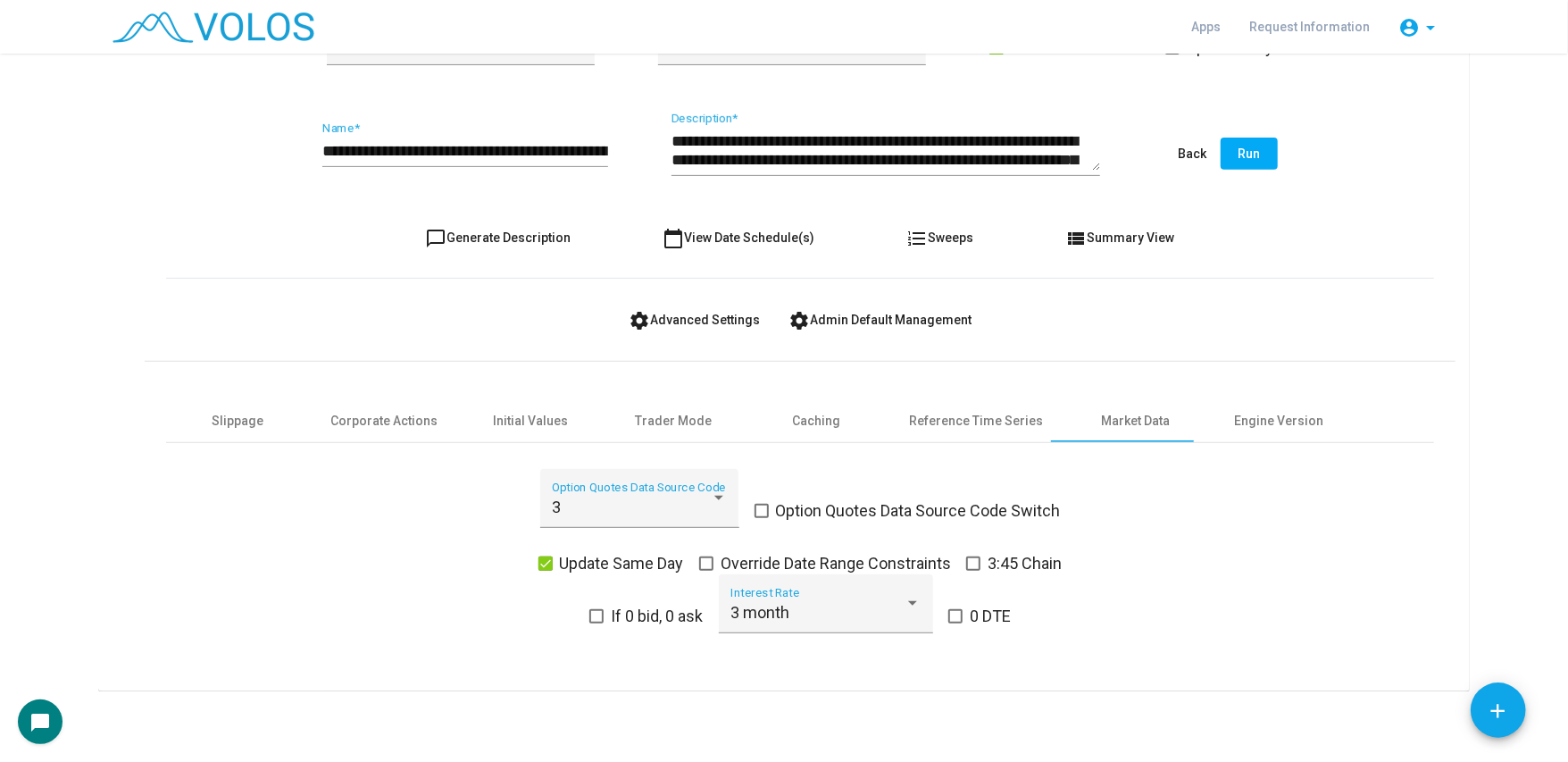
click at [1235, 143] on button "Run" at bounding box center [1249, 153] width 57 height 32
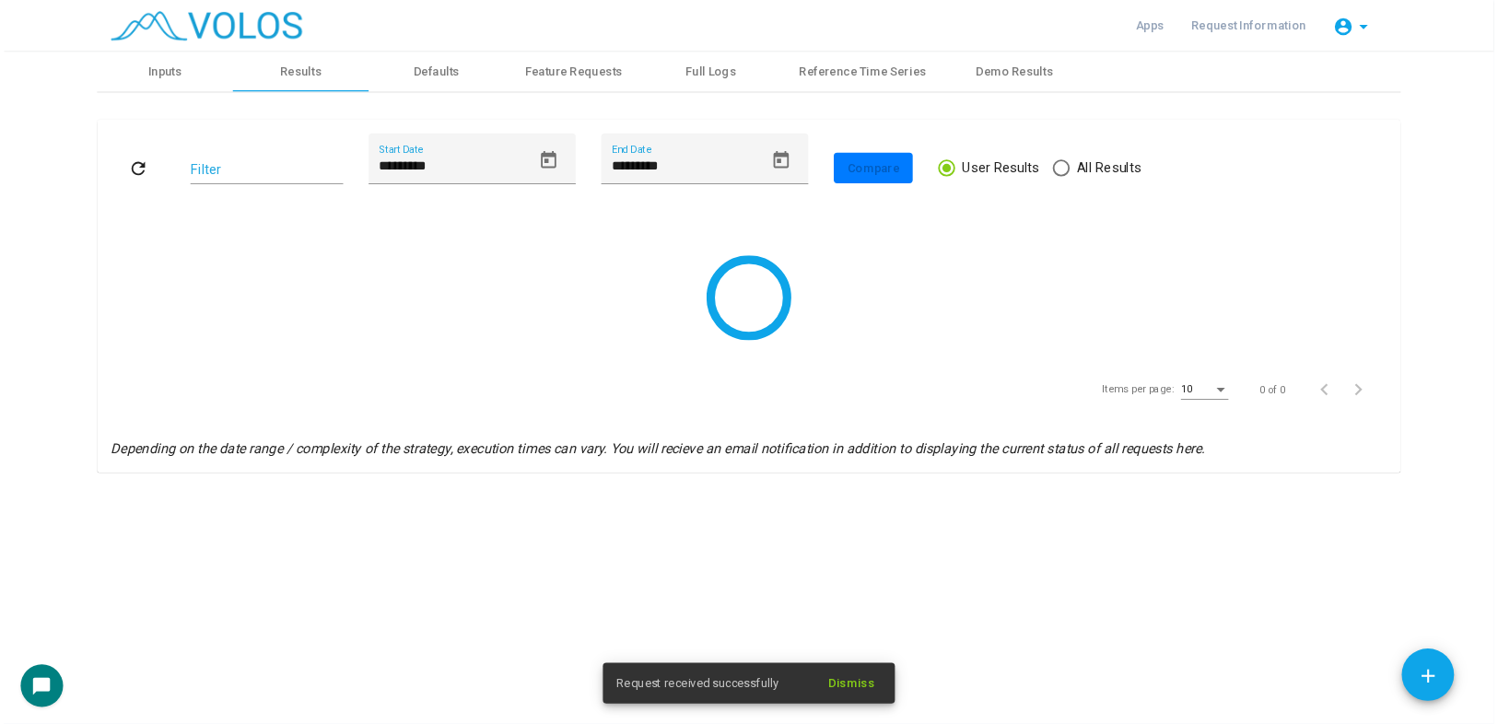
scroll to position [0, 0]
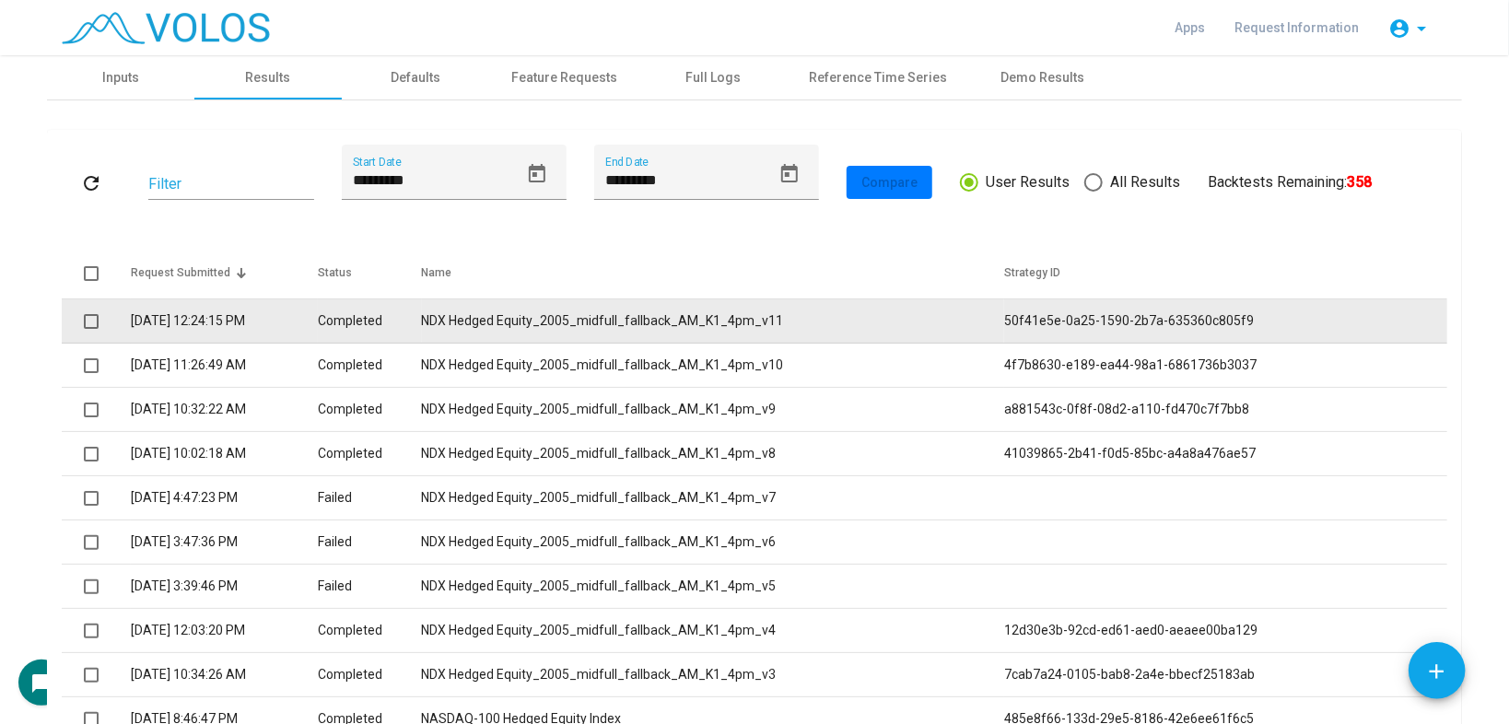
click at [763, 304] on td "NDX Hedged Equity_2005_midfull_fallback_AM_K1_4pm_v11" at bounding box center [713, 321] width 582 height 44
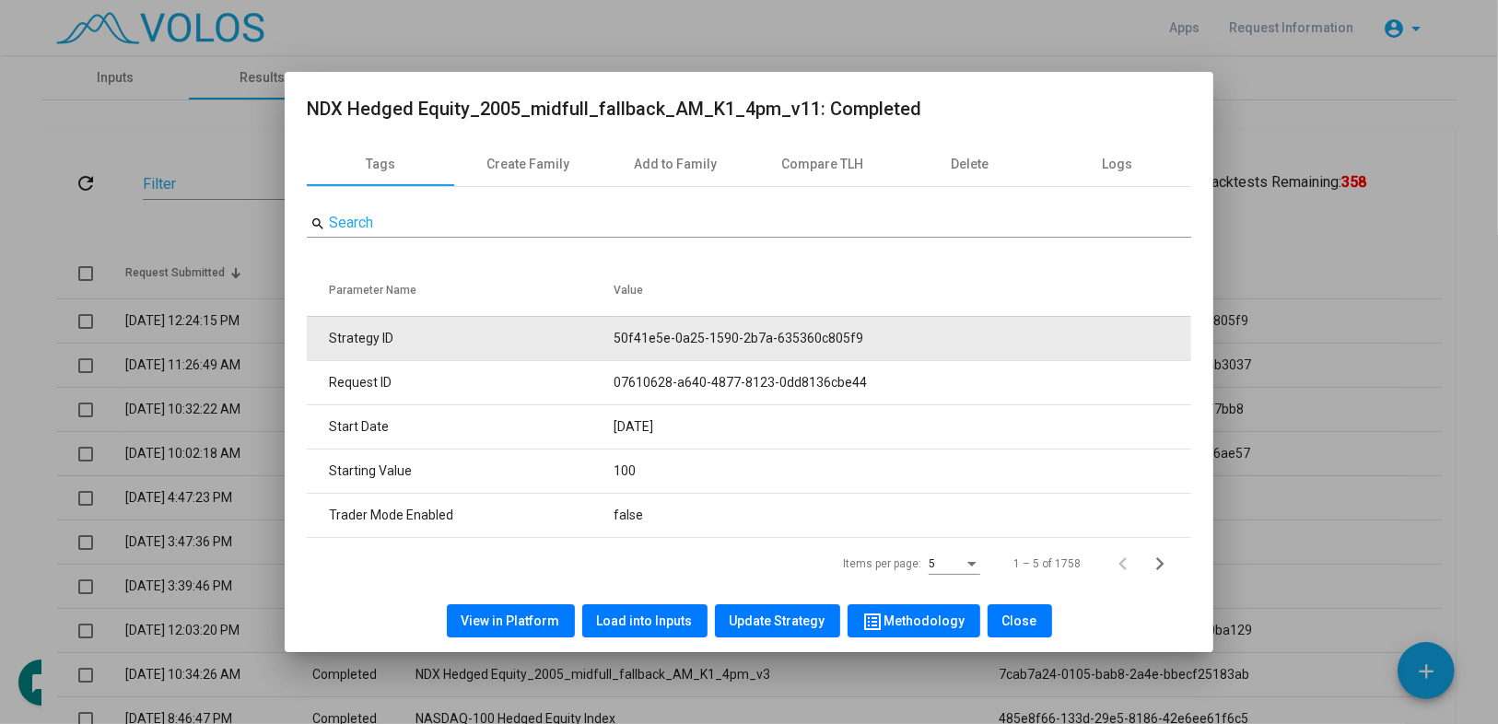
drag, startPoint x: 616, startPoint y: 338, endPoint x: 955, endPoint y: 339, distance: 338.2
click at [955, 339] on td "50f41e5e-0a25-1590-2b7a-635360c805f9" at bounding box center [903, 338] width 578 height 44
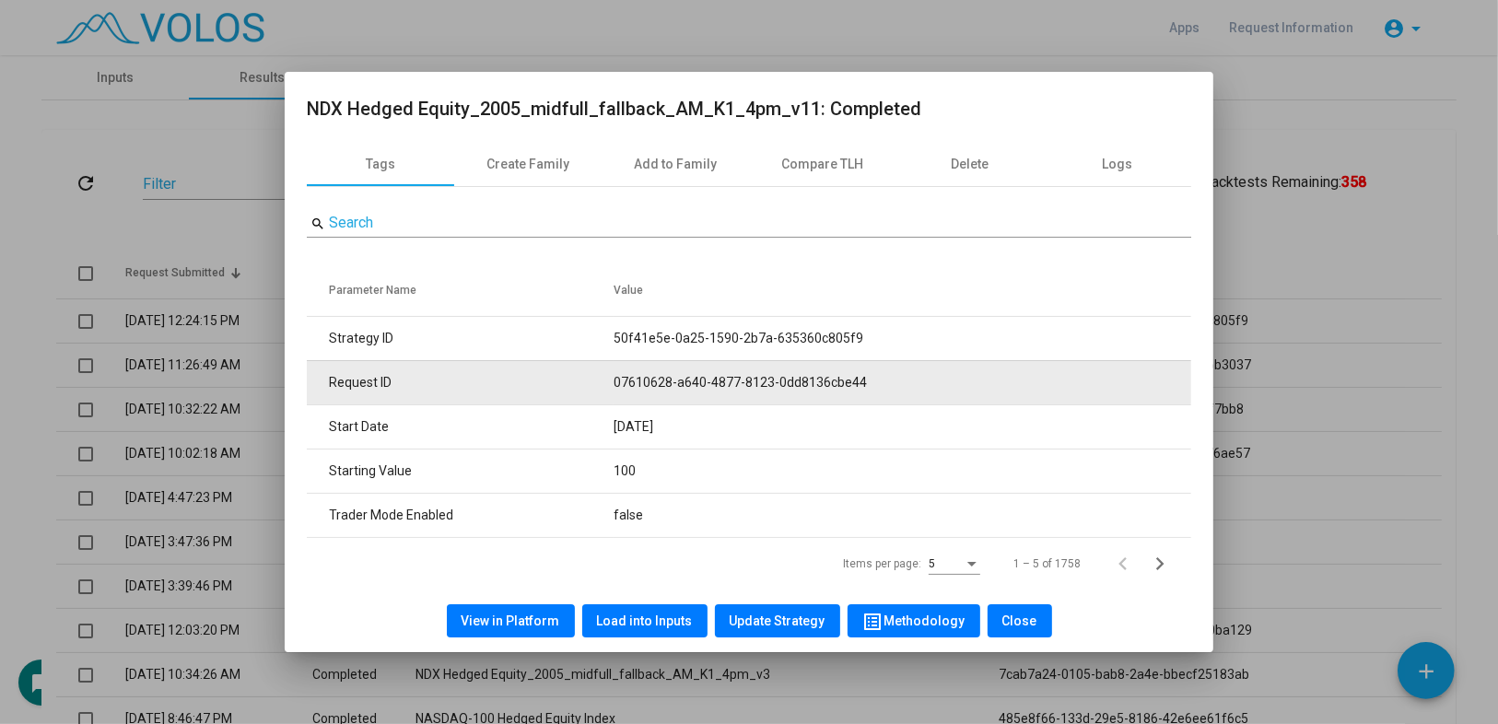
copy td "50f41e5e-0a25-1590-2b7a-635360c805f9"
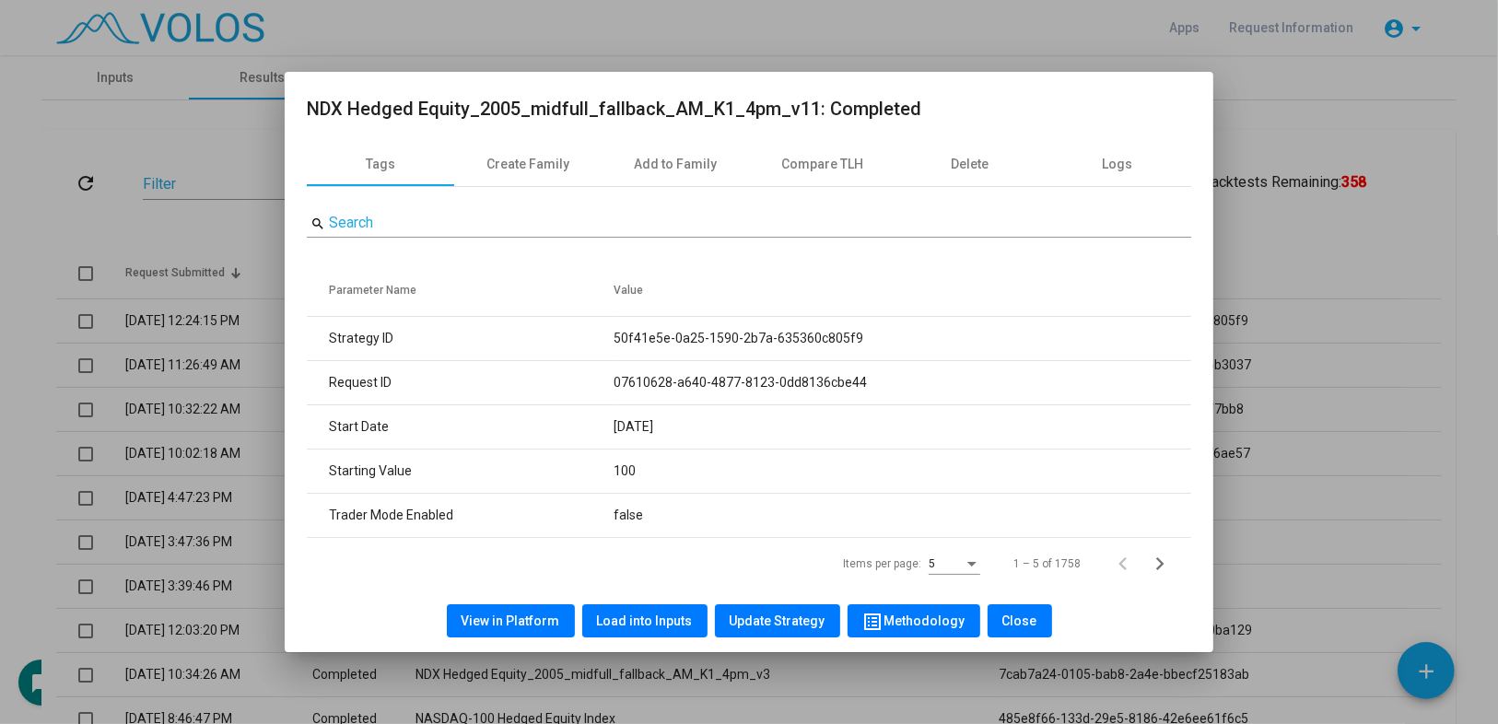
click at [516, 623] on span "View in Platform" at bounding box center [511, 621] width 99 height 15
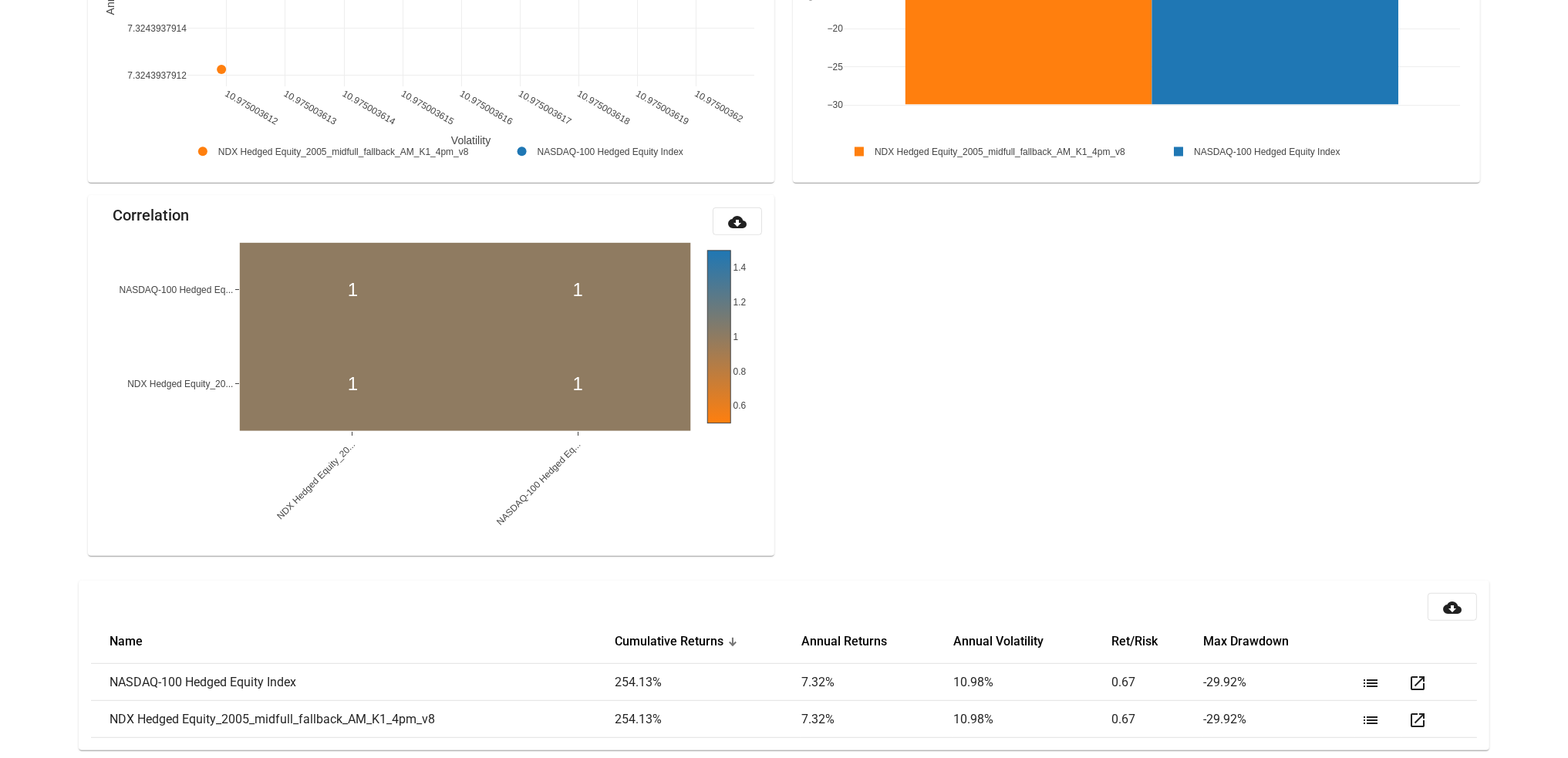
scroll to position [1482, 0]
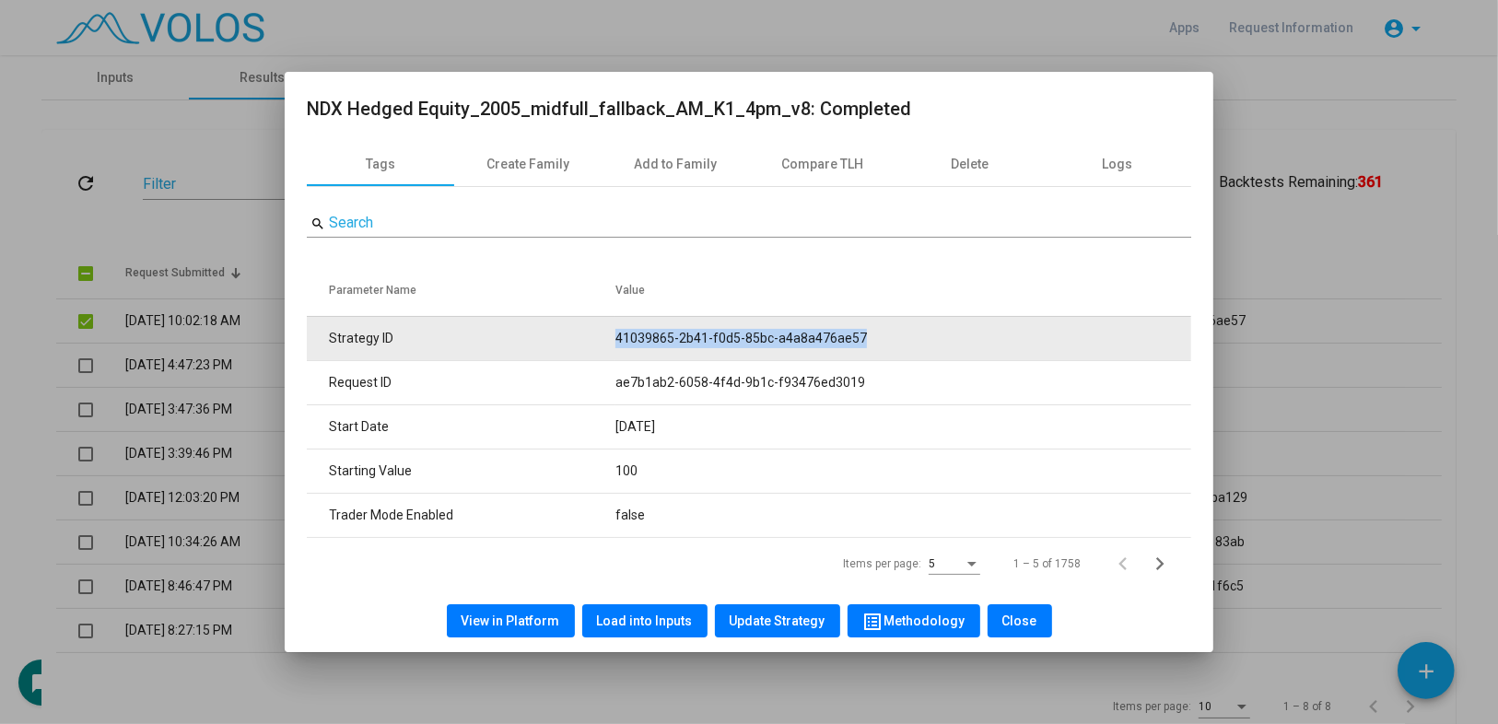
drag, startPoint x: 601, startPoint y: 328, endPoint x: 866, endPoint y: 335, distance: 265.5
click at [866, 335] on tr "Strategy ID 41039865-2b41-f0d5-85bc-a4a8a476ae57" at bounding box center [749, 338] width 885 height 44
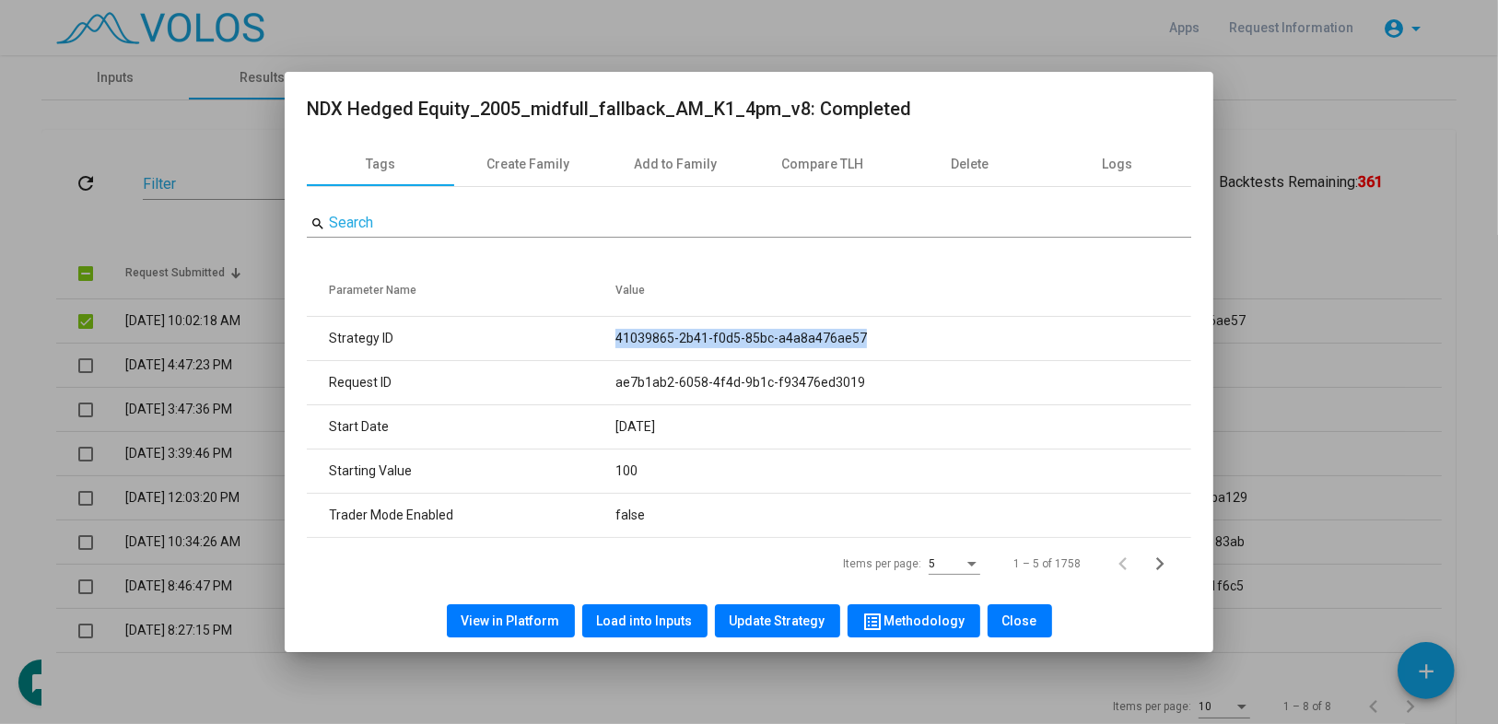
copy tr "41039865-2b41-f0d5-85bc-a4a8a476ae57"
click at [16, 73] on div at bounding box center [749, 362] width 1498 height 724
